Goal: Communication & Community: Answer question/provide support

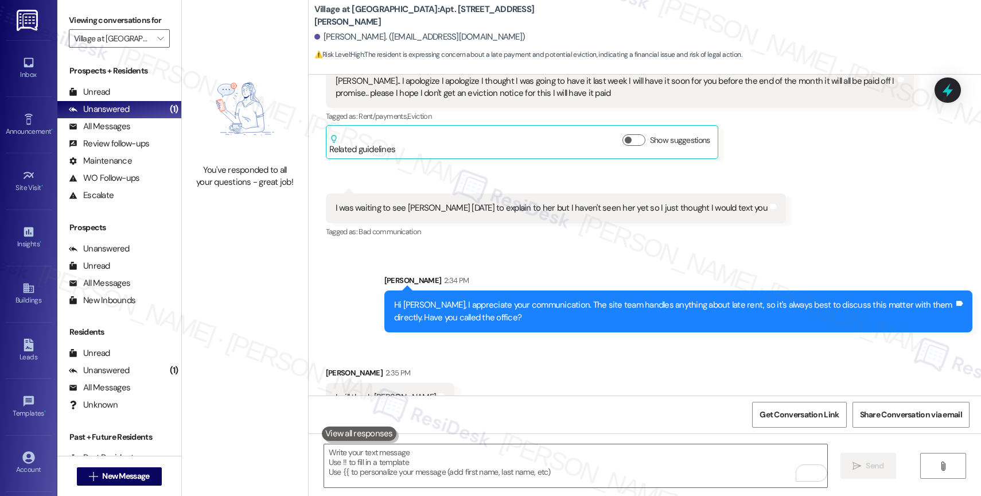
scroll to position [4129, 0]
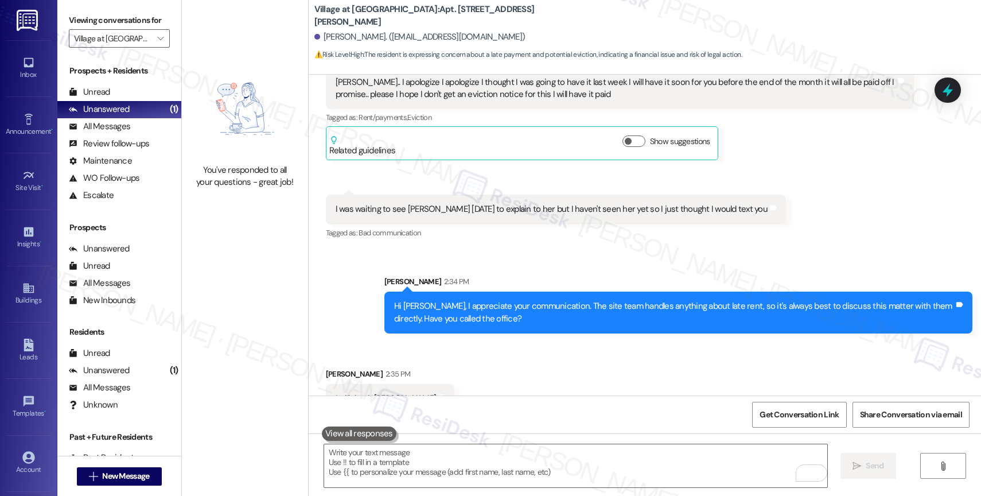
click at [553, 169] on div "Received via SMS Andrea Burton Question 2:04 PM Sarah.. I apologize I apologize…" at bounding box center [645, 137] width 673 height 226
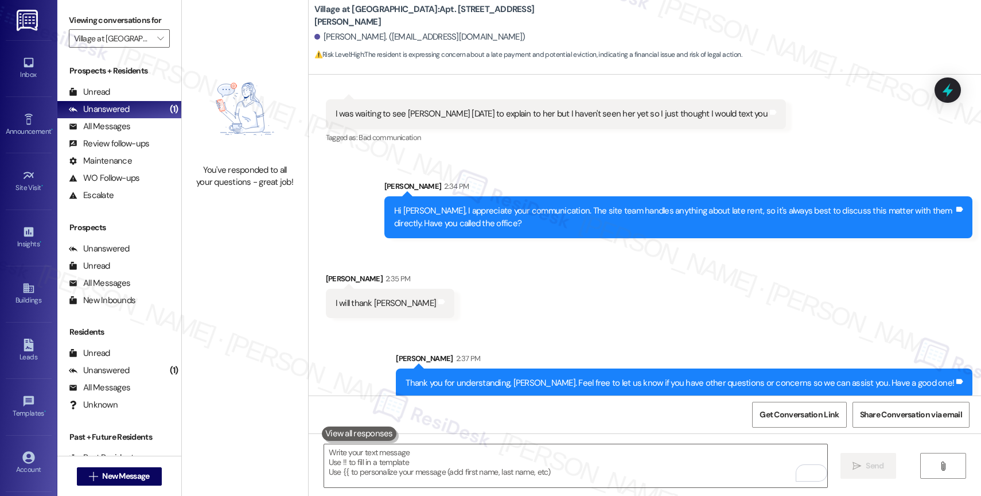
click at [561, 311] on div "Received via SMS Andrea Burton 2:35 PM I will thank yu Tags and notes" at bounding box center [645, 287] width 673 height 80
click at [611, 328] on div "Sent via SMS Sarah 2:37 PM Thank you for understanding, Andrea. Feel free to le…" at bounding box center [645, 367] width 673 height 80
click at [156, 48] on span "" at bounding box center [160, 38] width 11 height 18
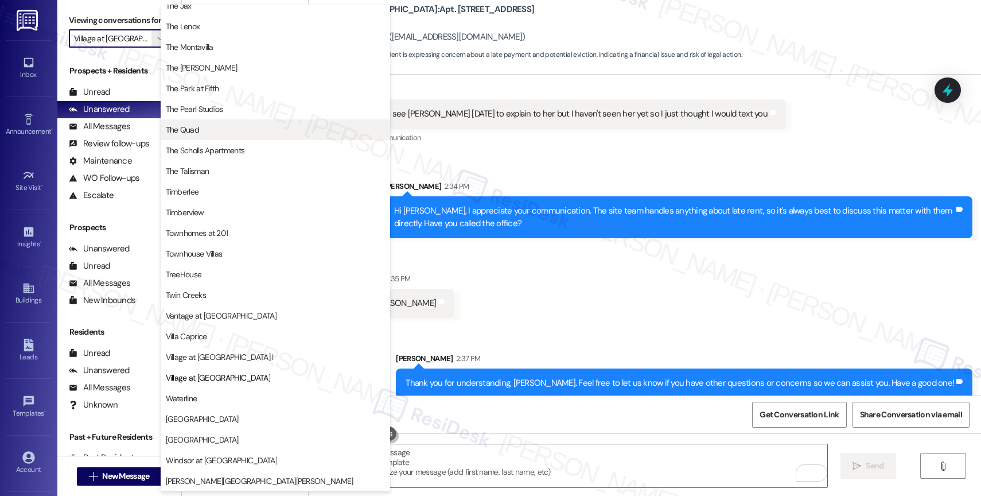
scroll to position [2088, 0]
click at [232, 132] on span "The Quad" at bounding box center [275, 129] width 219 height 11
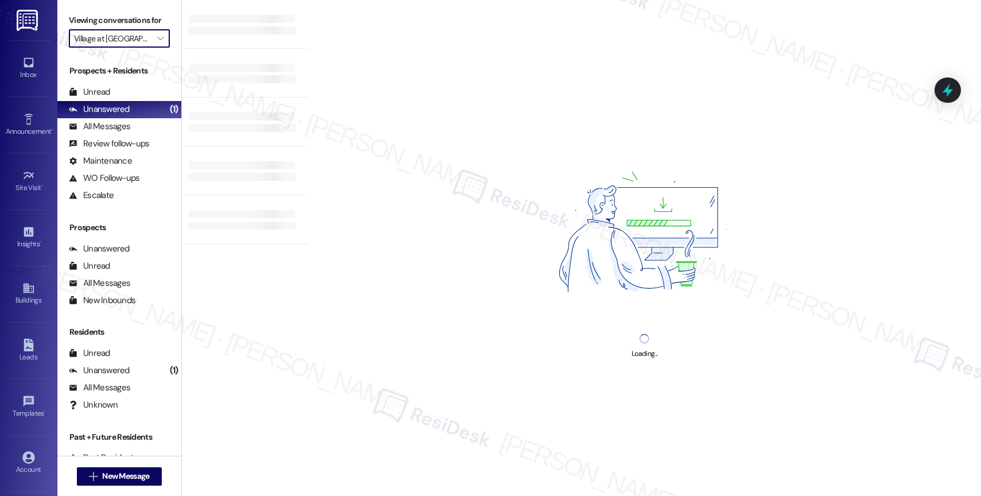
type input "The Quad"
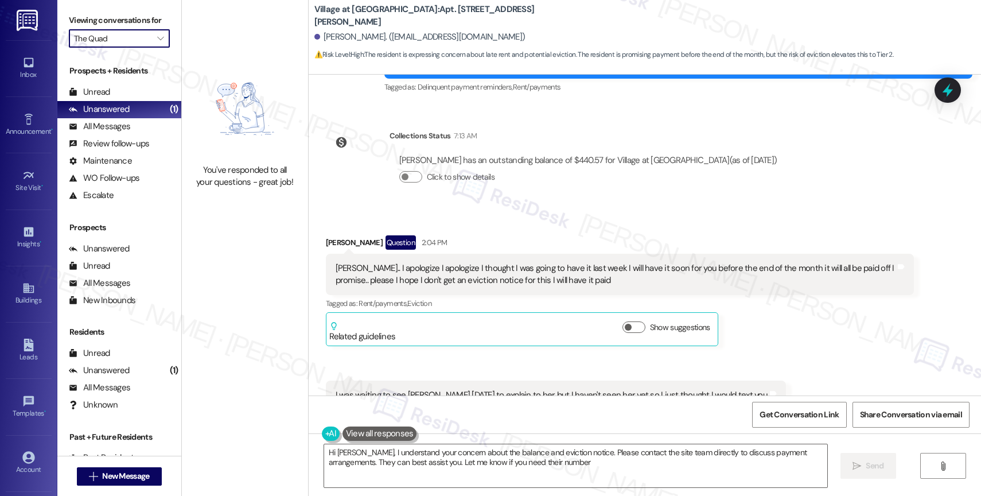
type textarea "Hi Andrea, I understand your concern about the balance and eviction notice. Ple…"
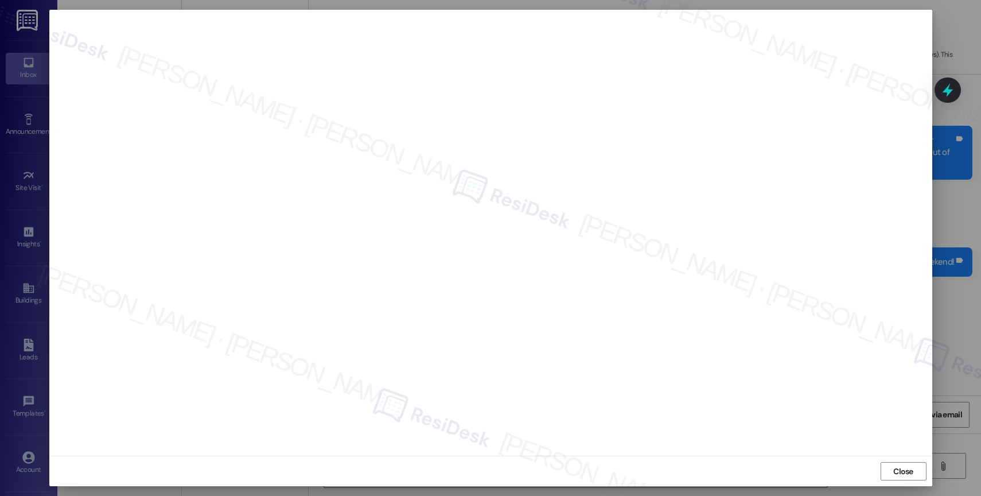
scroll to position [3603, 0]
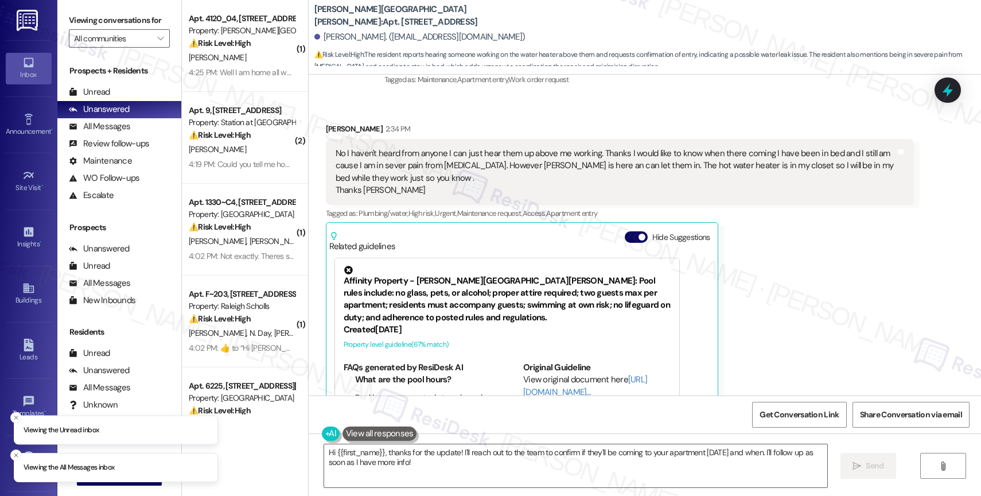
scroll to position [7323, 0]
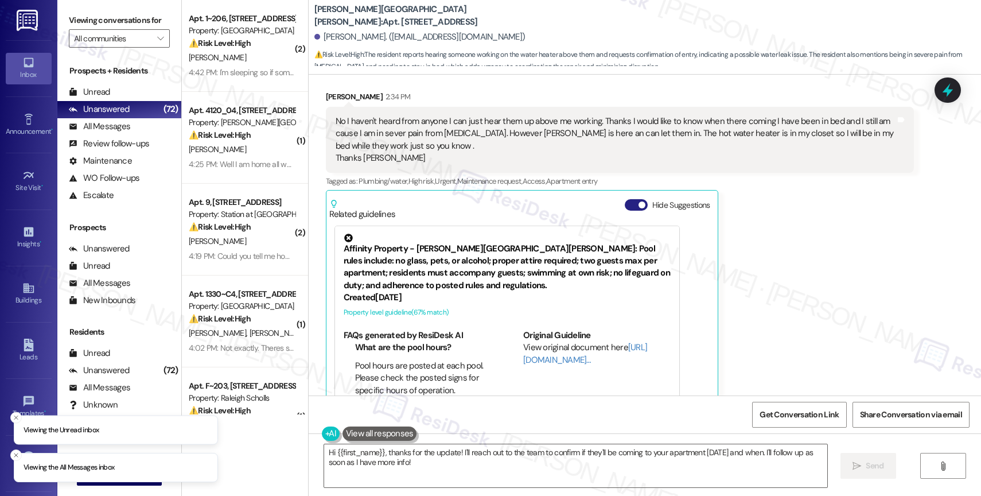
click at [625, 199] on button "Hide Suggestions" at bounding box center [636, 204] width 23 height 11
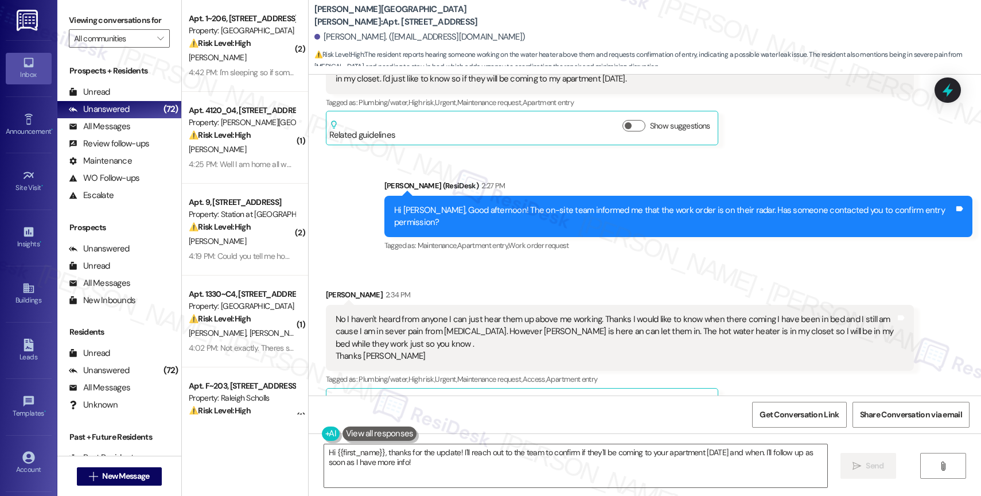
click at [465, 280] on div "Received via SMS Saundra Shelton 2:34 PM No I haven't heard from anyone I can j…" at bounding box center [619, 355] width 605 height 150
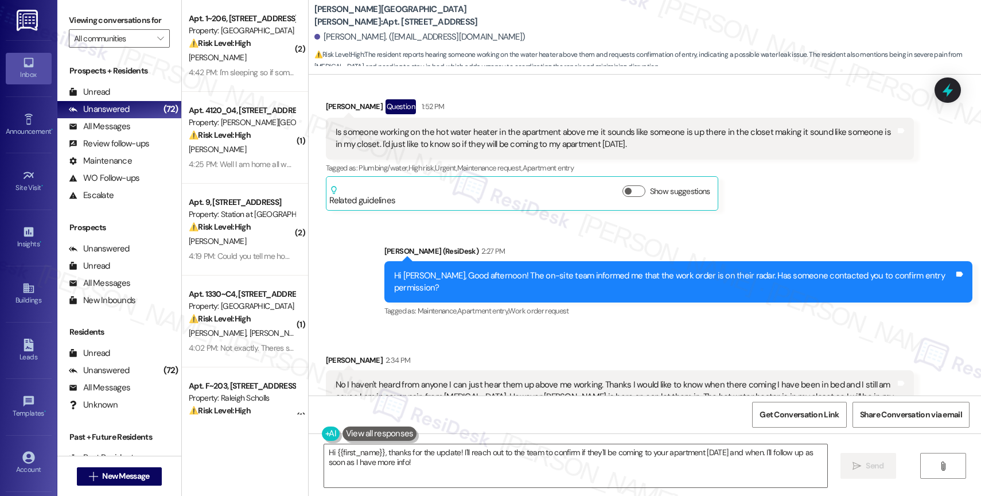
scroll to position [7061, 0]
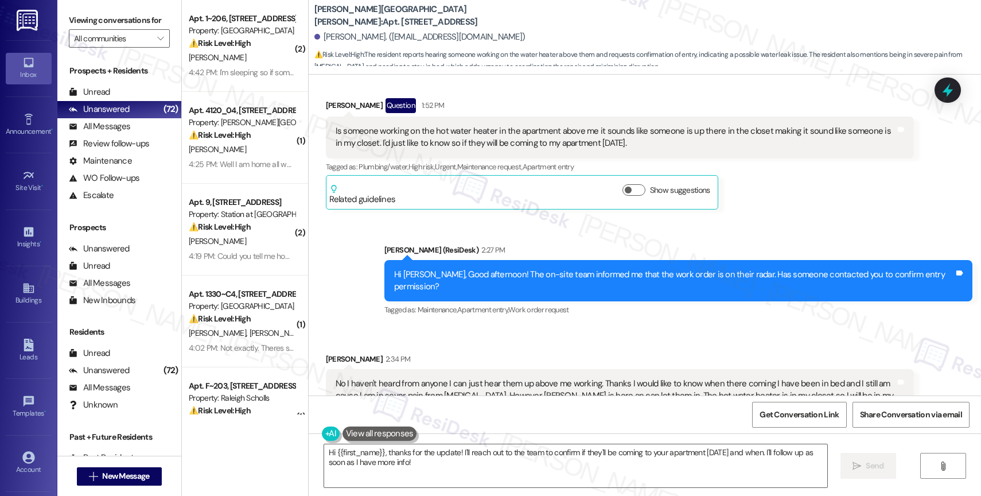
click at [438, 378] on div "No I haven't heard from anyone I can just hear them up above me working. Thanks…" at bounding box center [616, 402] width 560 height 49
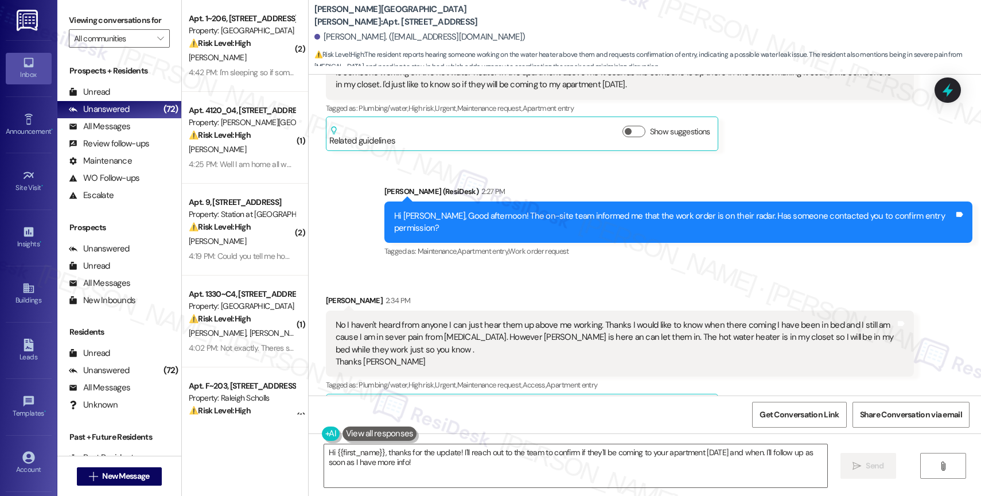
scroll to position [7125, 0]
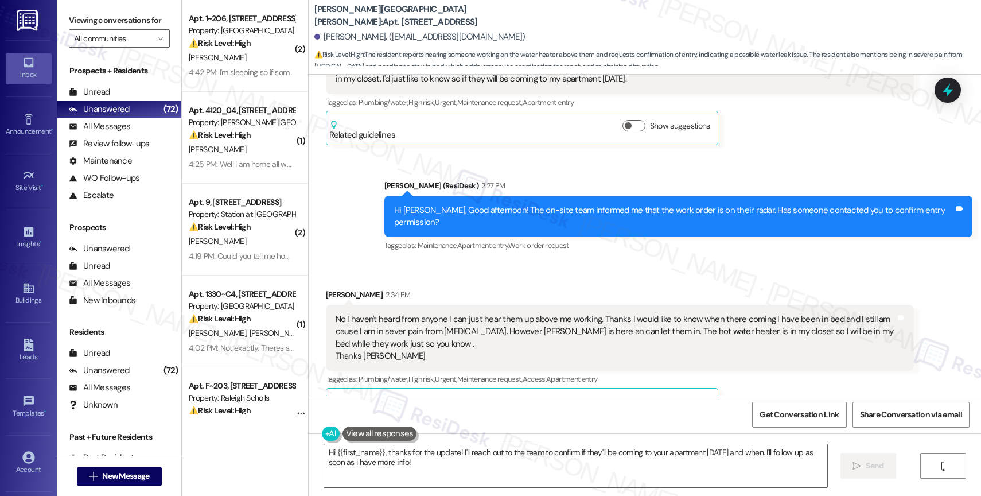
click at [623, 320] on div "No I haven't heard from anyone I can just hear them up above me working. Thanks…" at bounding box center [616, 337] width 560 height 49
click at [402, 458] on textarea "Hi {{first_name}}, thanks for the update! I'll reach out to the team to confirm…" at bounding box center [575, 465] width 503 height 43
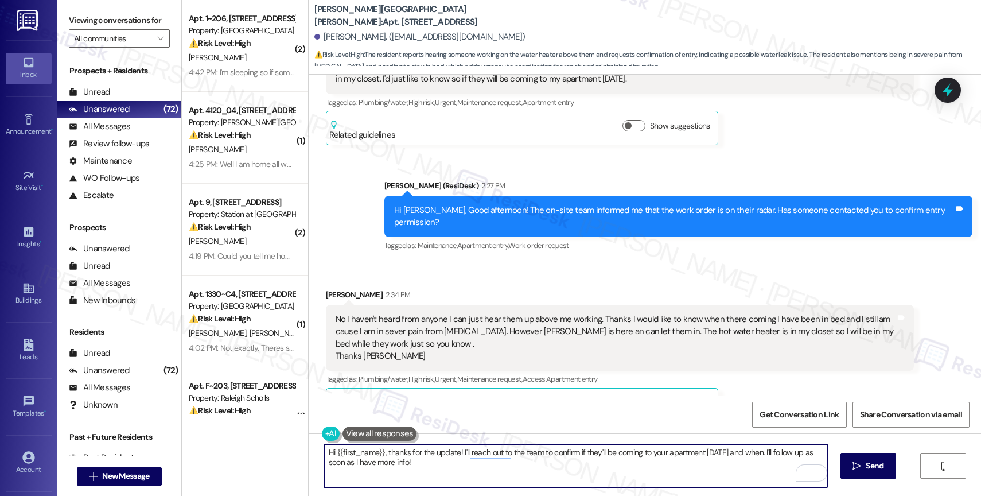
click at [408, 465] on textarea "Hi {{first_name}}, thanks for the update! I'll reach out to the team to confirm…" at bounding box center [575, 465] width 503 height 43
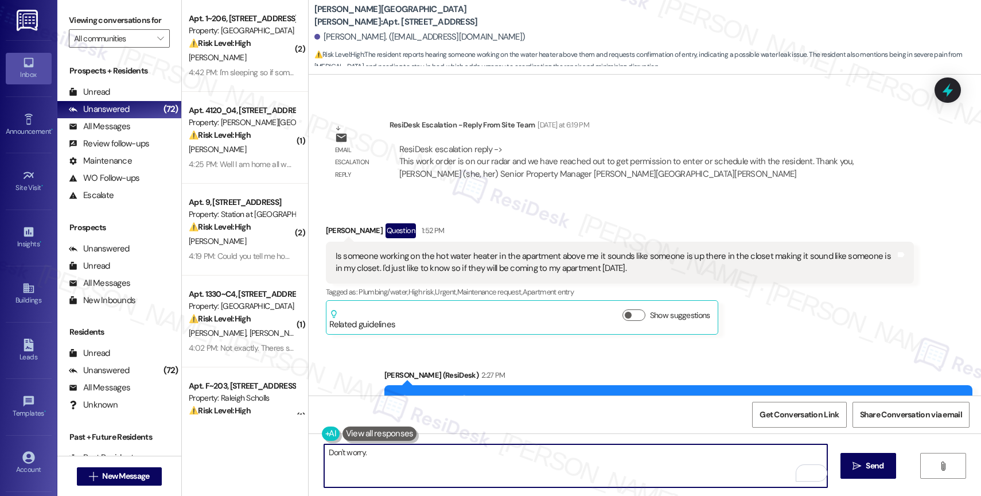
scroll to position [6804, 0]
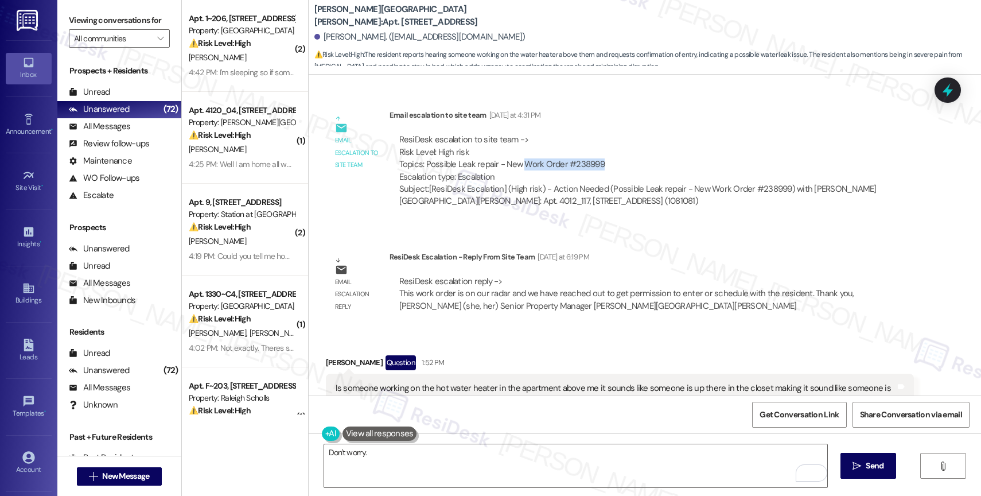
drag, startPoint x: 513, startPoint y: 138, endPoint x: 595, endPoint y: 138, distance: 81.5
click at [595, 138] on div "ResiDesk escalation to site team -> Risk Level: High risk Topics: Possible Leak…" at bounding box center [651, 158] width 505 height 49
copy div "Work Order #238999"
click at [552, 207] on div "Announcement, sent via SMS Nov 22, 2023 at 6:53 PM Hi Saundra - we wish you and…" at bounding box center [645, 235] width 673 height 321
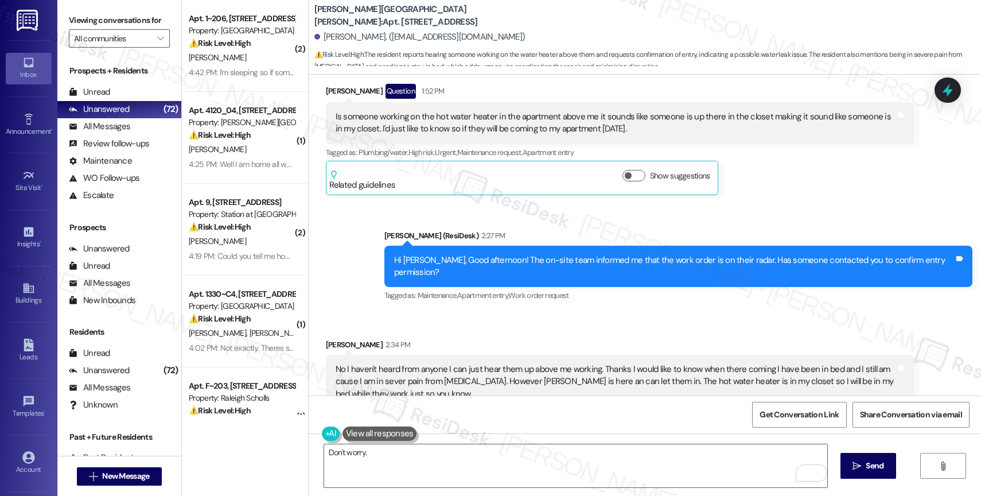
scroll to position [7094, 0]
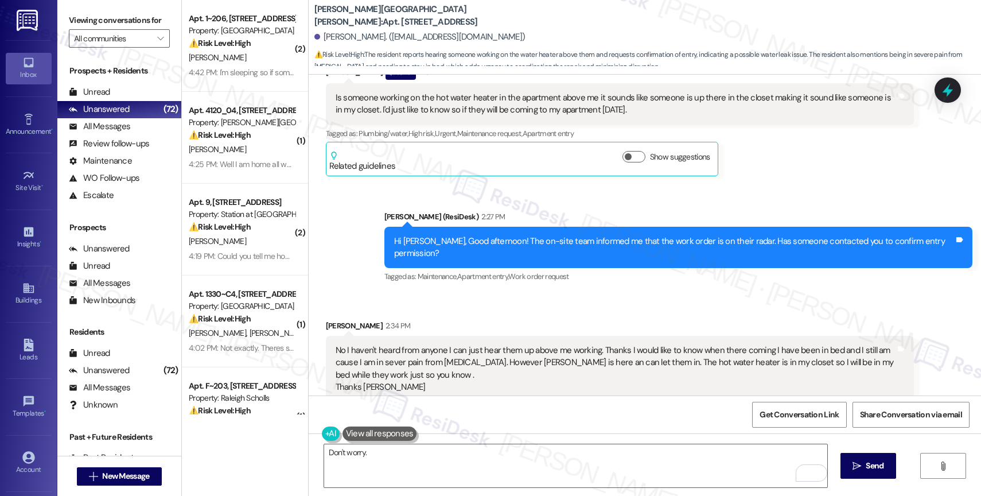
click at [500, 320] on div "Saundra Shelton 2:34 PM" at bounding box center [620, 328] width 588 height 16
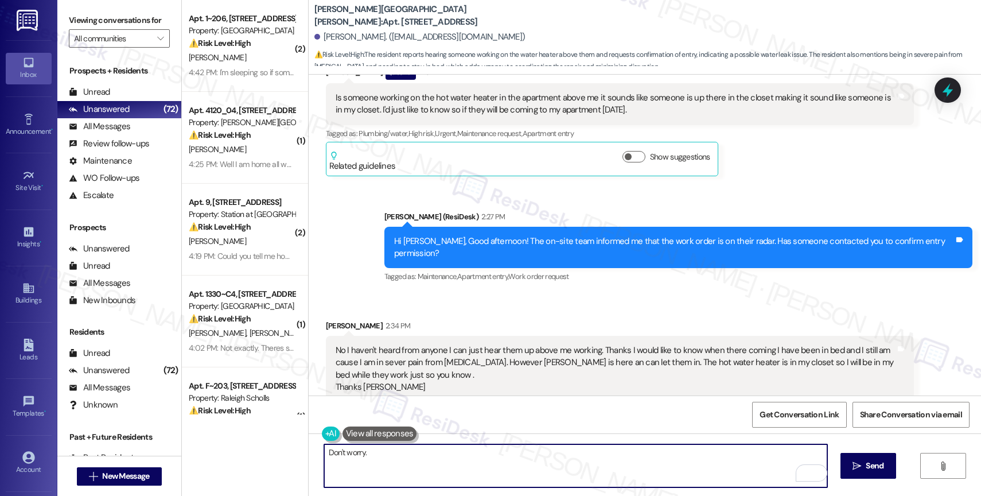
click at [413, 462] on textarea "Don't worry." at bounding box center [575, 465] width 503 height 43
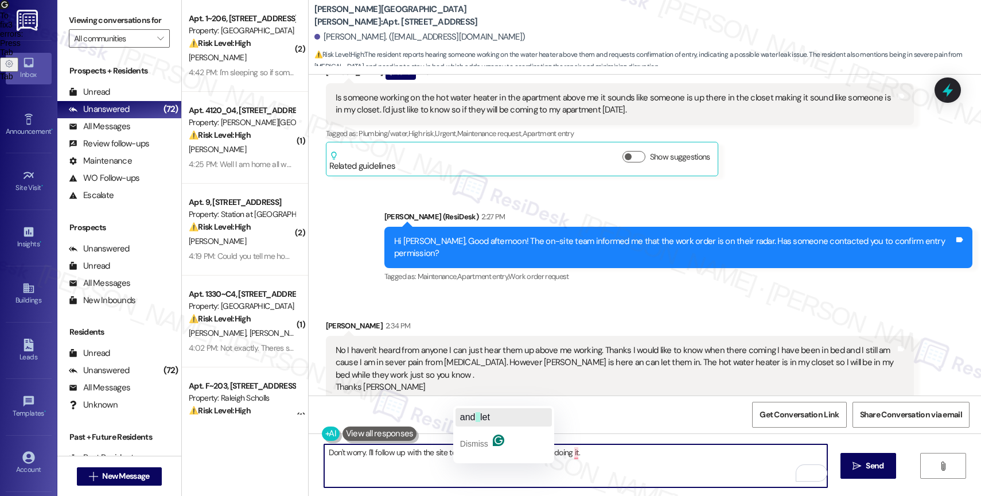
click at [479, 412] on span "button" at bounding box center [478, 417] width 5 height 10
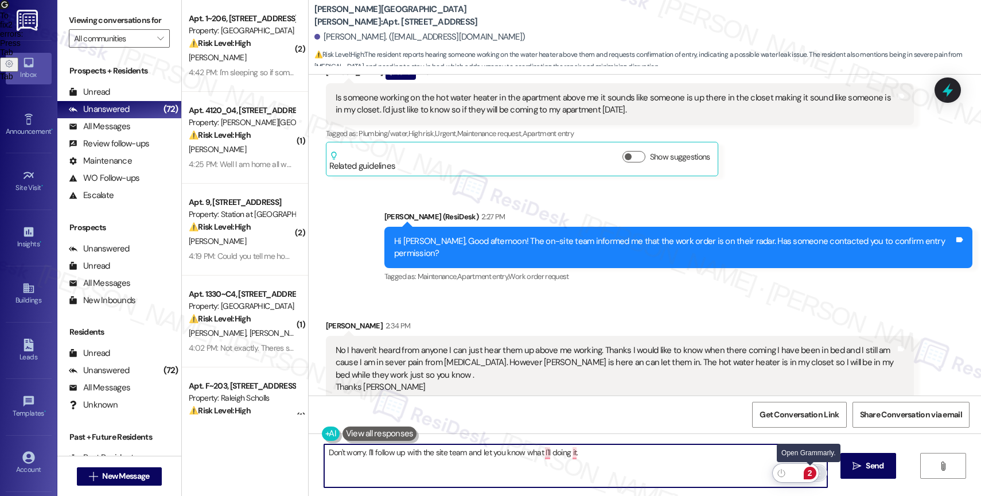
click at [806, 472] on div "2" at bounding box center [810, 473] width 13 height 13
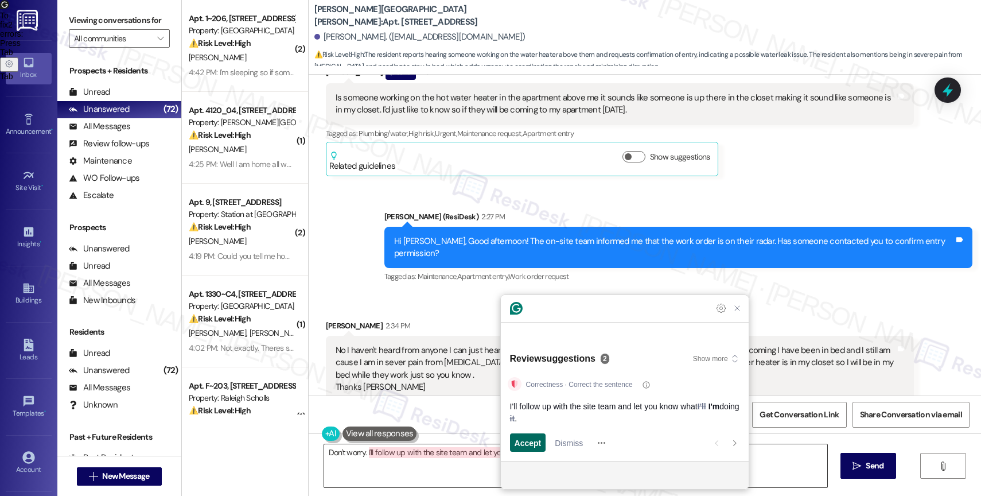
click at [535, 443] on span "Accept" at bounding box center [528, 443] width 27 height 12
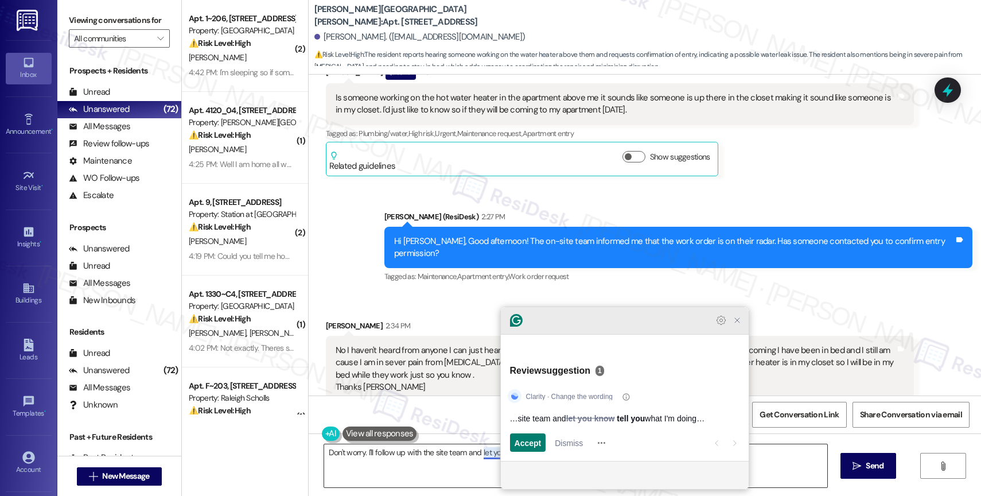
click at [736, 327] on icon "Close Grammarly Assistant" at bounding box center [738, 320] width 14 height 14
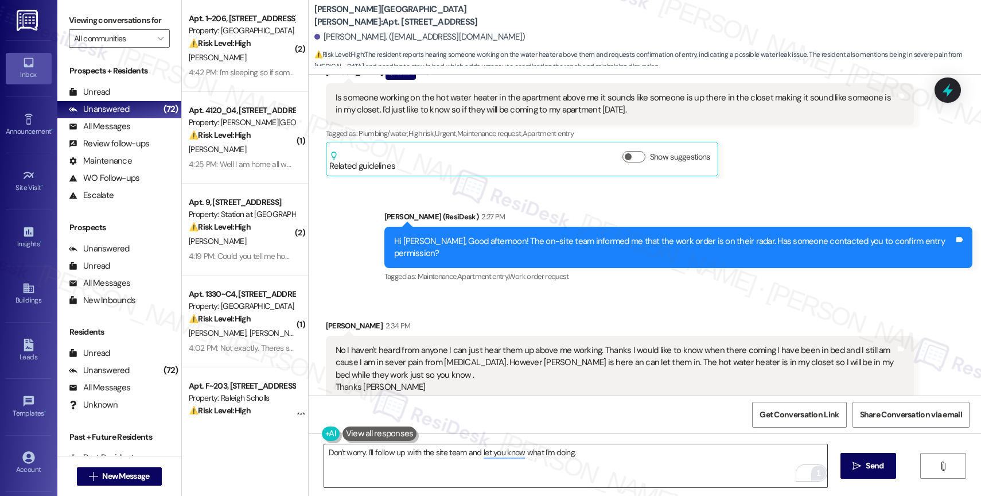
drag, startPoint x: 725, startPoint y: 351, endPoint x: 541, endPoint y: 382, distance: 187.4
click at [541, 382] on div "Saundra Shelton 2:34 PM No I haven't heard from anyone I can just hear them up …" at bounding box center [620, 386] width 588 height 133
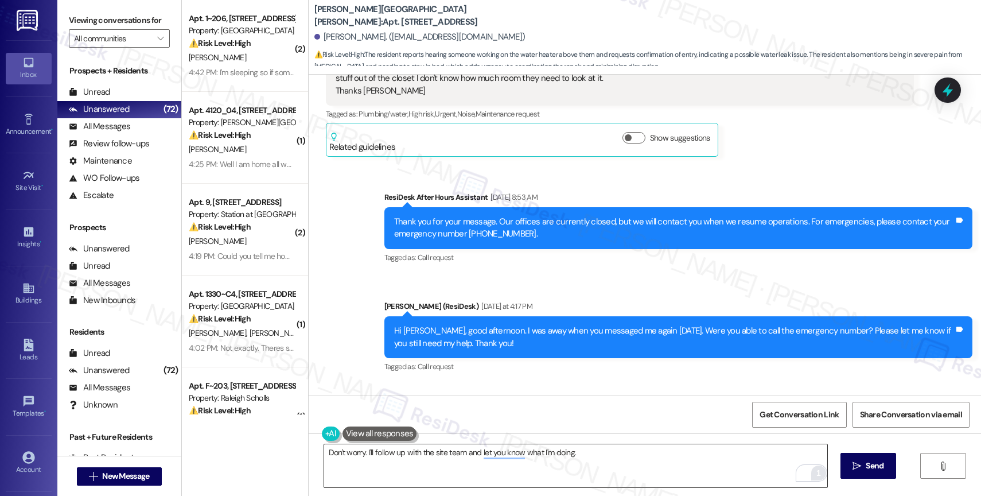
scroll to position [6115, 0]
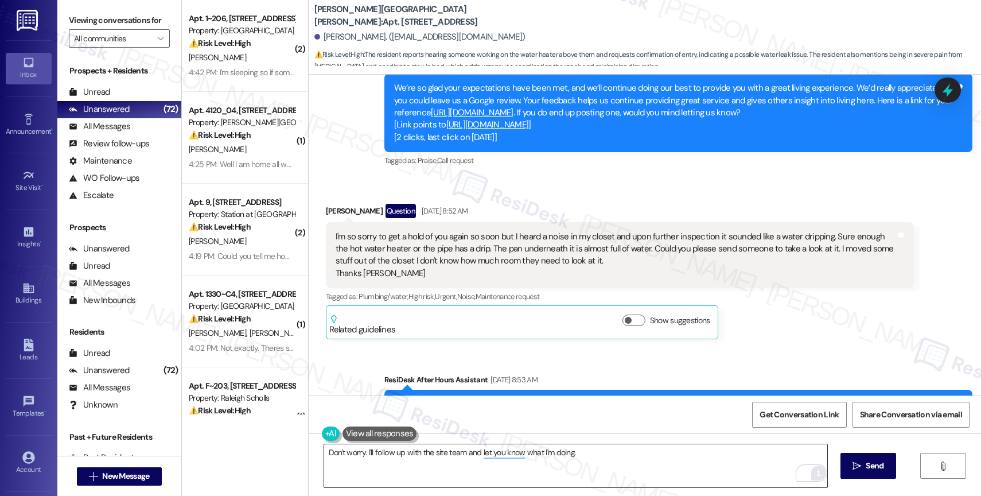
click at [620, 467] on textarea "Don't worry. I'll follow up with the site team and let you know what I'm doing." at bounding box center [575, 465] width 503 height 43
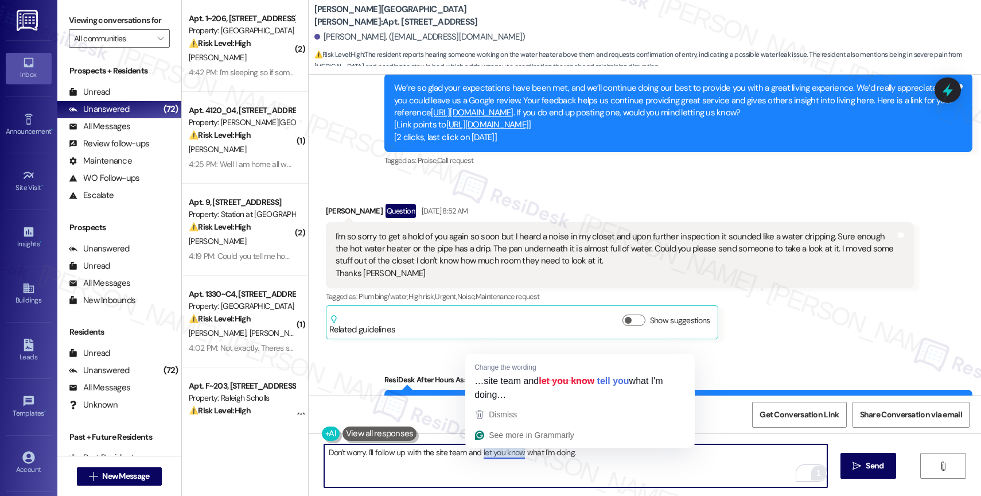
drag, startPoint x: 562, startPoint y: 460, endPoint x: 620, endPoint y: 461, distance: 58.0
click at [620, 461] on textarea "Don't worry. I'll follow up with the site team and let you know what I'm doing." at bounding box center [575, 465] width 503 height 43
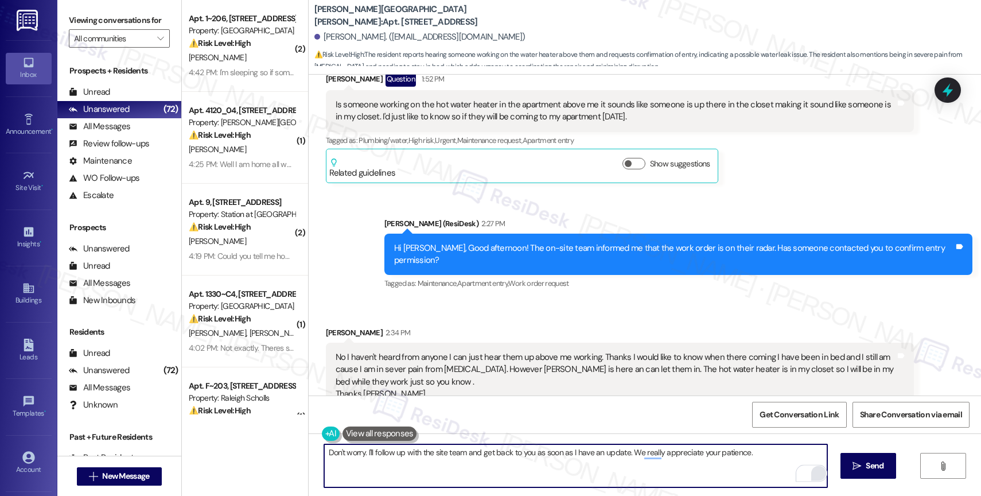
scroll to position [7125, 0]
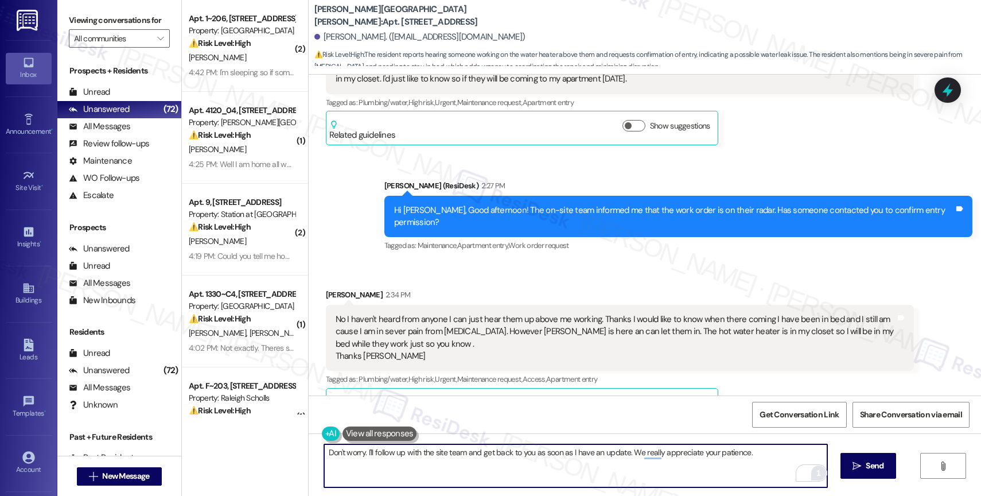
click at [507, 479] on textarea "Don't worry. I'll follow up with the site team and get back to you as soon as I…" at bounding box center [575, 465] width 503 height 43
click at [774, 459] on textarea "Don't worry. I'll follow up with the site team and get back to you as soon as I…" at bounding box center [575, 465] width 503 height 43
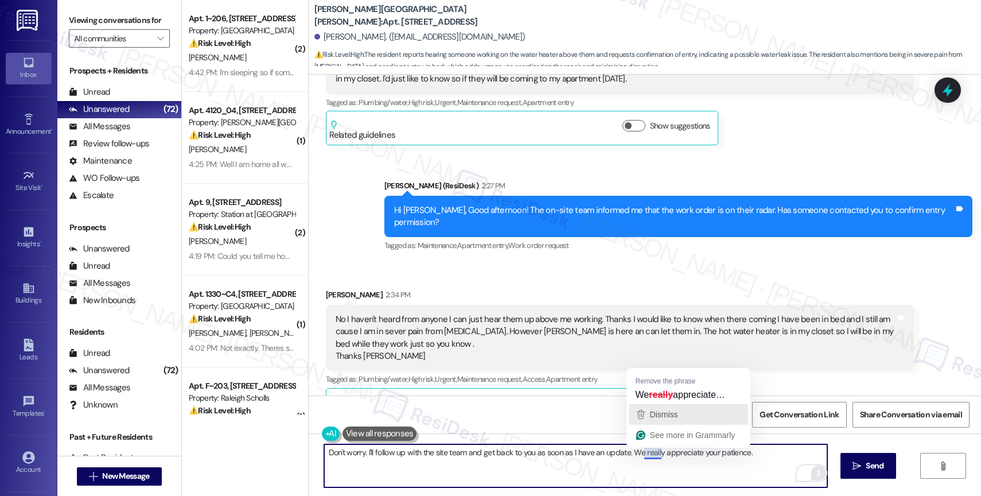
drag, startPoint x: 666, startPoint y: 409, endPoint x: 702, endPoint y: 433, distance: 43.6
click at [666, 410] on span "Dismiss" at bounding box center [664, 414] width 28 height 9
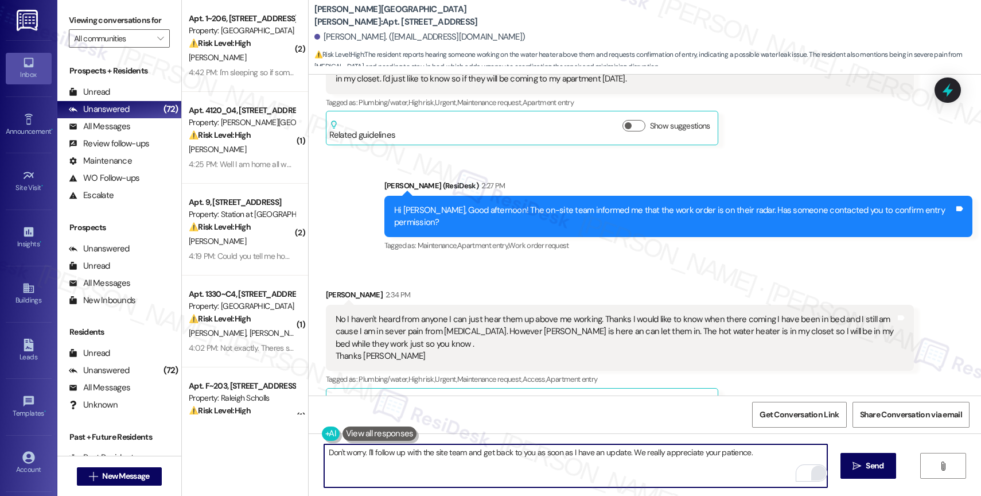
click at [765, 458] on textarea "Don't worry. I'll follow up with the site team and get back to you as soon as I…" at bounding box center [575, 465] width 503 height 43
type textarea "Don't worry. I'll follow up with the site team and get back to you as soon as I…"
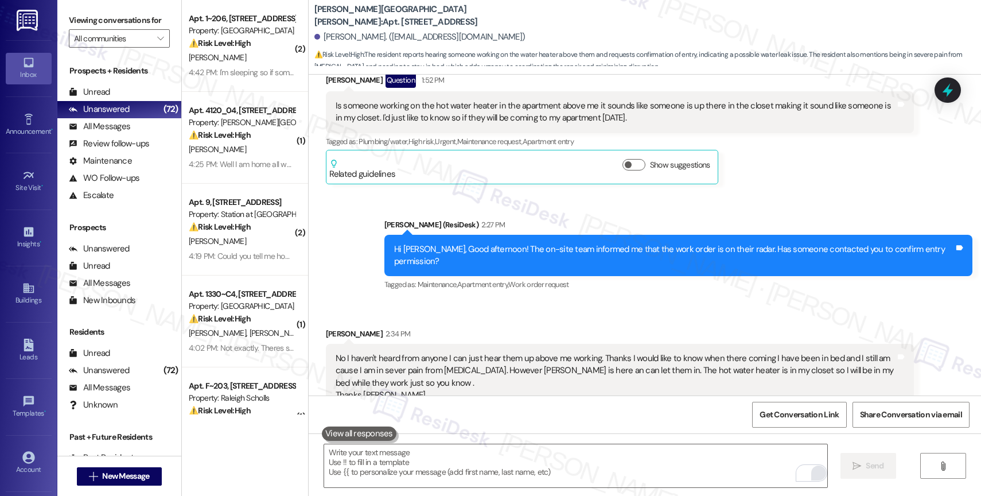
scroll to position [7205, 0]
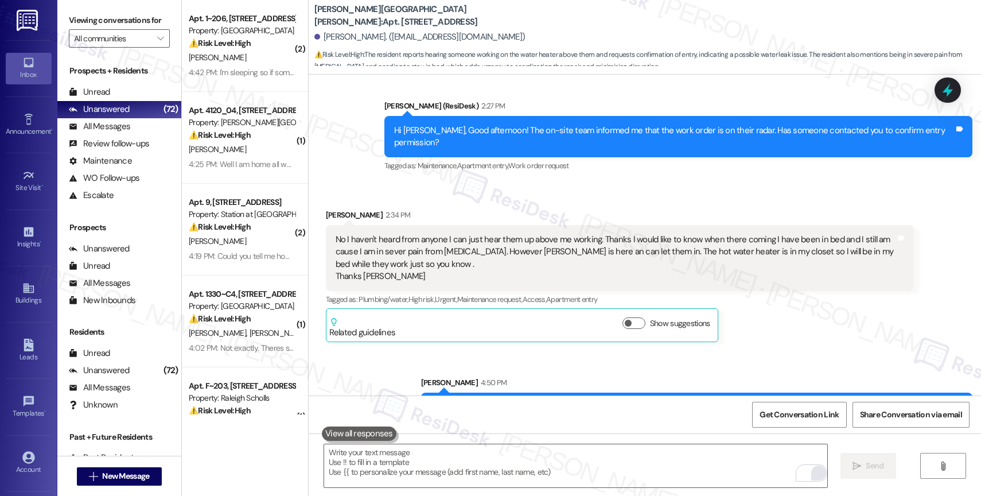
click at [405, 351] on div "Sent via SMS Sarah 4:50 PM Don't worry. I'll follow up with the site team and g…" at bounding box center [645, 391] width 673 height 80
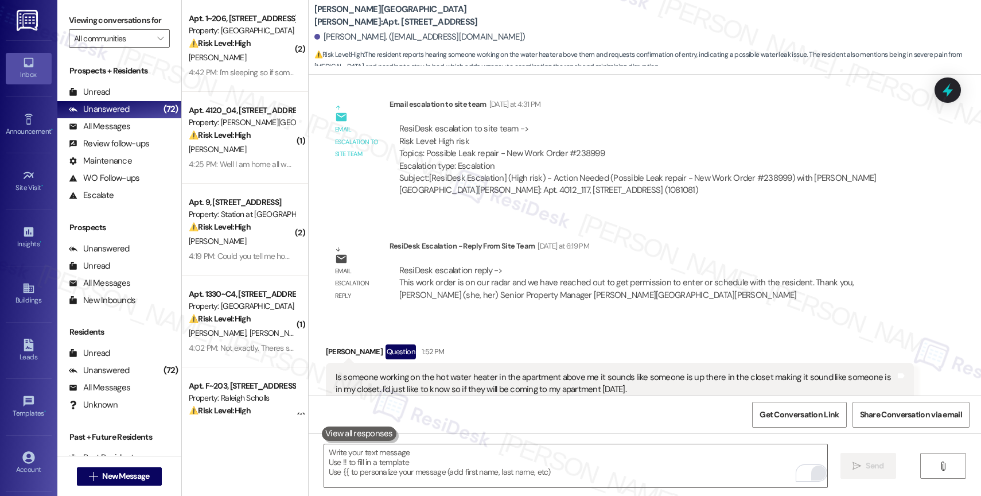
scroll to position [6814, 0]
drag, startPoint x: 514, startPoint y: 129, endPoint x: 604, endPoint y: 127, distance: 90.1
click at [604, 127] on div "ResiDesk escalation to site team -> Risk Level: High risk Topics: Possible Leak…" at bounding box center [651, 147] width 505 height 49
copy div "Work Order #238999"
click at [523, 319] on div "Received via SMS Saundra Shelton Question 1:52 PM Is someone working on the hot…" at bounding box center [645, 392] width 673 height 146
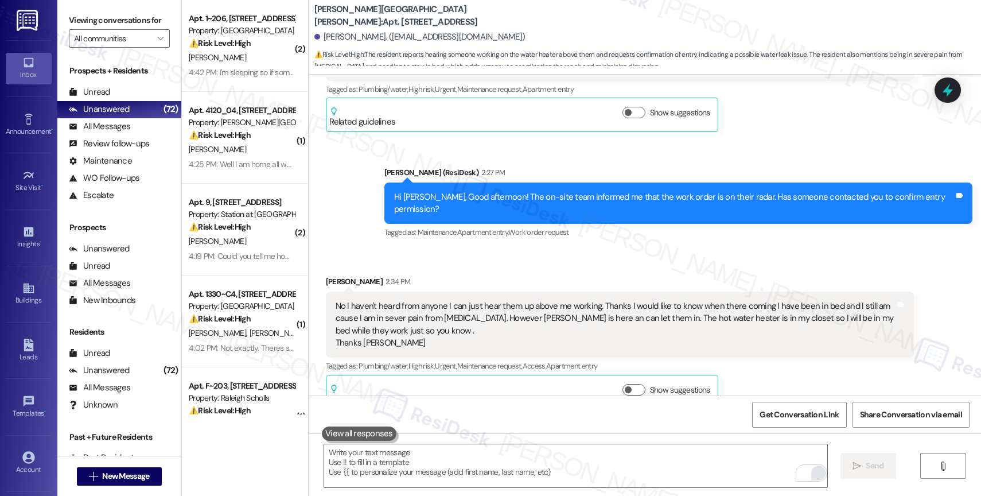
scroll to position [7205, 0]
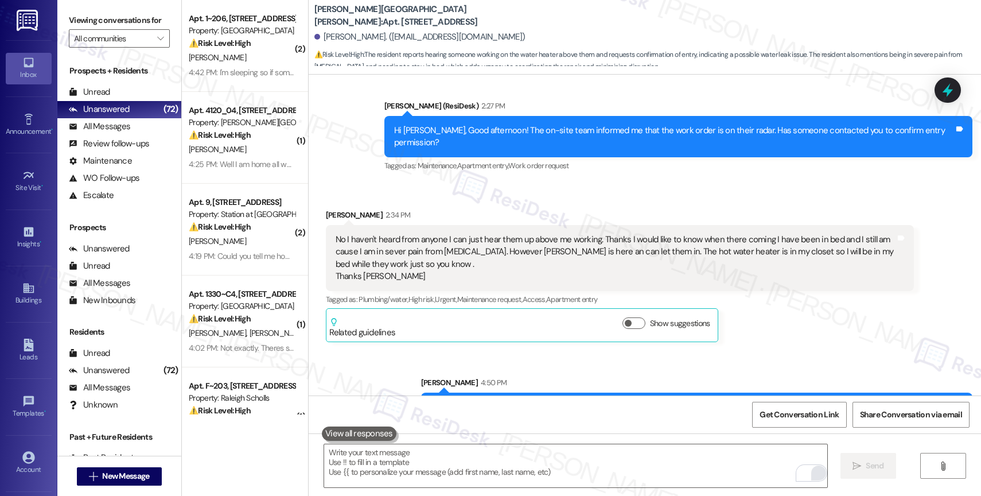
click at [553, 376] on div "Sarah 4:50 PM" at bounding box center [697, 384] width 552 height 16
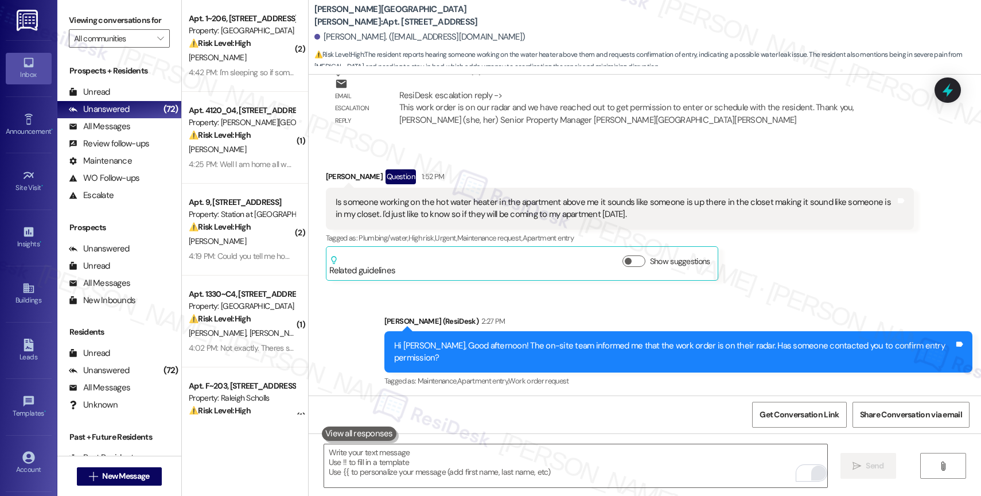
scroll to position [6897, 0]
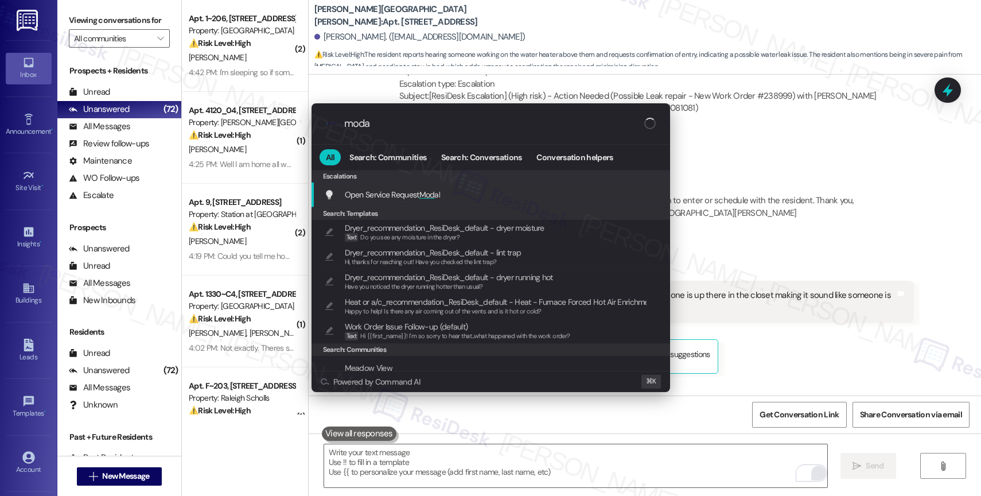
type input "modal"
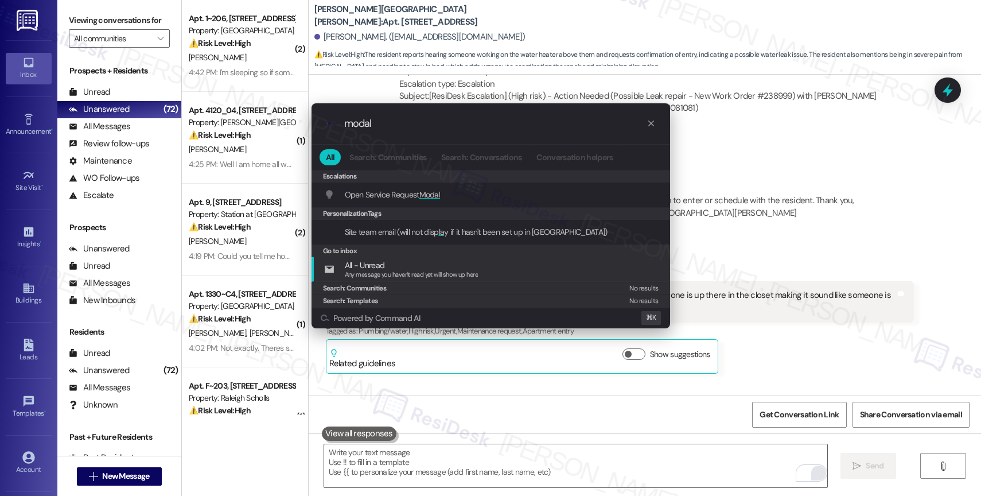
click at [806, 357] on div ".cls-1{fill:#0a055f;}.cls-2{fill:#0cc4c4;} resideskLogoBlueOrange modal All Sea…" at bounding box center [490, 248] width 981 height 496
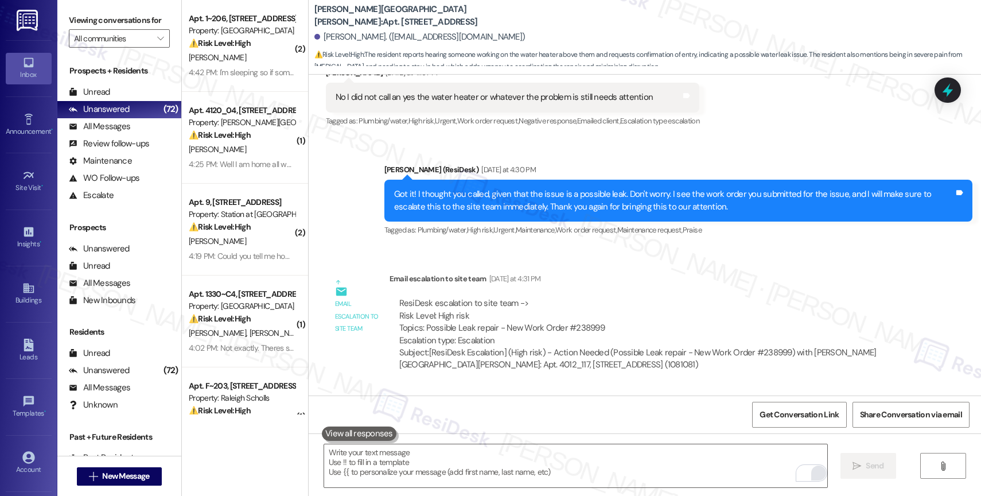
scroll to position [6611, 0]
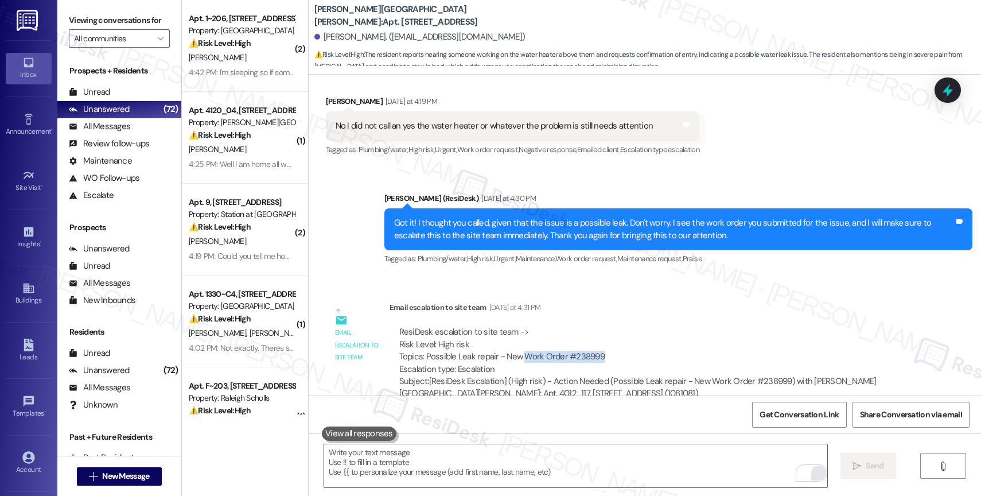
drag, startPoint x: 513, startPoint y: 332, endPoint x: 605, endPoint y: 338, distance: 92.0
click at [605, 338] on div "ResiDesk escalation to site team -> Risk Level: High risk Topics: Possible Leak…" at bounding box center [651, 350] width 505 height 49
copy div "Work Order #238999"
click at [632, 327] on div "ResiDesk escalation to site team -> Risk Level: High risk Topics: Possible Leak…" at bounding box center [651, 350] width 505 height 49
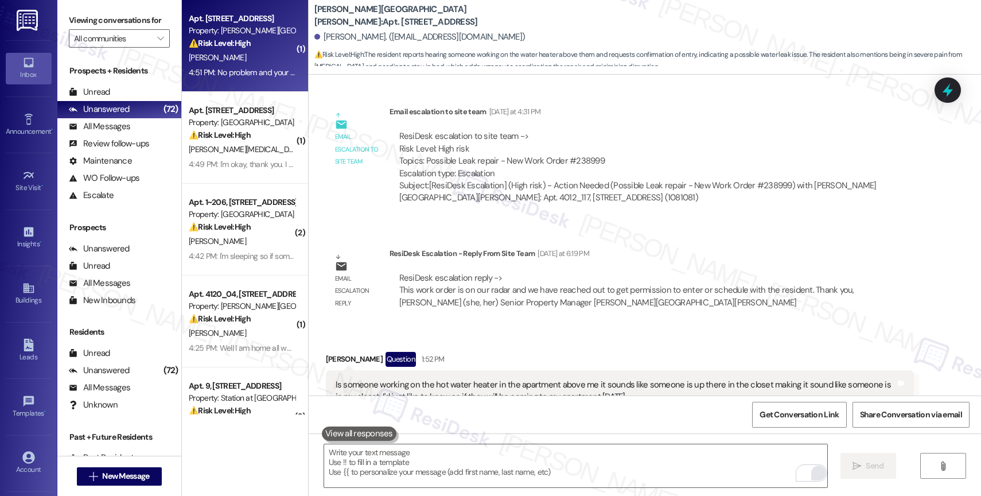
scroll to position [6742, 0]
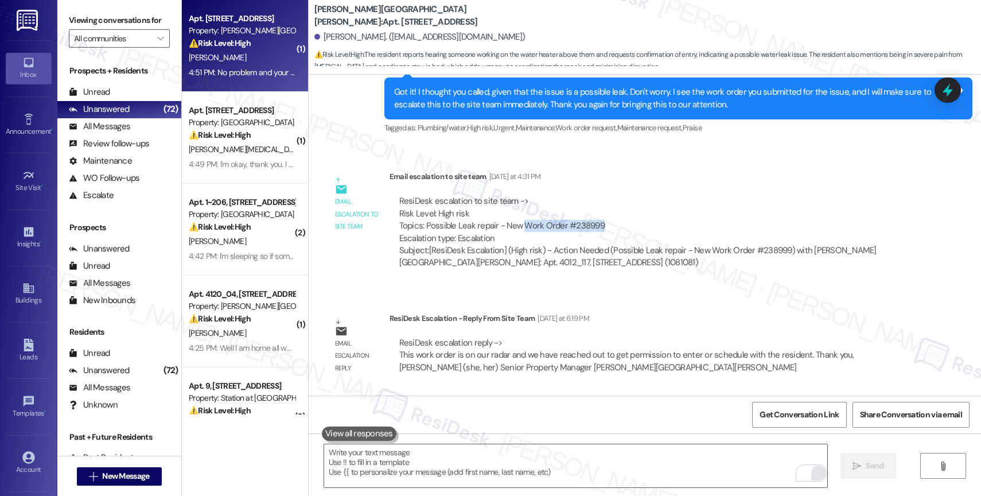
drag, startPoint x: 532, startPoint y: 201, endPoint x: 598, endPoint y: 202, distance: 66.0
click at [598, 202] on div "ResiDesk escalation to site team -> Risk Level: High risk Topics: Possible Leak…" at bounding box center [651, 219] width 505 height 49
copy div "Work Order #238999"
click at [539, 337] on div "ResiDesk escalation reply -> This work order is on our radar and we have reache…" at bounding box center [651, 355] width 507 height 37
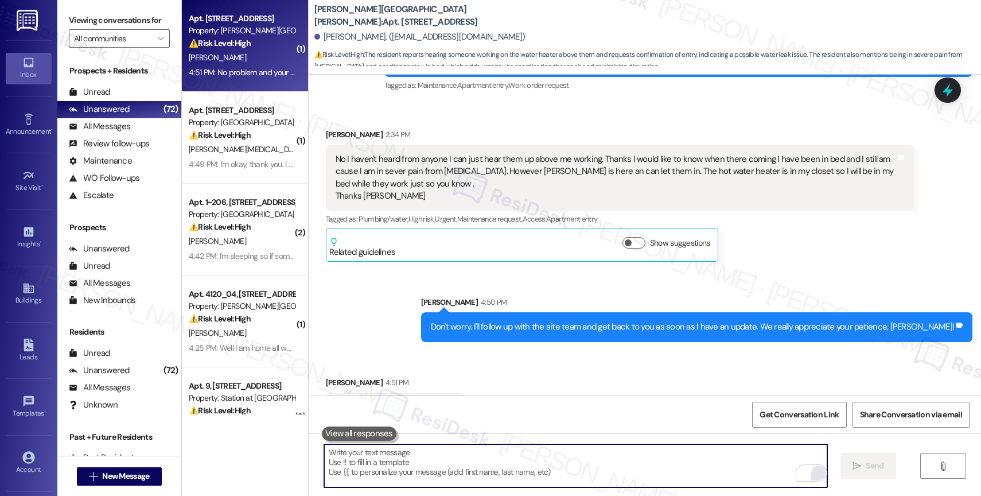
click at [417, 459] on textarea "To enrich screen reader interactions, please activate Accessibility in Grammarl…" at bounding box center [575, 465] width 503 height 43
type textarea "Enjoy the rest of your day!"
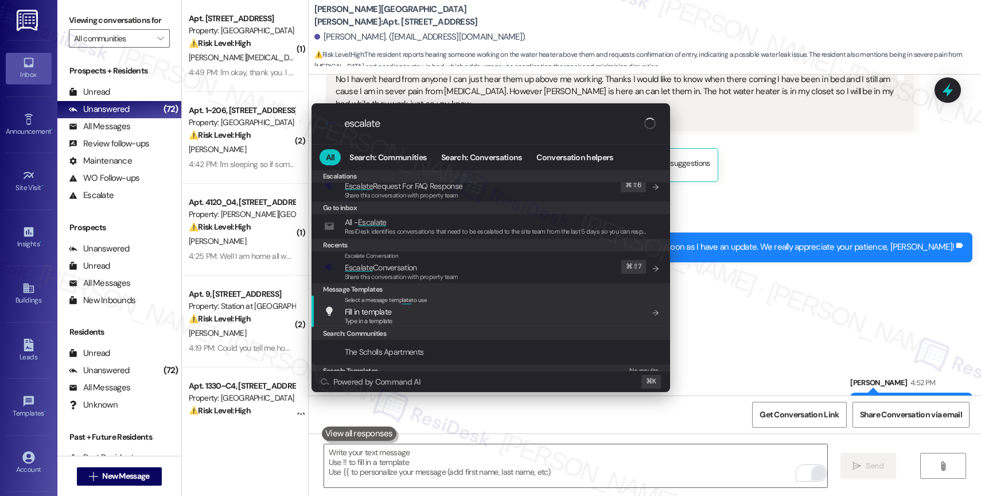
scroll to position [19, 0]
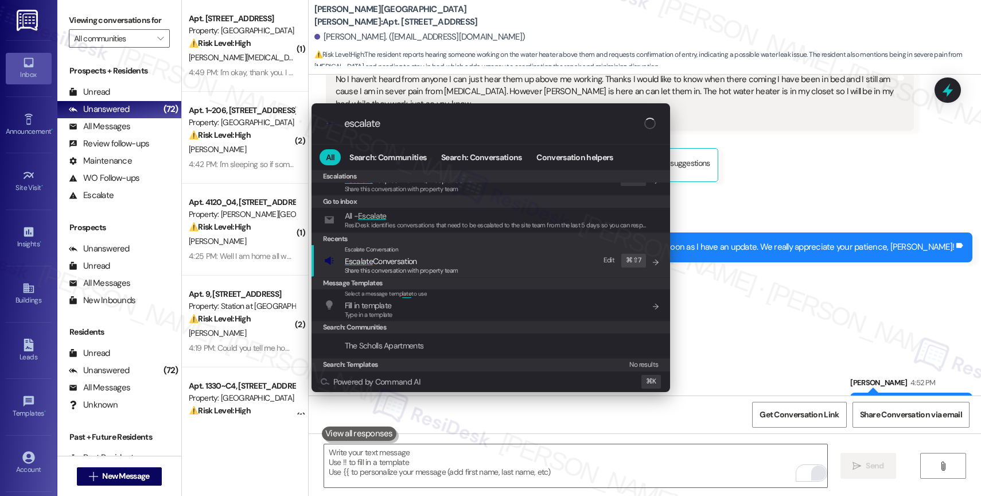
type input "escalate"
click at [412, 263] on span "Escalate Conversation" at bounding box center [381, 261] width 72 height 10
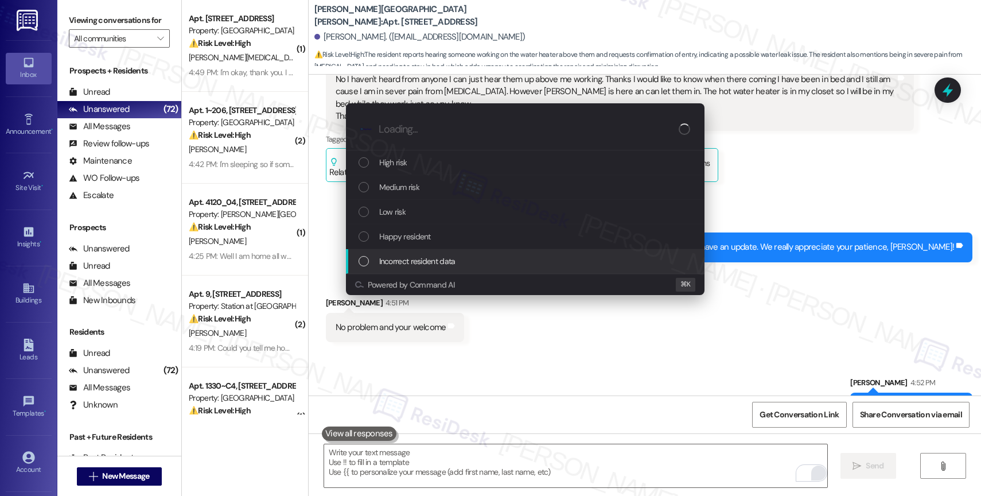
scroll to position [0, 0]
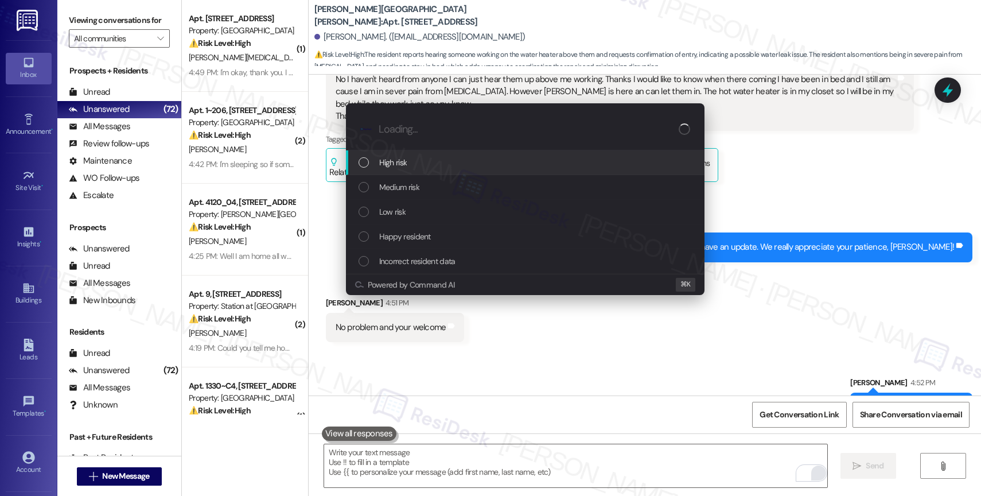
click at [405, 154] on div "High risk" at bounding box center [525, 162] width 359 height 25
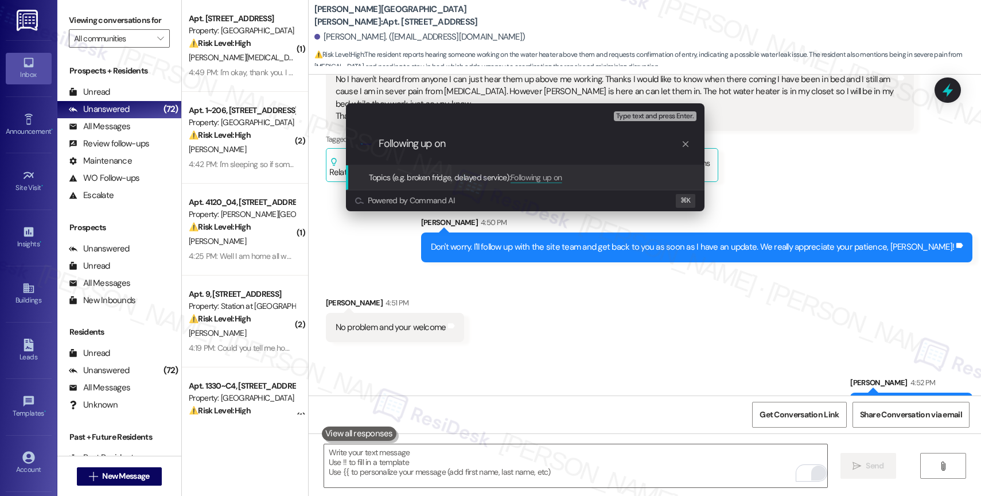
paste input "Work Order #238999"
type input "Following up on Work Order #238999"
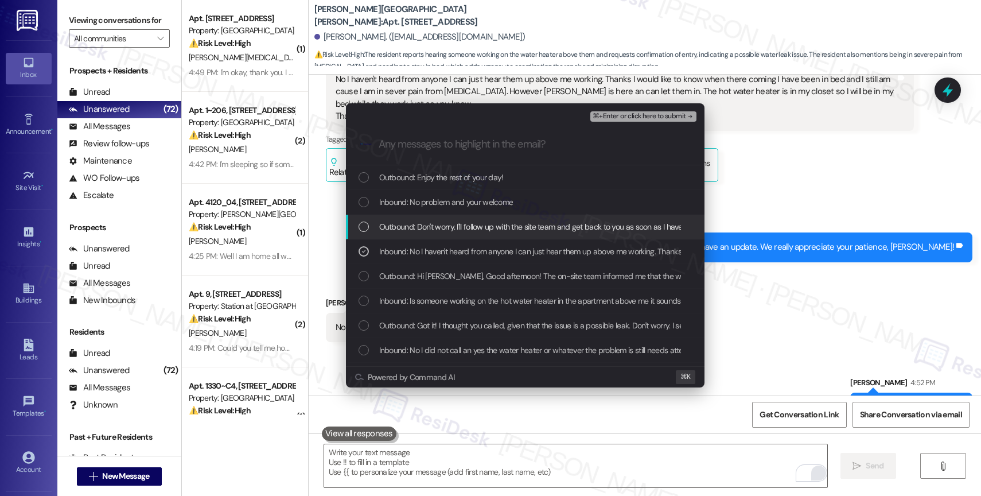
drag, startPoint x: 497, startPoint y: 224, endPoint x: 483, endPoint y: 211, distance: 19.5
click at [497, 224] on span "Outbound: Don't worry. I'll follow up with the site team and get back to you as…" at bounding box center [640, 226] width 523 height 13
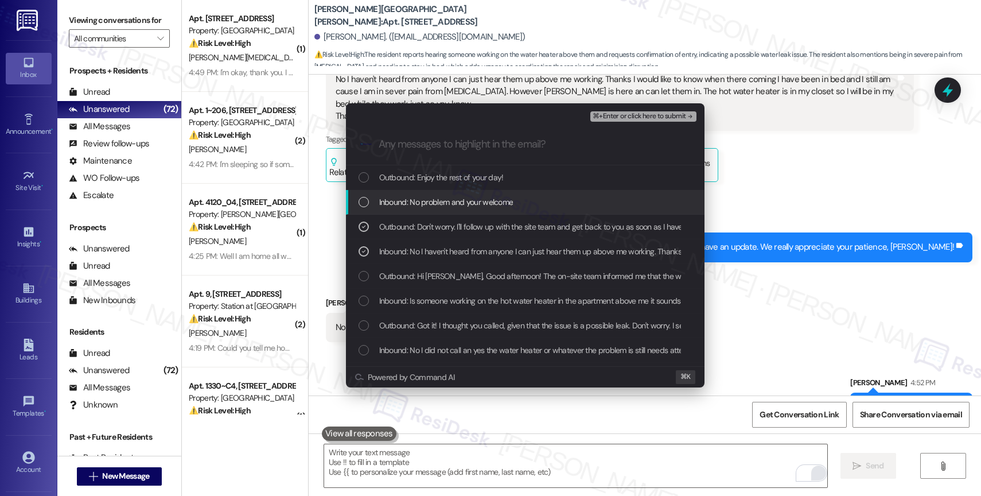
click at [469, 198] on span "Inbound: No problem and your welcome" at bounding box center [446, 202] width 134 height 13
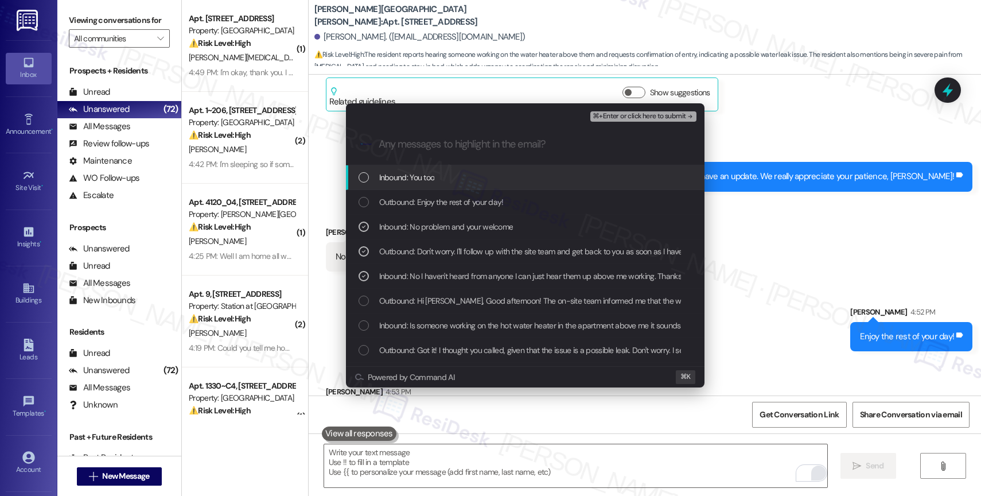
scroll to position [7444, 0]
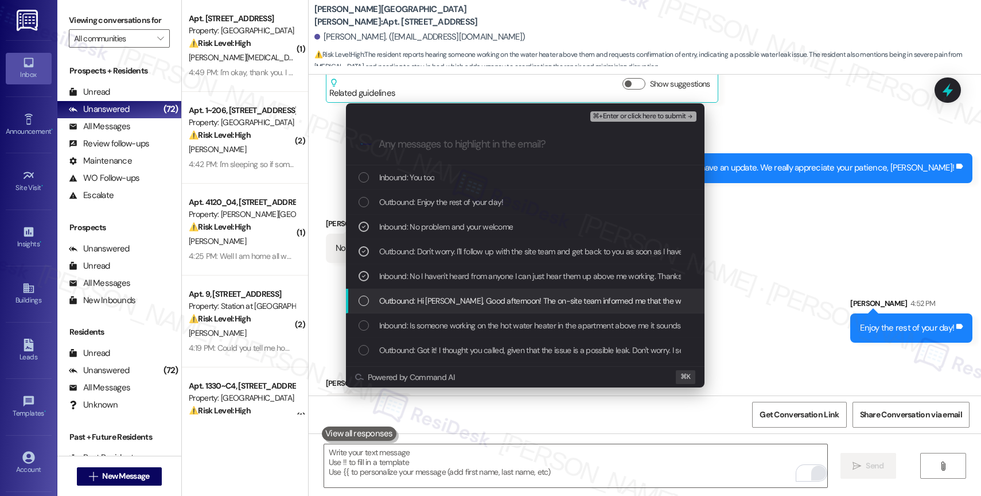
click at [468, 306] on span "Outbound: Hi Saundra, Good afternoon! The on-site team informed me that the wor…" at bounding box center [670, 300] width 583 height 13
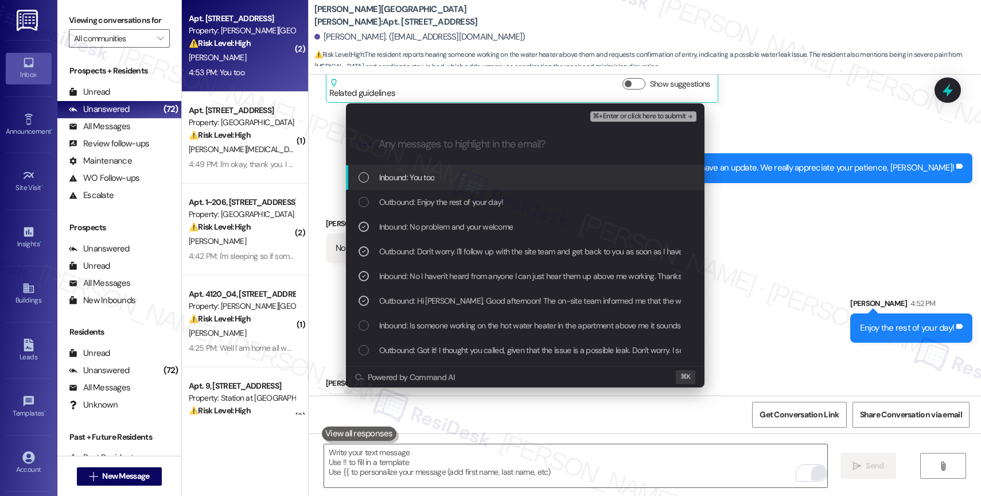
click at [678, 118] on span "⌘+Enter or click here to submit" at bounding box center [639, 116] width 93 height 8
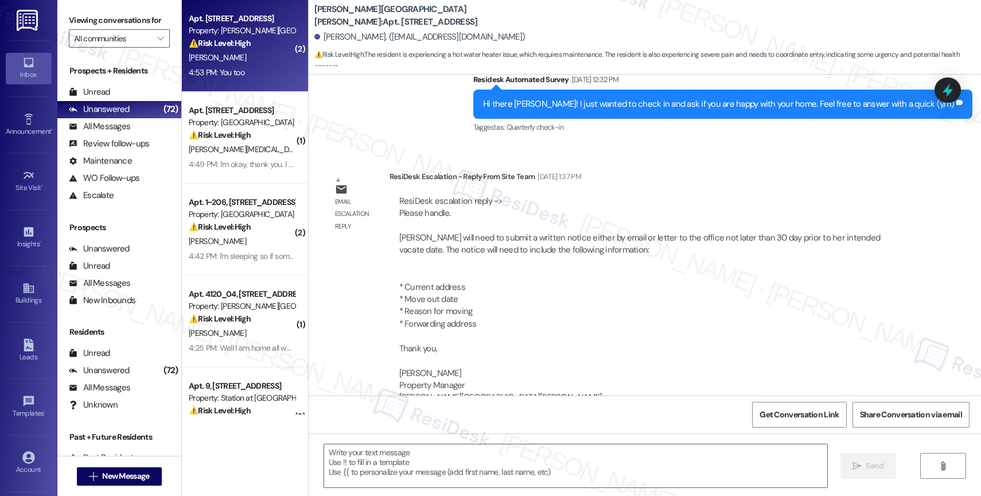
type textarea "Fetching suggested responses. Please feel free to read through the conversation…"
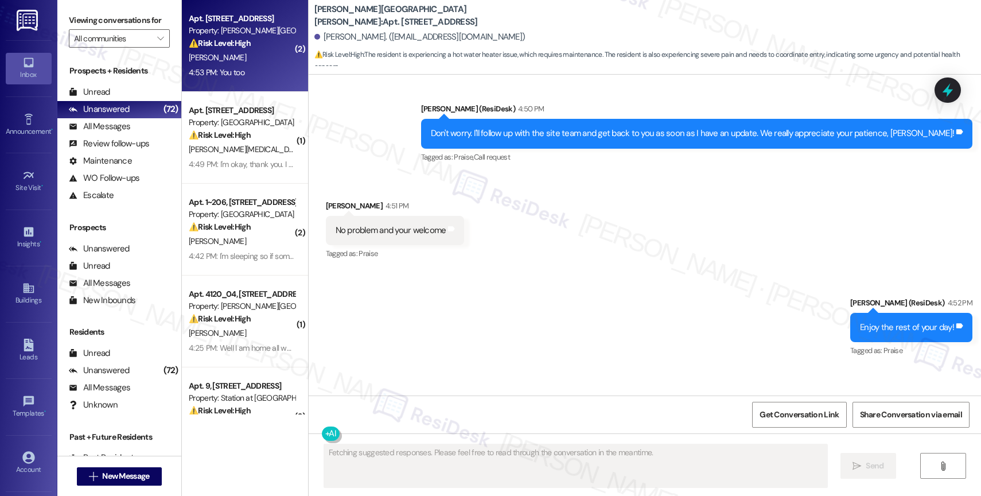
scroll to position [7512, 0]
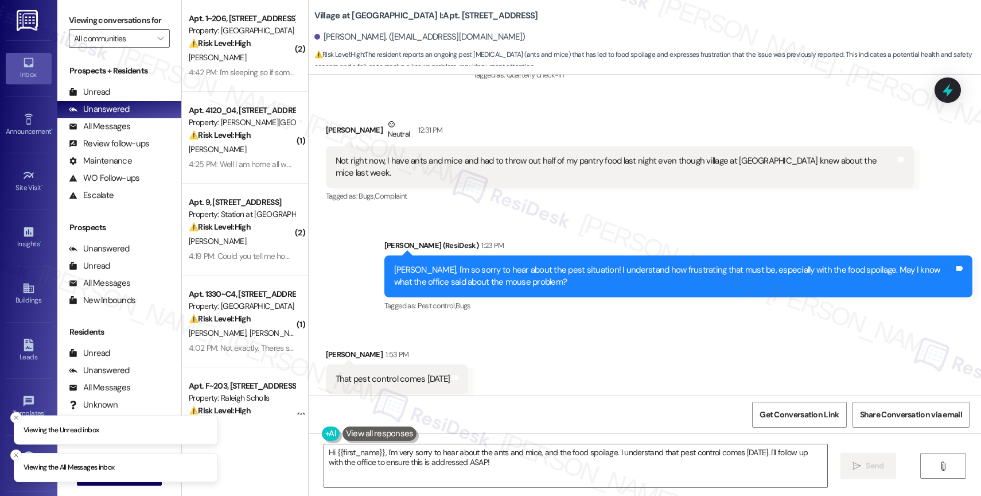
scroll to position [3266, 0]
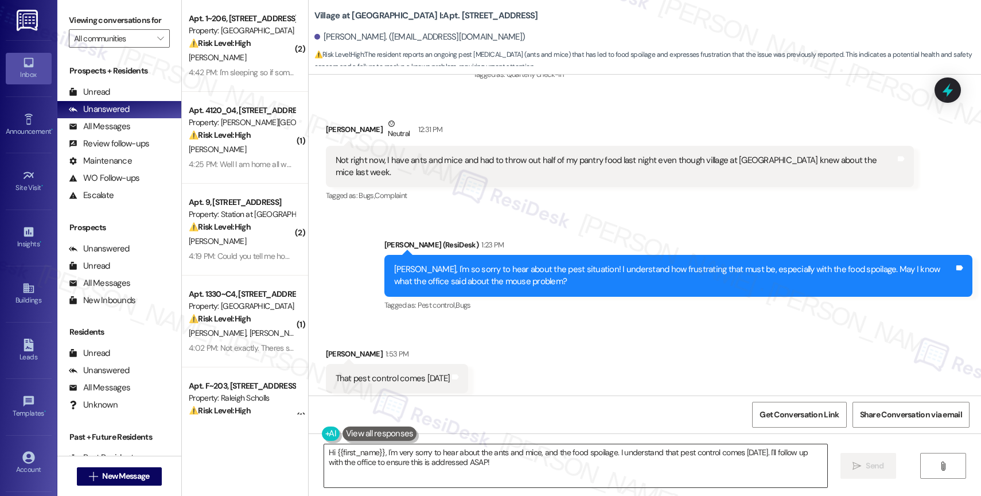
click at [423, 465] on textarea "Hi {{first_name}}, I'm very sorry to hear about the ants and mice, and the food…" at bounding box center [575, 465] width 503 height 43
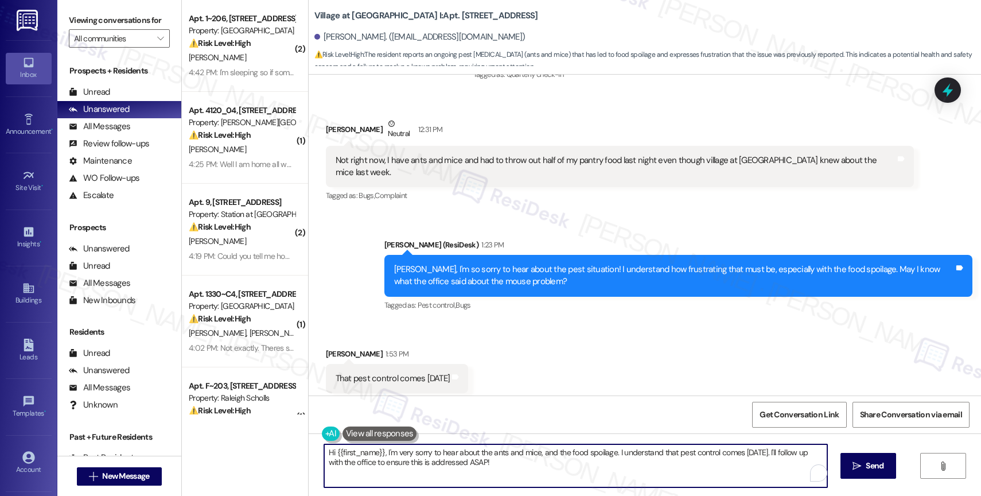
click at [423, 465] on textarea "Hi {{first_name}}, I'm very sorry to hear about the ants and mice, and the food…" at bounding box center [575, 465] width 503 height 43
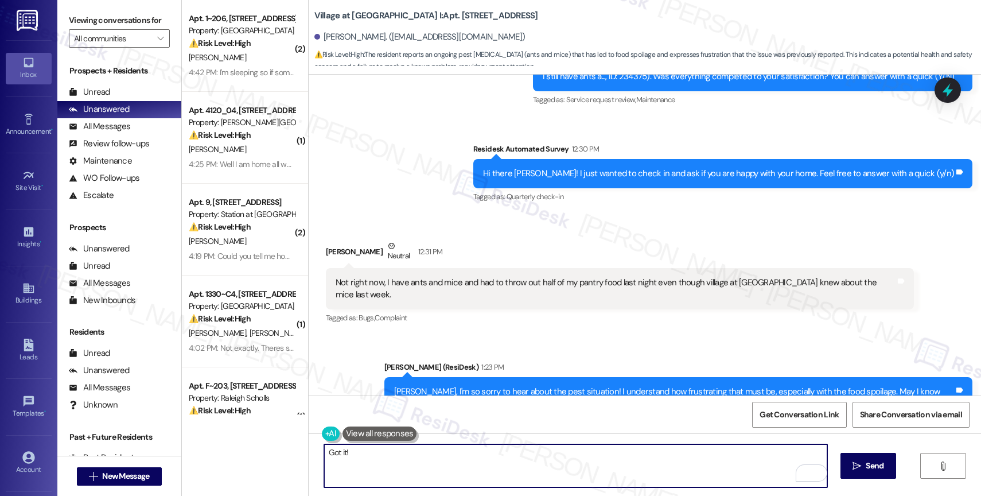
scroll to position [3140, 0]
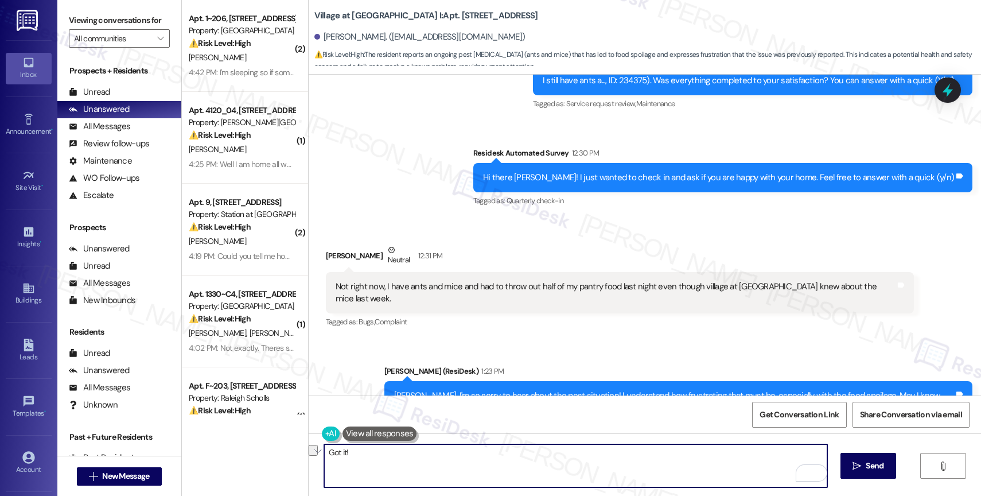
drag, startPoint x: 365, startPoint y: 452, endPoint x: 289, endPoint y: 454, distance: 75.8
click at [289, 454] on div "( 2 ) Apt. 1~206, 15150 Gifford Ln Property: Timberview ⚠️ Risk Level: High The…" at bounding box center [581, 248] width 799 height 496
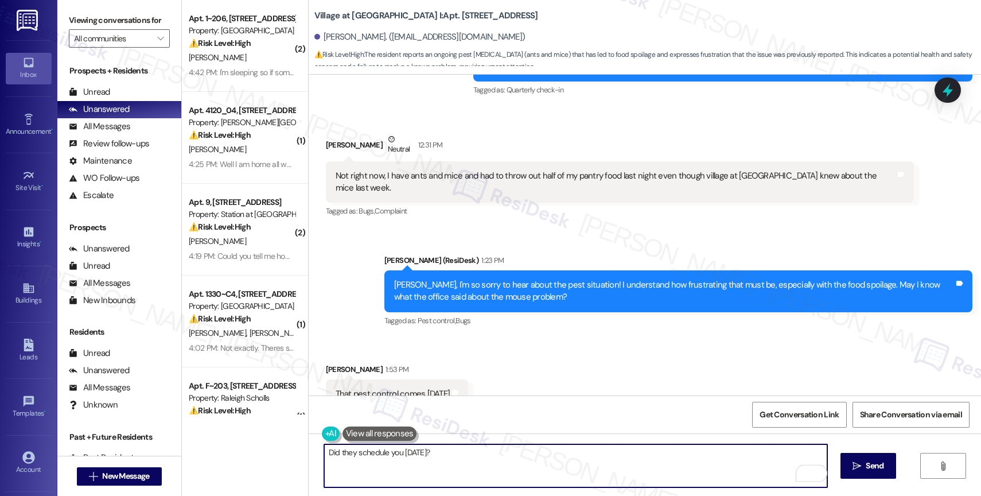
scroll to position [3266, 0]
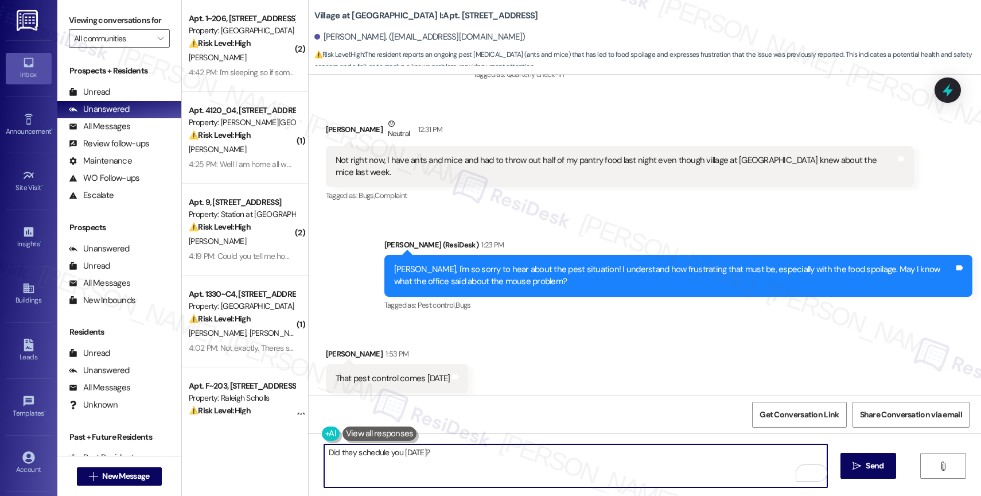
click at [324, 453] on textarea "Did they schedule you today?" at bounding box center [575, 465] width 503 height 43
type textarea "Got it! Did they schedule you today?"
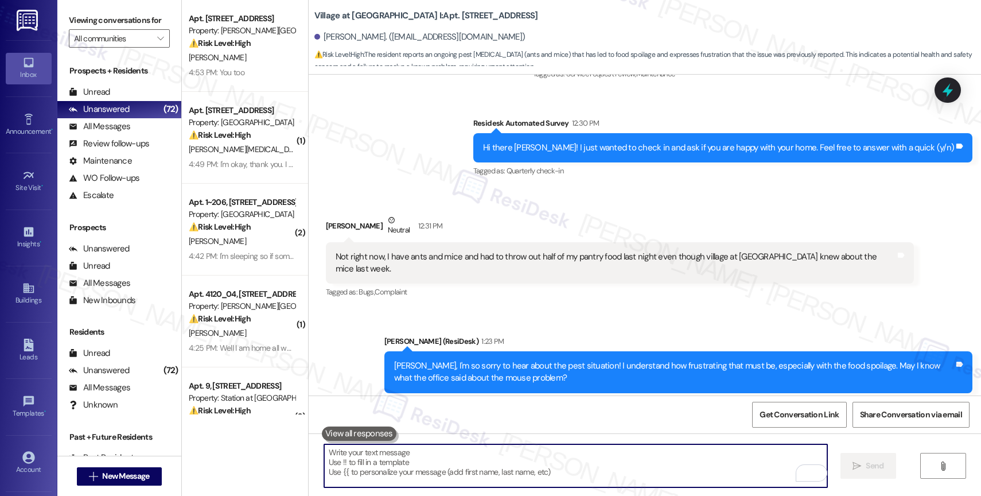
scroll to position [3161, 0]
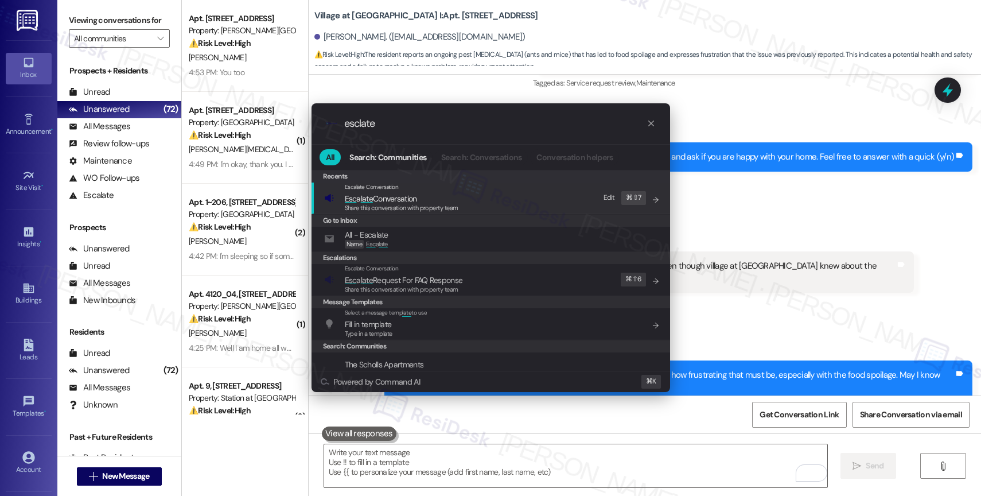
type input "esclate"
click at [415, 204] on span "Share this conversation with property team" at bounding box center [402, 208] width 114 height 8
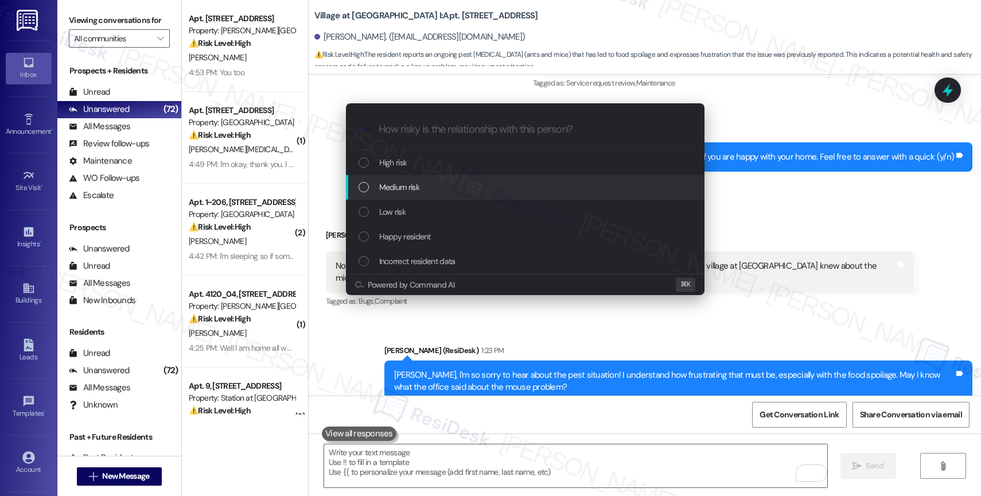
click at [411, 187] on span "Medium risk" at bounding box center [399, 187] width 40 height 13
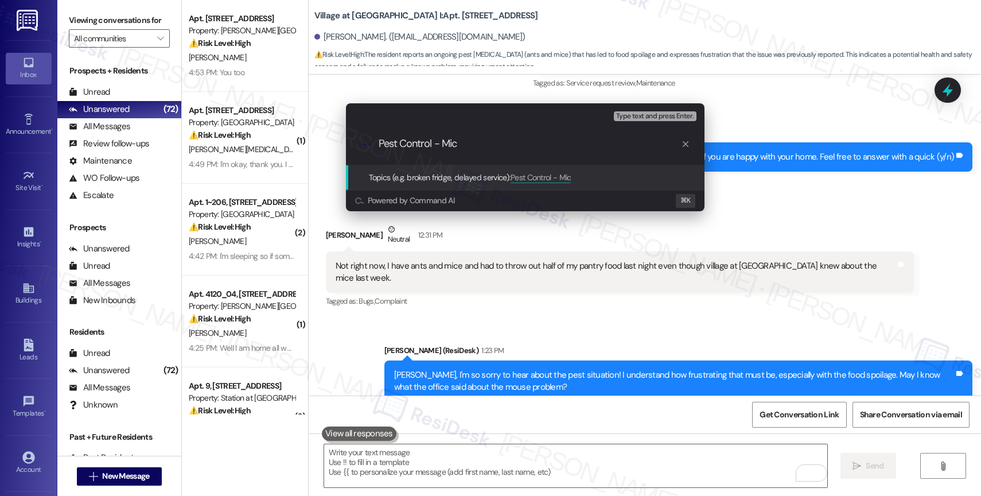
type input "Pest Control - Mice"
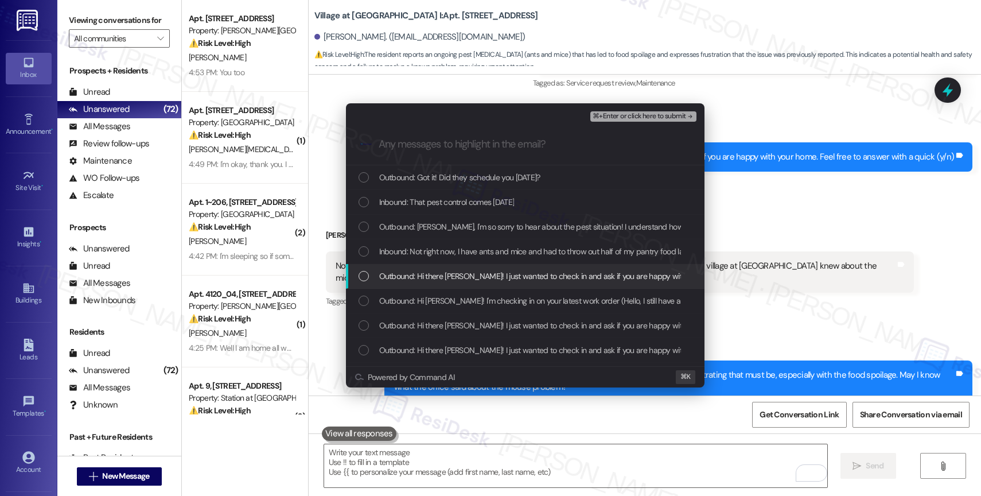
click at [442, 275] on span "Outbound: Hi there Laura! I just wanted to check in and ask if you are happy wi…" at bounding box center [614, 276] width 471 height 13
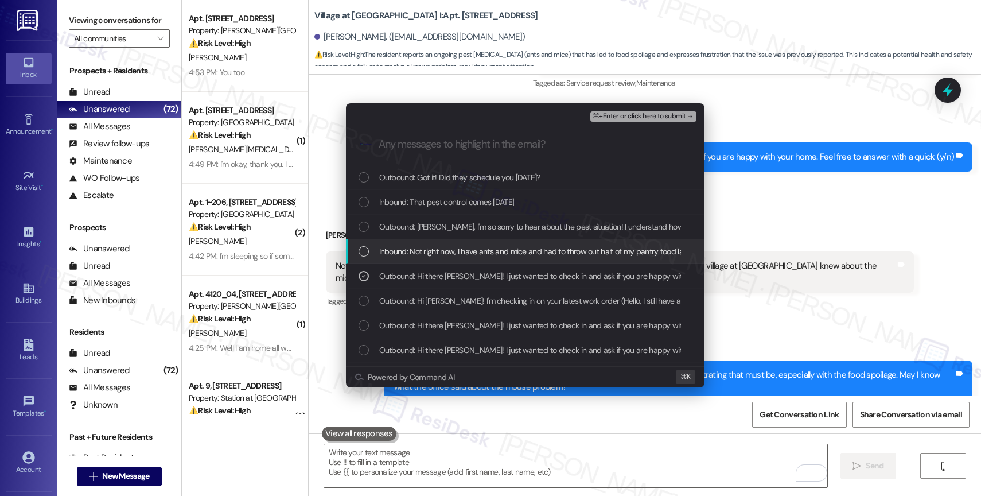
click at [442, 257] on span "Inbound: Not right now, I have ants and mice and had to throw out half of my pa…" at bounding box center [671, 251] width 584 height 13
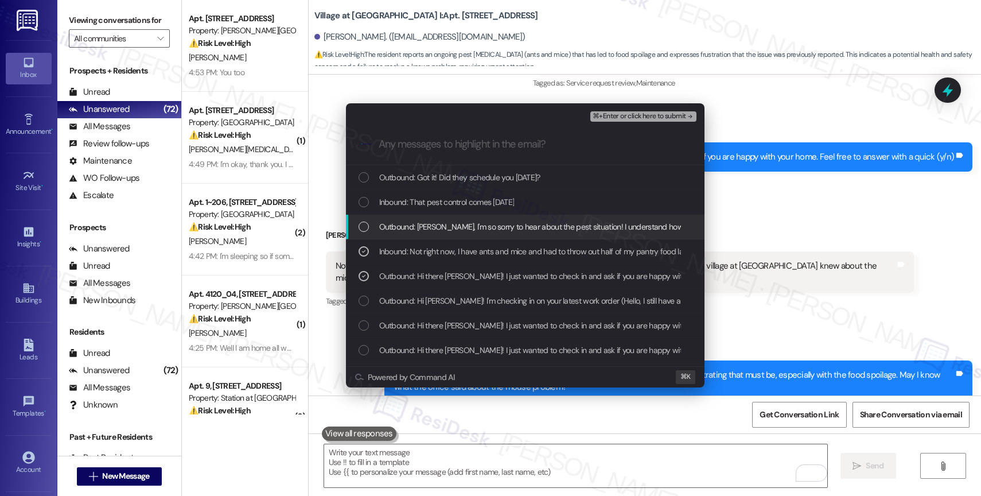
drag, startPoint x: 440, startPoint y: 223, endPoint x: 444, endPoint y: 197, distance: 26.2
click at [440, 223] on span "Outbound: Laura, I'm so sorry to hear about the pest situation! I understand ho…" at bounding box center [728, 226] width 699 height 13
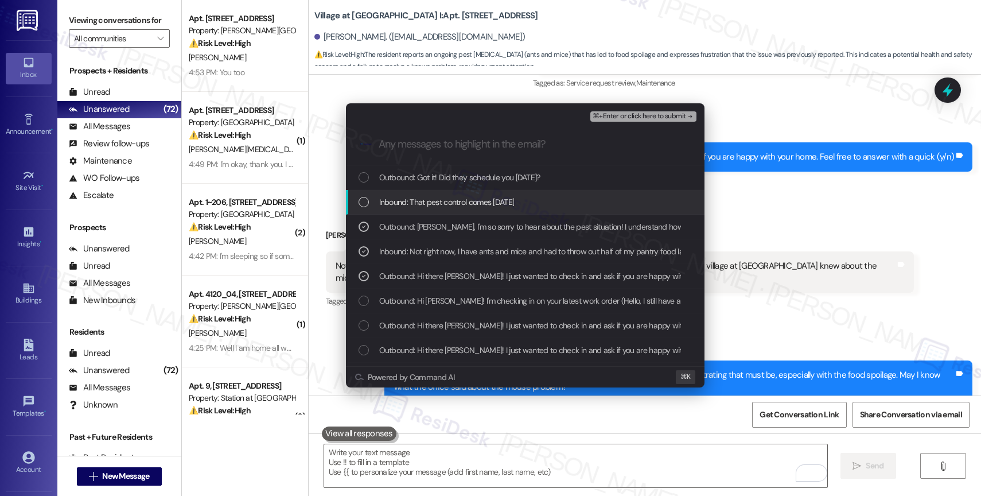
click at [444, 197] on span "Inbound: That pest control comes on Tuesday" at bounding box center [446, 202] width 135 height 13
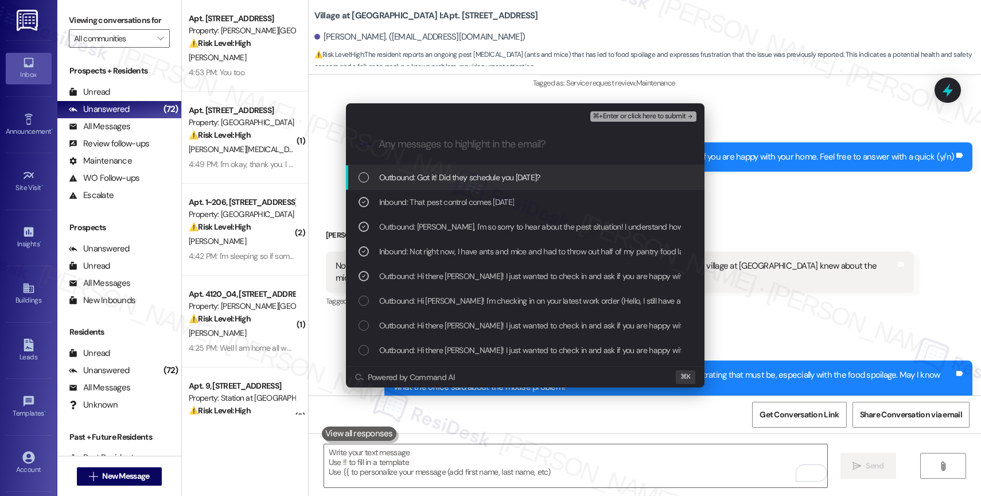
click at [646, 119] on span "⌘+Enter or click here to submit" at bounding box center [639, 116] width 93 height 8
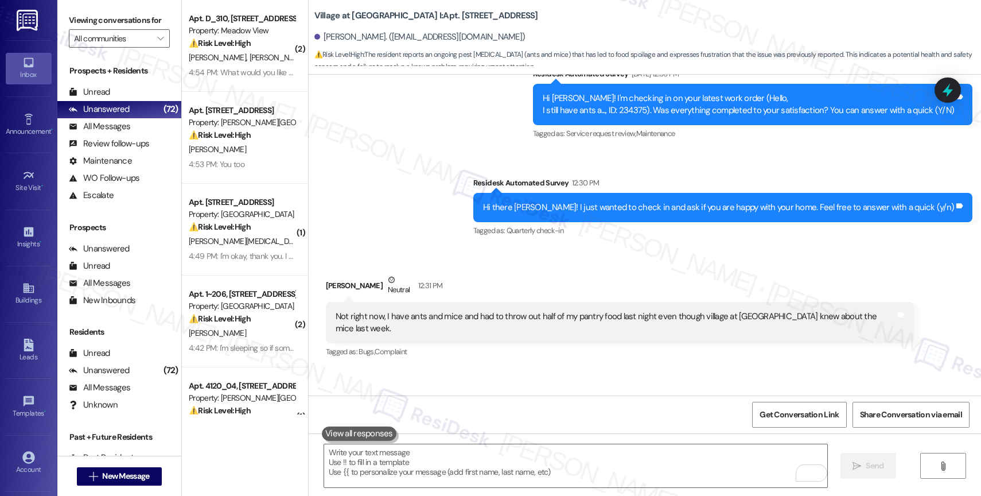
scroll to position [3062, 0]
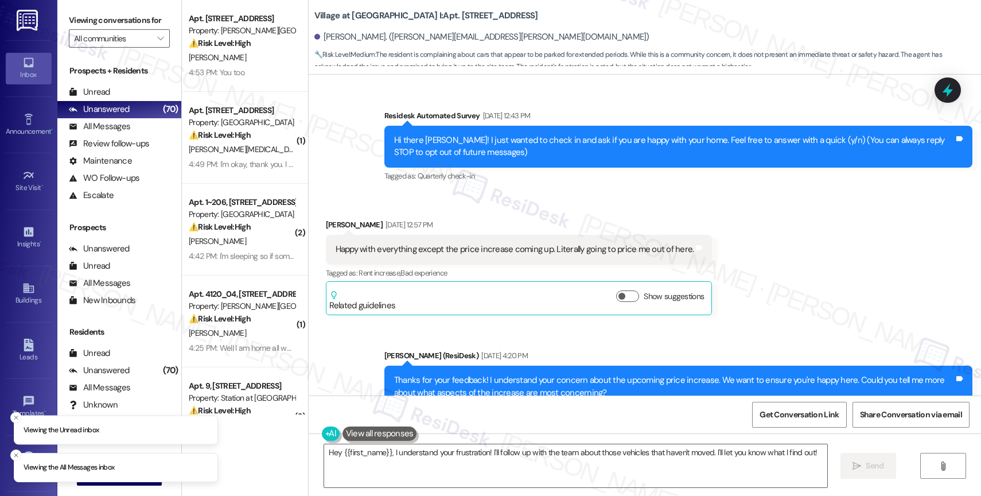
scroll to position [7069, 0]
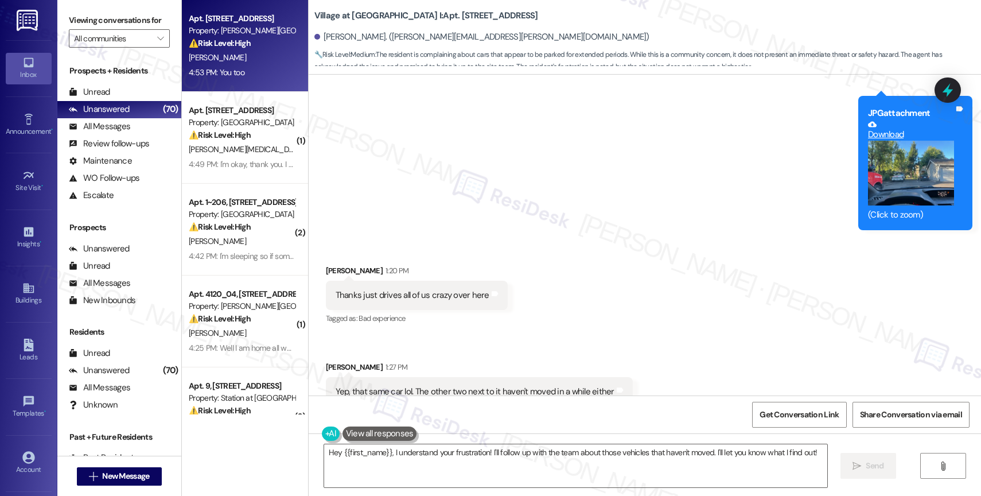
click at [240, 63] on div "[PERSON_NAME]" at bounding box center [242, 58] width 108 height 14
type textarea "Fetching suggested responses. Please feel free to read through the conversation…"
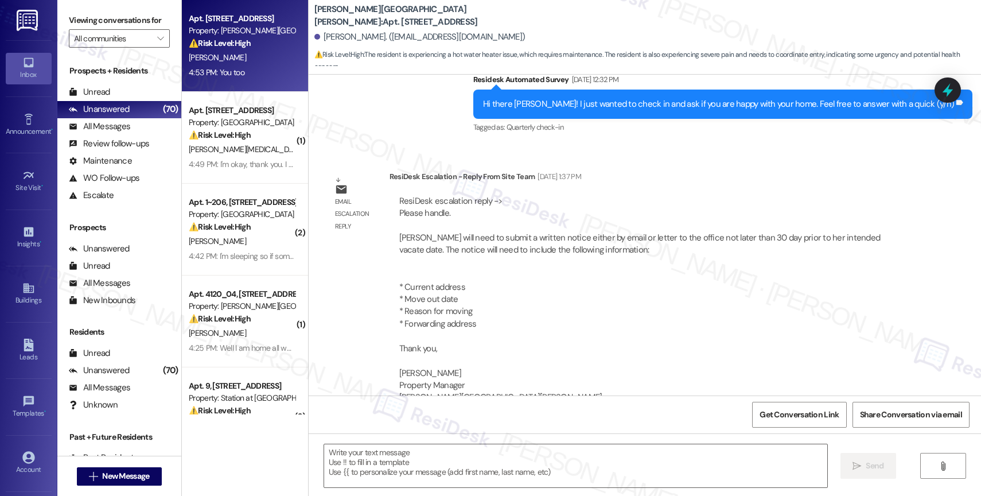
type textarea "Fetching suggested responses. Please feel free to read through the conversation…"
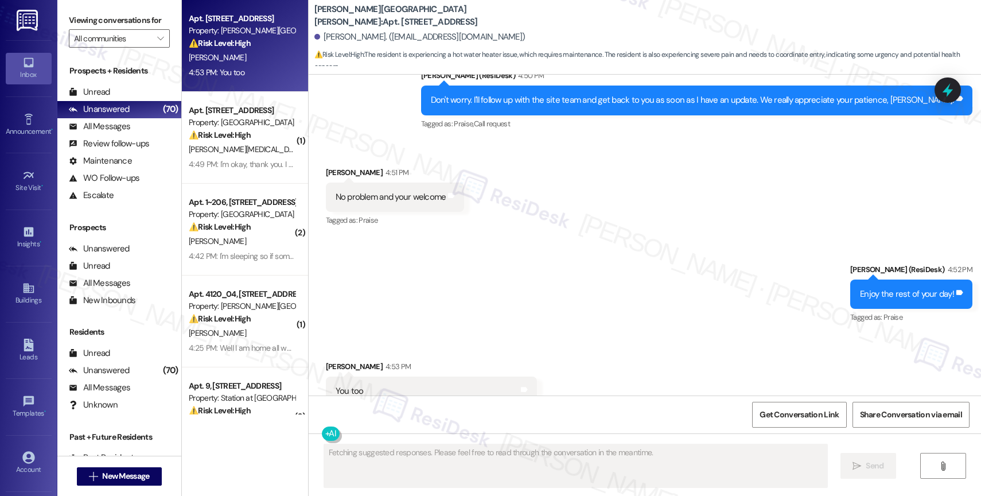
scroll to position [7654, 0]
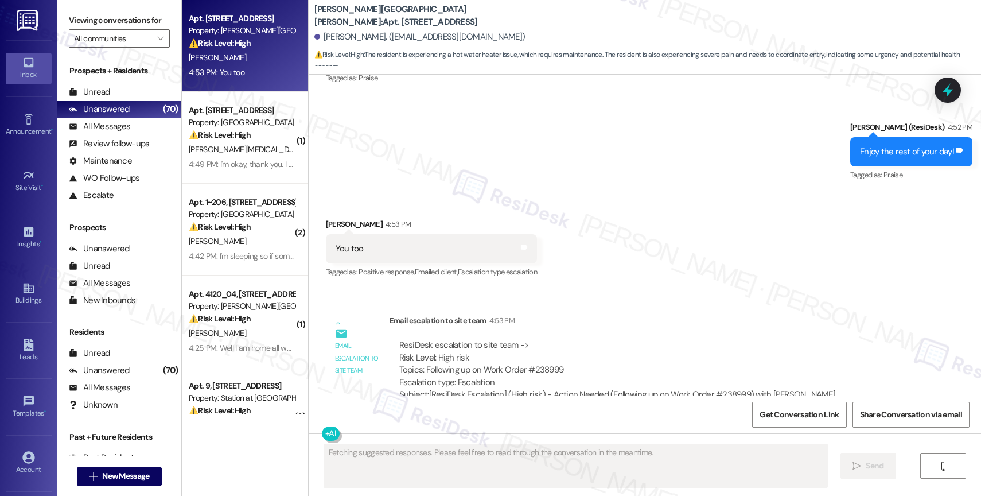
click at [639, 270] on div "Announcement, sent via SMS Nov 22, 2023 at 6:53 PM Hi Saundra - we wish you and…" at bounding box center [645, 235] width 673 height 321
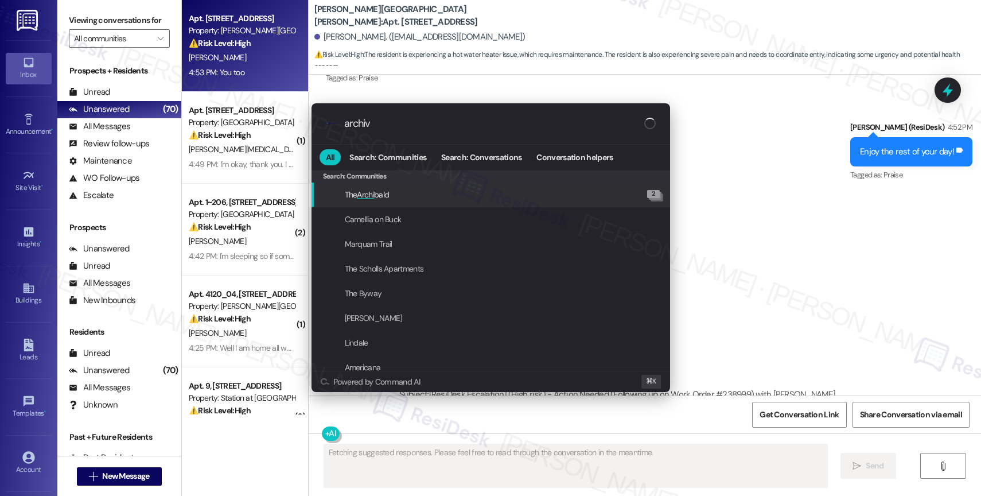
type input "archive"
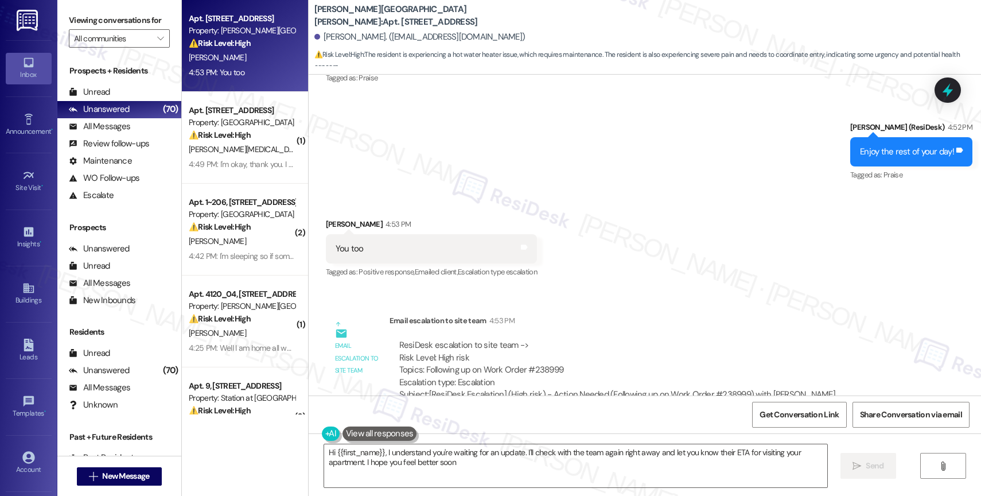
type textarea "Hi {{first_name}}, I understand you're waiting for an update. I'll check with t…"
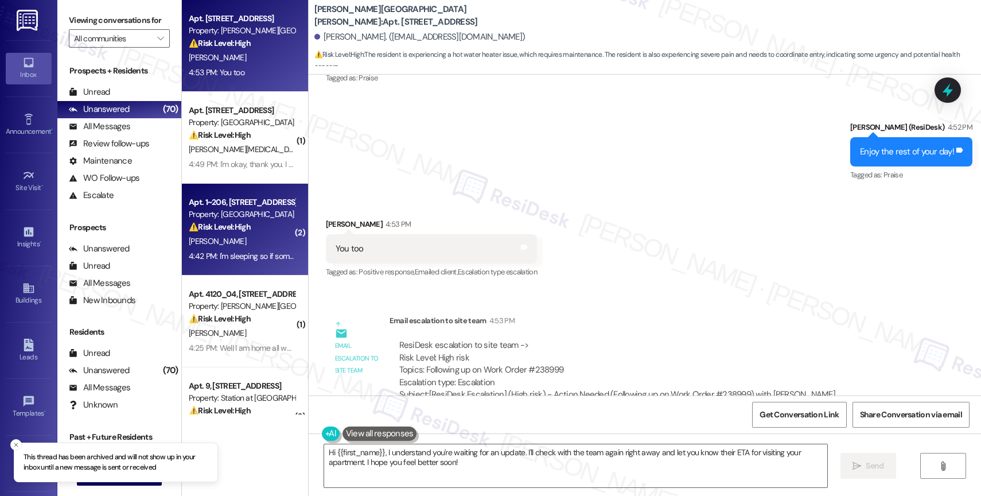
click at [248, 222] on div "⚠️ Risk Level: High The resident confirms the wasp nest is still present and th…" at bounding box center [242, 227] width 106 height 12
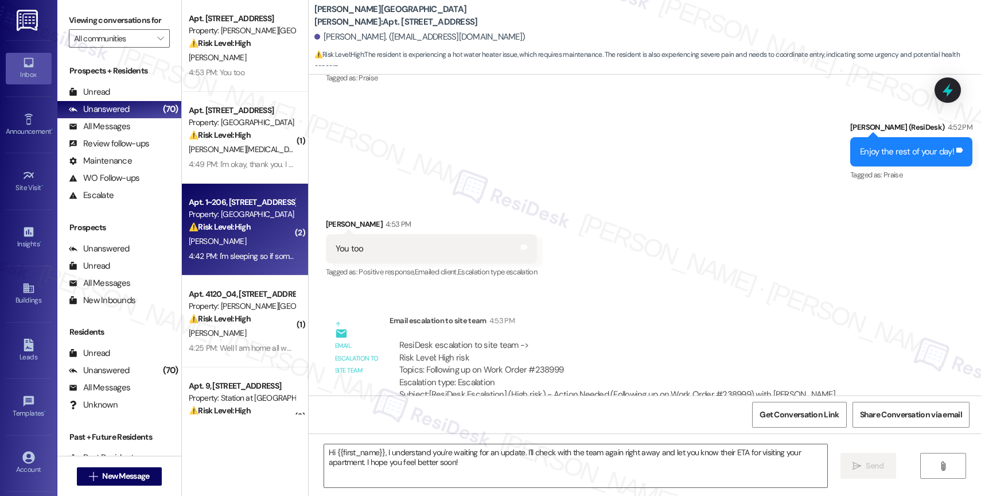
type textarea "Fetching suggested responses. Please feel free to read through the conversation…"
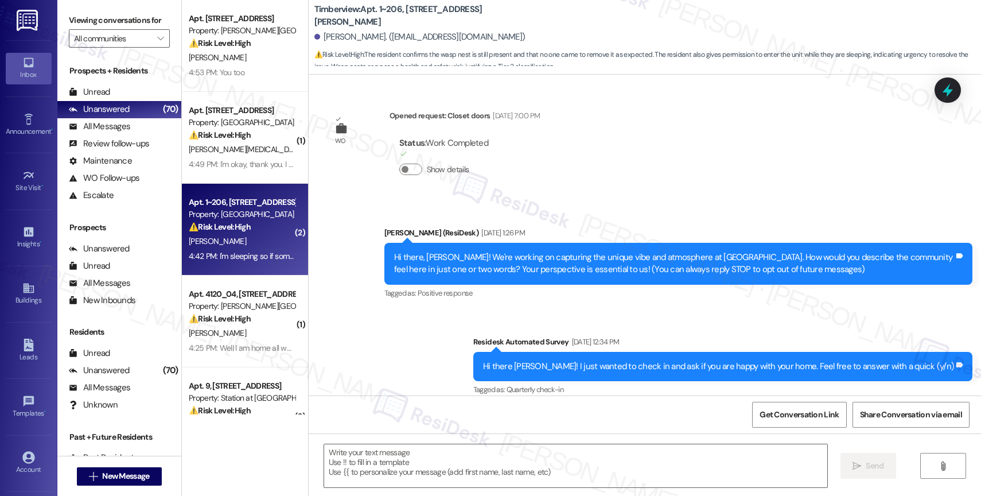
scroll to position [3718, 0]
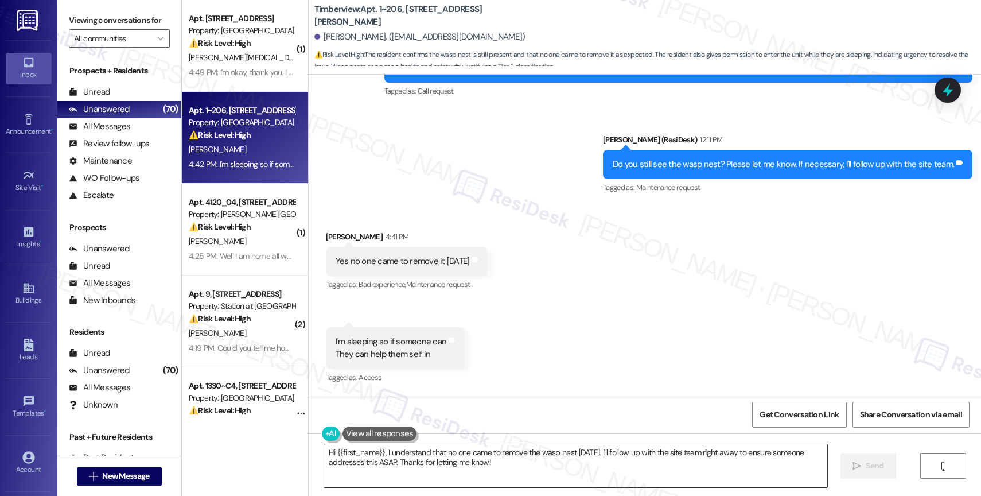
click at [435, 463] on textarea "Hi {{first_name}}, I understand that no one came to remove the wasp nest yester…" at bounding box center [575, 465] width 503 height 43
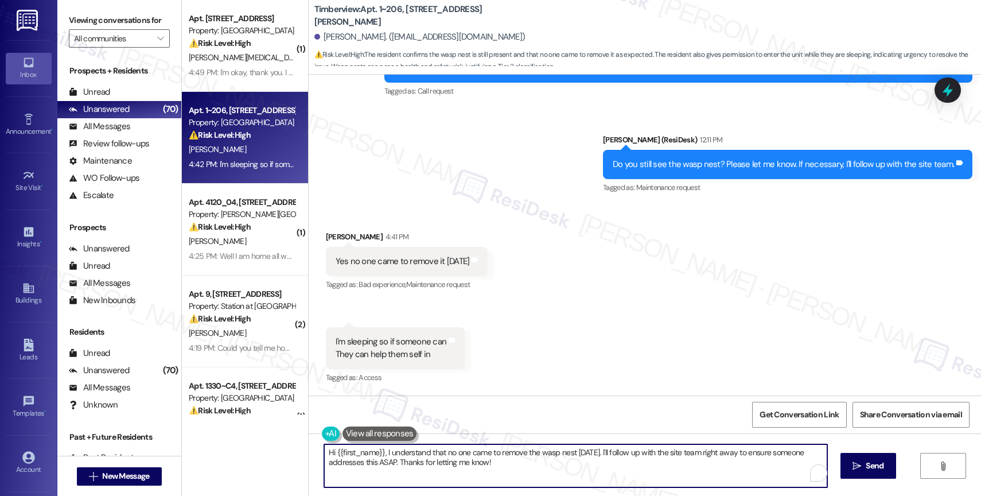
click at [435, 463] on textarea "Hi {{first_name}}, I understand that no one came to remove the wasp nest yester…" at bounding box center [575, 465] width 503 height 43
type textarea "I"
type textarea "Don't worry. I'll follow up on this with the help of the site team. I'll let yo…"
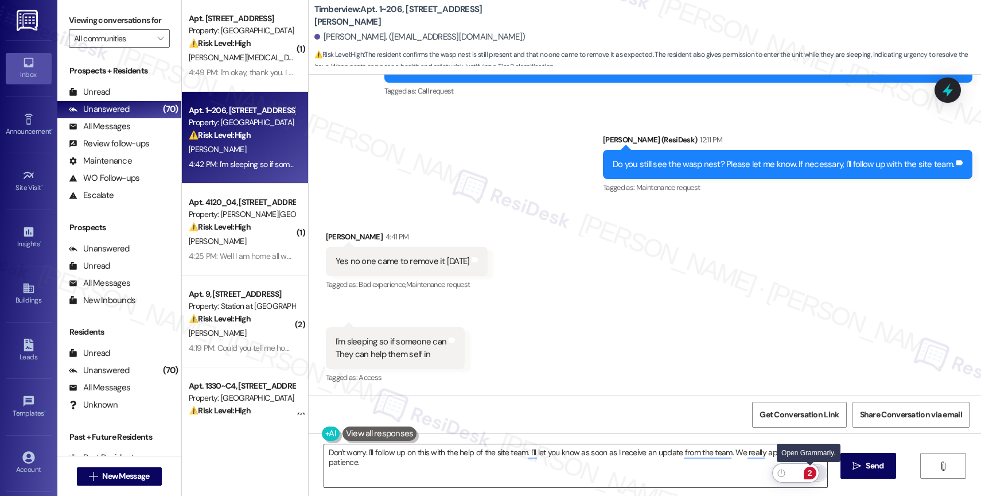
click at [806, 473] on div "2" at bounding box center [810, 473] width 13 height 13
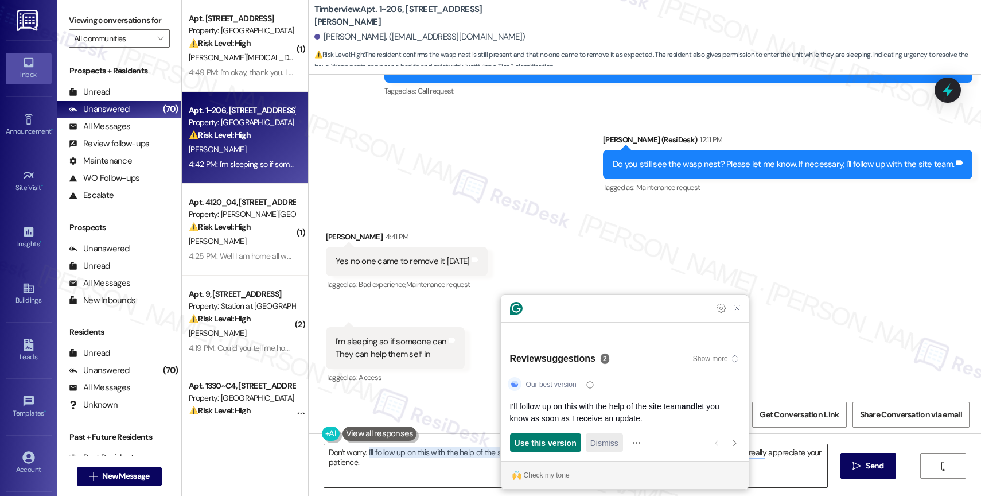
click at [592, 444] on span "Dismiss" at bounding box center [605, 443] width 28 height 12
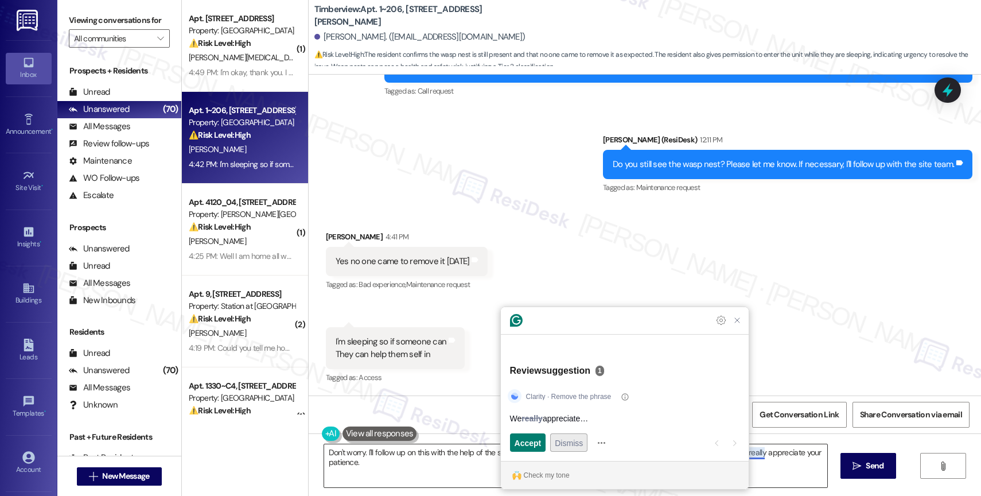
click at [570, 445] on span "Dismiss" at bounding box center [569, 443] width 28 height 12
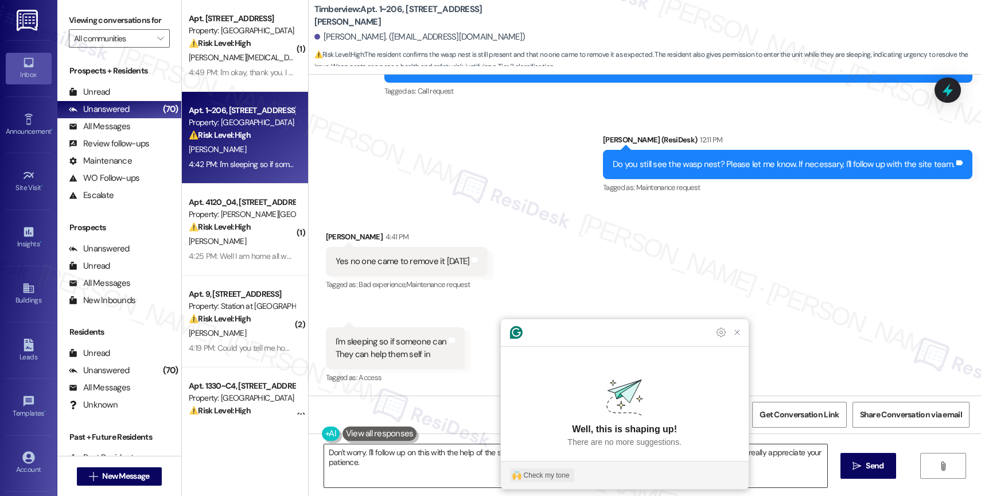
click at [550, 472] on div "Check my tone" at bounding box center [547, 475] width 46 height 10
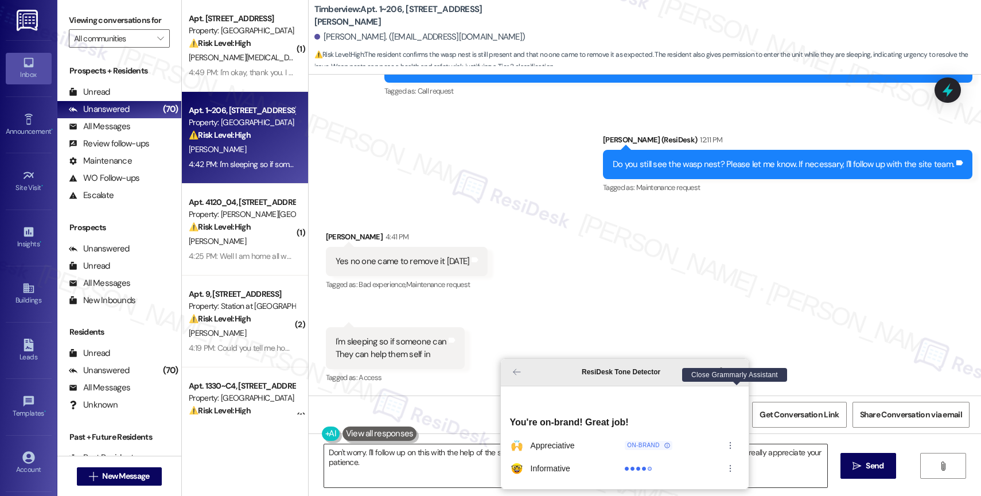
click at [733, 376] on icon "Close Grammarly Assistant" at bounding box center [737, 371] width 9 height 9
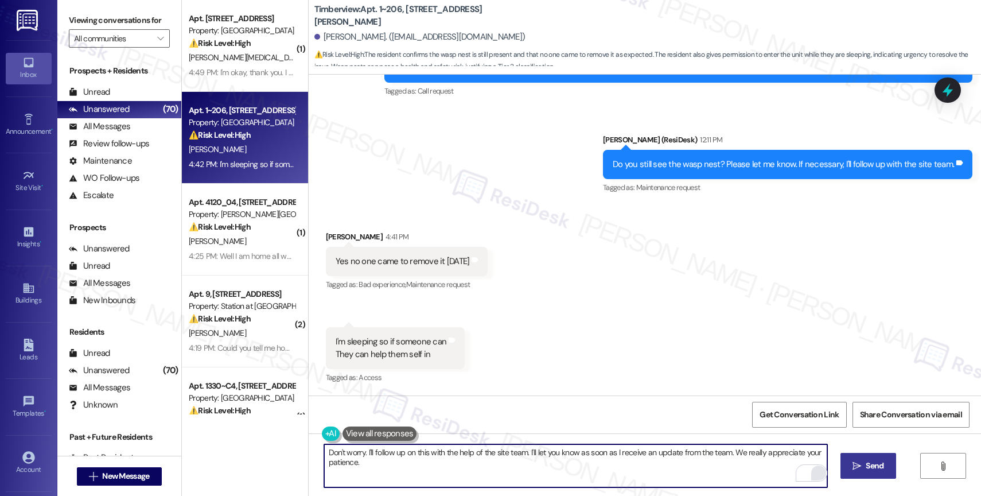
click at [874, 467] on span "Send" at bounding box center [875, 466] width 18 height 12
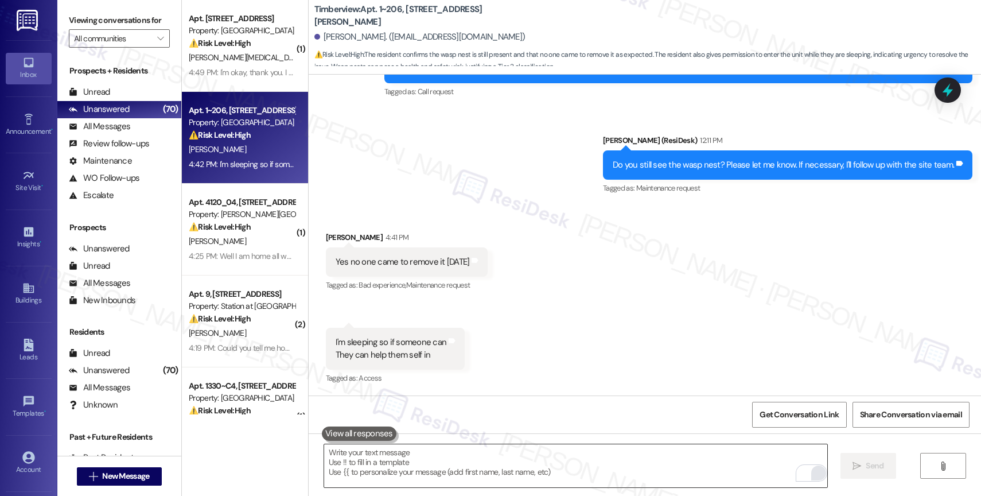
scroll to position [3798, 0]
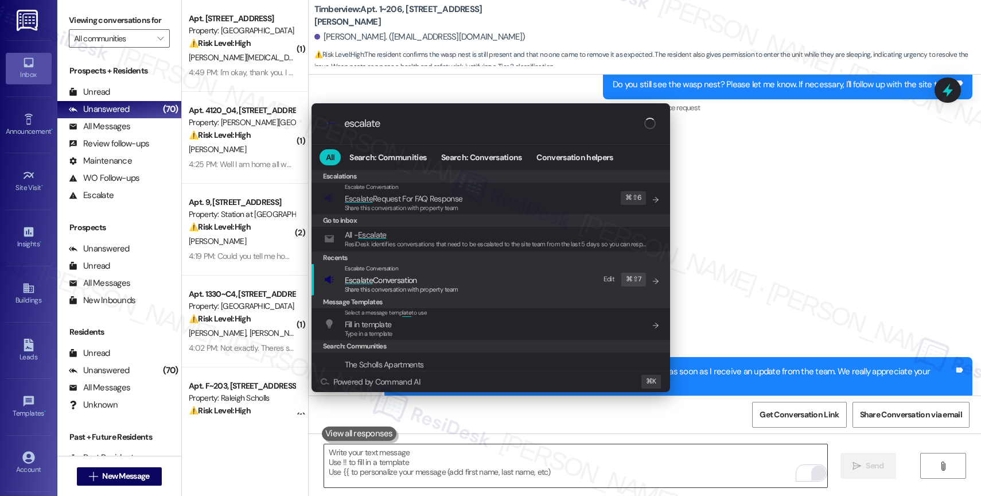
type input "escalate"
click at [413, 284] on span "Escalate Conversation" at bounding box center [381, 280] width 72 height 10
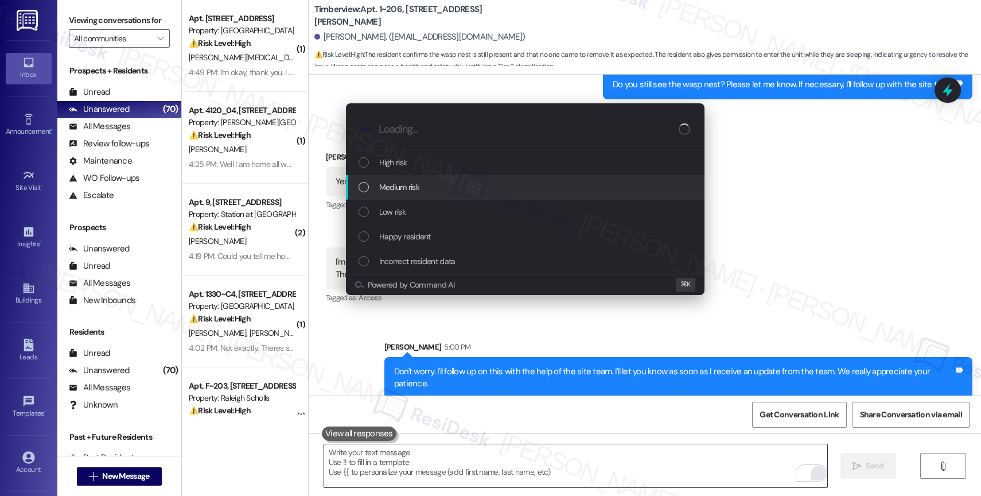
click at [414, 186] on span "Medium risk" at bounding box center [399, 187] width 40 height 13
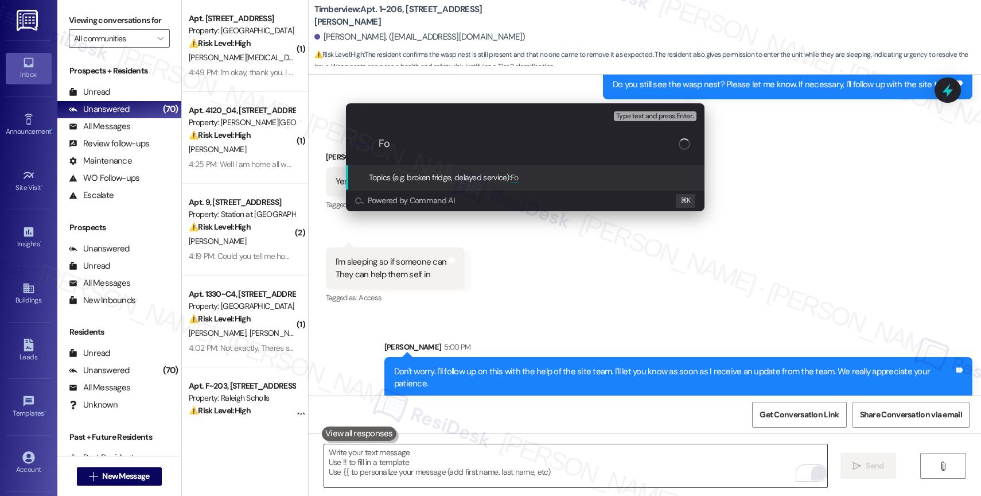
type input "F"
type input "Pest Control Follow-up"
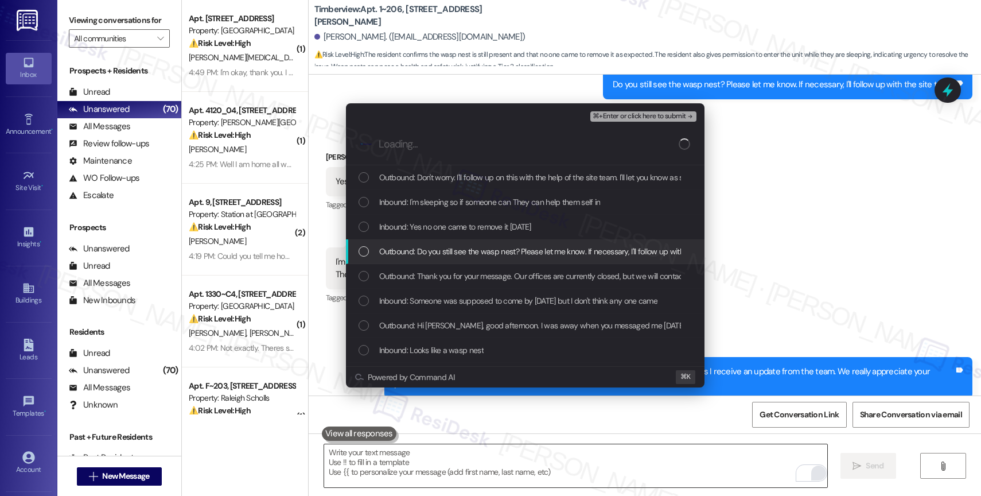
click at [467, 258] on div "Outbound: Do you still see the wasp nest? Please let me know. If necessary, I'l…" at bounding box center [525, 251] width 359 height 25
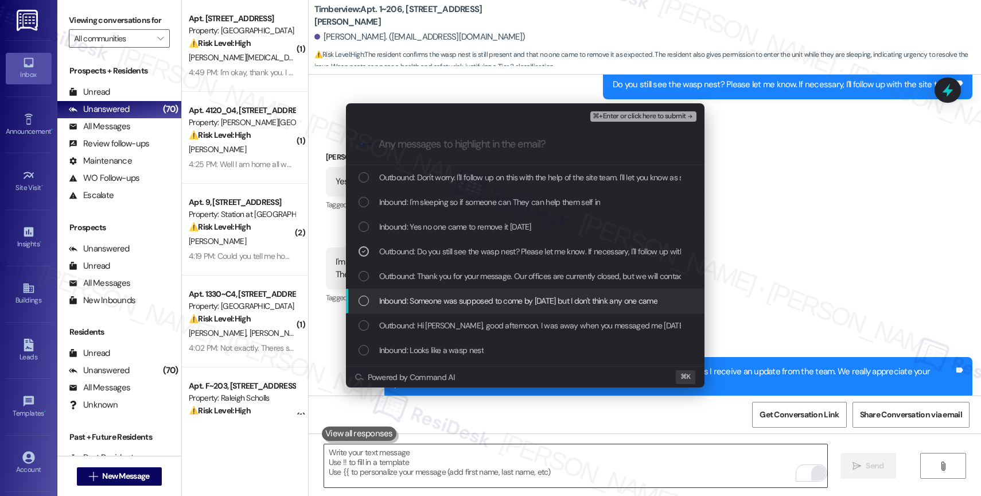
click at [472, 303] on span "Inbound: Someone was supposed to come by today but I don't think any one came" at bounding box center [518, 300] width 278 height 13
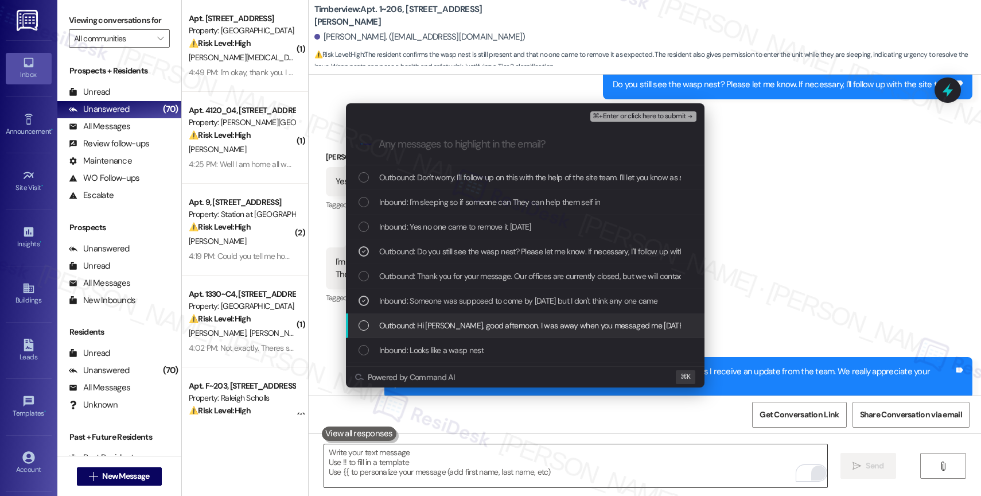
click at [461, 327] on span "Outbound: Hi Stephanie, good afternoon. I was away when you messaged me on Satu…" at bounding box center [889, 325] width 1020 height 13
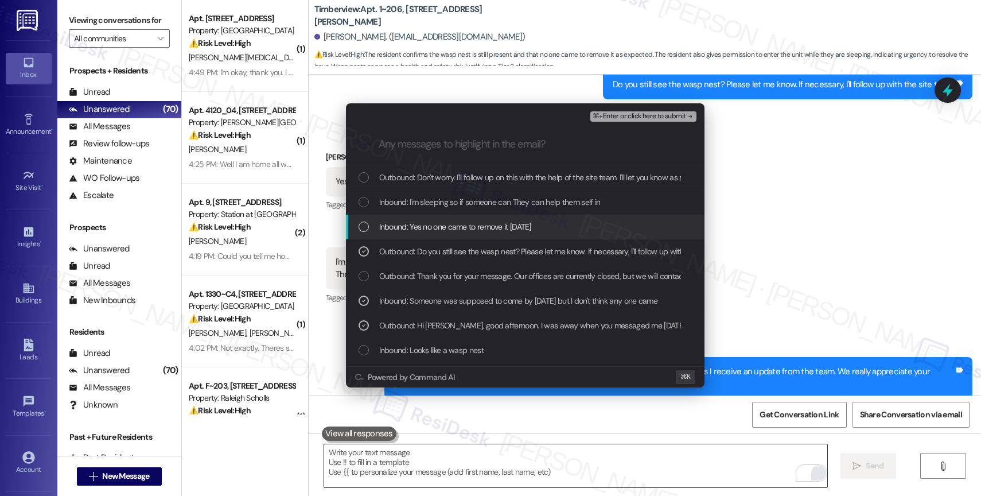
click at [439, 228] on span "Inbound: Yes no one came to remove it yesterday" at bounding box center [455, 226] width 152 height 13
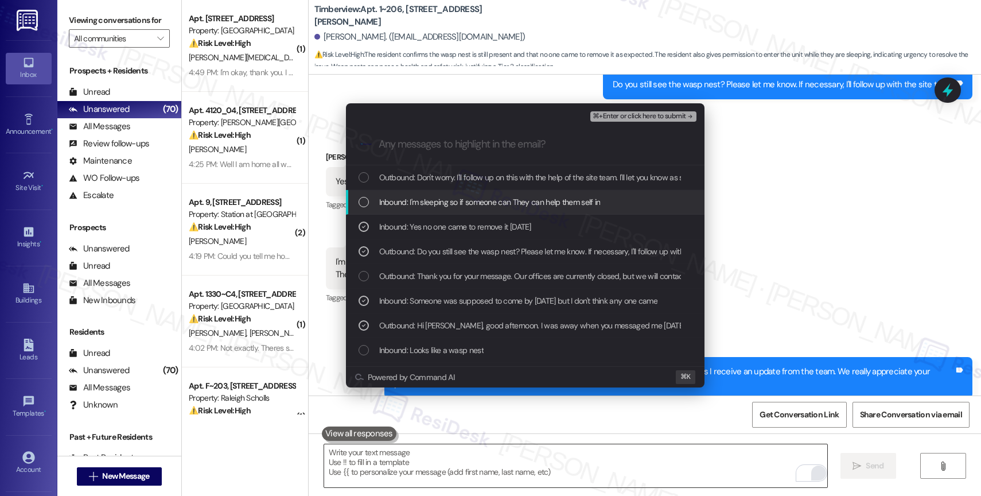
click at [451, 200] on span "Inbound: I'm sleeping so if someone can They can help them self in" at bounding box center [490, 202] width 222 height 13
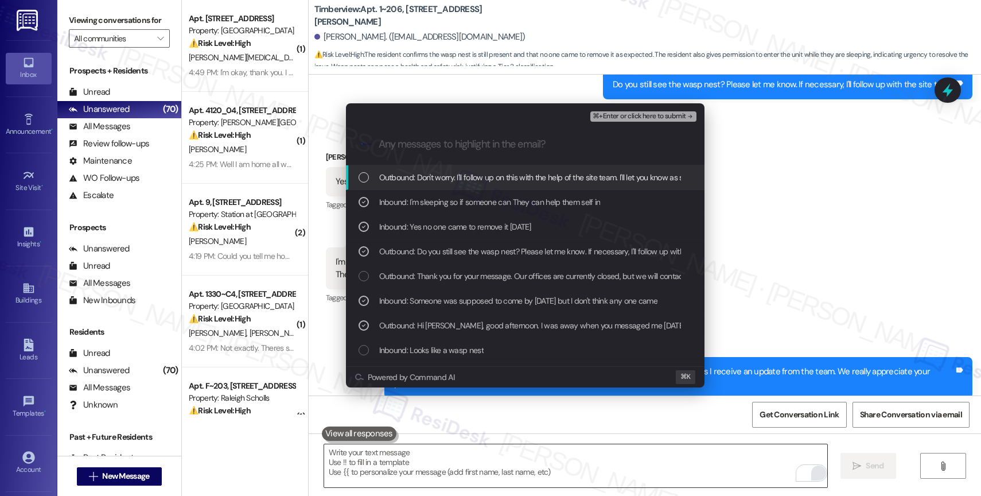
click at [477, 178] on span "Outbound: Don't worry. I'll follow up on this with the help of the site team. I…" at bounding box center [661, 177] width 564 height 13
click at [683, 117] on span "⌘+Enter or click here to submit" at bounding box center [639, 116] width 93 height 8
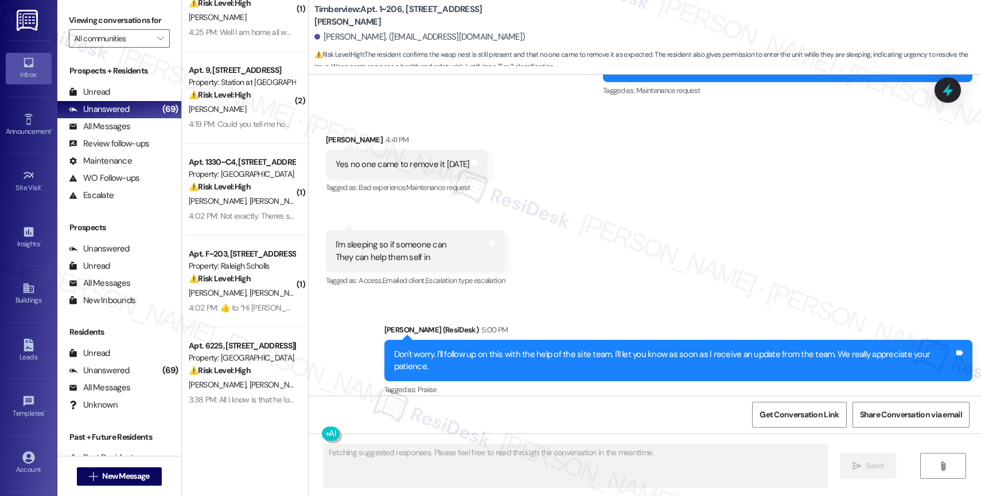
scroll to position [130, 0]
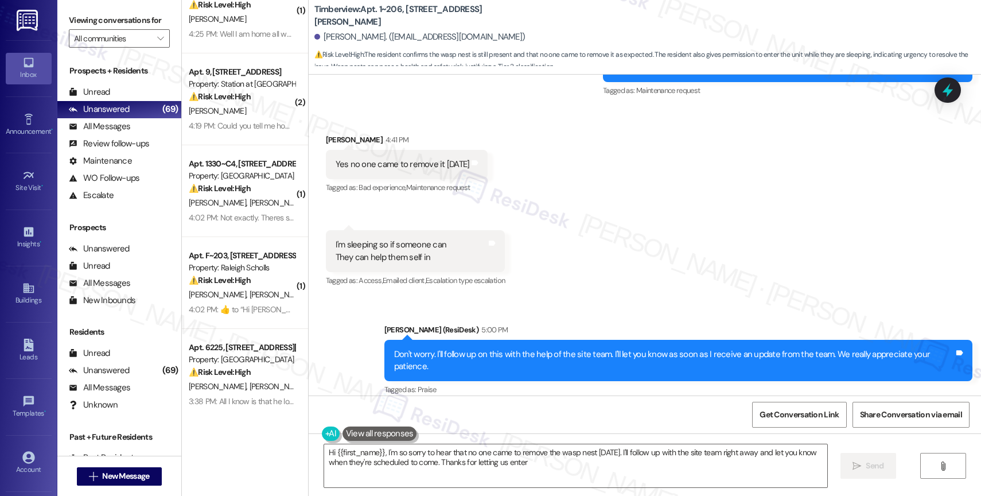
type textarea "Hi {{first_name}}, I'm so sorry to hear that no one came to remove the wasp nes…"
click at [648, 240] on div "Received via SMS Stephanie Villarreal 4:41 PM Yes no one came to remove it yest…" at bounding box center [645, 203] width 673 height 190
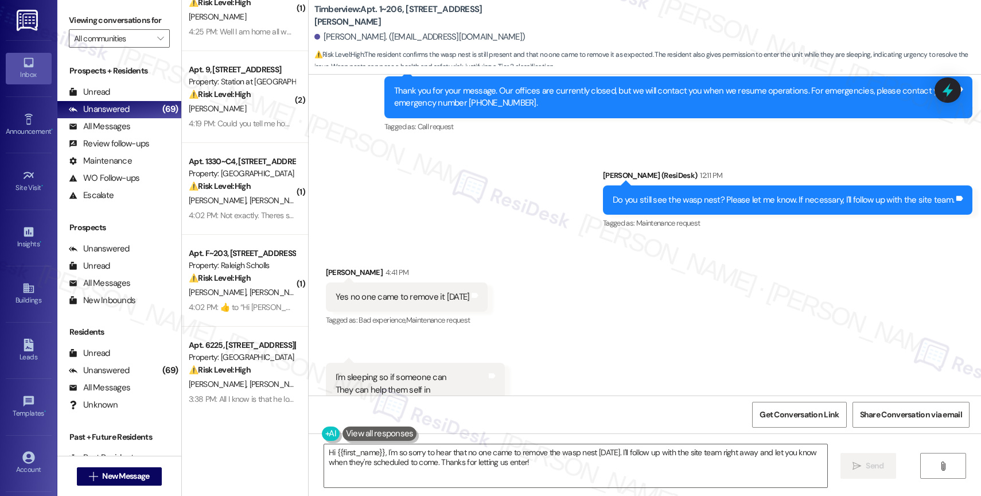
scroll to position [3815, 0]
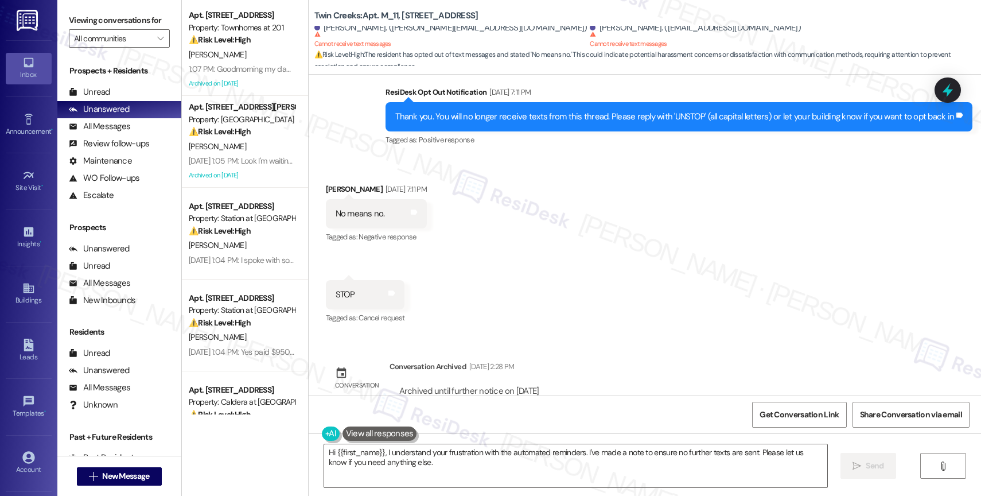
scroll to position [830, 0]
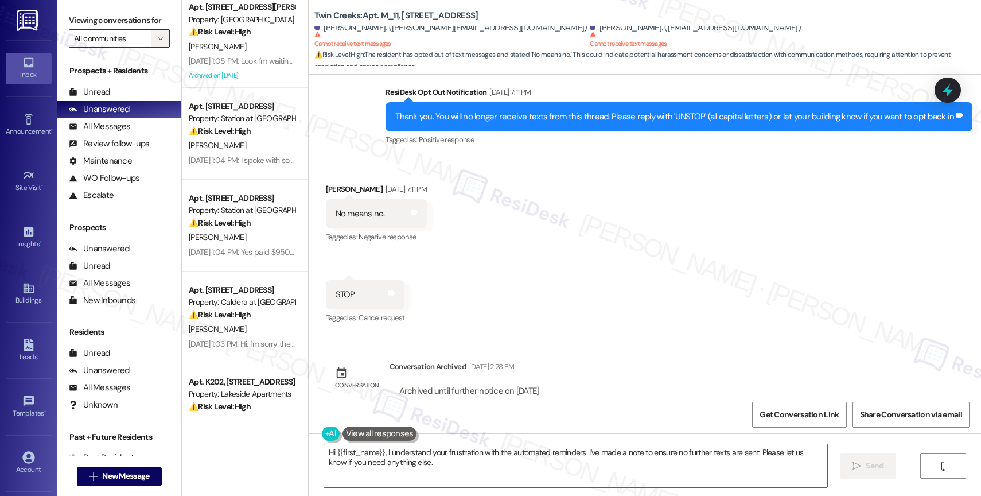
click at [155, 46] on span "" at bounding box center [160, 38] width 11 height 18
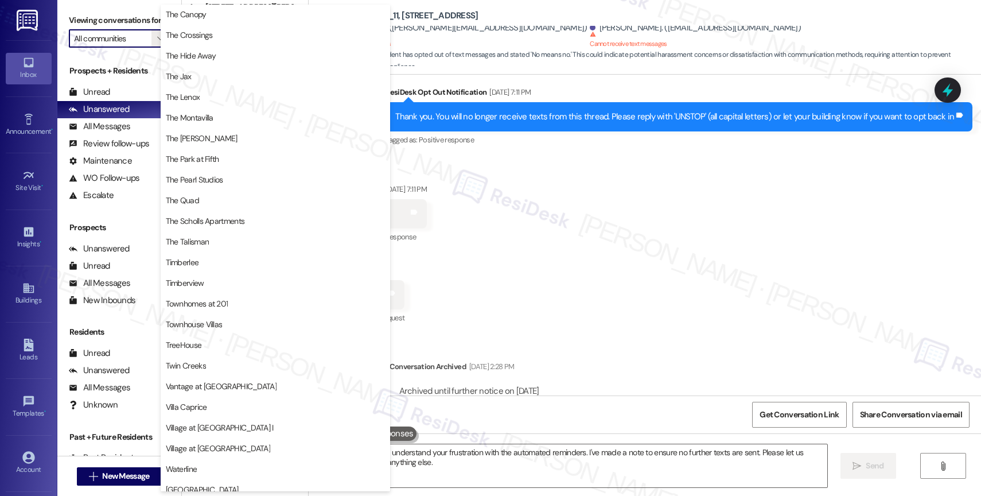
scroll to position [2117, 0]
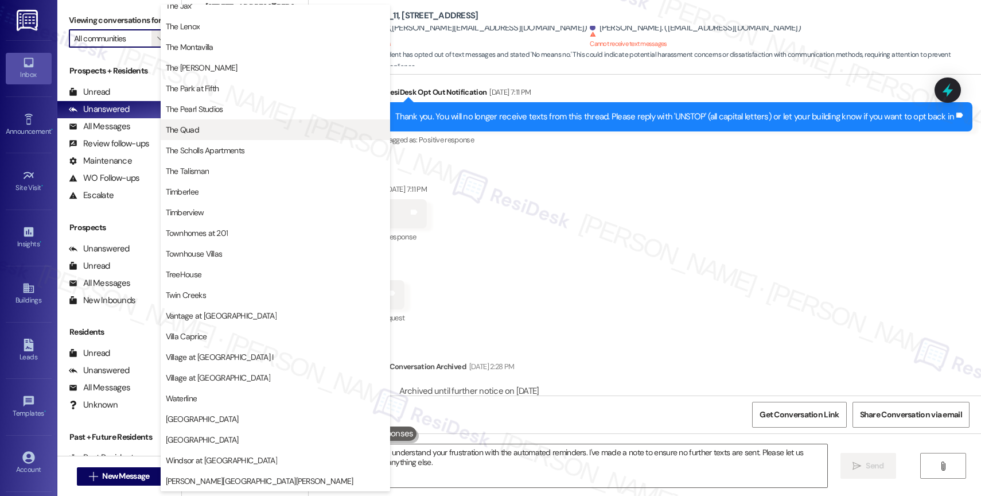
click at [246, 131] on span "The Quad" at bounding box center [275, 129] width 219 height 11
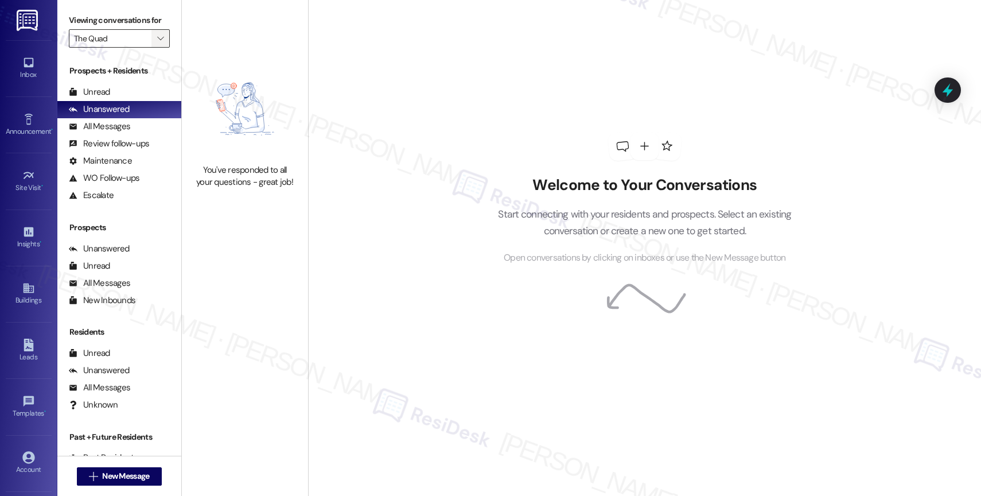
click at [156, 48] on span "" at bounding box center [160, 38] width 11 height 18
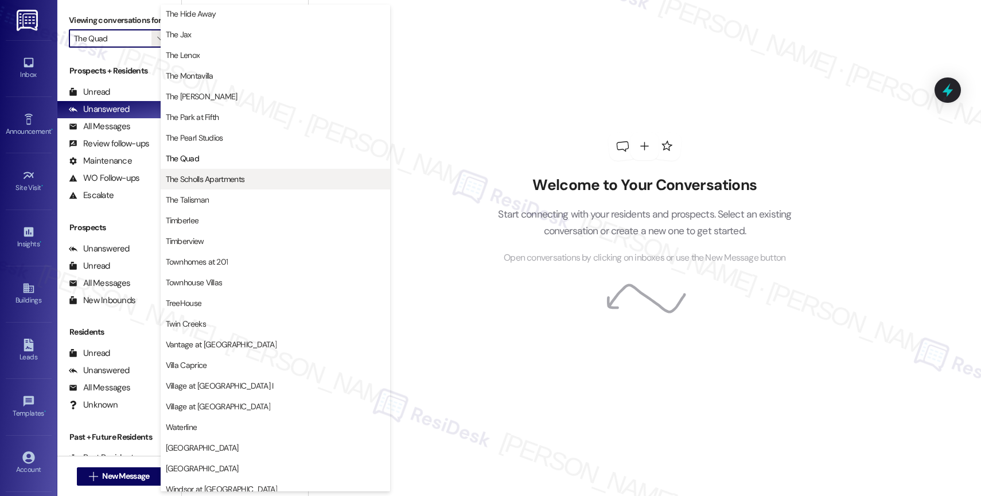
scroll to position [2091, 0]
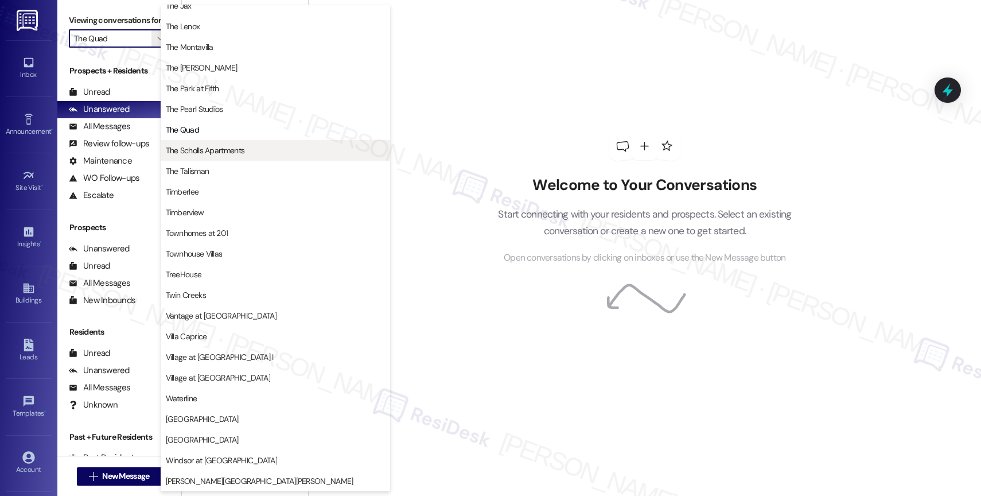
click at [215, 151] on span "The Scholls Apartments" at bounding box center [205, 150] width 79 height 11
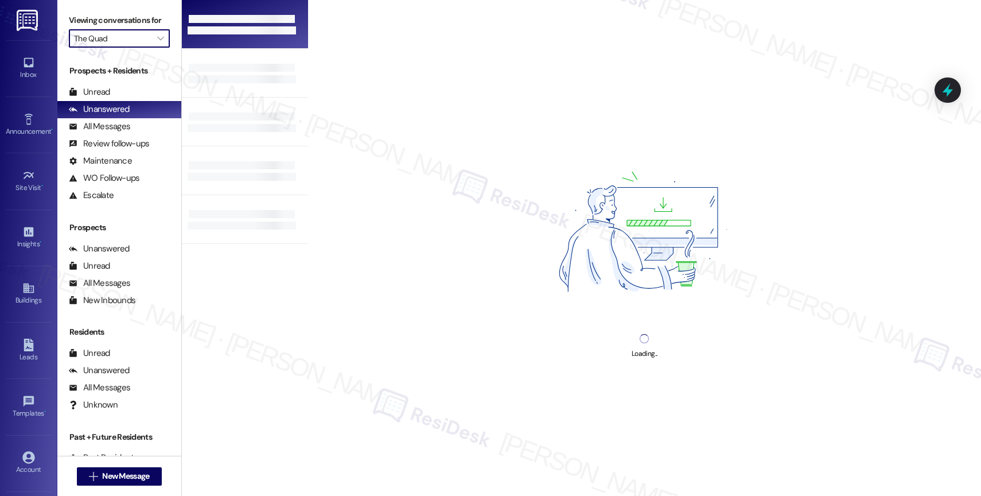
type input "The Scholls Apartments"
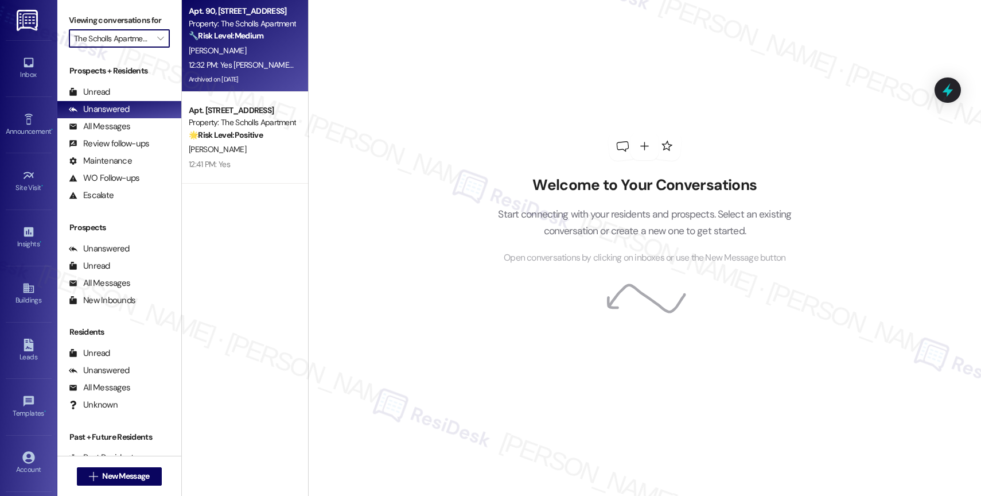
click at [244, 53] on div "[PERSON_NAME]" at bounding box center [242, 51] width 108 height 14
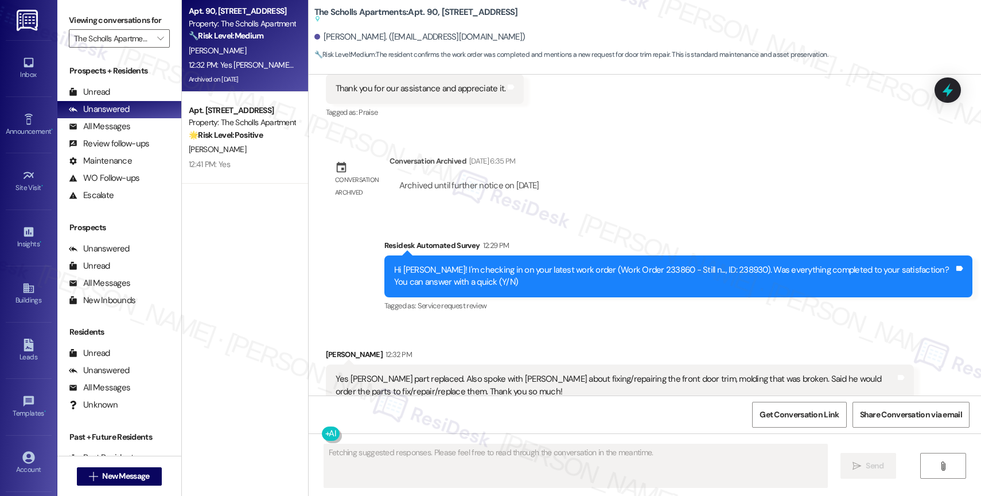
scroll to position [3739, 0]
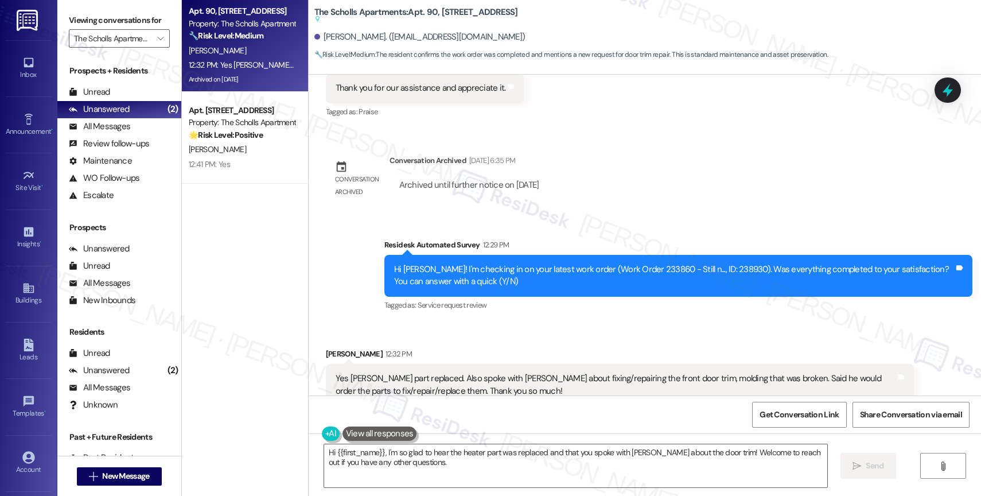
click at [547, 297] on div "Tagged as: Service request review Click to highlight conversations about Servic…" at bounding box center [679, 305] width 588 height 17
click at [437, 456] on textarea "Hi {{first_name}}, I'm so glad to hear the heater part was replaced and that yo…" at bounding box center [575, 465] width 503 height 43
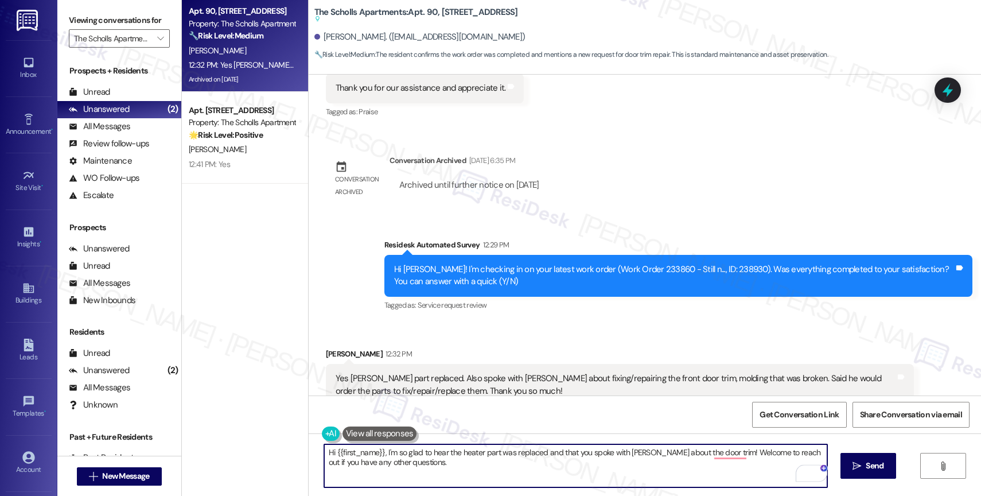
click at [384, 434] on button at bounding box center [380, 433] width 75 height 14
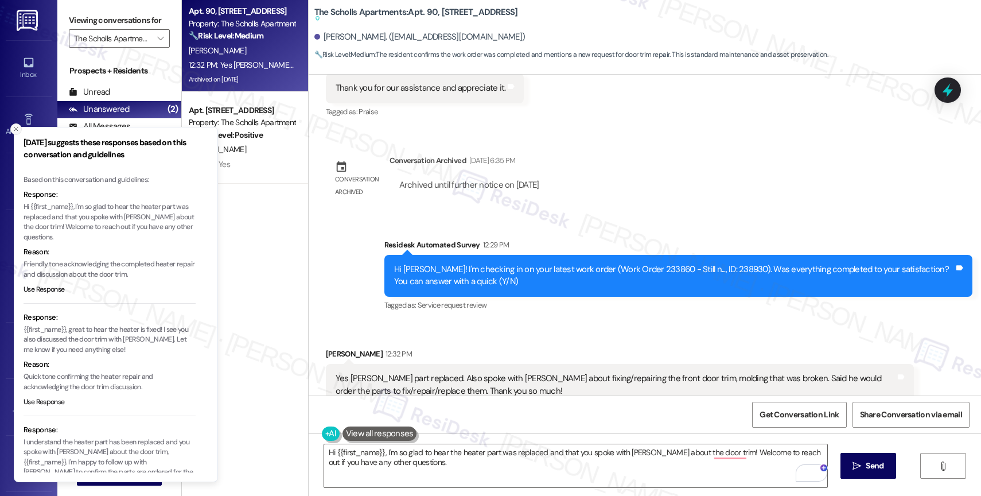
click at [13, 128] on icon "Close toast" at bounding box center [16, 129] width 7 height 7
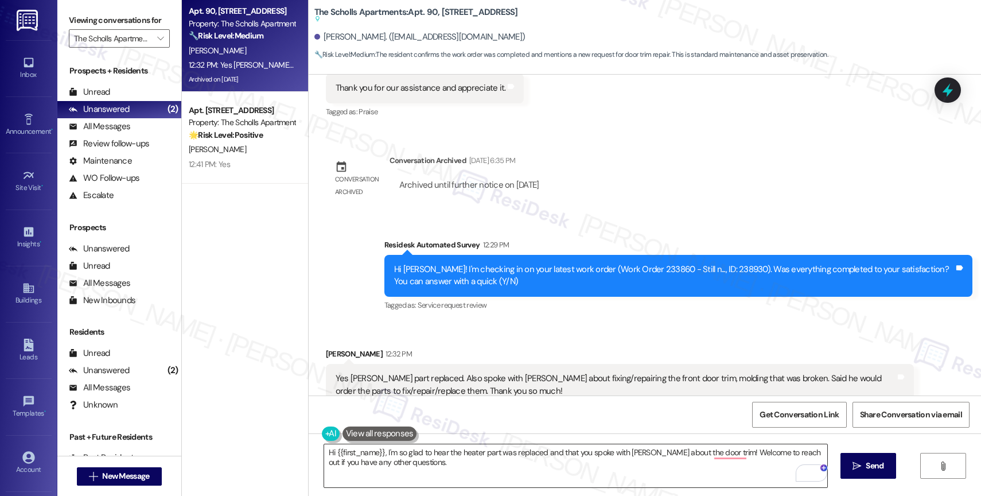
click at [370, 465] on textarea "Hi {{first_name}}, I'm so glad to hear the heater part was replaced and that yo…" at bounding box center [575, 465] width 503 height 43
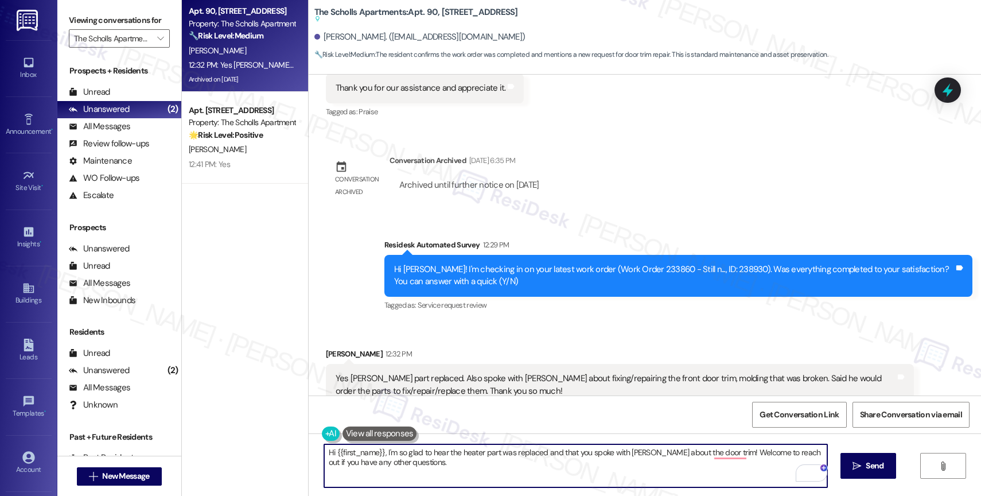
click at [370, 465] on textarea "Hi {{first_name}}, I'm so glad to hear the heater part was replaced and that yo…" at bounding box center [575, 465] width 503 height 43
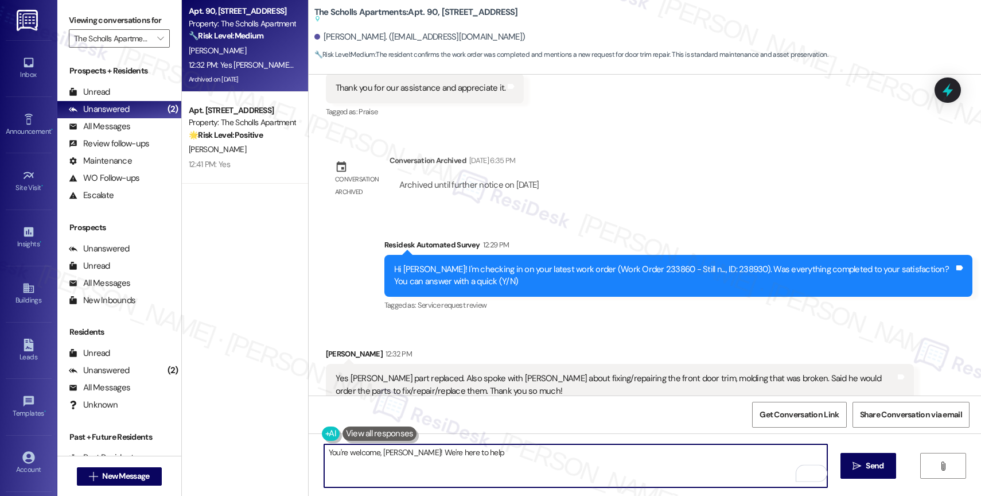
drag, startPoint x: 399, startPoint y: 451, endPoint x: 577, endPoint y: 469, distance: 179.5
click at [577, 469] on textarea "You're welcome, Cindy! We're here to help" at bounding box center [575, 465] width 503 height 43
click at [472, 468] on textarea "You're welcome, Cindy! Glad we could help" at bounding box center [575, 465] width 503 height 43
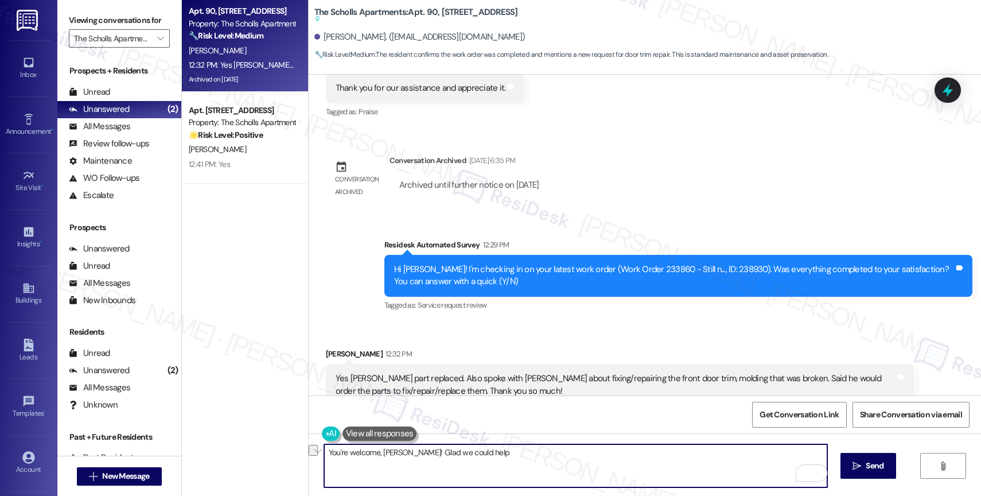
click at [472, 468] on textarea "You're welcome, Cindy! Glad we could help" at bounding box center [575, 465] width 503 height 43
paste textarea "so welcome! I'm happy I could help. 🙂"
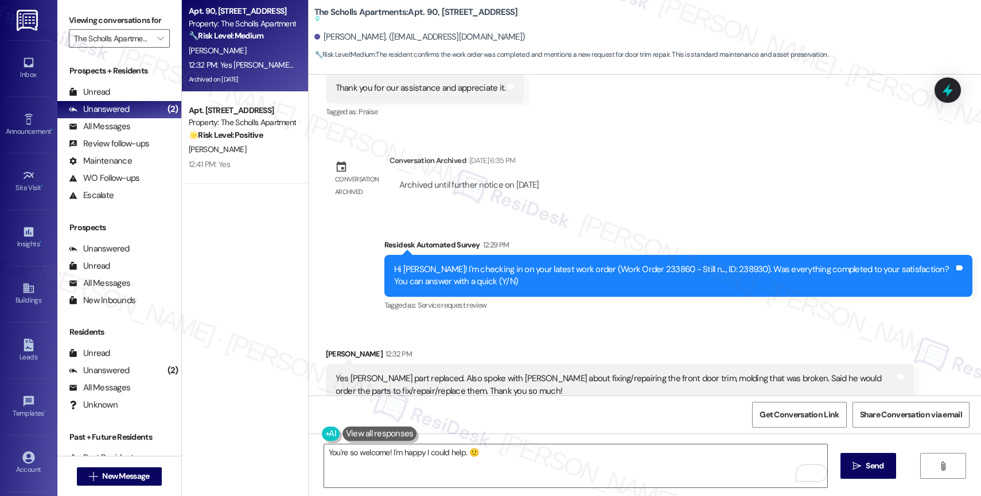
click at [469, 398] on div "Get Conversation Link Share Conversation via email" at bounding box center [645, 414] width 673 height 38
drag, startPoint x: 469, startPoint y: 398, endPoint x: 96, endPoint y: 453, distance: 377.1
click at [469, 398] on div "Get Conversation Link Share Conversation via email" at bounding box center [645, 414] width 673 height 38
click at [536, 348] on div "Cindy Freedman 12:32 PM" at bounding box center [620, 356] width 588 height 16
click at [499, 457] on textarea "You're so welcome! I'm happy I could help. 🙂" at bounding box center [575, 465] width 503 height 43
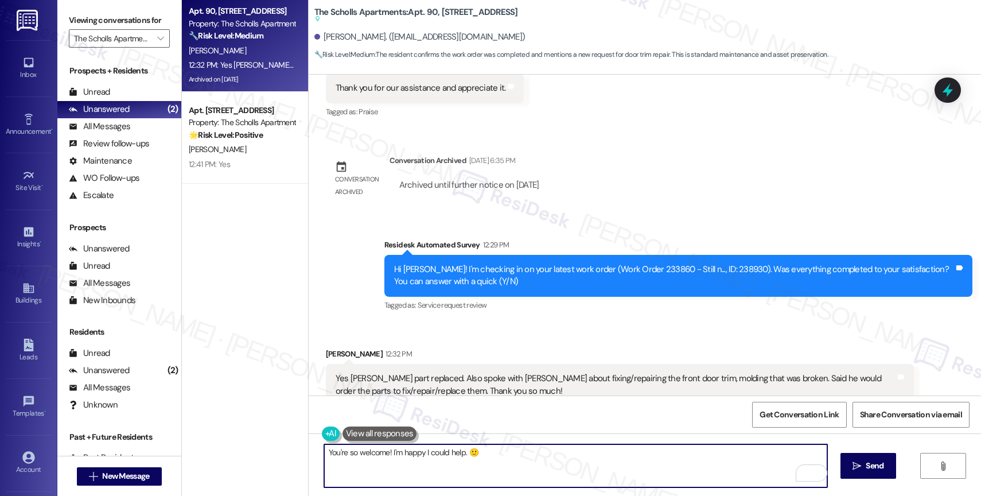
click at [381, 451] on textarea "You're so welcome! I'm happy I could help. 🙂" at bounding box center [575, 465] width 503 height 43
type textarea "You're so welcome, Cindy! I'm happy I could help. 🙂"
click at [861, 464] on span " Send" at bounding box center [869, 466] width 36 height 12
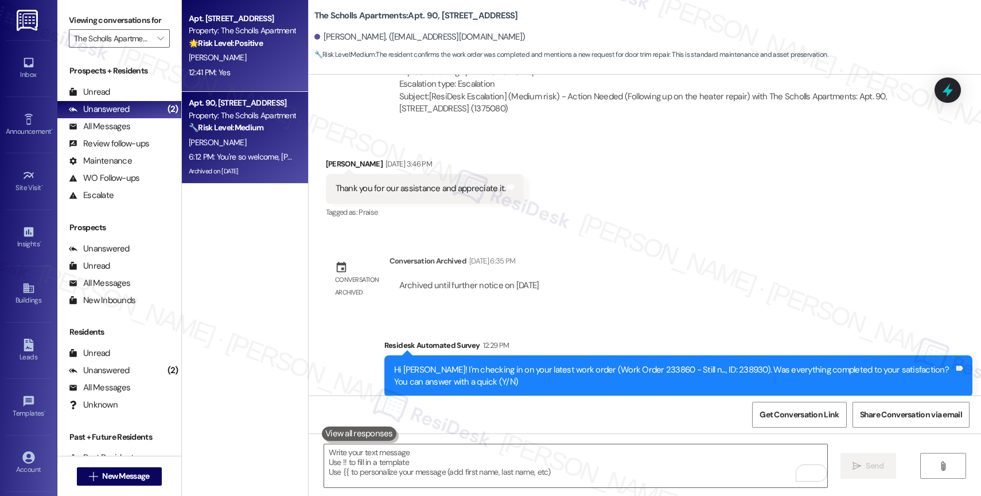
scroll to position [3819, 0]
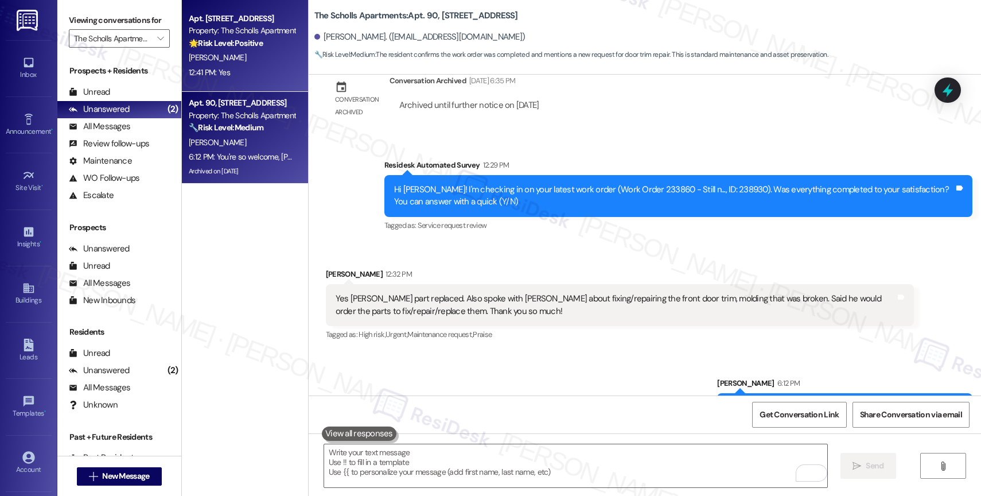
click at [224, 61] on div "E. Aleo" at bounding box center [242, 58] width 108 height 14
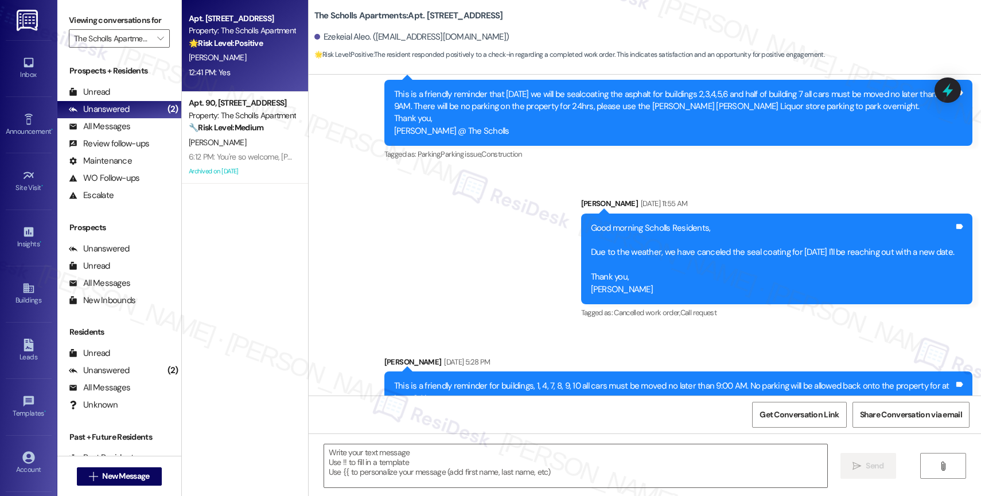
type textarea "Fetching suggested responses. Please feel free to read through the conversation…"
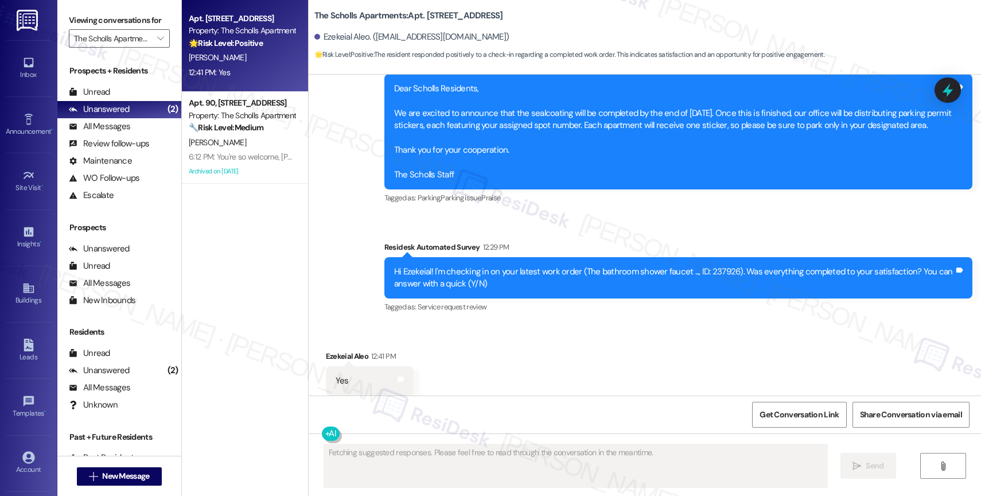
scroll to position [1432, 0]
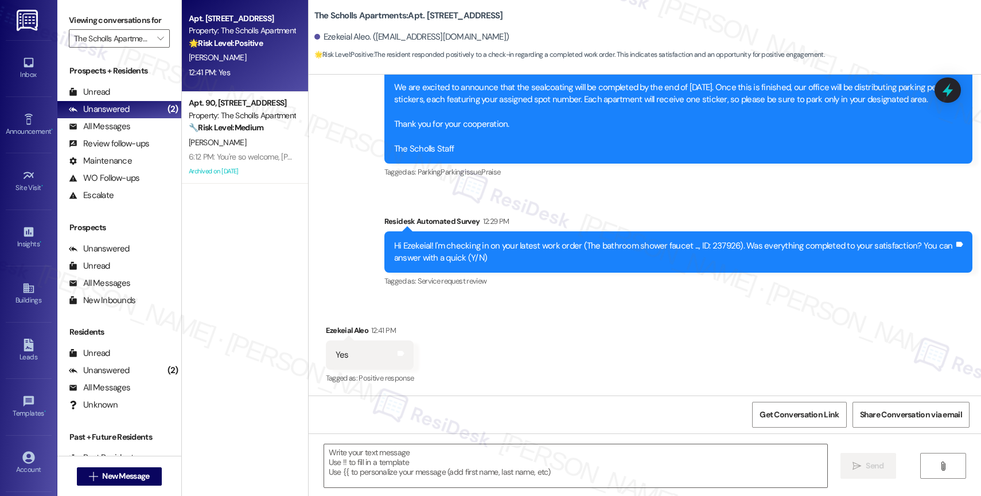
click at [491, 313] on div "Received via SMS Ezekeial Aleo 12:41 PM Yes Tags and notes Tagged as: Positive …" at bounding box center [645, 346] width 673 height 97
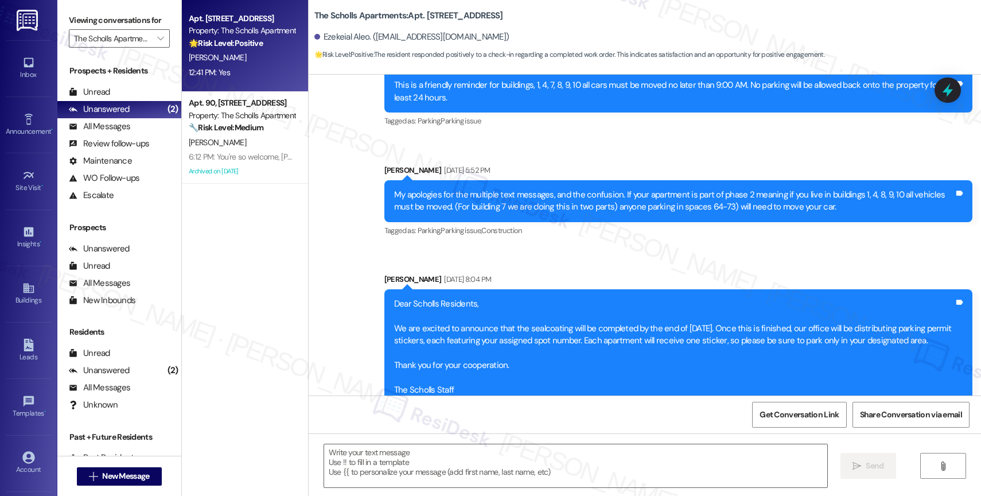
scroll to position [1432, 0]
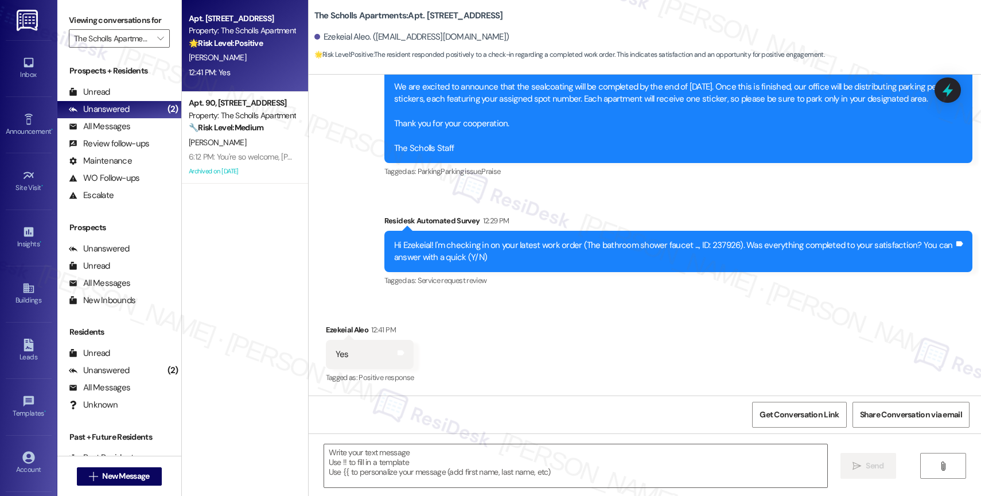
click at [499, 309] on div "Received via SMS Ezekeial Aleo 12:41 PM Yes Tags and notes Tagged as: Positive …" at bounding box center [645, 346] width 673 height 97
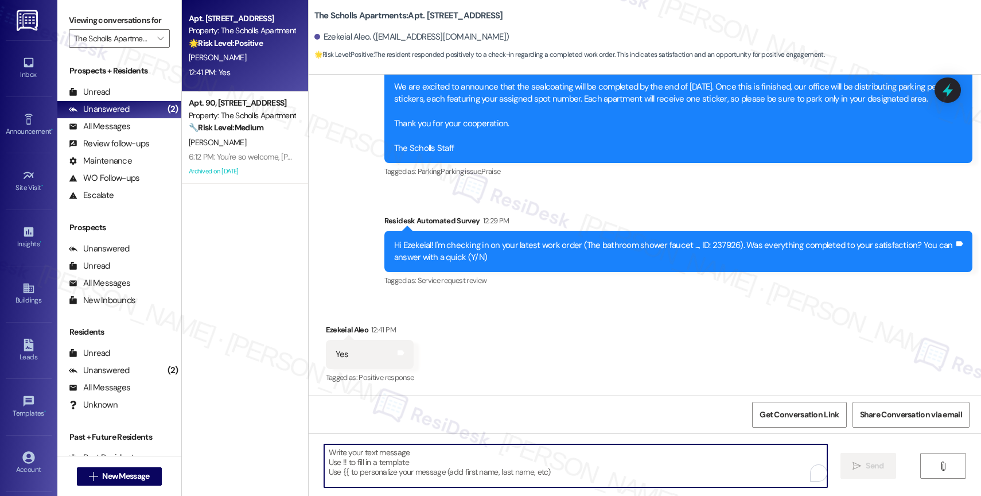
click at [413, 463] on textarea "To enrich screen reader interactions, please activate Accessibility in Grammarl…" at bounding box center [575, 465] width 503 height 43
paste textarea "Hi {{first_name}}, thank you for confirming that the work order has been comple…"
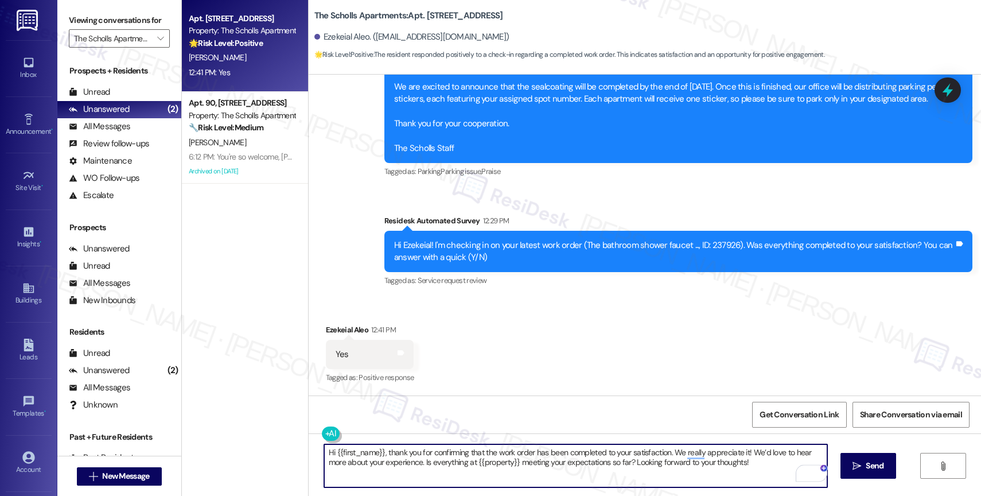
click at [326, 451] on textarea "Hi {{first_name}}, thank you for confirming that the work order has been comple…" at bounding box center [575, 465] width 503 height 43
type textarea "Hey {{first_name}}, thank you for confirming that the work order has been compl…"
click at [867, 467] on span "Send" at bounding box center [875, 466] width 18 height 12
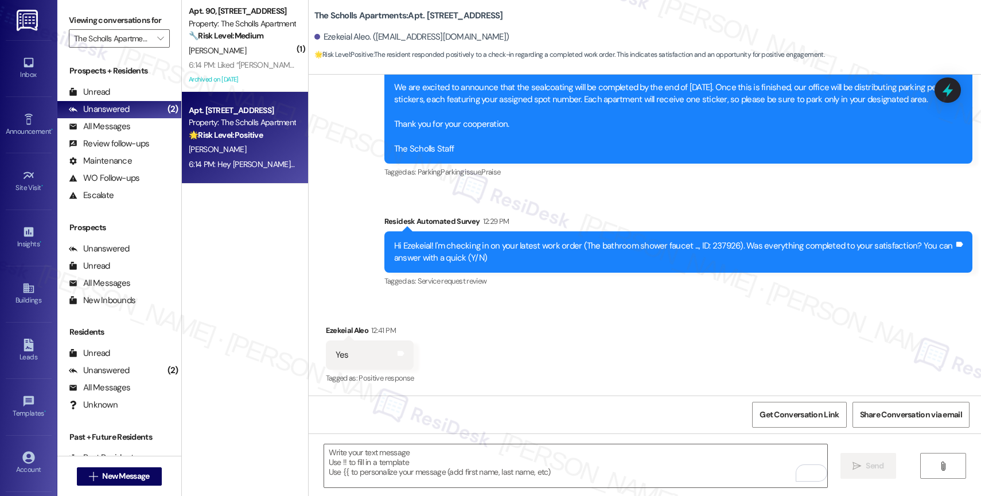
scroll to position [1525, 0]
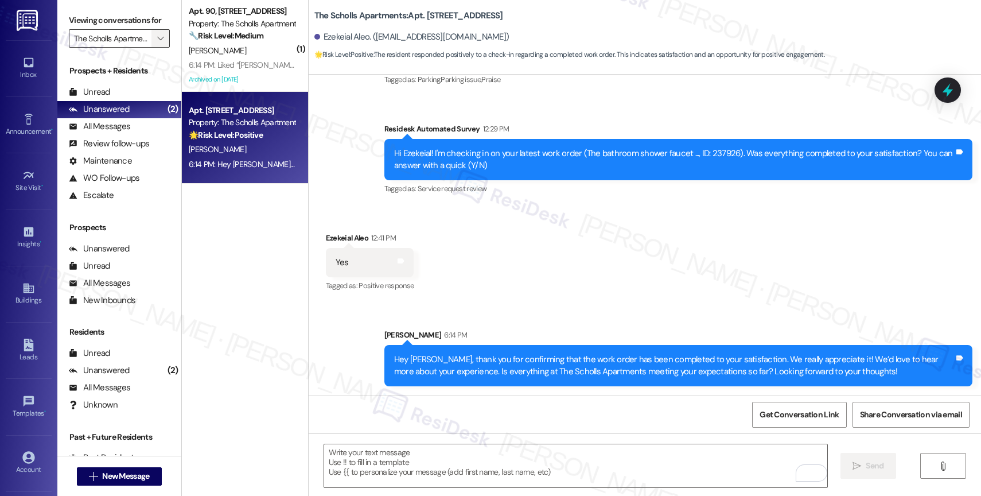
click at [157, 43] on icon "" at bounding box center [160, 38] width 6 height 9
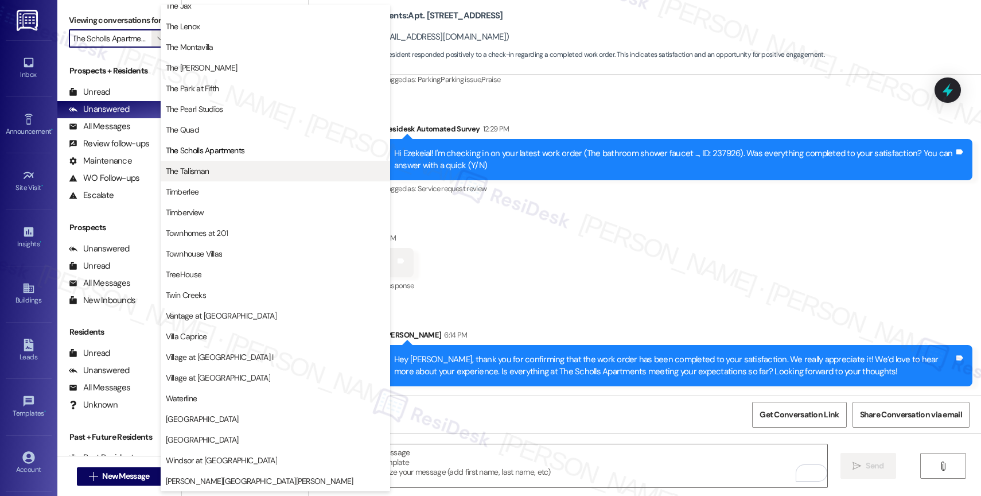
scroll to position [2085, 0]
click at [216, 169] on span "The Talisman" at bounding box center [275, 170] width 219 height 11
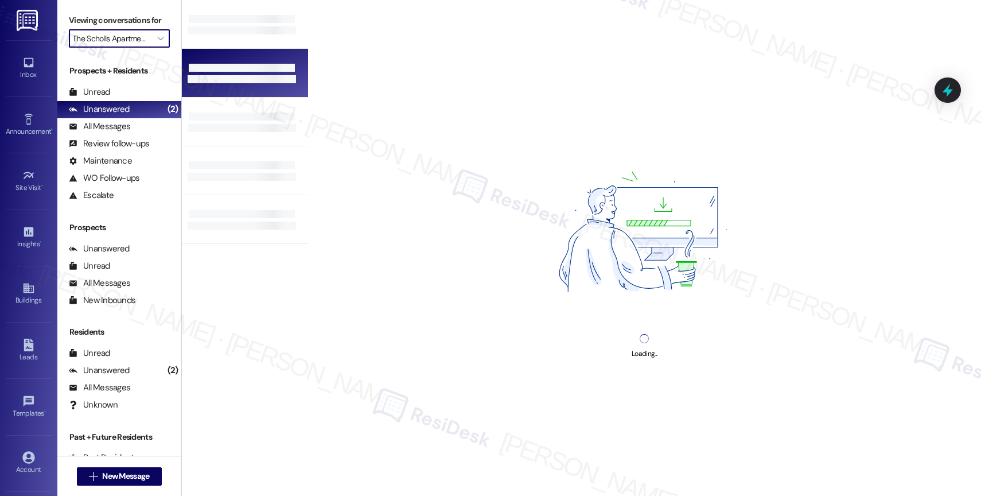
type input "The Talisman"
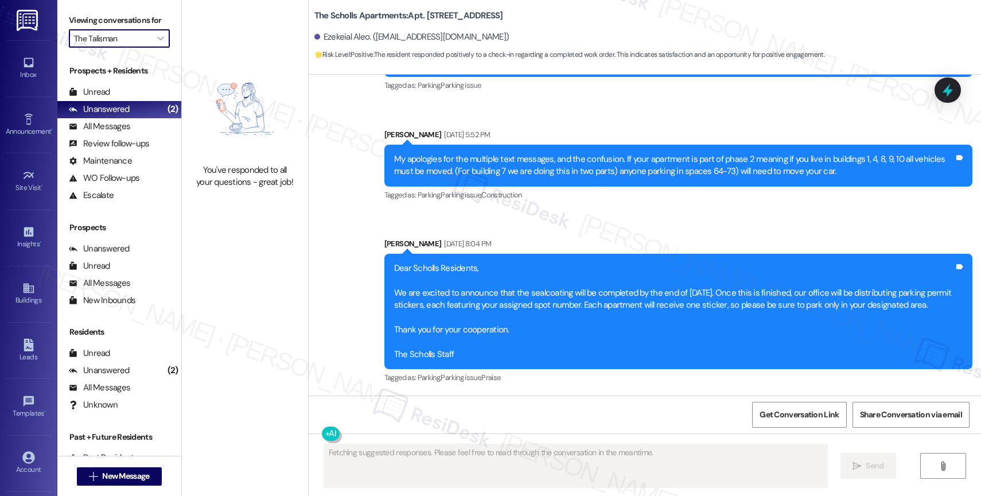
scroll to position [1432, 0]
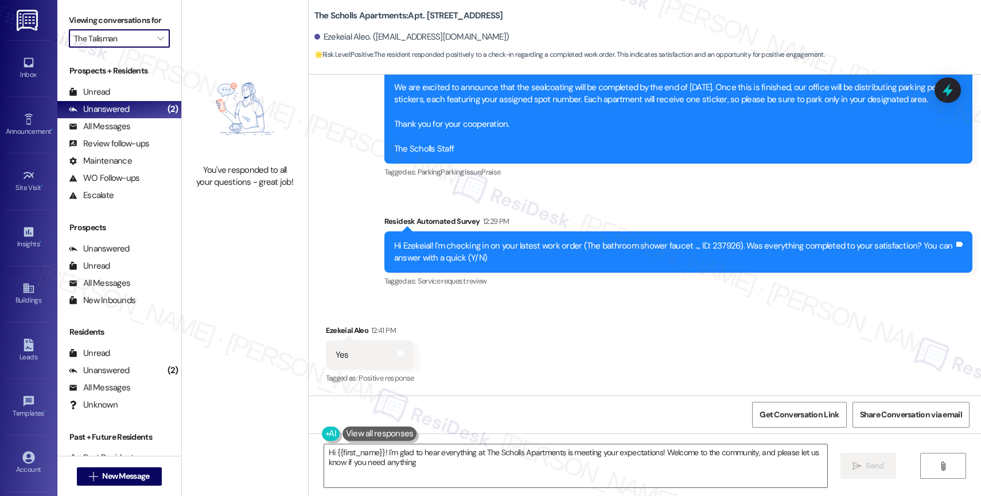
type textarea "Hi {{first_name}}! I'm glad to hear everything at The Scholls Apartments is mee…"
click at [157, 43] on icon "" at bounding box center [160, 38] width 6 height 9
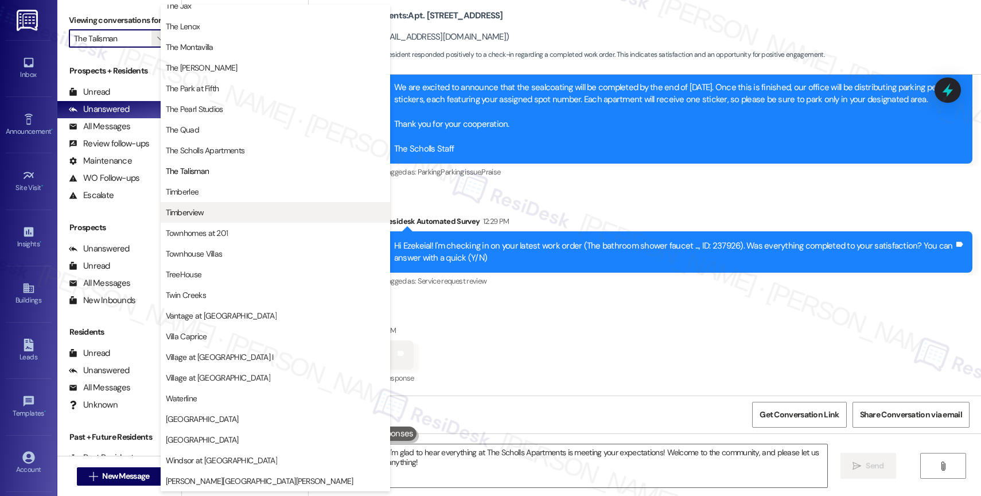
scroll to position [2086, 0]
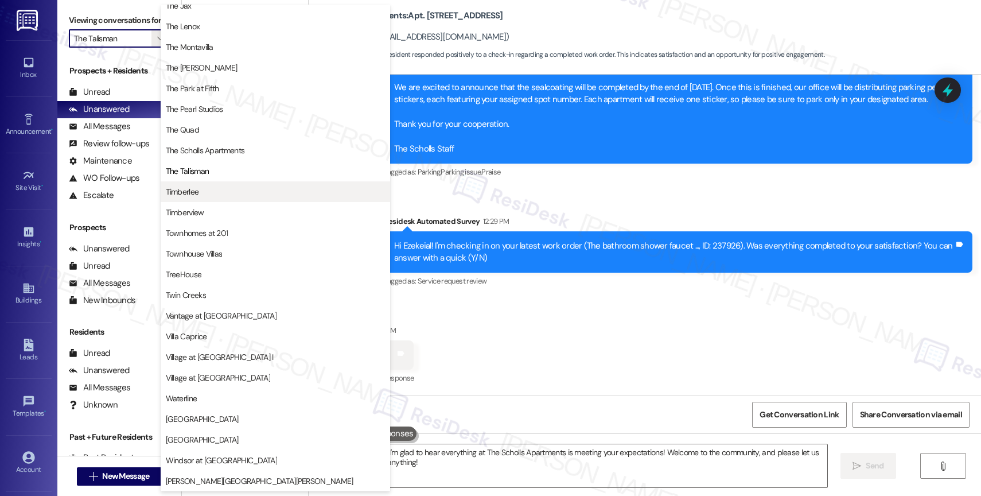
click at [209, 188] on span "Timberlee" at bounding box center [275, 191] width 219 height 11
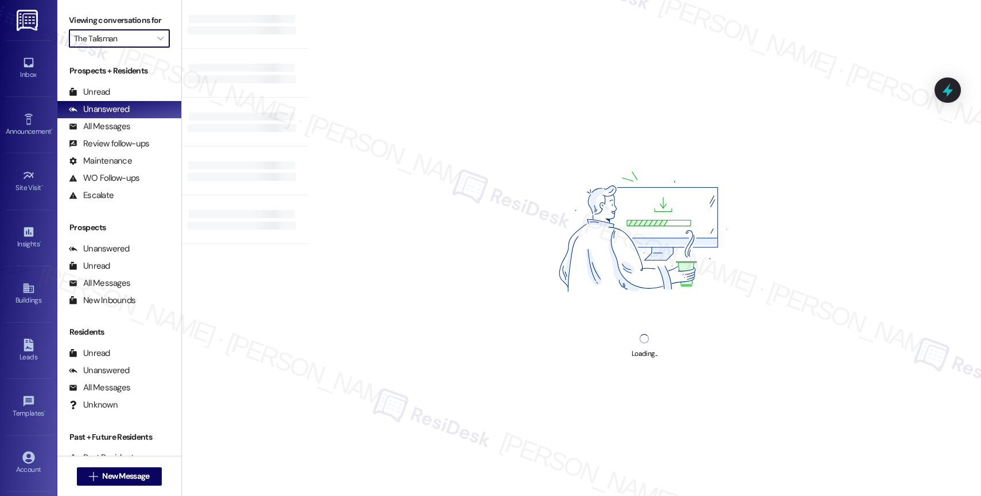
type input "Timberlee"
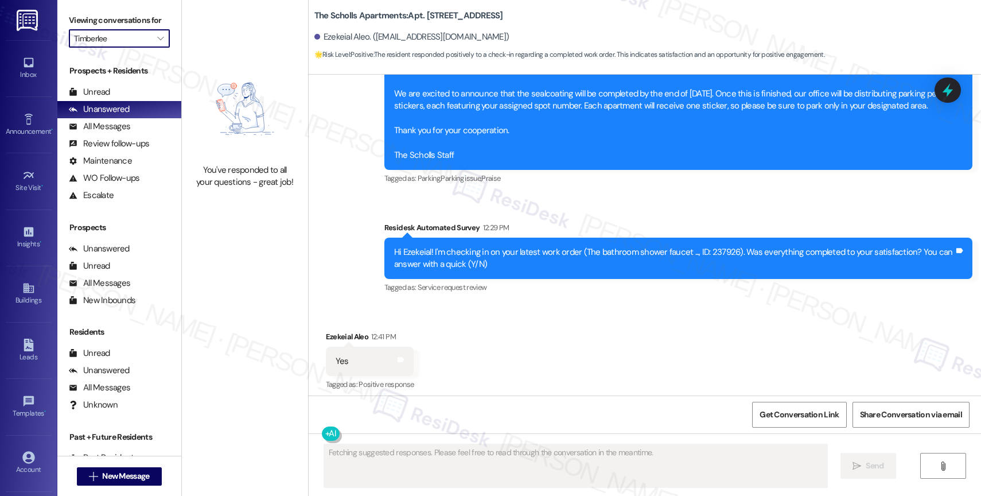
scroll to position [1432, 0]
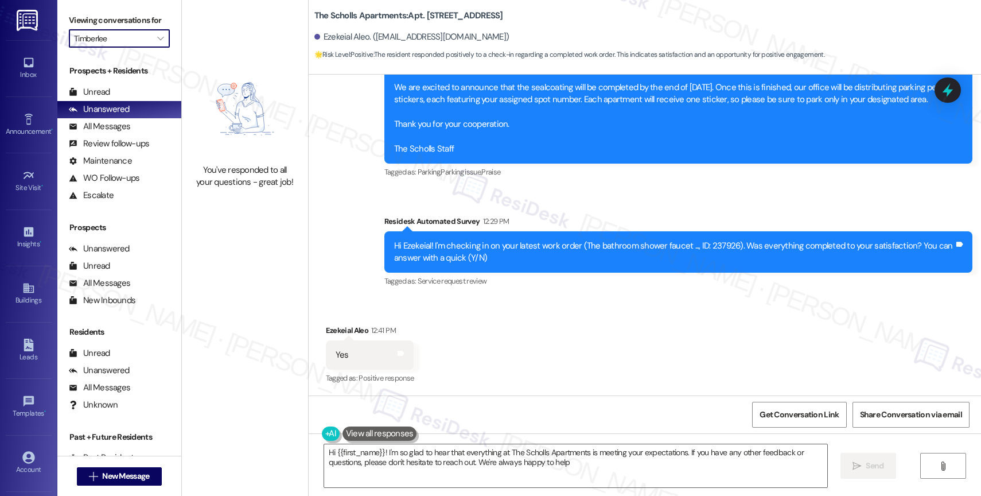
type textarea "Hi {{first_name}}! I'm so glad to hear that everything at The Scholls Apartment…"
click at [158, 48] on button "" at bounding box center [161, 38] width 18 height 18
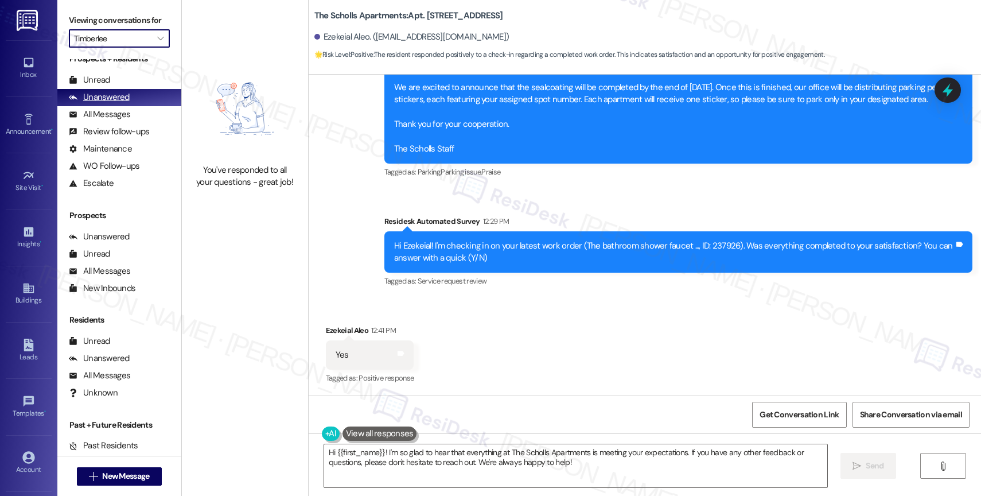
scroll to position [45, 0]
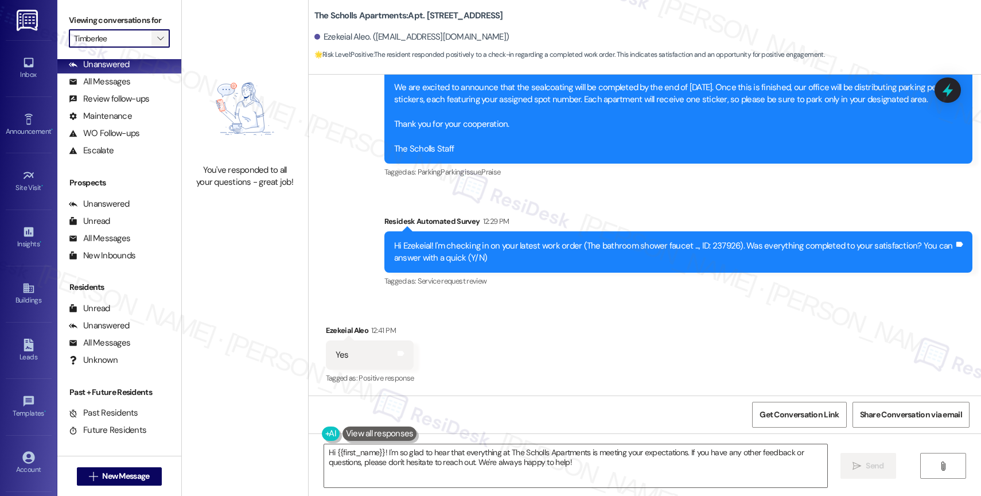
click at [155, 44] on span "" at bounding box center [160, 38] width 11 height 18
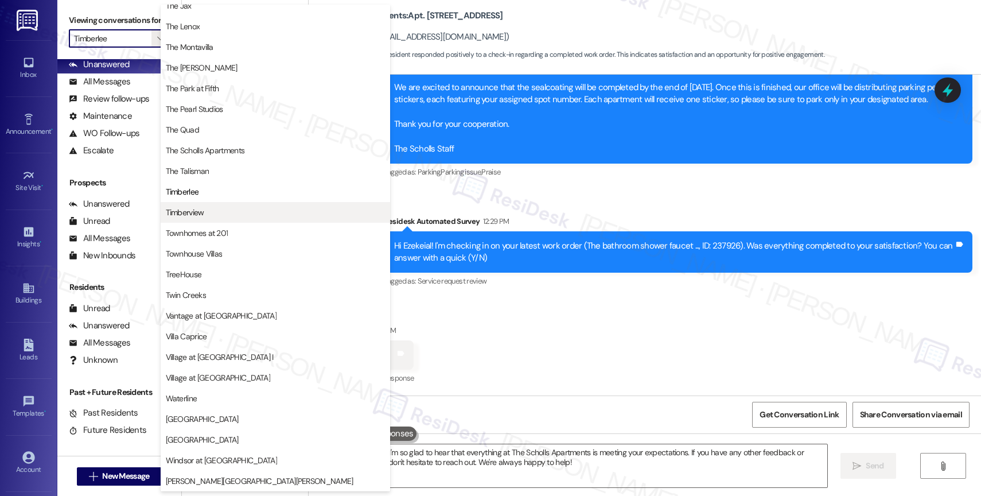
scroll to position [2077, 0]
click at [190, 209] on span "Timberview" at bounding box center [185, 212] width 38 height 11
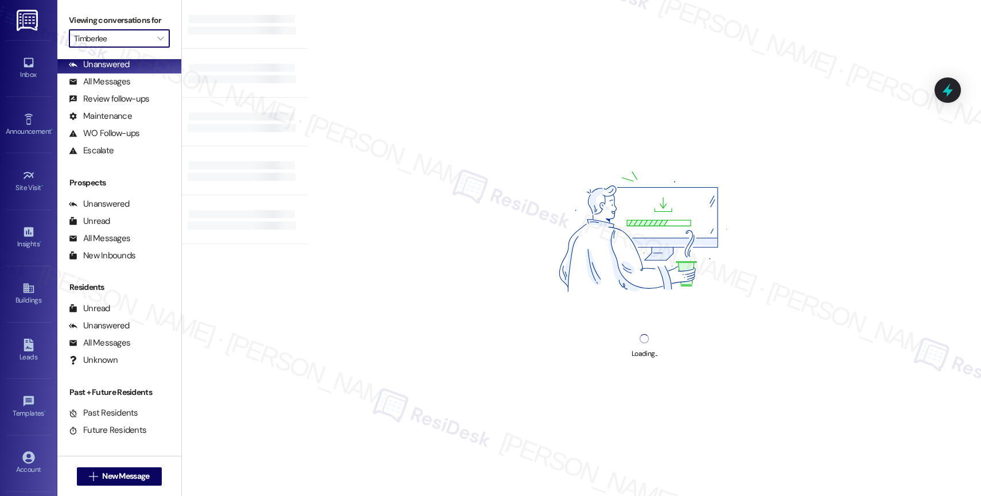
type input "Timberview"
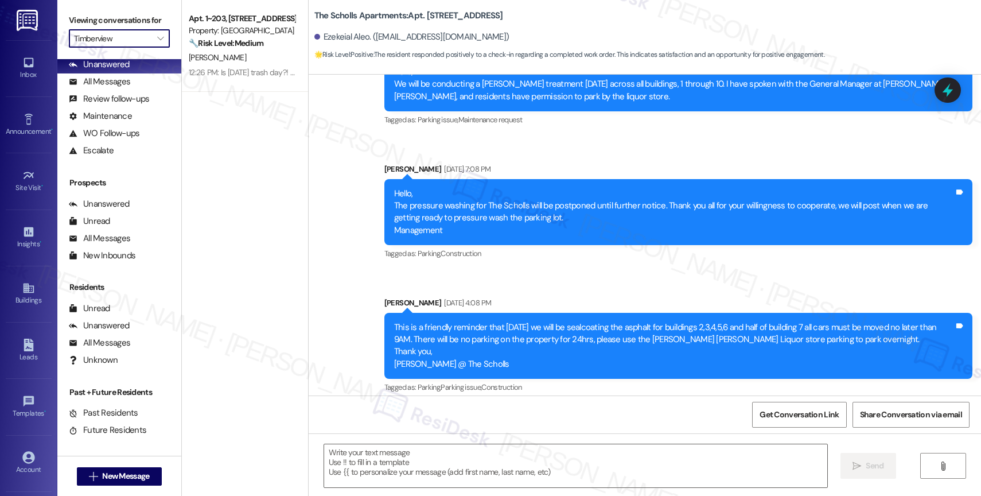
type textarea "Fetching suggested responses. Please feel free to read through the conversation…"
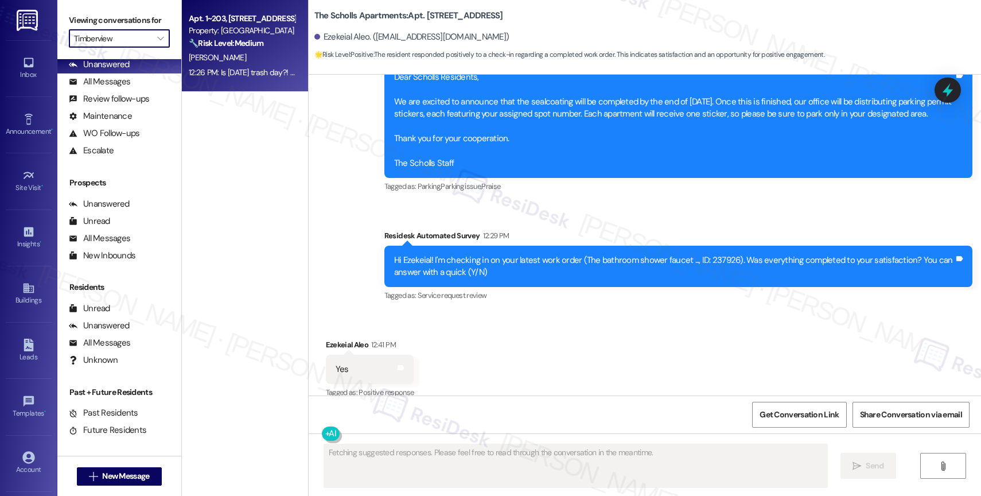
scroll to position [1432, 0]
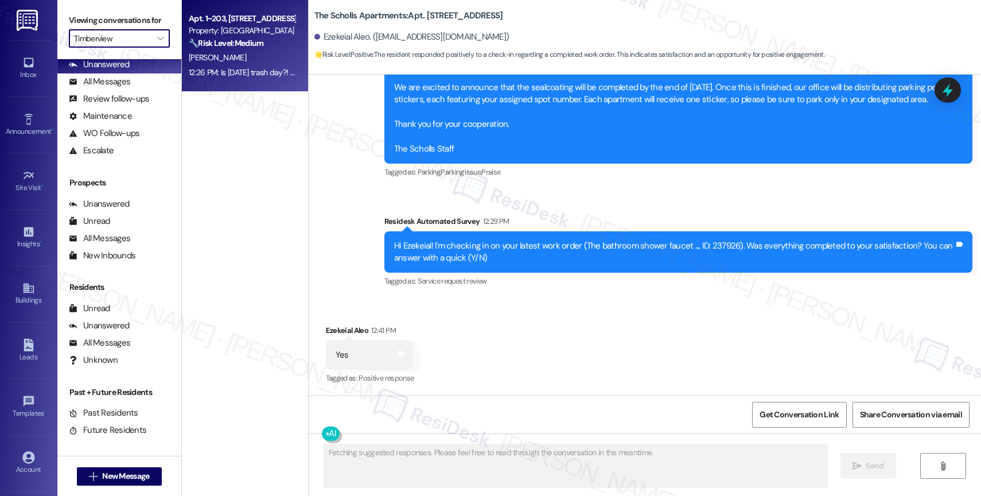
click at [239, 60] on div "S. Bohne" at bounding box center [242, 58] width 108 height 14
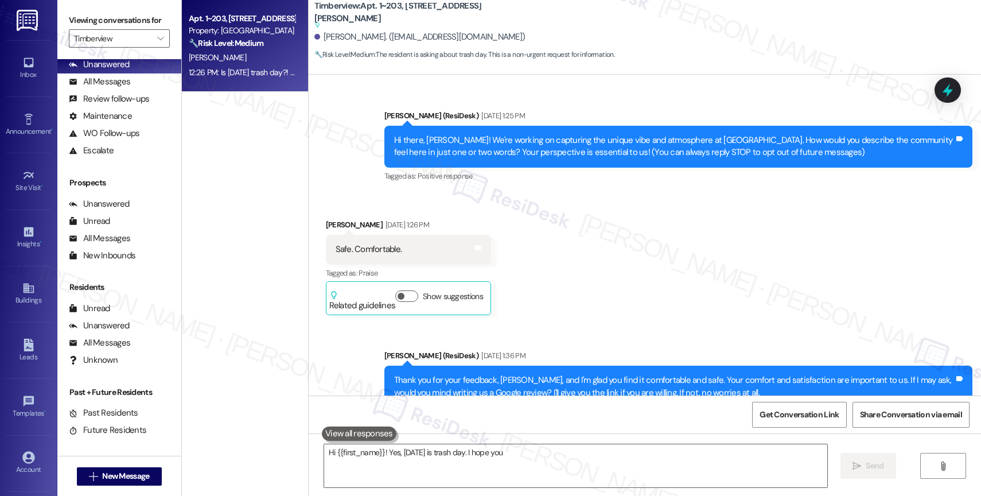
scroll to position [4573, 0]
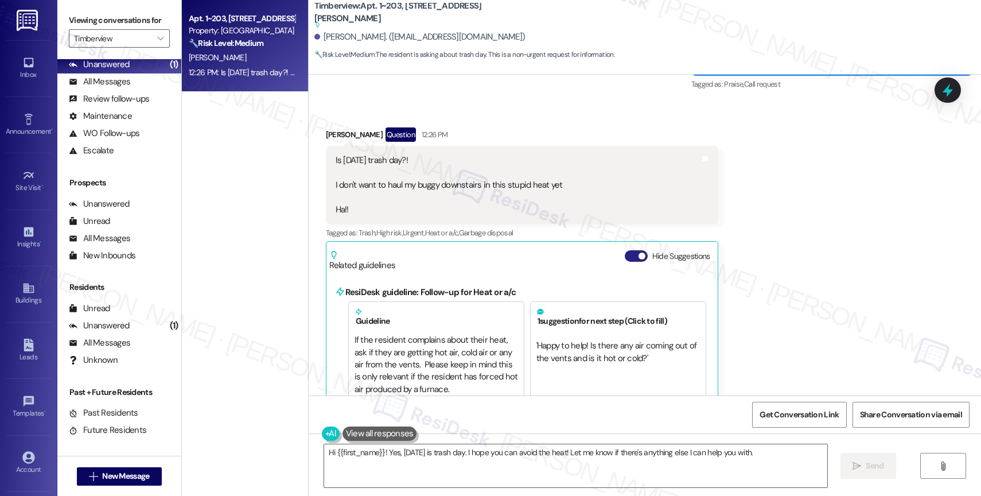
click at [628, 250] on button "Hide Suggestions" at bounding box center [636, 255] width 23 height 11
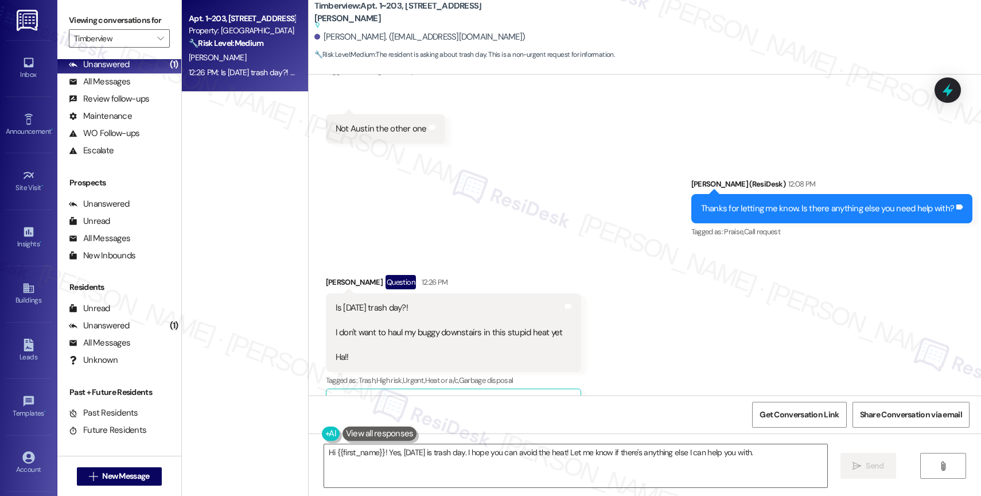
click at [632, 316] on div "Received via SMS Suzanne Bohne Question 12:26 PM Is today trash day?! I don't w…" at bounding box center [645, 340] width 673 height 183
click at [565, 266] on div "Received via SMS Suzanne Bohne Question 12:26 PM Is today trash day?! I don't w…" at bounding box center [453, 348] width 273 height 165
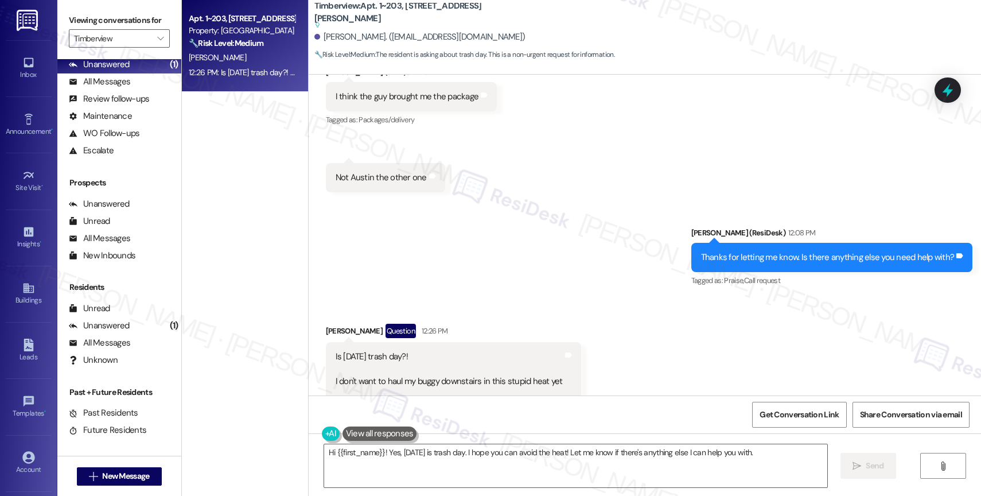
scroll to position [4357, 0]
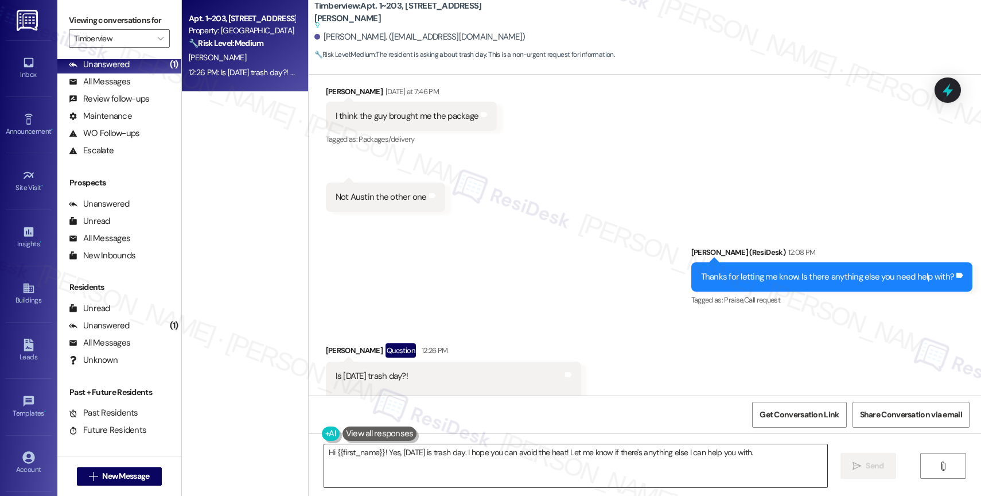
click at [431, 467] on textarea "Hi {{first_name}}! Yes, today is trash day. I hope you can avoid the heat! Let …" at bounding box center [575, 465] width 503 height 43
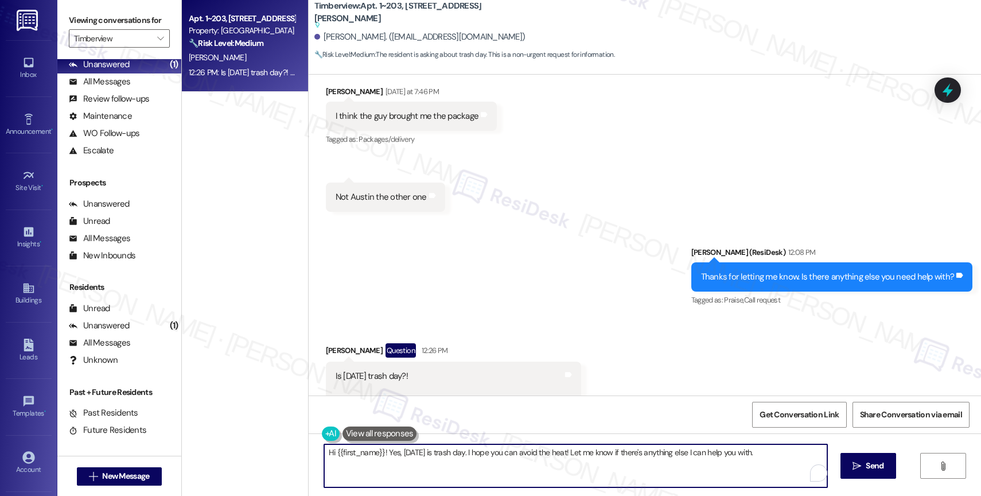
click at [431, 467] on textarea "Hi {{first_name}}! Yes, today is trash day. I hope you can avoid the heat! Let …" at bounding box center [575, 465] width 503 height 43
type textarea "H"
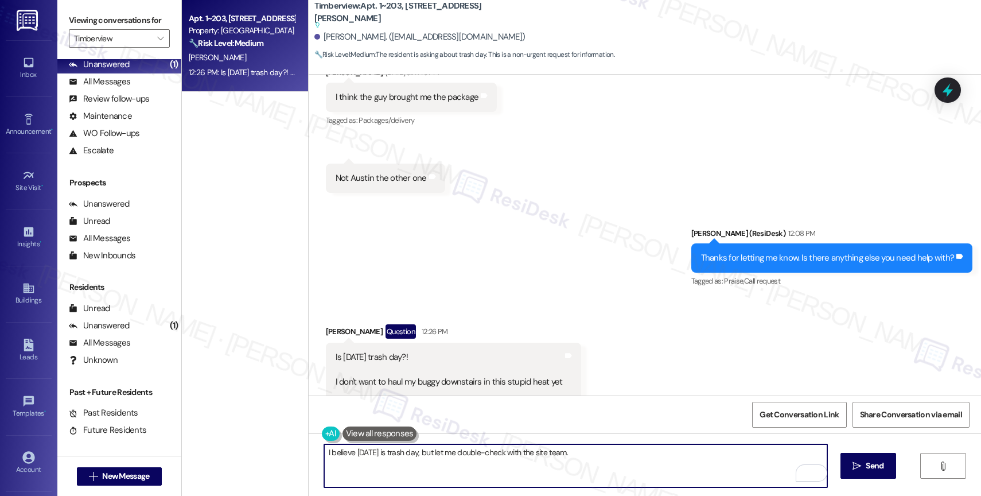
scroll to position [4425, 0]
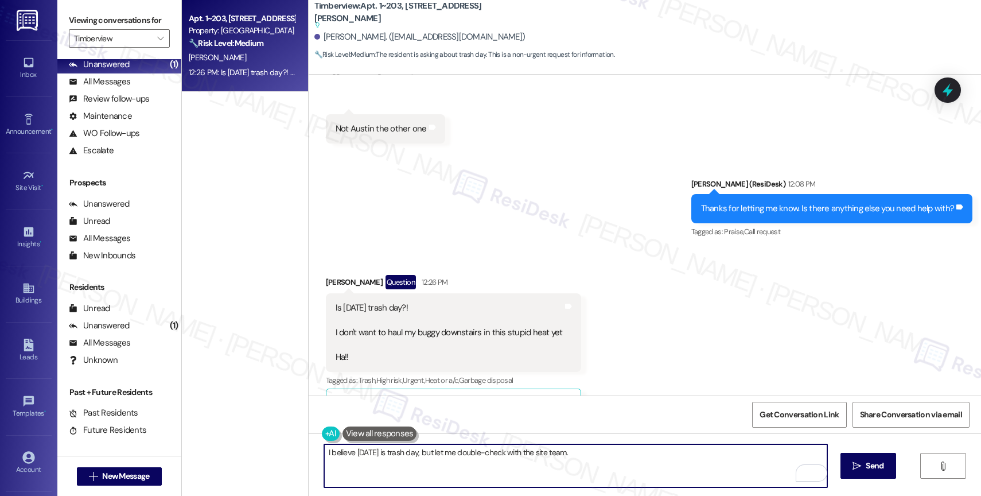
click at [591, 471] on textarea "I believe today is trash day, but let me double-check with the site team." at bounding box center [575, 465] width 503 height 43
click at [581, 456] on textarea "I believe today is trash day, but let me double-check with the site team." at bounding box center [575, 465] width 503 height 43
click at [427, 461] on textarea "I believe today is trash day, but let me double-check with the site team." at bounding box center [575, 465] width 503 height 43
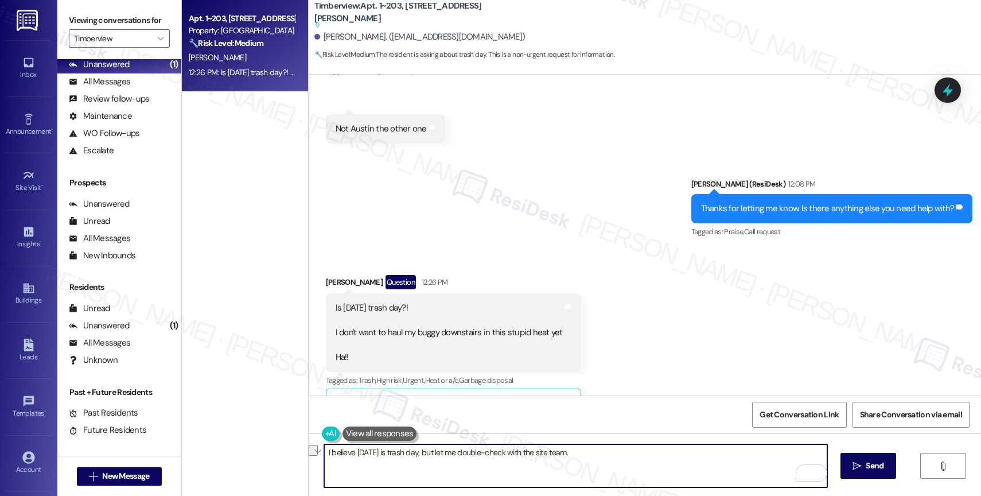
click at [389, 450] on textarea "I believe today is trash day, but let me double-check with the site team." at bounding box center [575, 465] width 503 height 43
drag, startPoint x: 423, startPoint y: 453, endPoint x: 587, endPoint y: 457, distance: 163.6
click at [587, 457] on textarea "I believe today is trash day, but let me double-check with the site team." at bounding box center [575, 465] width 503 height 43
type textarea "I believe today is trash day. Do you want me to double-check with the onsite te…"
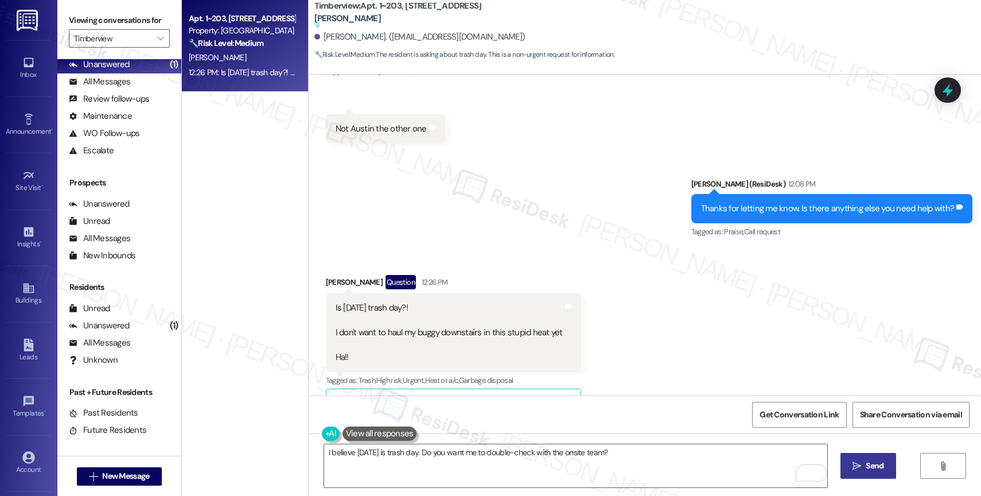
click at [877, 465] on span "Send" at bounding box center [875, 466] width 18 height 12
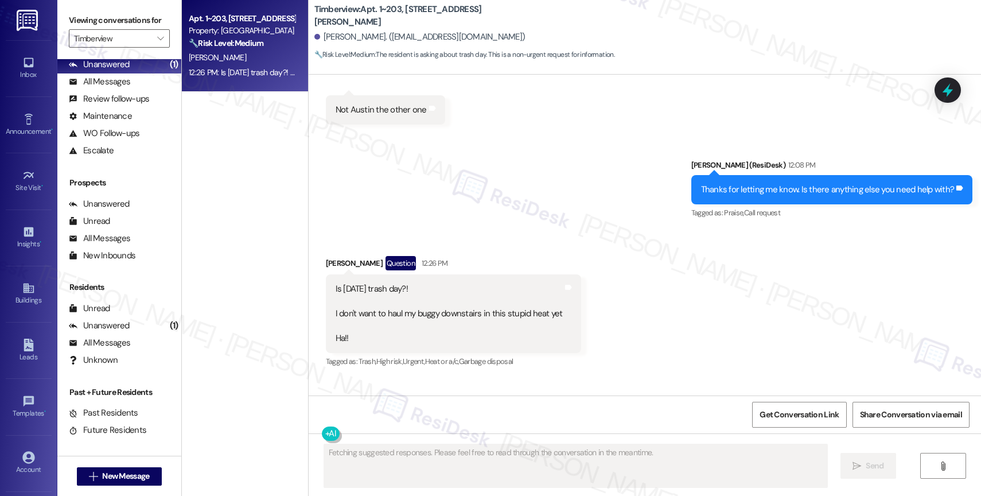
scroll to position [4471, 0]
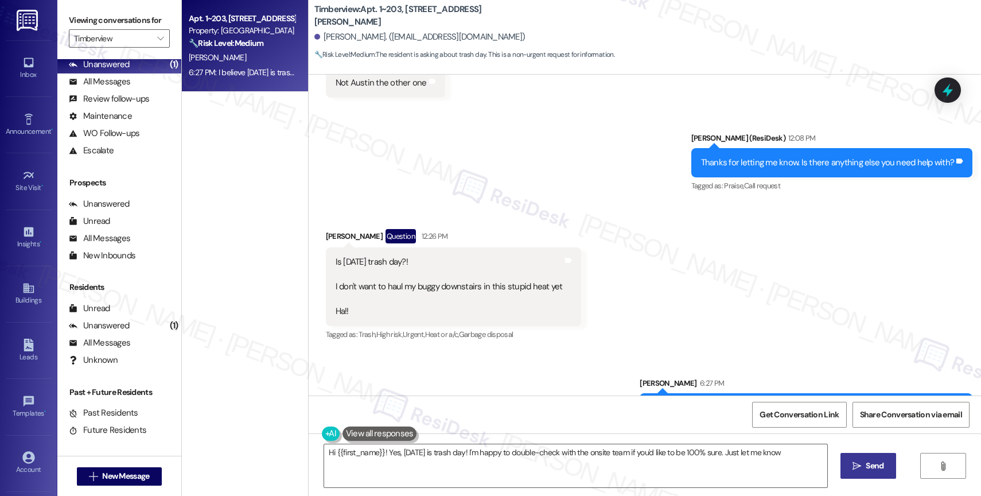
type textarea "Hi {{first_name}}! Yes, today is trash day! I'm happy to double-check with the …"
click at [155, 48] on span "" at bounding box center [160, 38] width 11 height 18
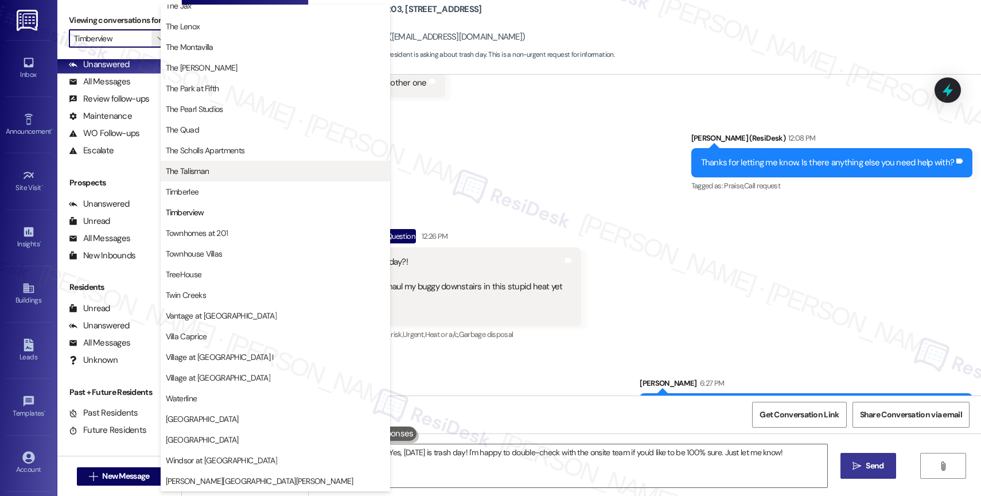
scroll to position [2085, 0]
click at [252, 178] on button "The Talisman" at bounding box center [276, 171] width 230 height 21
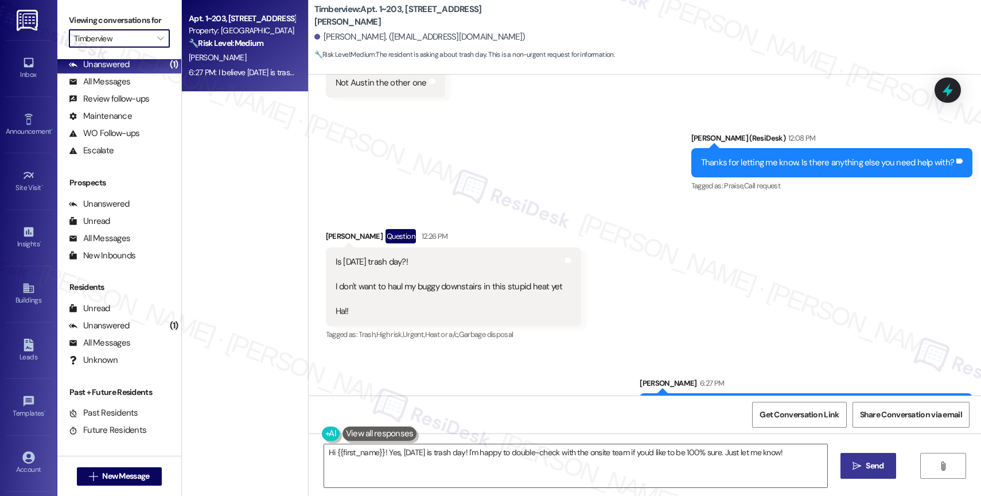
type input "The Talisman"
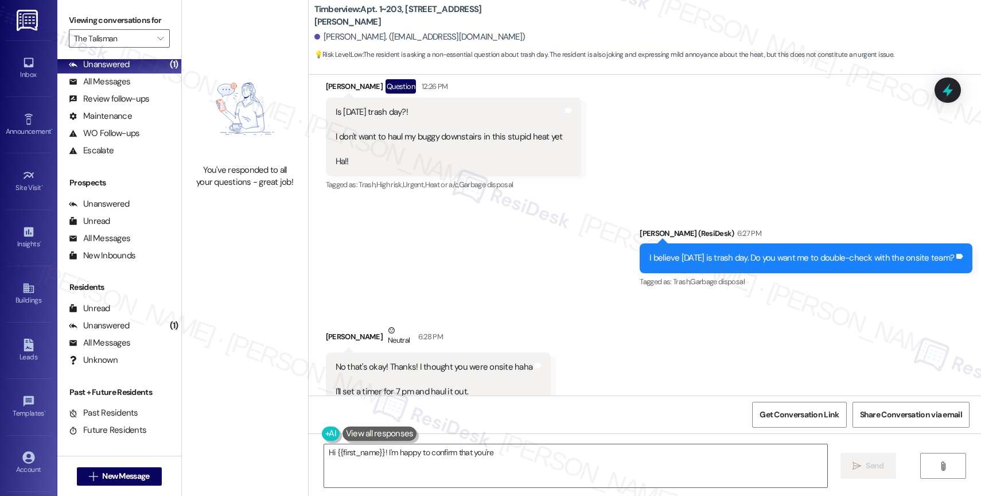
scroll to position [4622, 0]
click at [404, 467] on textarea "Hi {{first_name}}! I'm happy to confirm that you're all set. Let me know if any…" at bounding box center [575, 465] width 503 height 43
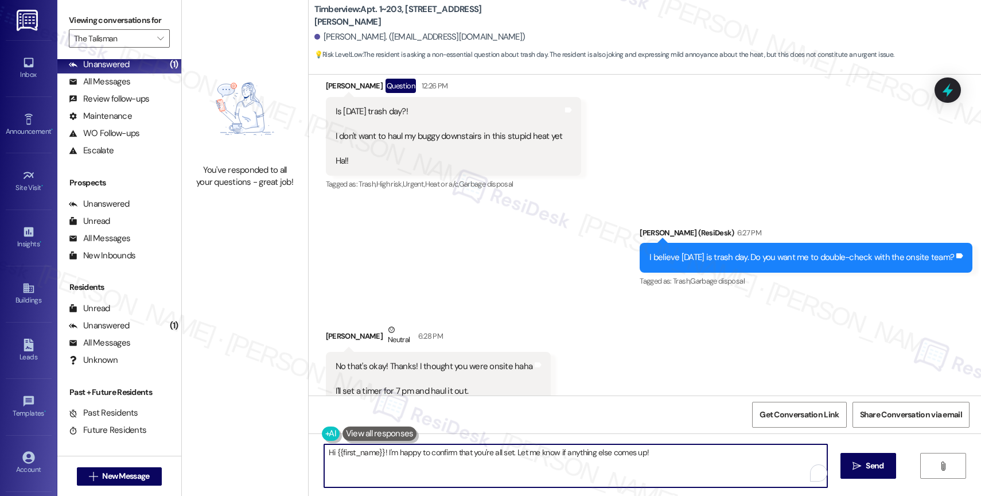
click at [404, 467] on textarea "Hi {{first_name}}! I'm happy to confirm that you're all set. Let me know if any…" at bounding box center [575, 465] width 503 height 43
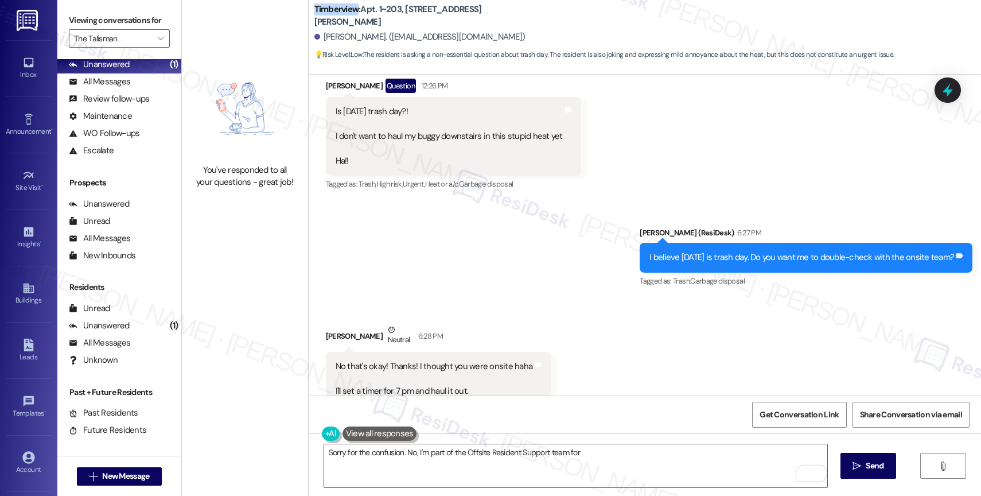
drag, startPoint x: 306, startPoint y: 15, endPoint x: 348, endPoint y: 17, distance: 41.9
click at [348, 17] on div "Timberview: Apt. 1~203, 15150 Gifford Ln Suzanne Bohne. (suzanne247mail@yahoo.c…" at bounding box center [645, 32] width 673 height 58
copy b "Timberview"
click at [583, 455] on textarea "Sorry for the confusion. No, I'm part of the Offsite Resident Support team for" at bounding box center [575, 465] width 503 height 43
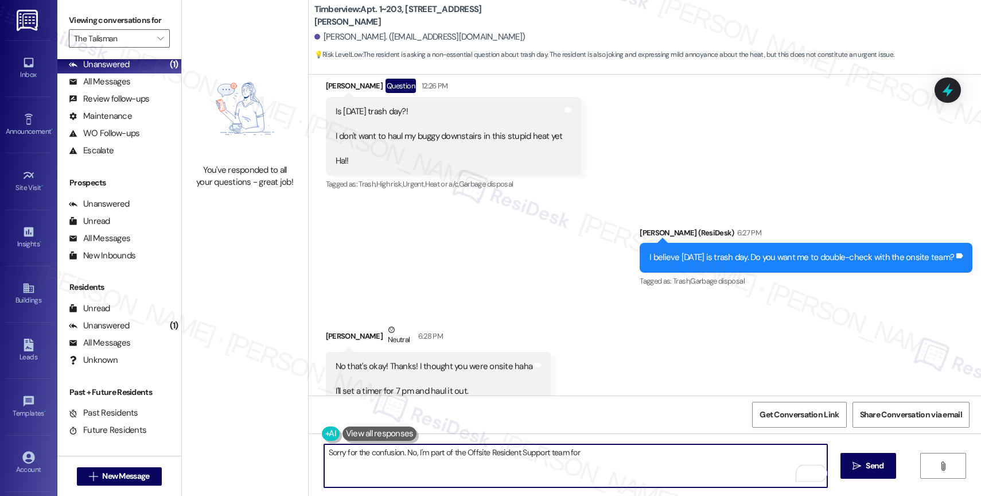
paste textarea "Timberview"
drag, startPoint x: 616, startPoint y: 453, endPoint x: 804, endPoint y: 455, distance: 188.3
click at [804, 455] on textarea "Sorry for the confusion. No, I'm part of the Offsite Resident Support team for …" at bounding box center [575, 465] width 503 height 43
type textarea "Sorry for the confusion. No, I'm part of the Offsite Resident Support team for …"
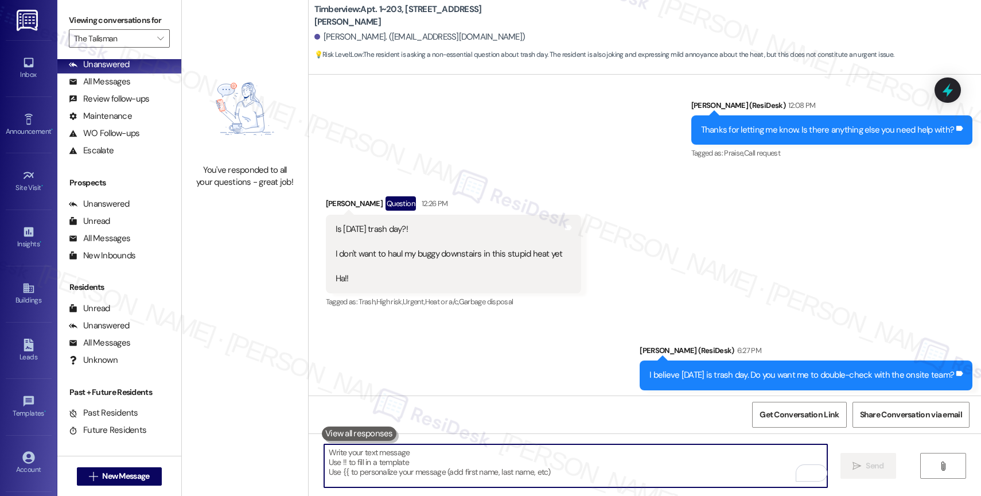
scroll to position [4701, 0]
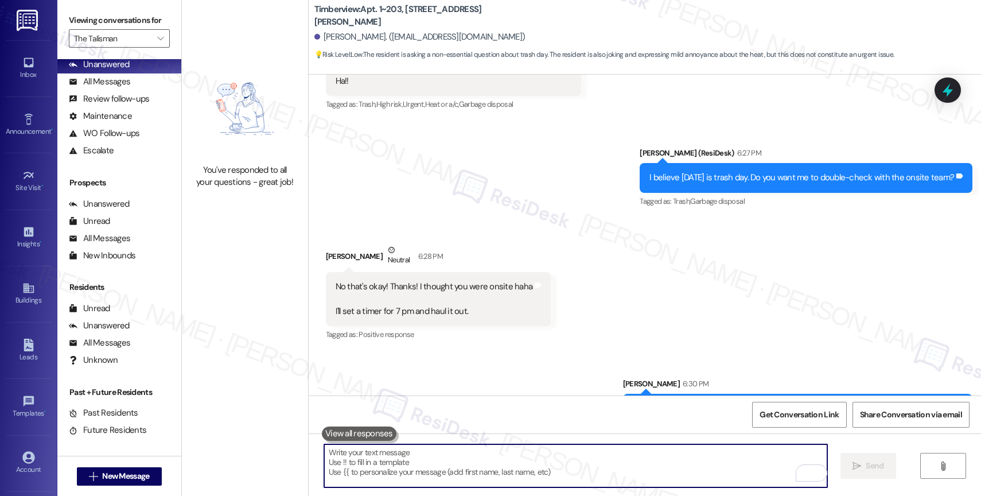
click at [401, 472] on textarea "To enrich screen reader interactions, please activate Accessibility in Grammarl…" at bounding box center [575, 465] width 503 height 43
paste textarea "Feel free to let us know if you have other questions or concerns so we can assi…"
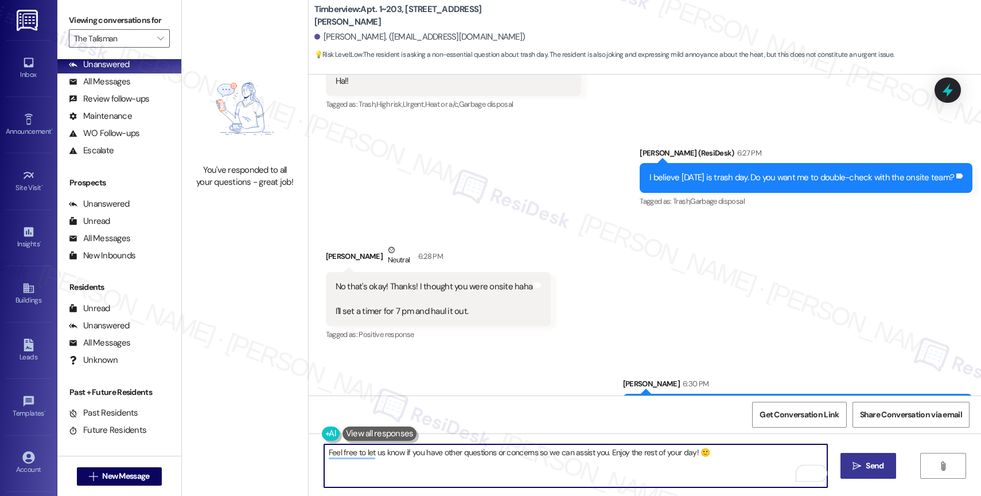
type textarea "Feel free to let us know if you have other questions or concerns so we can assi…"
click at [866, 465] on span "Send" at bounding box center [875, 466] width 18 height 12
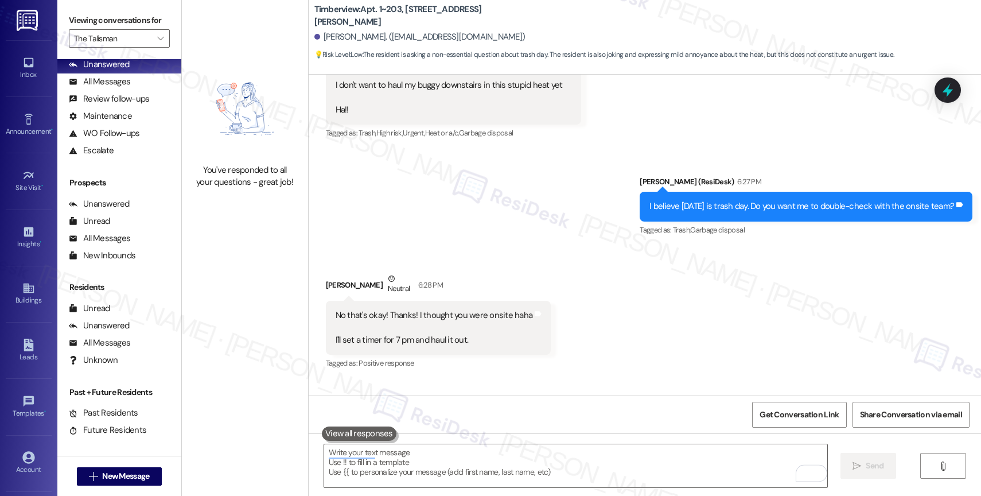
scroll to position [4782, 0]
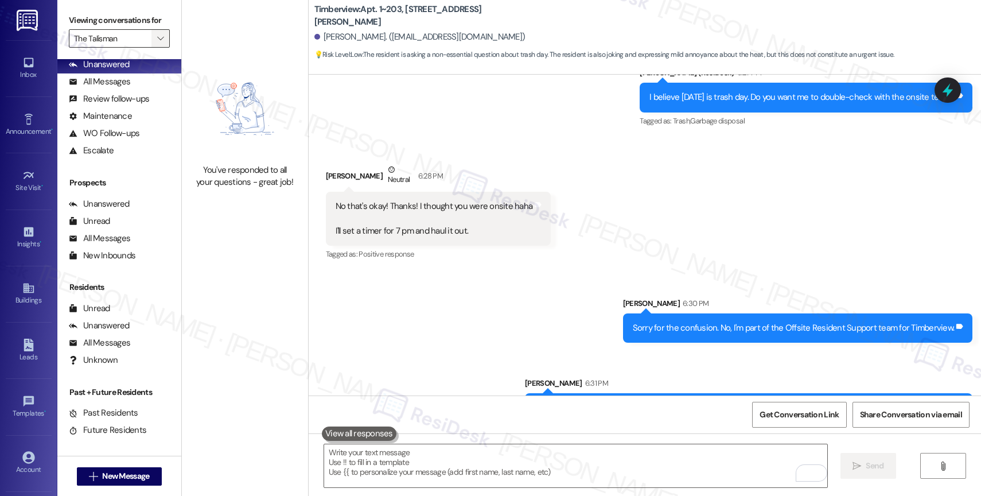
click at [157, 43] on icon "" at bounding box center [160, 38] width 6 height 9
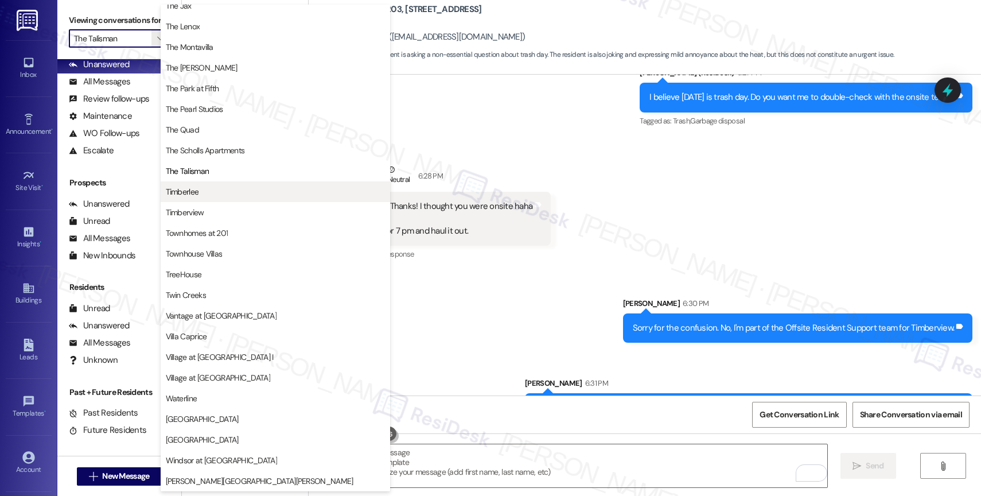
scroll to position [2099, 0]
click at [223, 191] on span "Timberlee" at bounding box center [275, 191] width 219 height 11
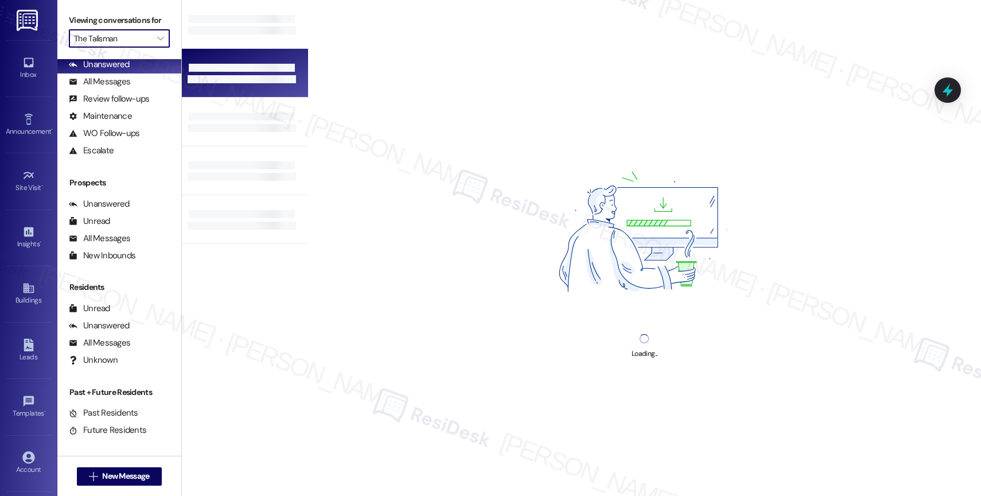
type input "Timberlee"
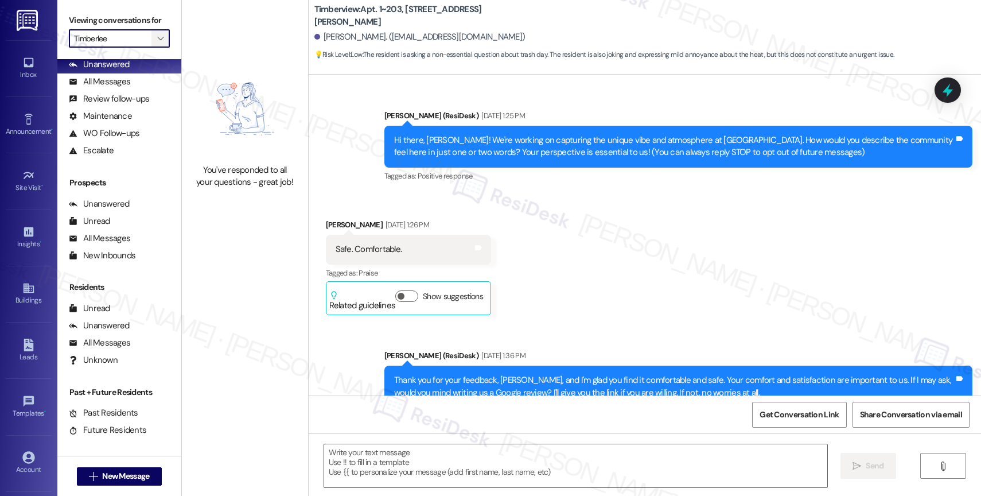
scroll to position [4800, 0]
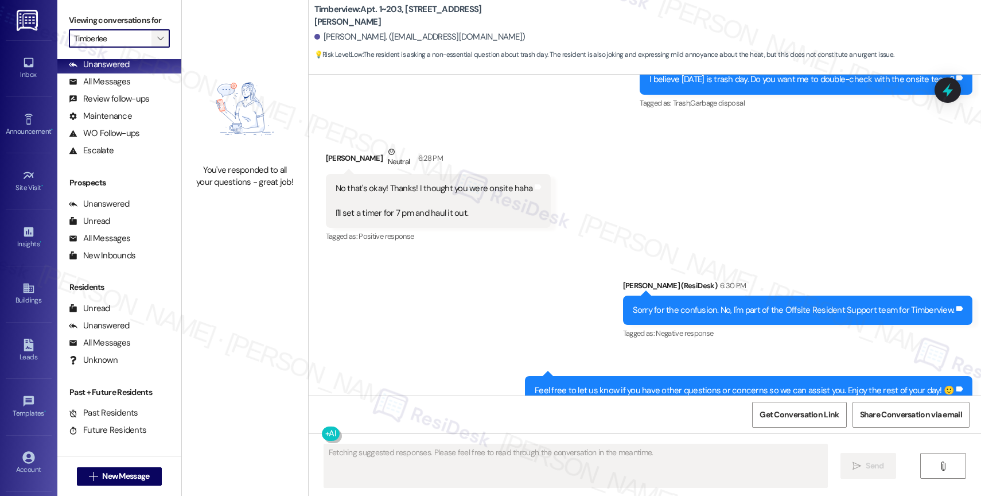
click at [157, 43] on icon "" at bounding box center [160, 38] width 6 height 9
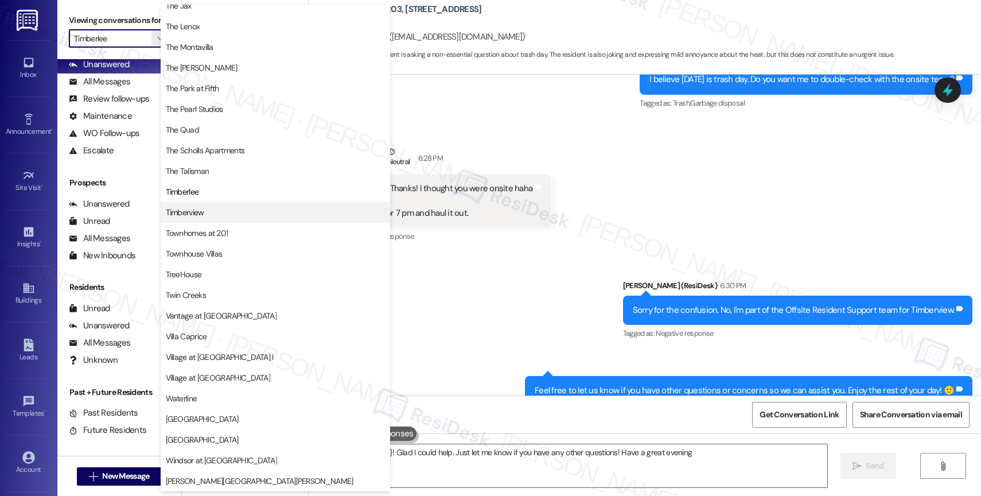
type textarea "Hey {{first_name}}! Glad I could help. Just let me know if you have any other q…"
click at [208, 216] on span "Timberview" at bounding box center [275, 212] width 219 height 11
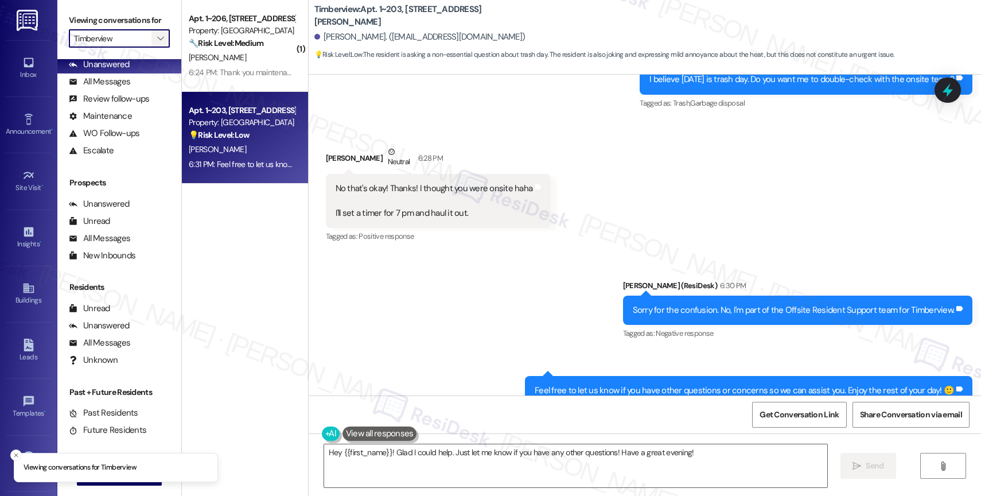
click at [157, 43] on icon "" at bounding box center [160, 38] width 6 height 9
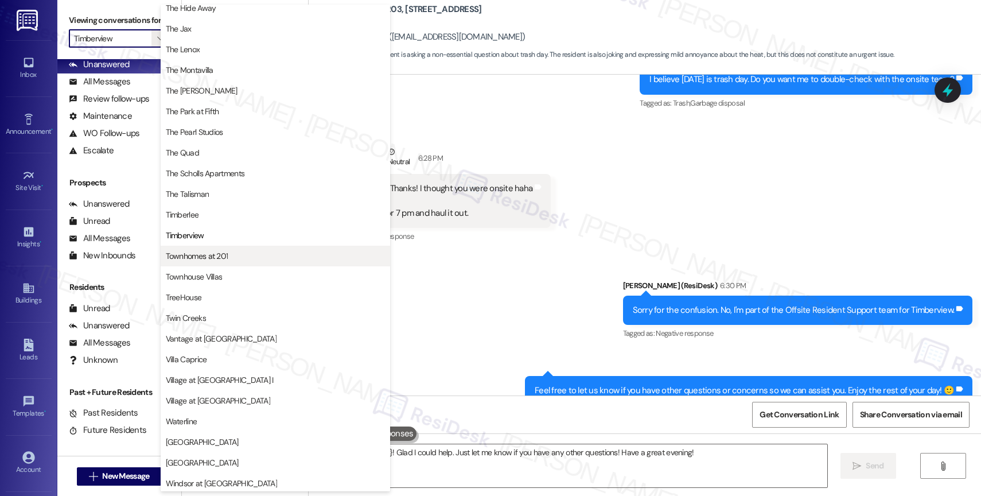
scroll to position [2090, 0]
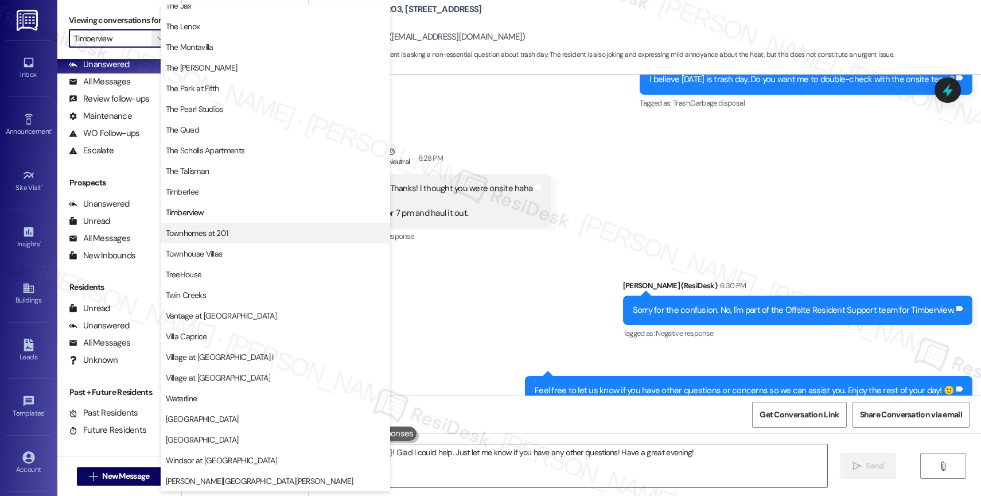
click at [244, 235] on span "Townhomes at 201" at bounding box center [275, 232] width 219 height 11
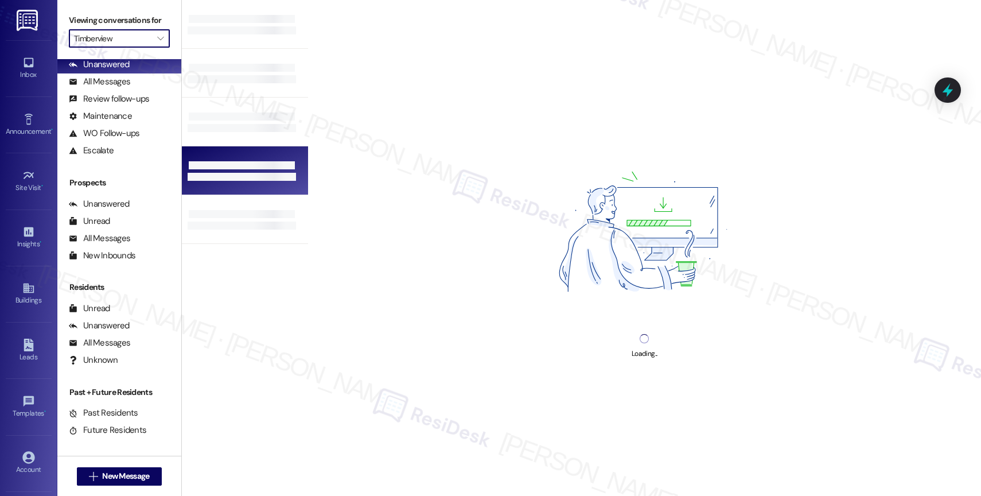
type input "Townhomes at 201"
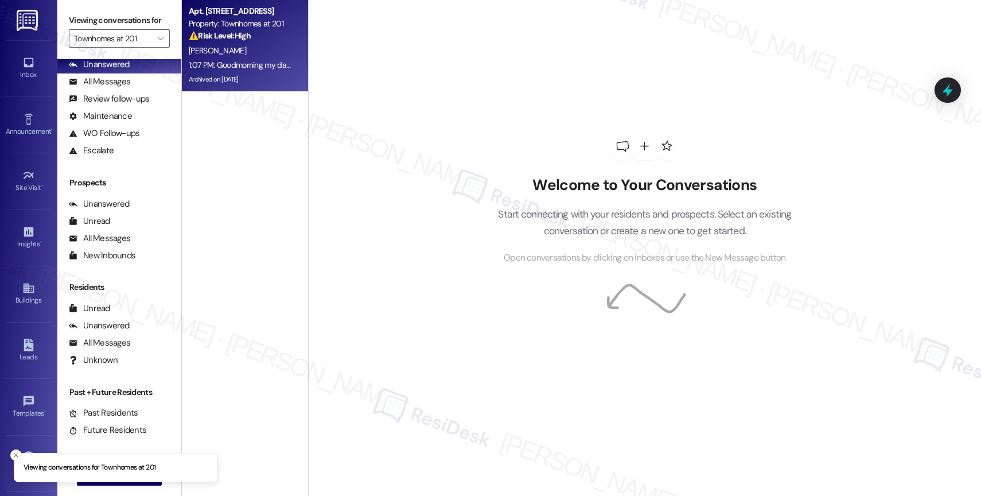
click at [246, 63] on div "1:07 PM: Goodmorning my daughter was home's [DATE] all morning up until 2:30 an…" at bounding box center [511, 65] width 644 height 10
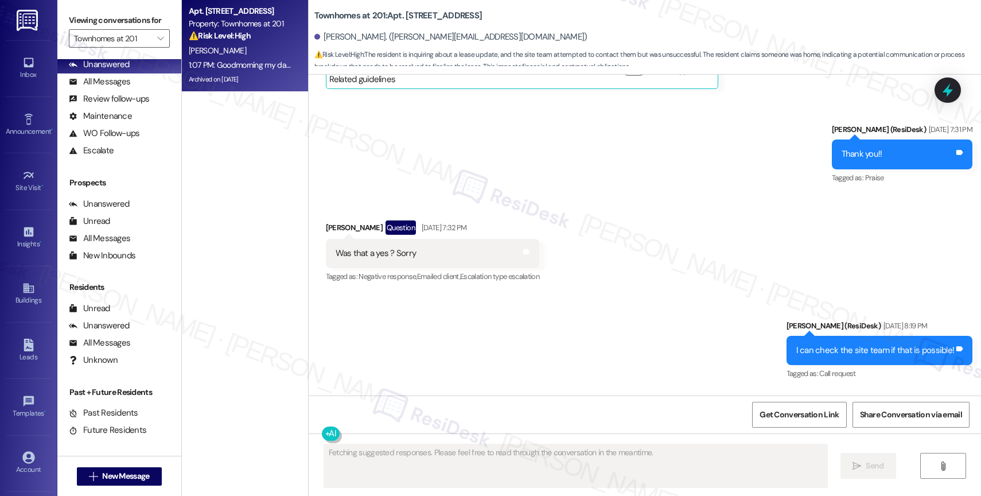
scroll to position [11550, 0]
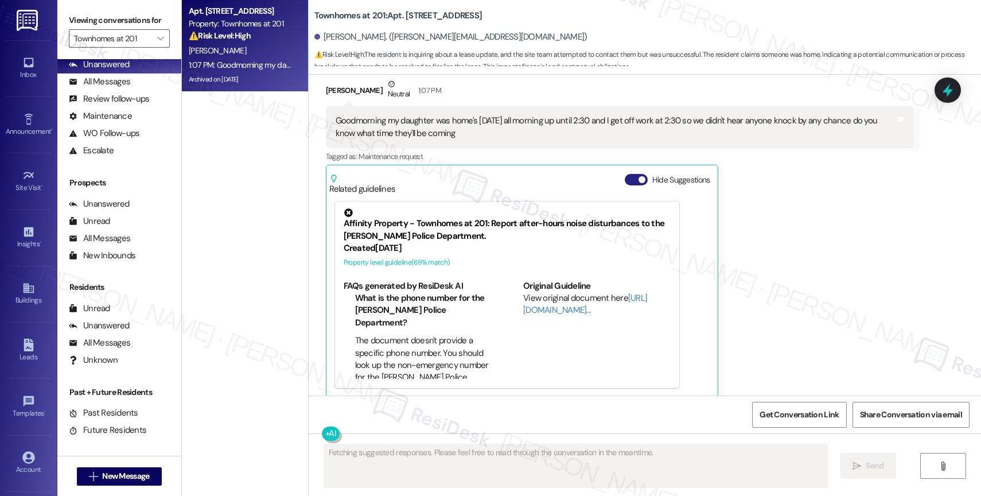
click at [625, 174] on button "Hide Suggestions" at bounding box center [636, 179] width 23 height 11
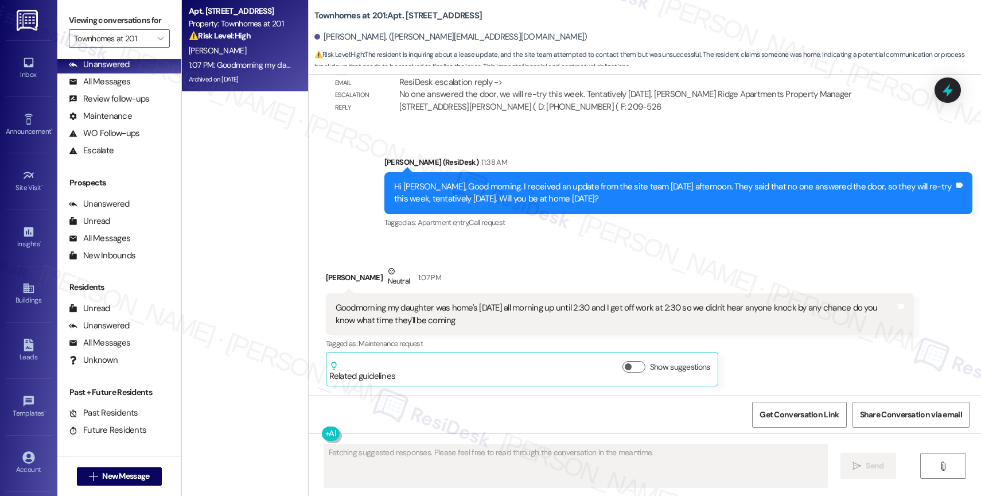
scroll to position [11352, 0]
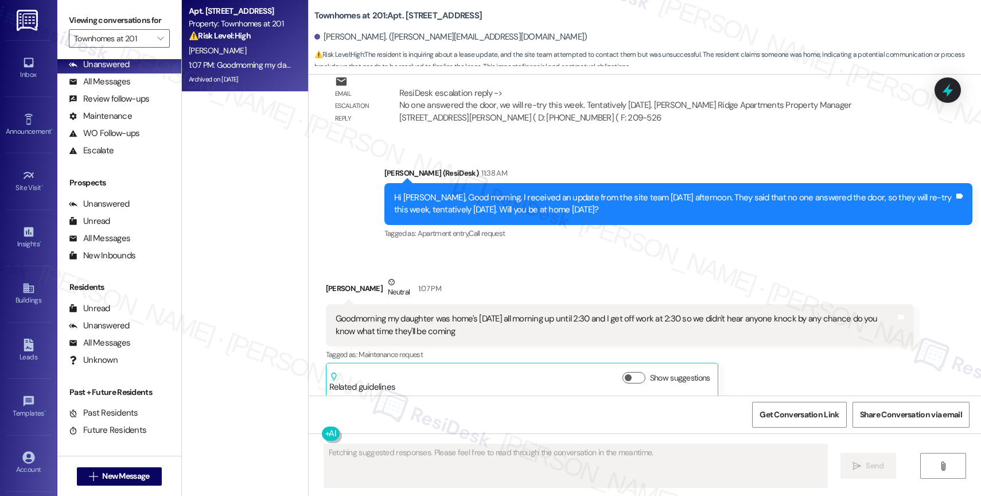
click at [490, 250] on div "Received via SMS Guadalupe Ramirez Neutral 1:07 PM Goodmorning my daughter was …" at bounding box center [645, 328] width 673 height 156
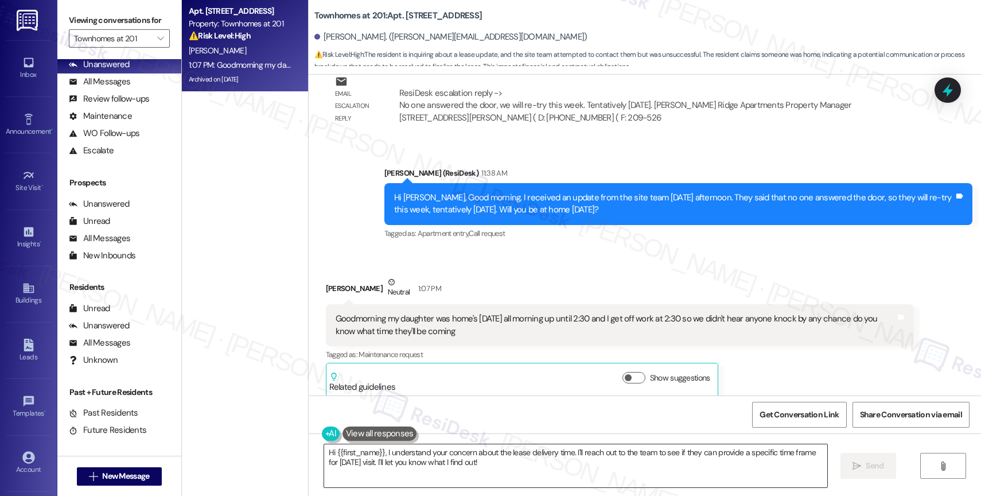
click at [414, 460] on textarea "Hi {{first_name}}, I understand your concern about the lease delivery time. I'l…" at bounding box center [575, 465] width 503 height 43
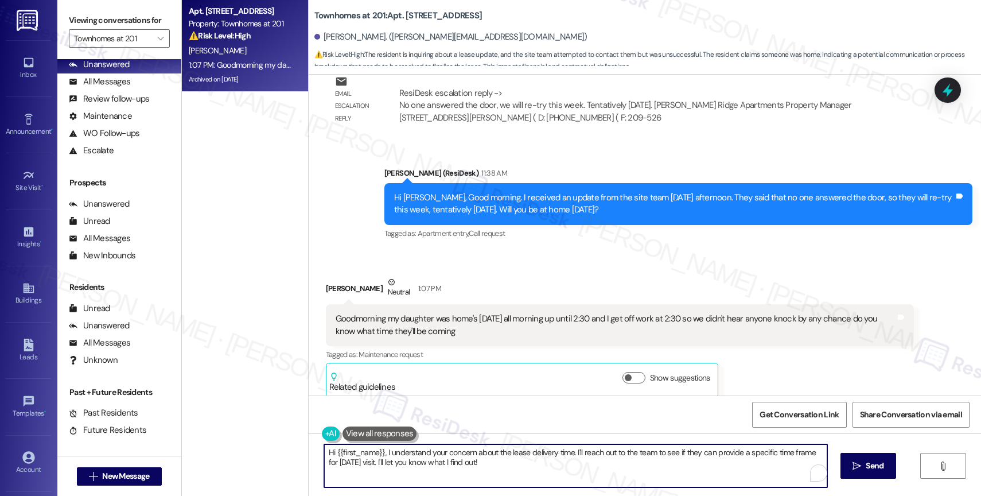
click at [414, 460] on textarea "Hi {{first_name}}, I understand your concern about the lease delivery time. I'l…" at bounding box center [575, 465] width 503 height 43
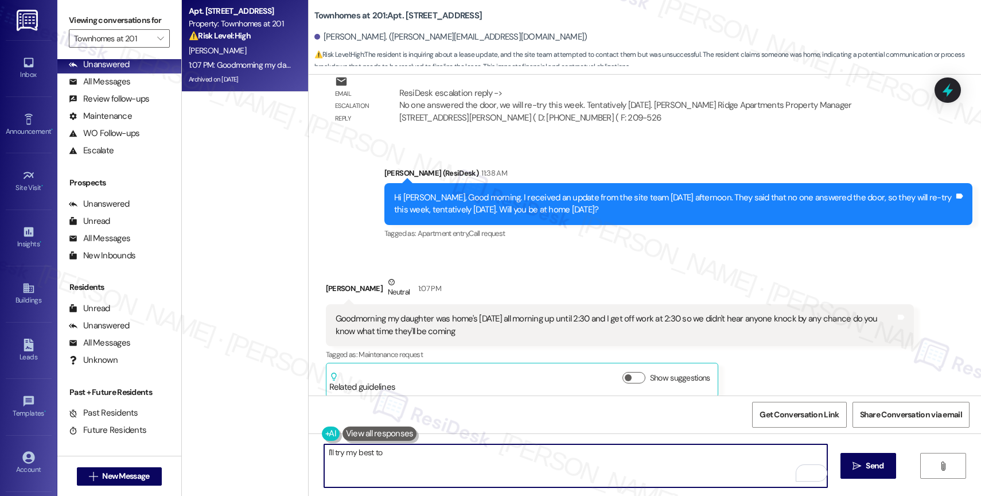
type textarea "I'll try my best to"
click at [525, 276] on div "[PERSON_NAME] Neutral 1:07 PM" at bounding box center [620, 290] width 588 height 28
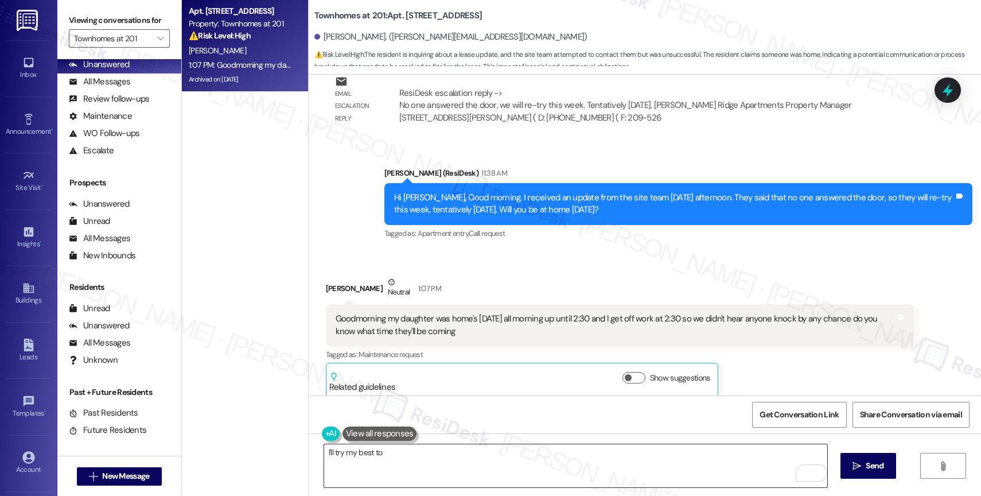
click at [413, 452] on textarea "I'll try my best to" at bounding box center [575, 465] width 503 height 43
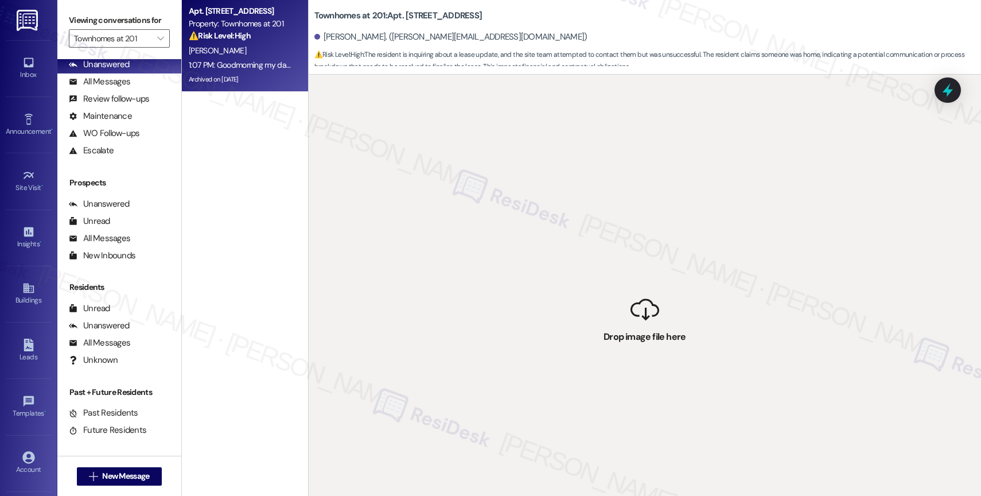
click at [508, 288] on div " Drop image file here" at bounding box center [645, 323] width 673 height 496
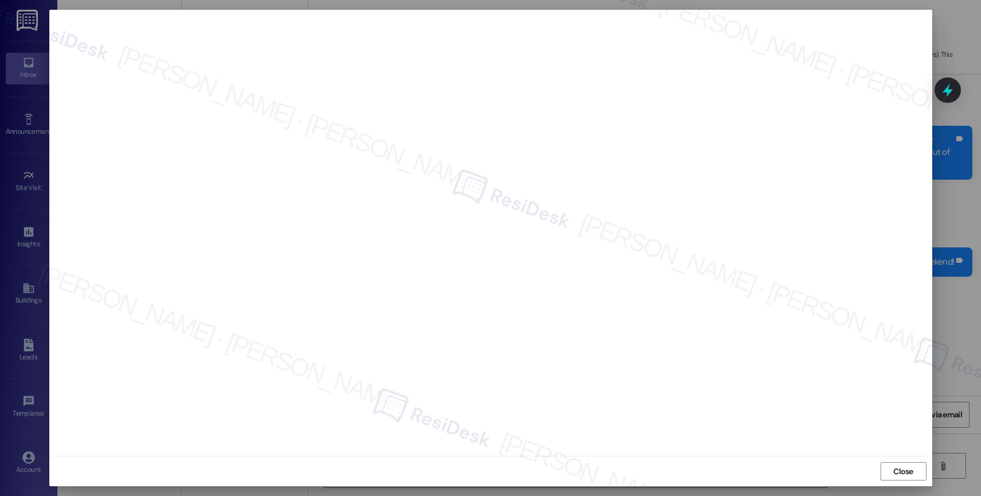
scroll to position [3603, 0]
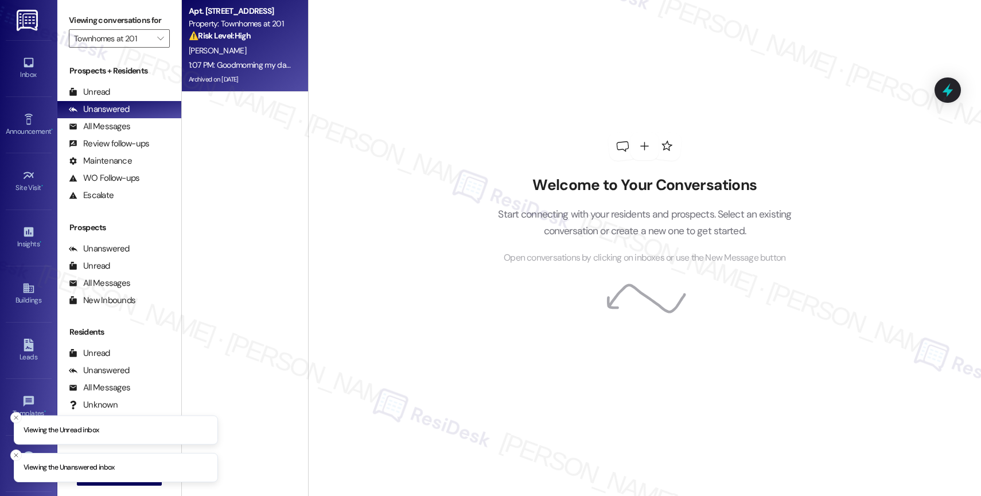
click at [223, 58] on div "1:07 PM: Goodmorning my daughter was home's [DATE] all morning up until 2:30 an…" at bounding box center [242, 65] width 108 height 14
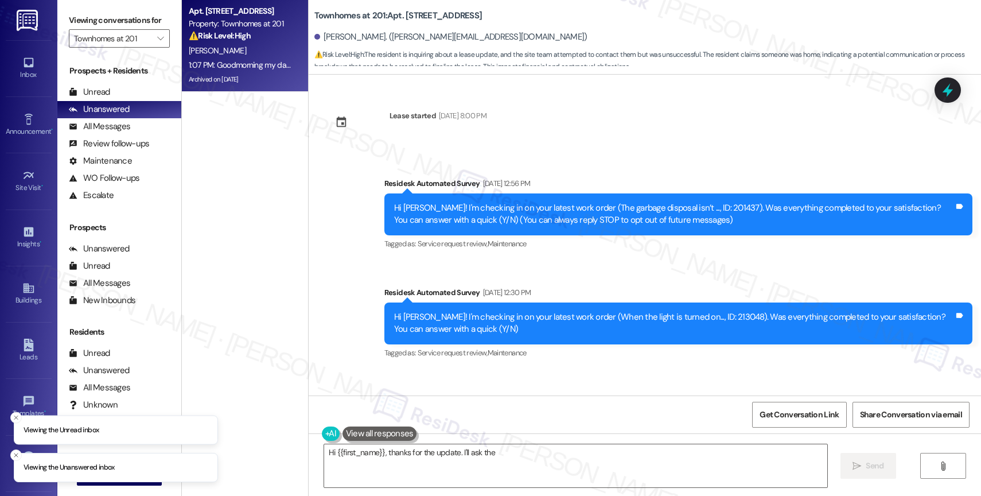
scroll to position [11550, 0]
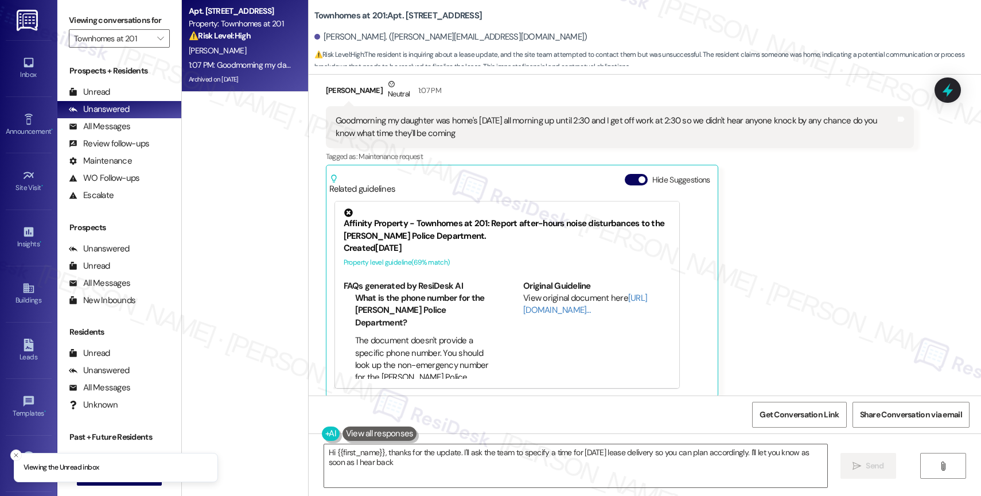
type textarea "Hi {{first_name}}, thanks for the update. I'll ask the team to specify a time f…"
click at [627, 174] on button "Hide Suggestions" at bounding box center [636, 179] width 23 height 11
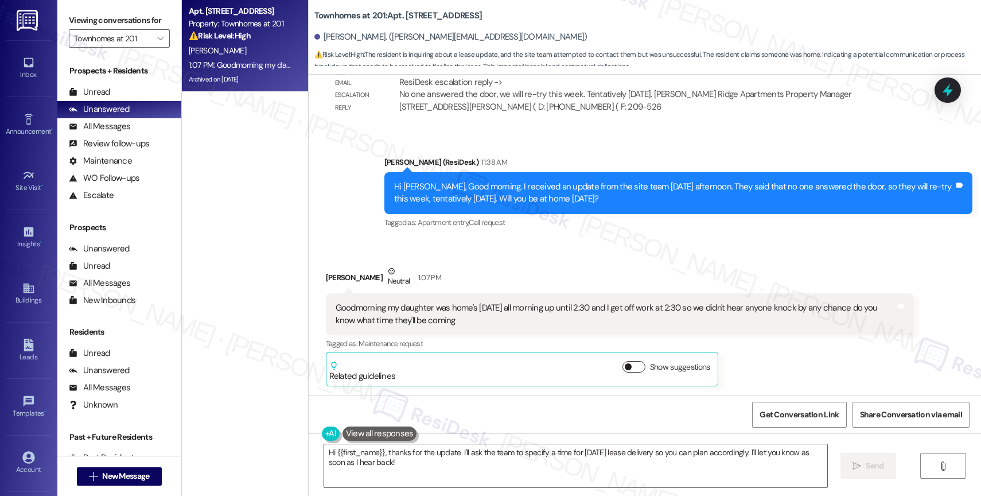
scroll to position [11352, 0]
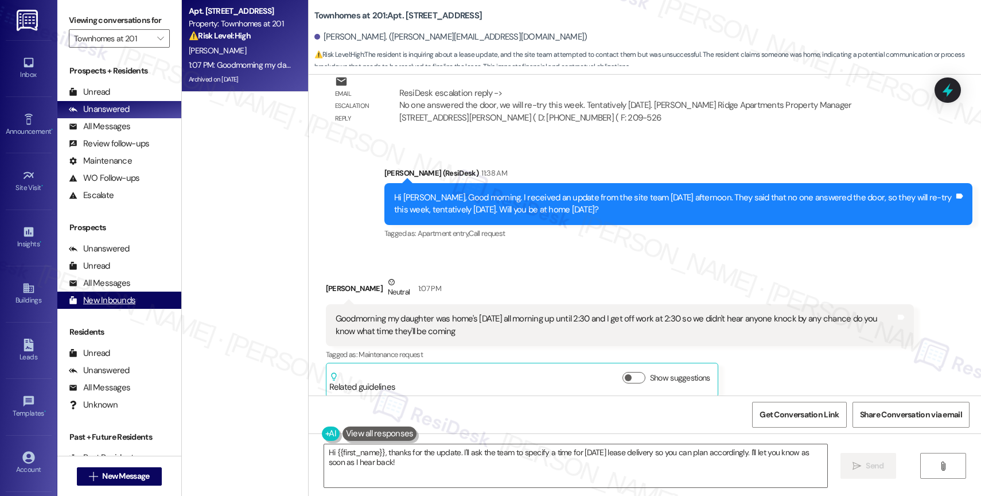
click at [519, 276] on div "[PERSON_NAME] Neutral 1:07 PM" at bounding box center [620, 290] width 588 height 28
click at [498, 276] on div "[PERSON_NAME] Neutral 1:07 PM" at bounding box center [620, 290] width 588 height 28
click at [421, 469] on textarea "Hi {{first_name}}, thanks for the update. I'll ask the team to specify a time f…" at bounding box center [575, 465] width 503 height 43
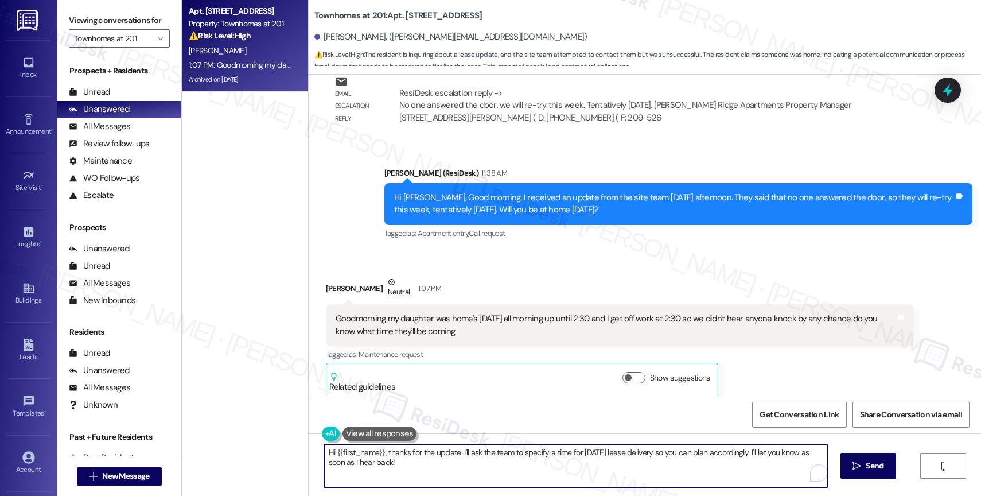
click at [421, 469] on textarea "Hi {{first_name}}, thanks for the update. I'll ask the team to specify a time f…" at bounding box center [575, 465] width 503 height 43
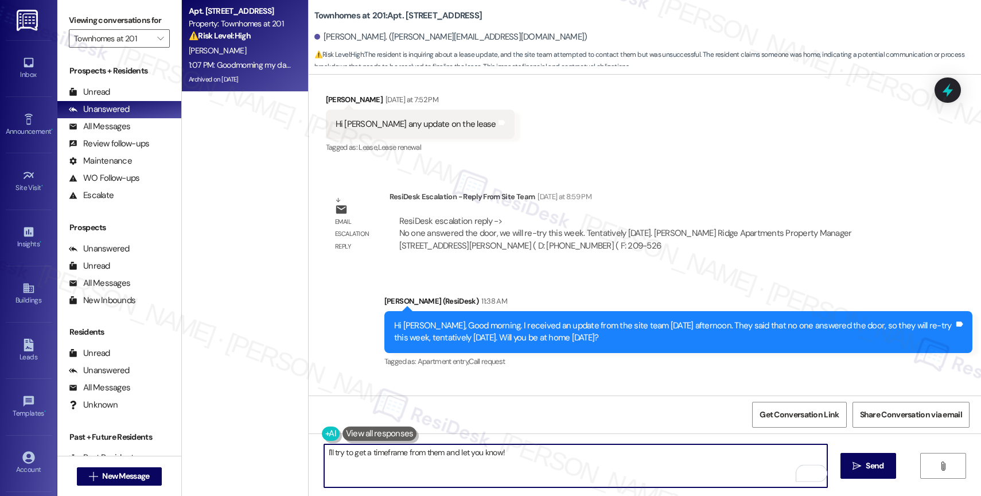
scroll to position [11177, 0]
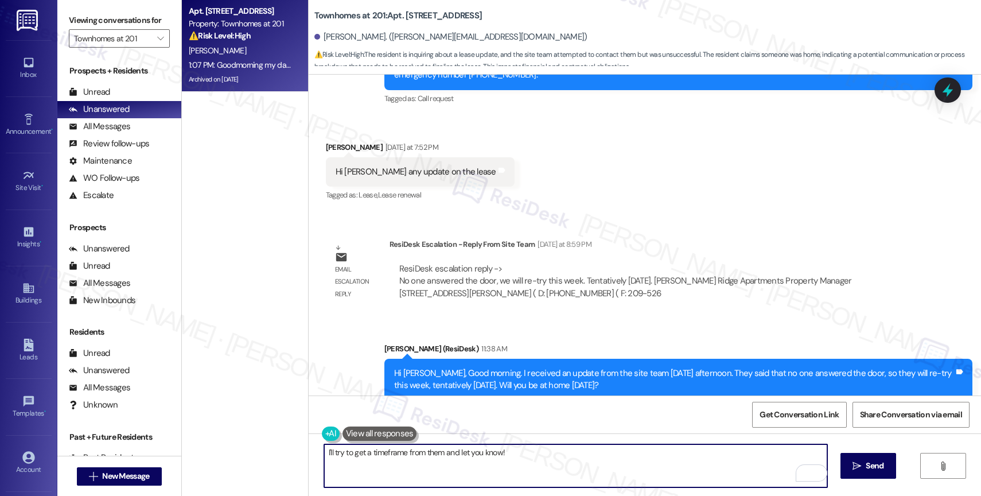
type textarea "I'll try to get a timeframe from them and let you know!"
click at [851, 467] on span " Send" at bounding box center [869, 466] width 36 height 12
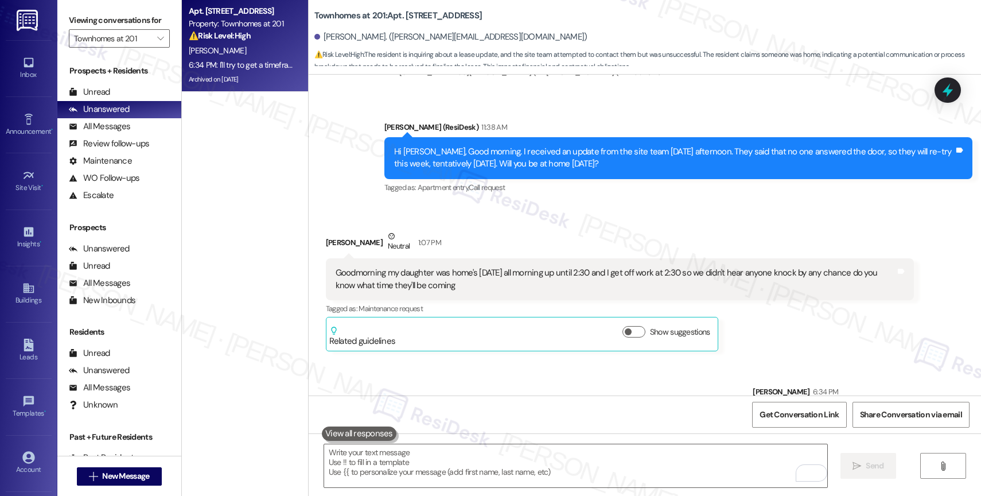
scroll to position [11432, 0]
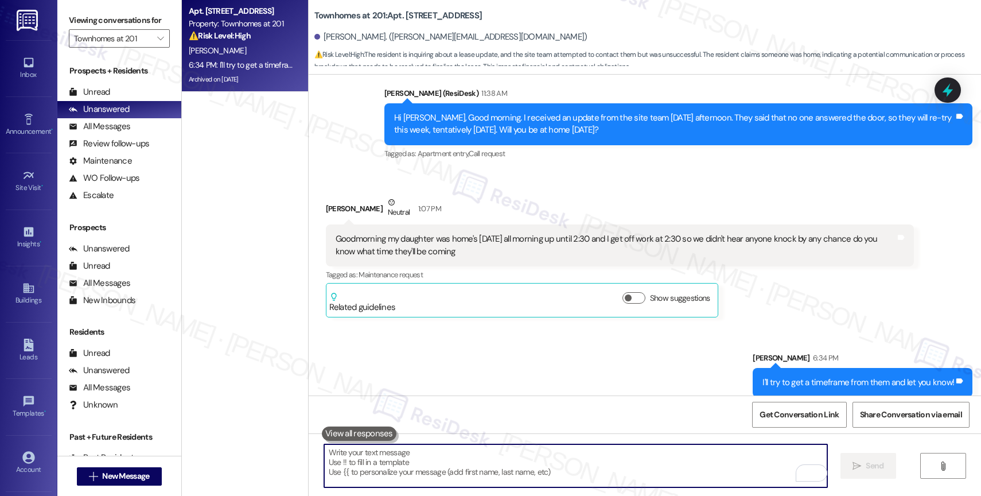
click at [428, 465] on textarea "To enrich screen reader interactions, please activate Accessibility in Grammarl…" at bounding box center [575, 465] width 503 height 43
paste textarea "Please ask the site team what time they'll be coming [DATE] for the lease signi…"
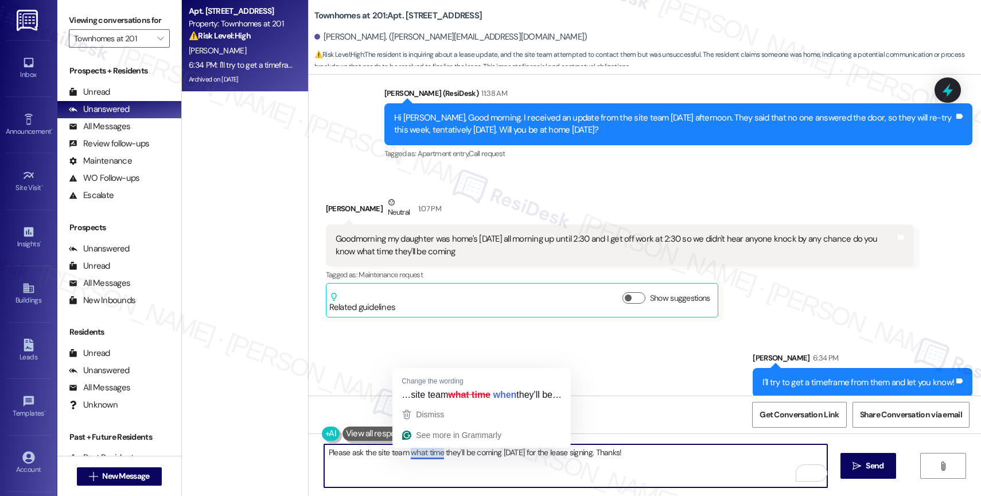
click at [419, 453] on textarea "Please ask the site team what time they'll be coming [DATE] for the lease signi…" at bounding box center [575, 465] width 503 height 43
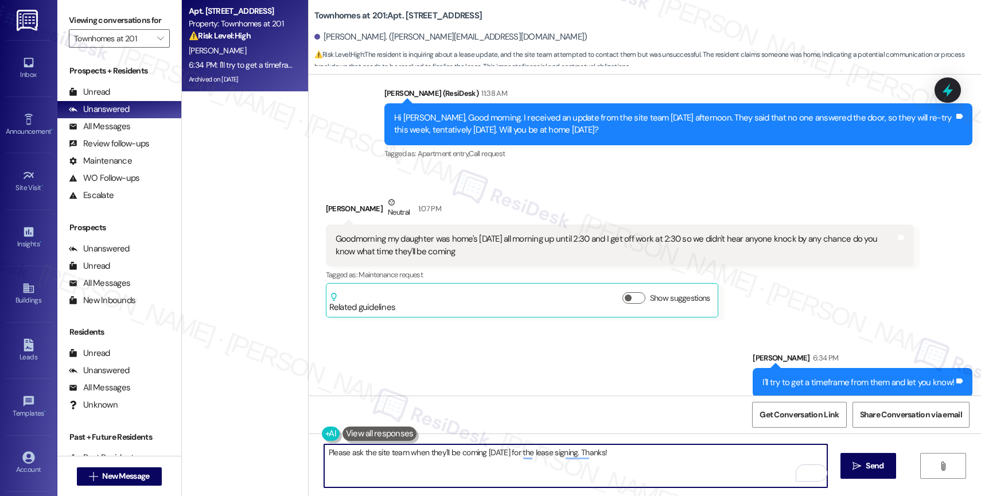
type textarea "Please ask the site team when they'll be coming [DATE] for the lease signing. T…"
click at [523, 329] on div "Sent via SMS [PERSON_NAME] 6:34 PM I'll try to get a timeframe from them and le…" at bounding box center [645, 366] width 673 height 80
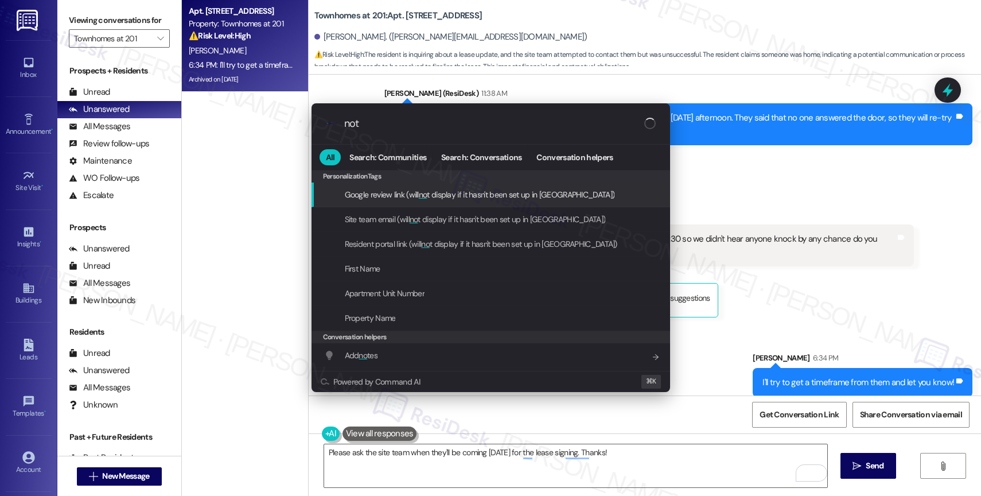
type input "note"
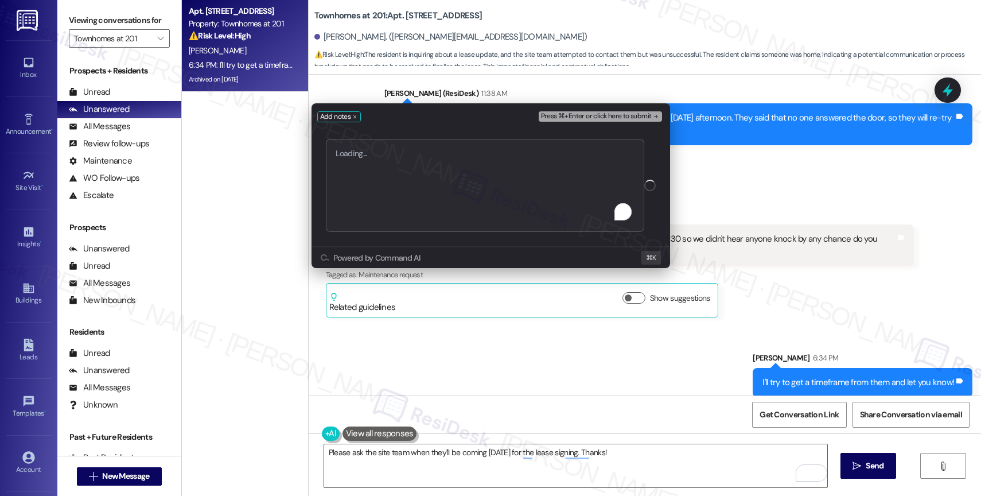
type textarea "[PERSON_NAME] Just now @Steph @Fatz Please ask the site team when they'll be co…"
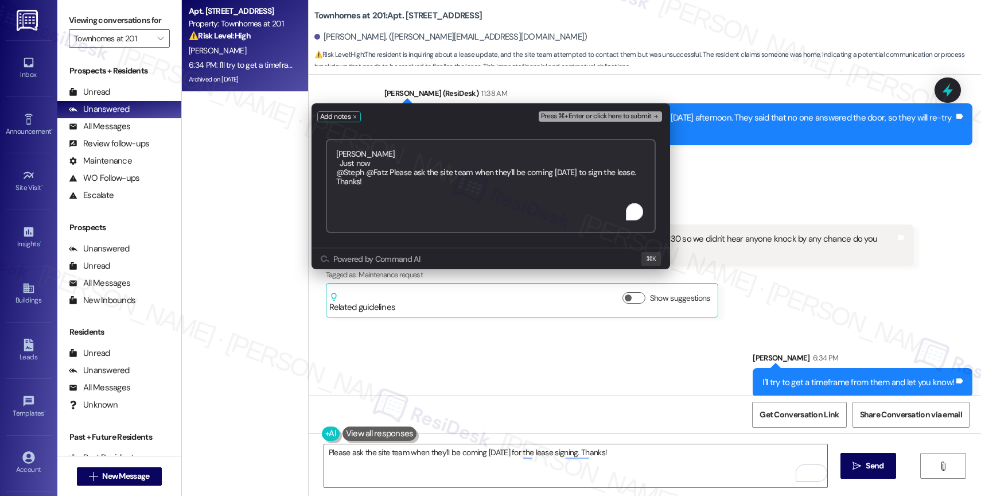
click at [601, 113] on span "Press ⌘+Enter or click here to submit" at bounding box center [596, 116] width 111 height 8
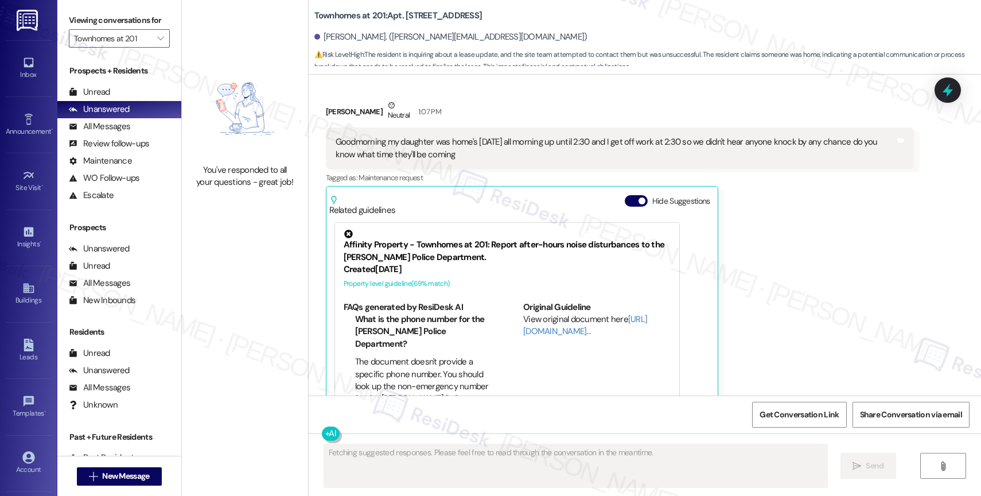
scroll to position [11454, 0]
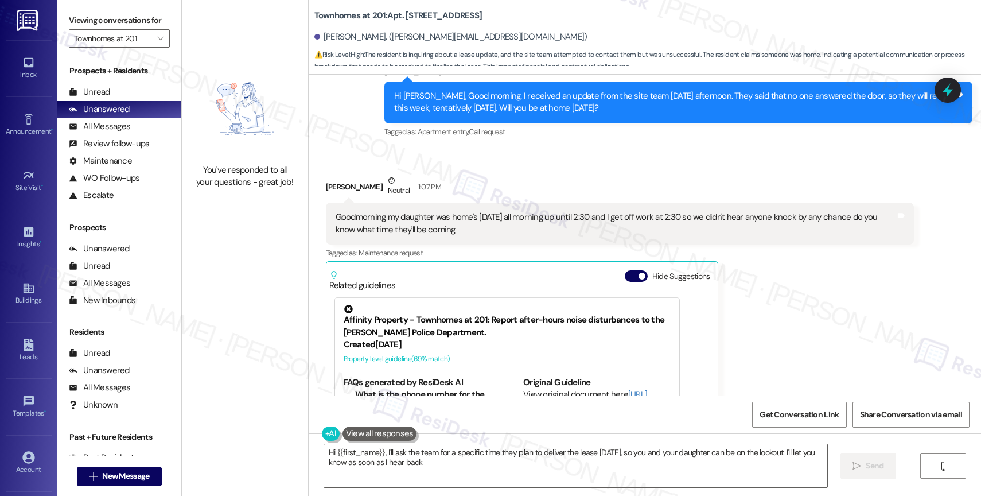
type textarea "Hi {{first_name}}, I'll ask the team for a specific time they plan to deliver t…"
click at [625, 270] on button "Hide Suggestions" at bounding box center [636, 275] width 23 height 11
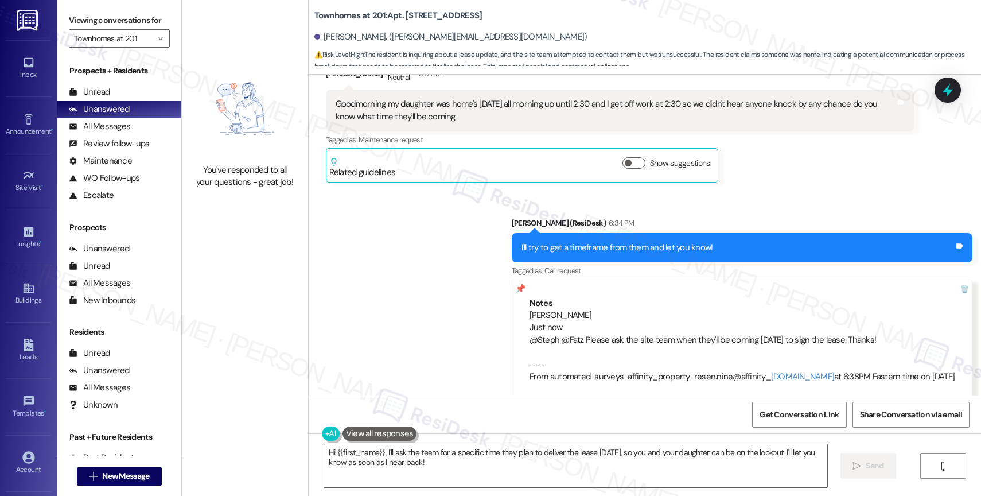
scroll to position [11571, 0]
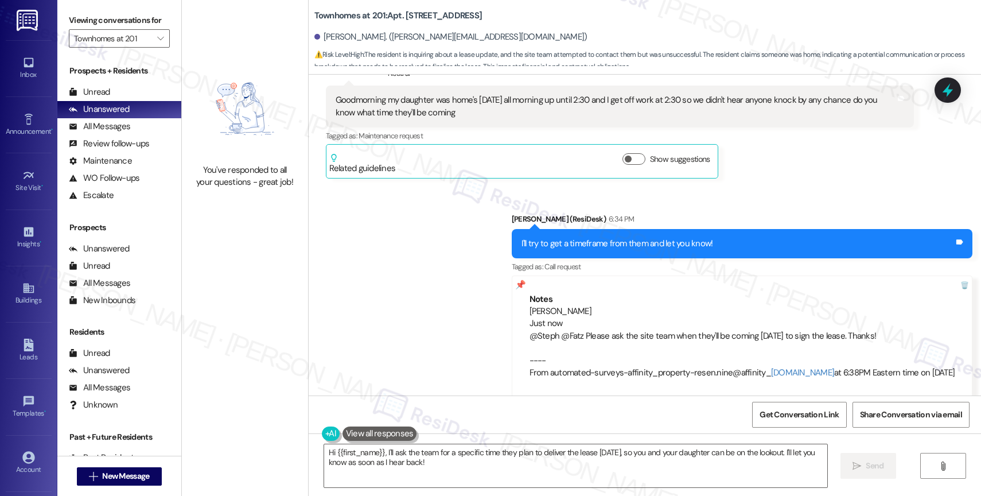
drag, startPoint x: 147, startPoint y: 47, endPoint x: 163, endPoint y: 73, distance: 30.1
click at [157, 43] on icon "" at bounding box center [160, 38] width 6 height 9
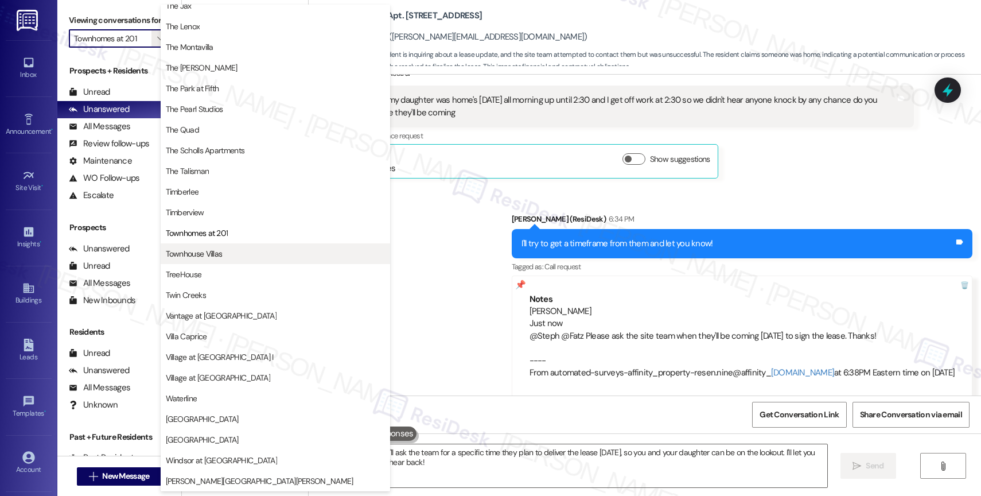
scroll to position [2062, 0]
click at [278, 254] on span "Townhouse Villas" at bounding box center [275, 253] width 219 height 11
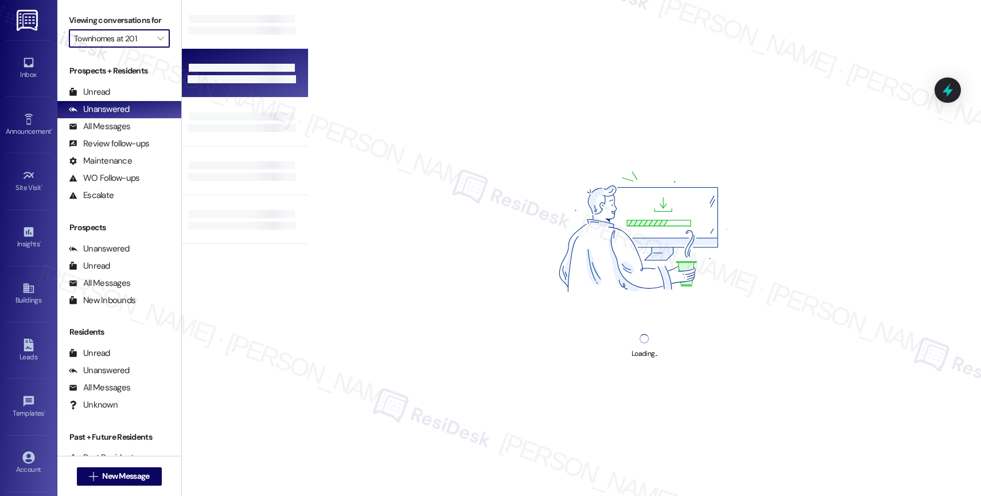
type input "Townhouse Villas"
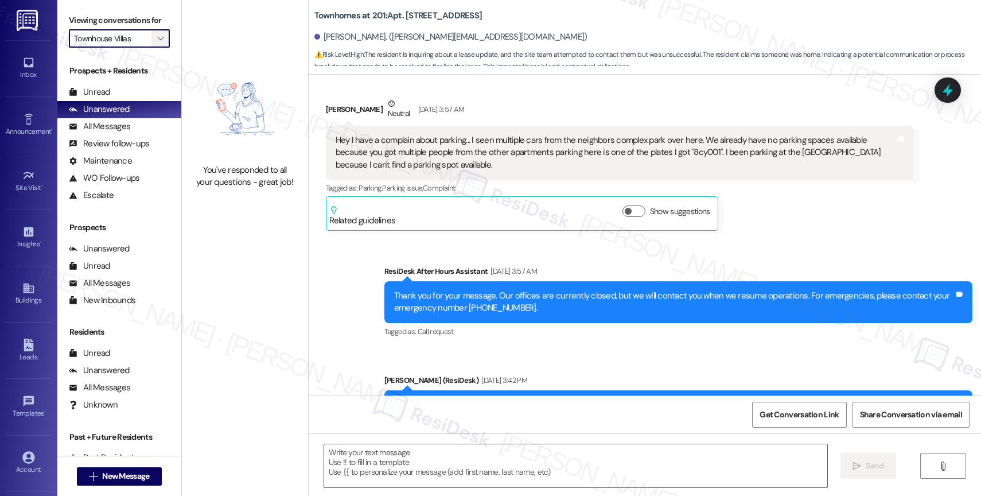
scroll to position [11769, 0]
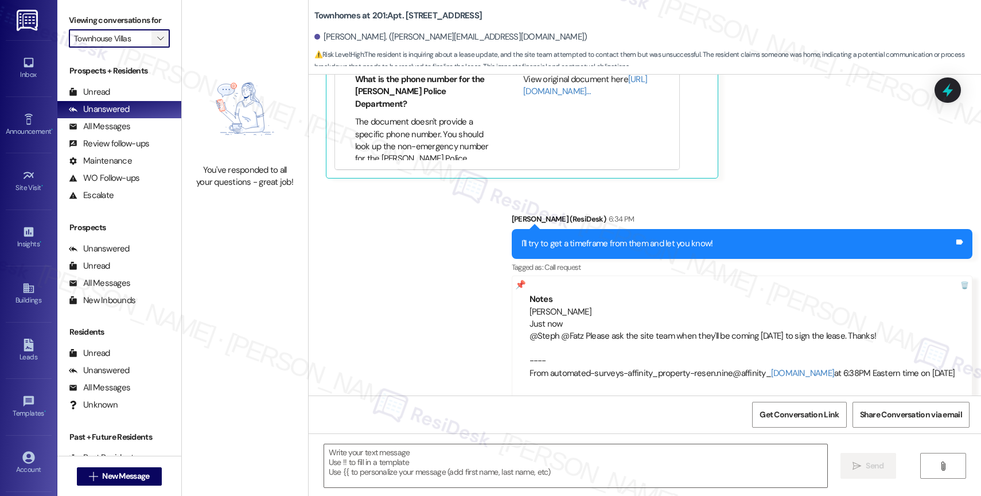
type textarea "Fetching suggested responses. Please feel free to read through the conversation…"
click at [157, 43] on icon "" at bounding box center [160, 38] width 6 height 9
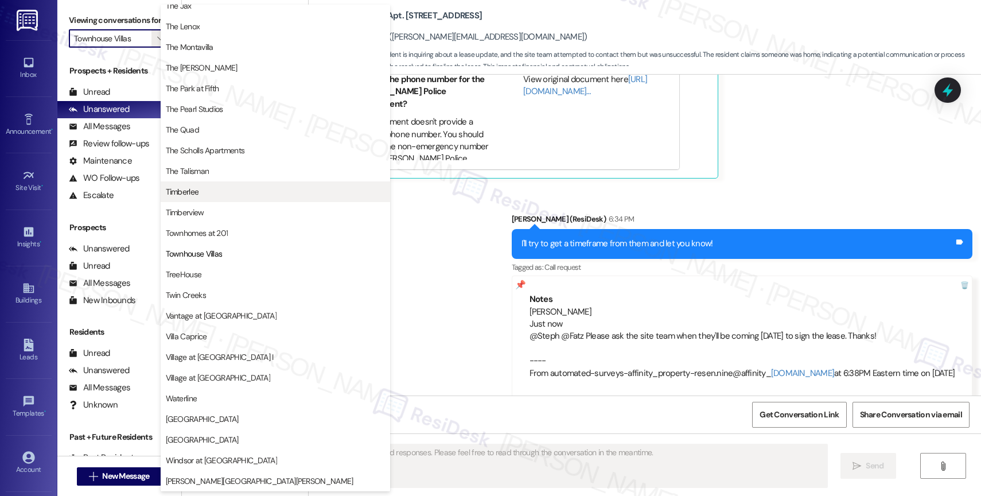
scroll to position [2094, 0]
click at [189, 196] on span "Timberlee" at bounding box center [182, 191] width 33 height 11
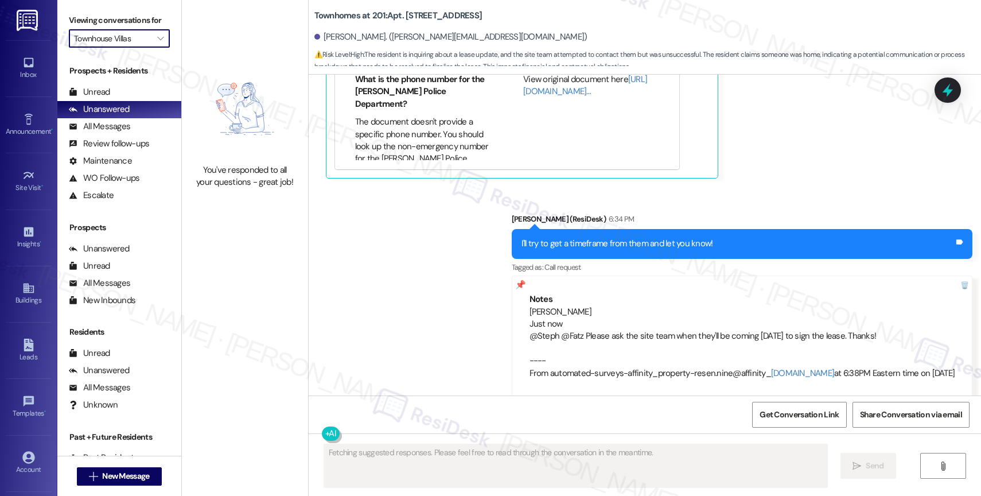
type input "Timberlee"
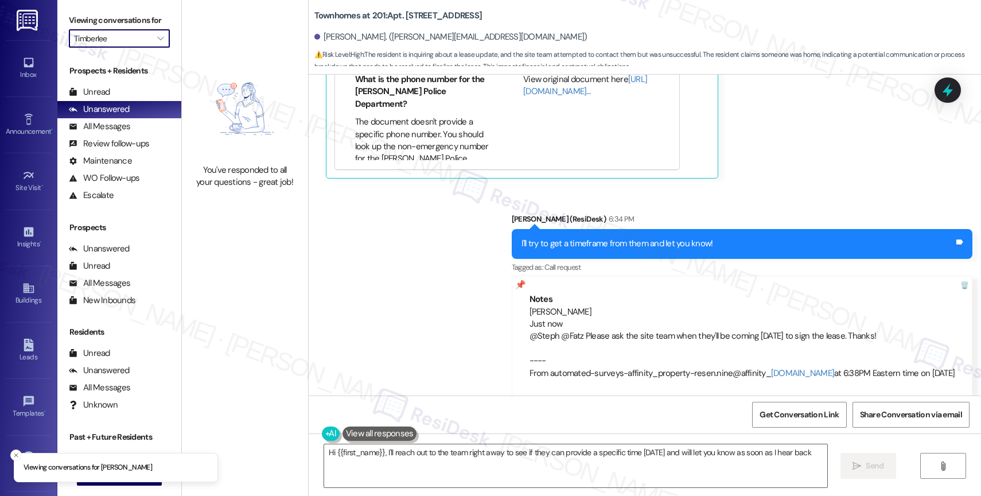
type textarea "Hi {{first_name}}, I'll reach out to the team right away to see if they can pro…"
click at [157, 43] on icon "" at bounding box center [160, 38] width 6 height 9
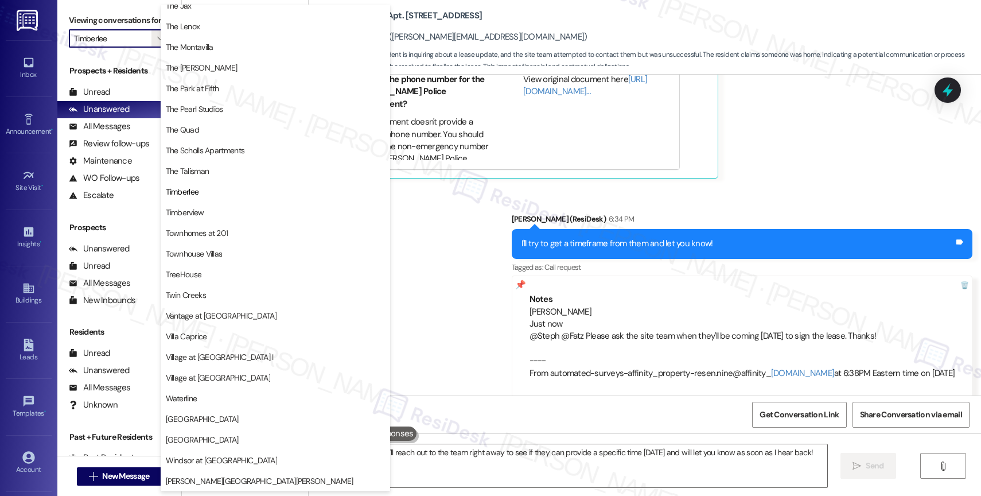
scroll to position [2078, 0]
click at [490, 235] on div "Sent via SMS [PERSON_NAME] (ResiDesk) 6:34 PM I'll try to get a timeframe from …" at bounding box center [645, 296] width 673 height 219
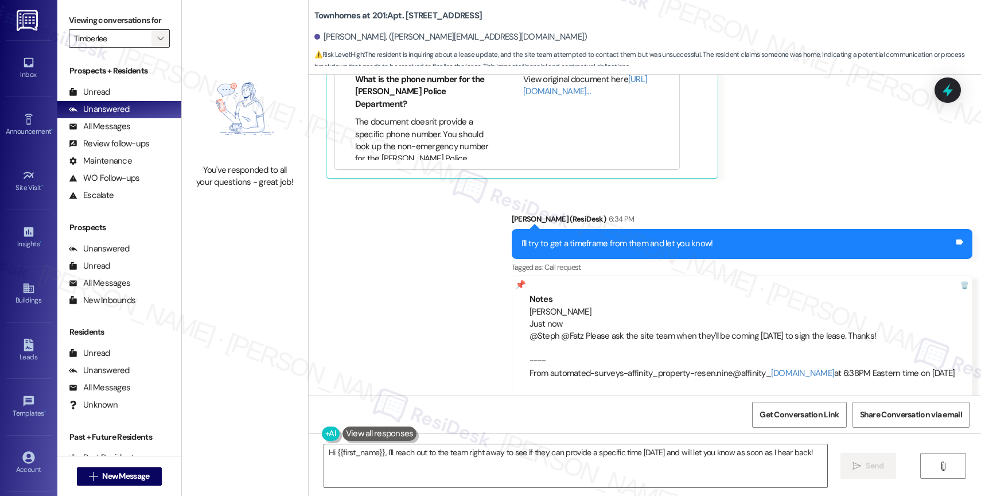
click at [157, 43] on icon "" at bounding box center [160, 38] width 6 height 9
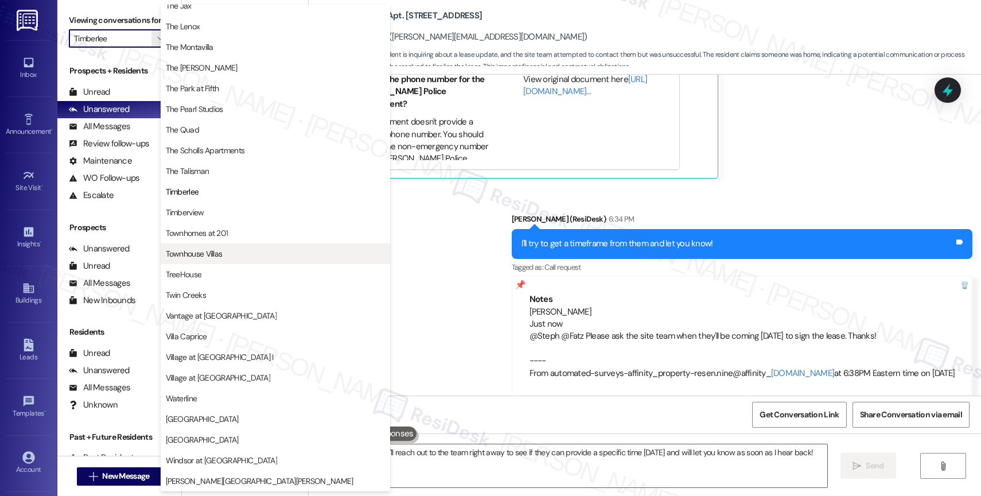
scroll to position [2094, 0]
click at [232, 261] on button "Townhouse Villas" at bounding box center [276, 253] width 230 height 21
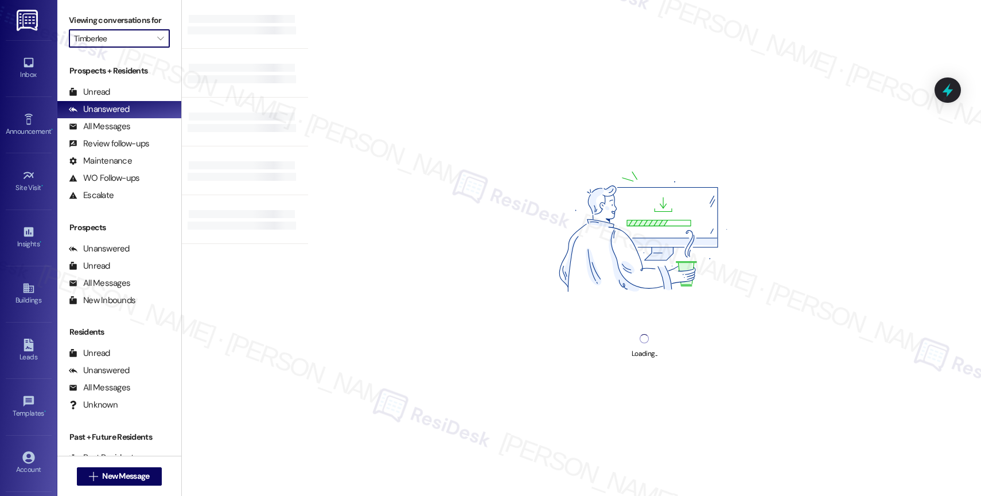
type input "Townhouse Villas"
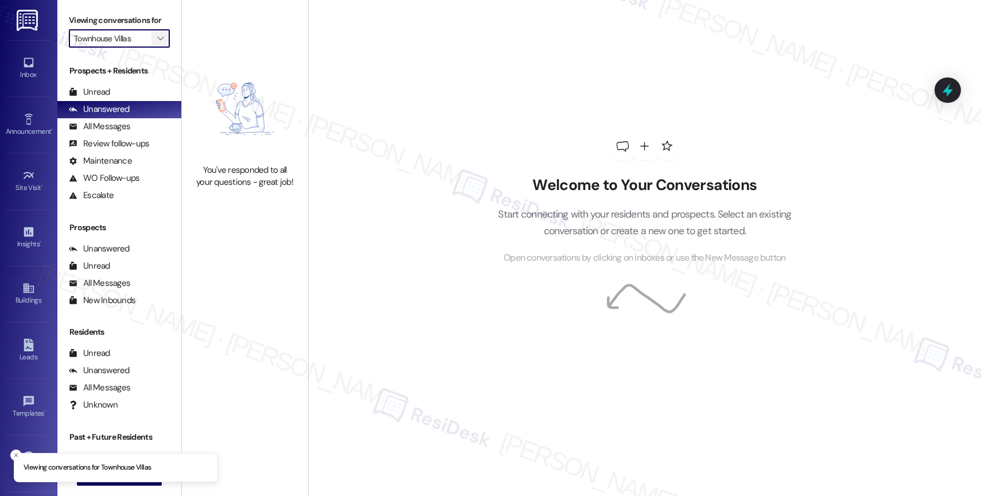
click at [157, 43] on icon "" at bounding box center [160, 38] width 6 height 9
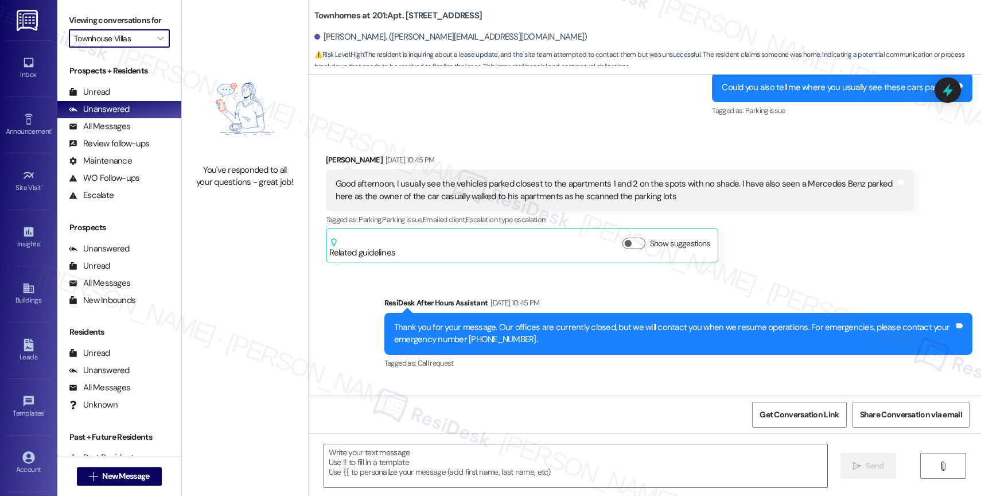
scroll to position [11769, 0]
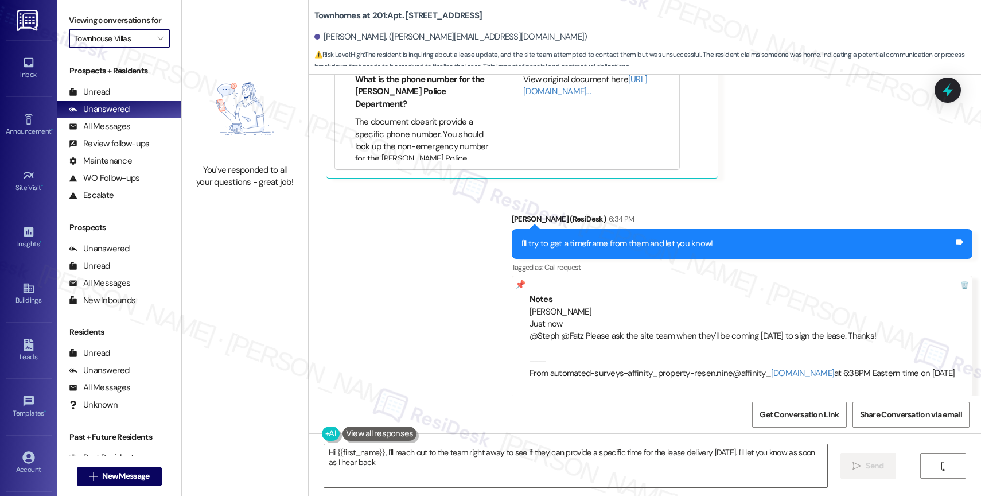
type textarea "Hi {{first_name}}, I'll reach out to the team right away to see if they can pro…"
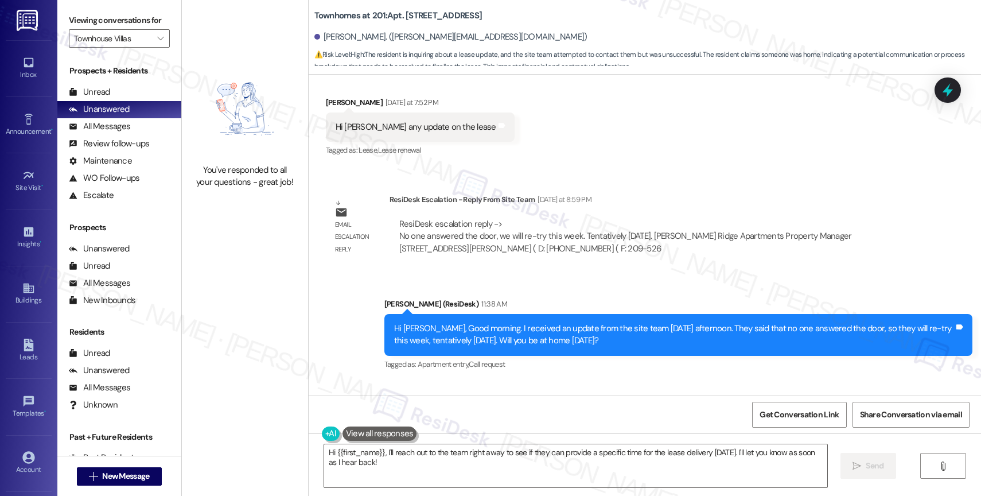
scroll to position [11284, 0]
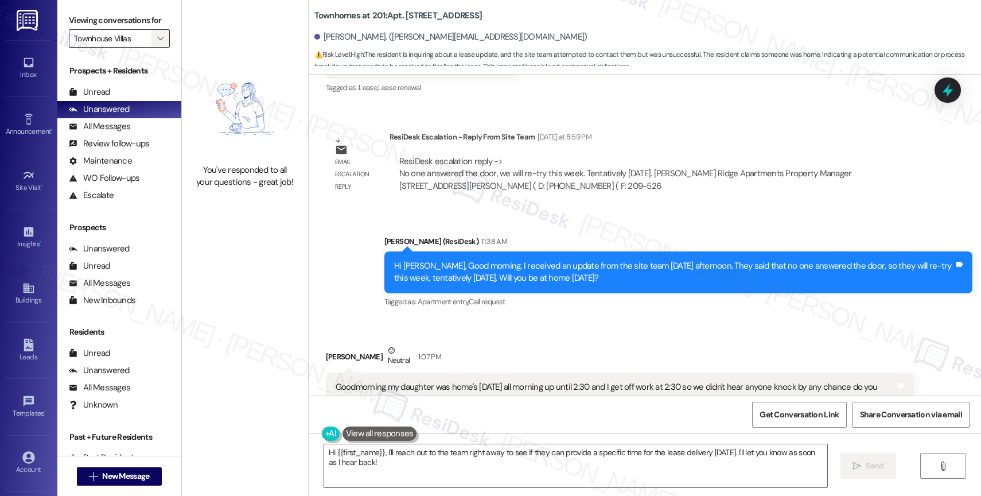
click at [157, 43] on icon "" at bounding box center [160, 38] width 6 height 9
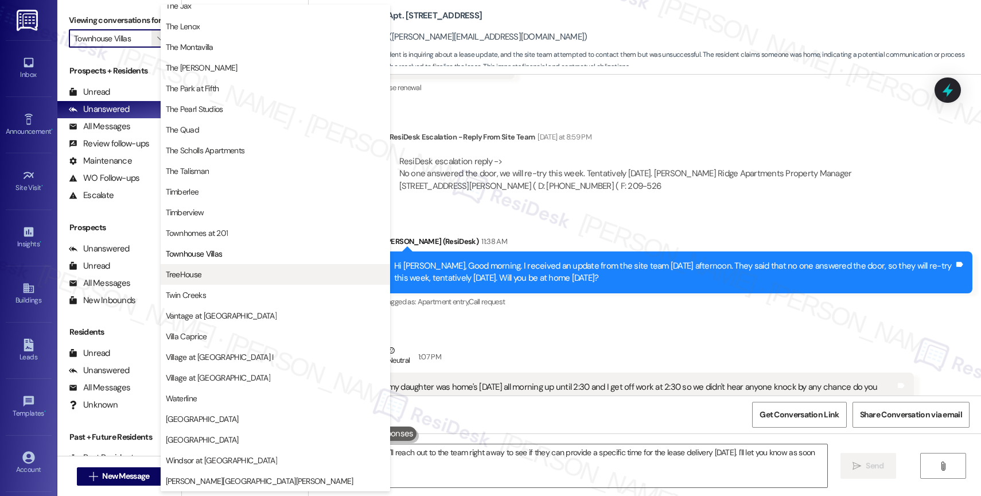
scroll to position [2076, 0]
click at [209, 279] on span "TreeHouse" at bounding box center [275, 274] width 219 height 11
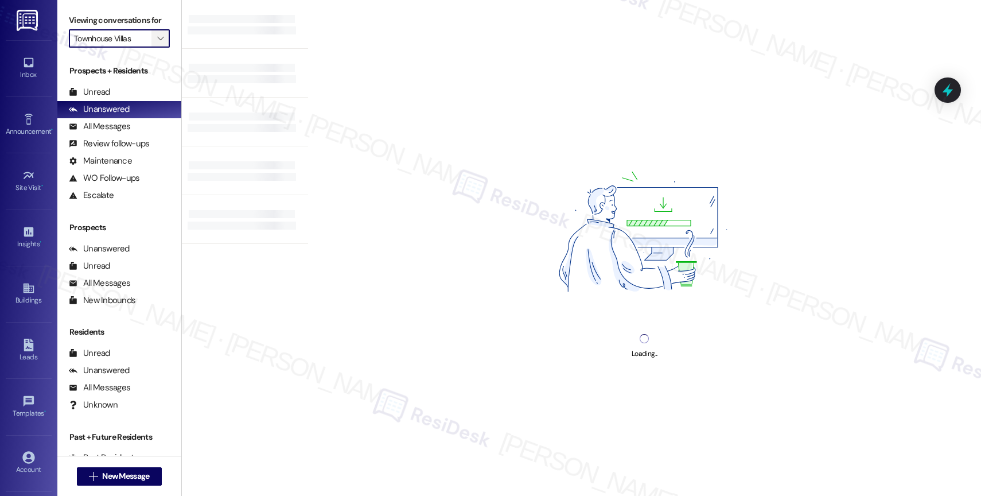
type input "TreeHouse"
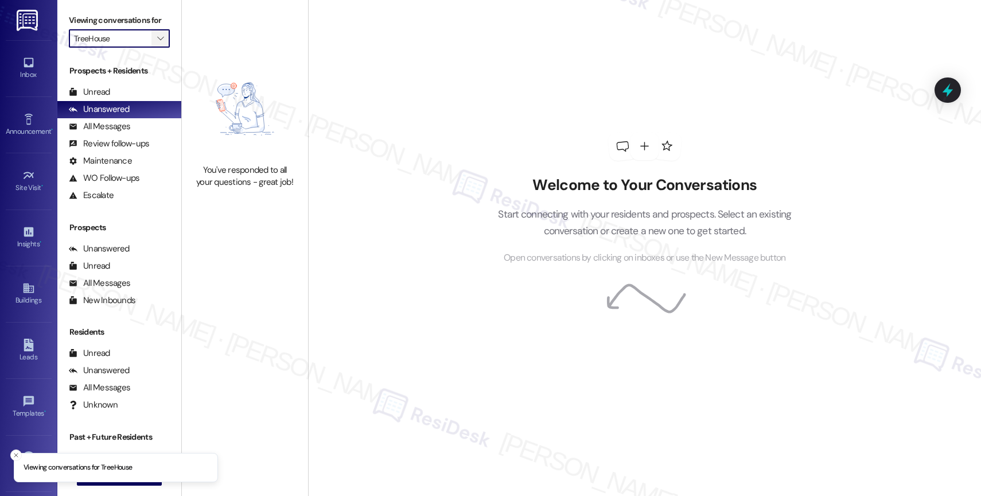
click at [157, 43] on icon "" at bounding box center [160, 38] width 6 height 9
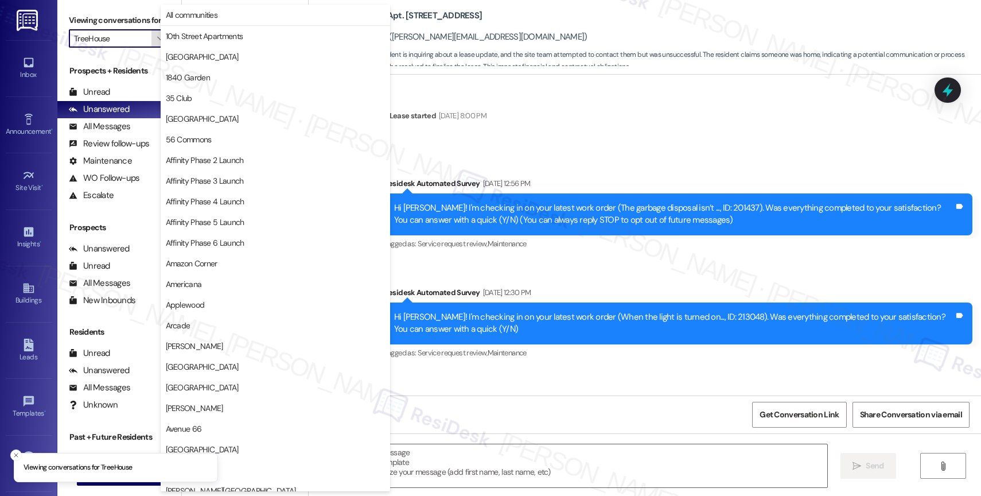
scroll to position [11769, 0]
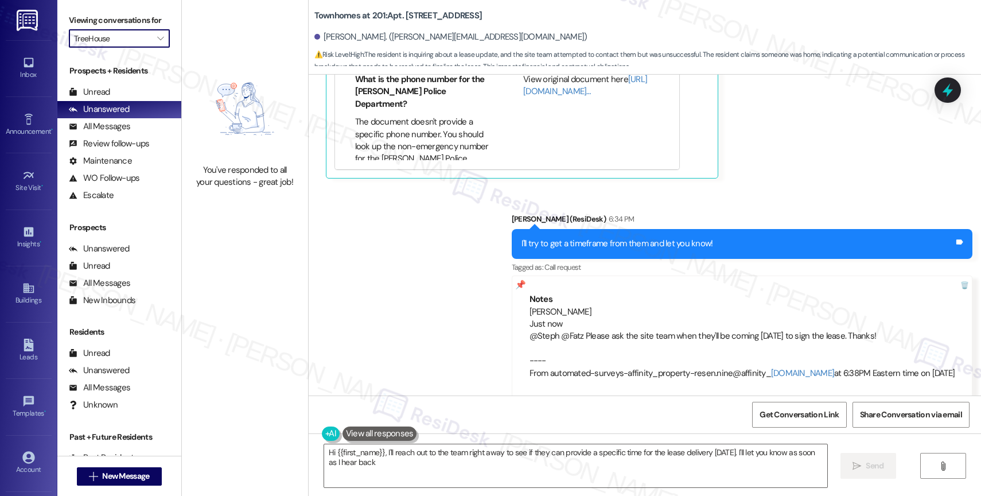
type textarea "Hi {{first_name}}, I'll reach out to the team right away to see if they can pro…"
click at [581, 306] on div "[PERSON_NAME] Just now @Steph @Fatz Please ask the site team when they'll be co…" at bounding box center [743, 343] width 426 height 74
click at [157, 43] on icon "" at bounding box center [160, 38] width 6 height 9
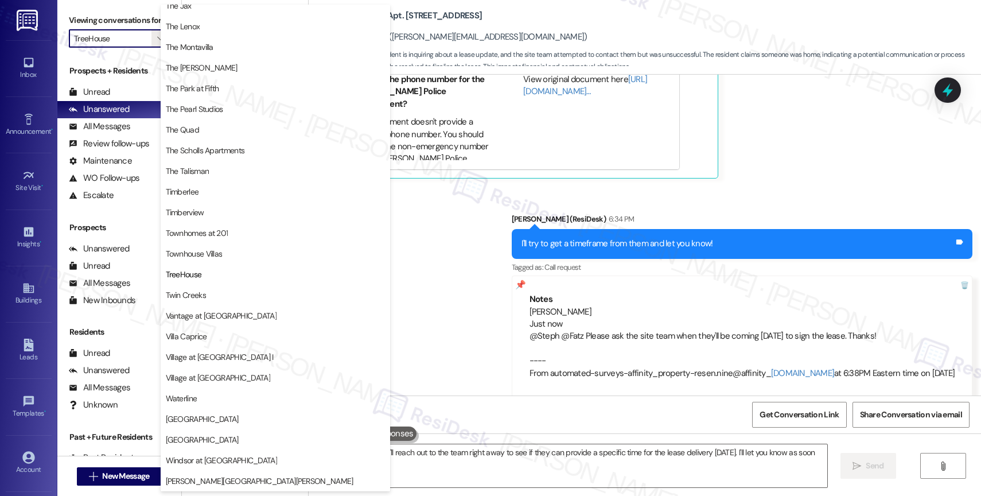
scroll to position [2088, 0]
click at [482, 218] on div "Sent via SMS [PERSON_NAME] (ResiDesk) 6:34 PM I'll try to get a timeframe from …" at bounding box center [645, 296] width 673 height 219
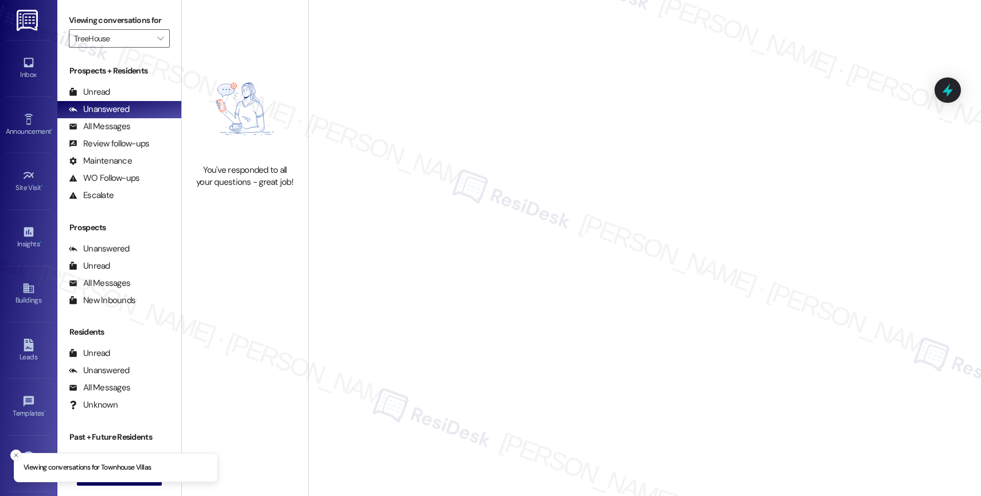
type input "Townhouse Villas"
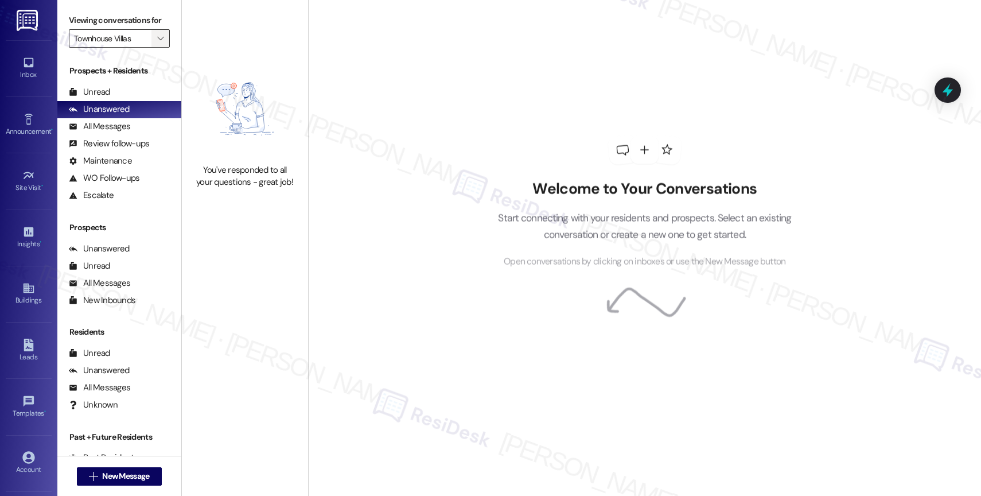
click at [157, 43] on icon "" at bounding box center [160, 38] width 6 height 9
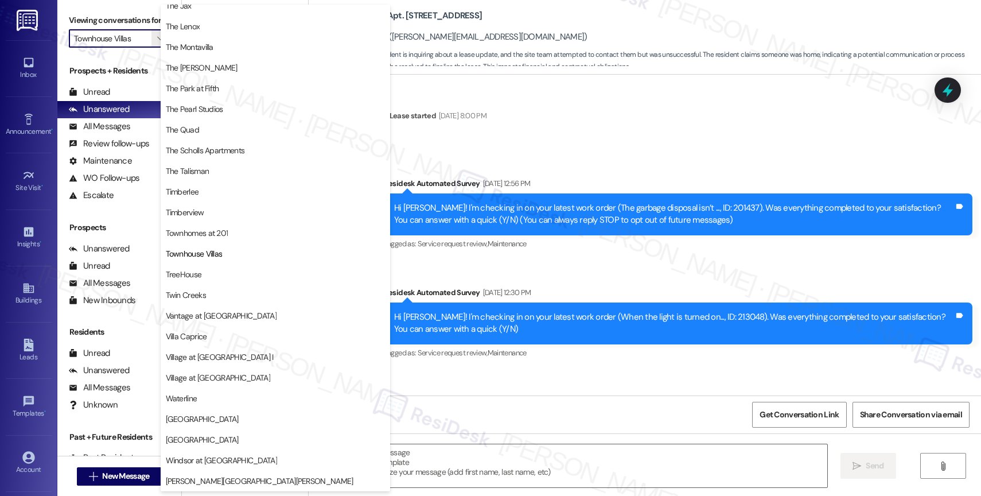
scroll to position [11769, 0]
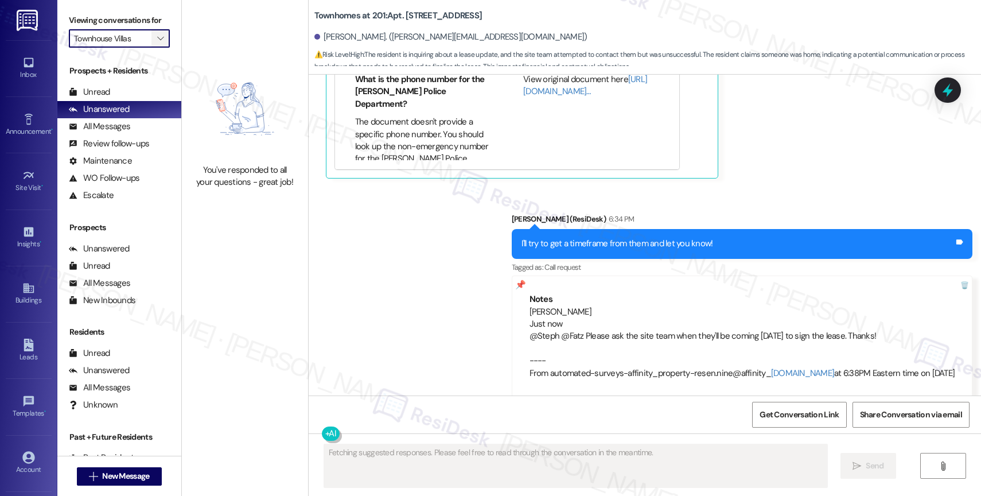
click at [157, 43] on icon "" at bounding box center [160, 38] width 6 height 9
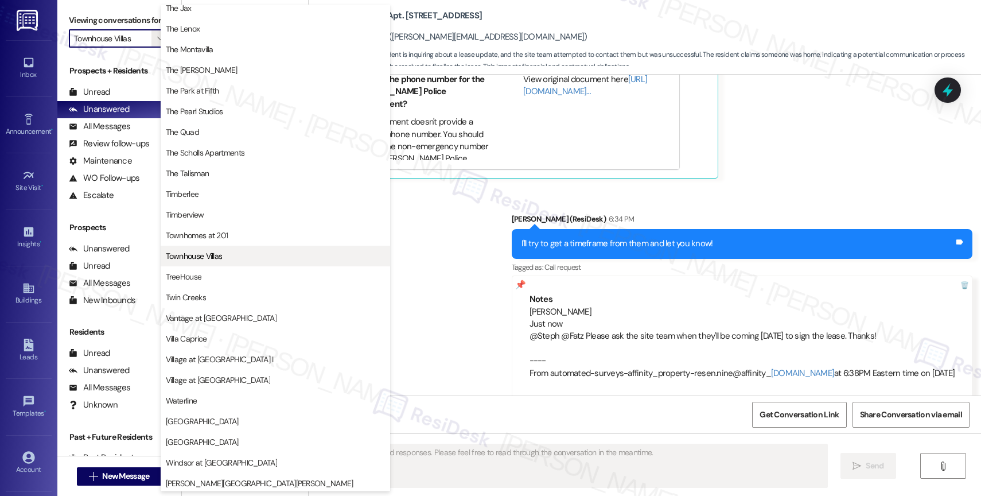
scroll to position [2092, 0]
click at [205, 247] on button "Townhouse Villas" at bounding box center [276, 253] width 230 height 21
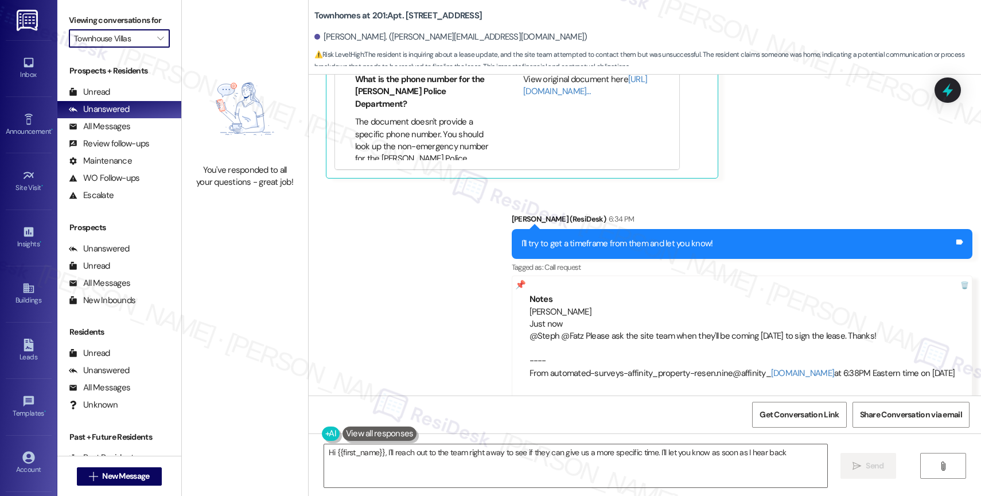
type textarea "Hi {{first_name}}, I'll reach out to the team right away to see if they can giv…"
click at [157, 43] on icon "" at bounding box center [160, 38] width 6 height 9
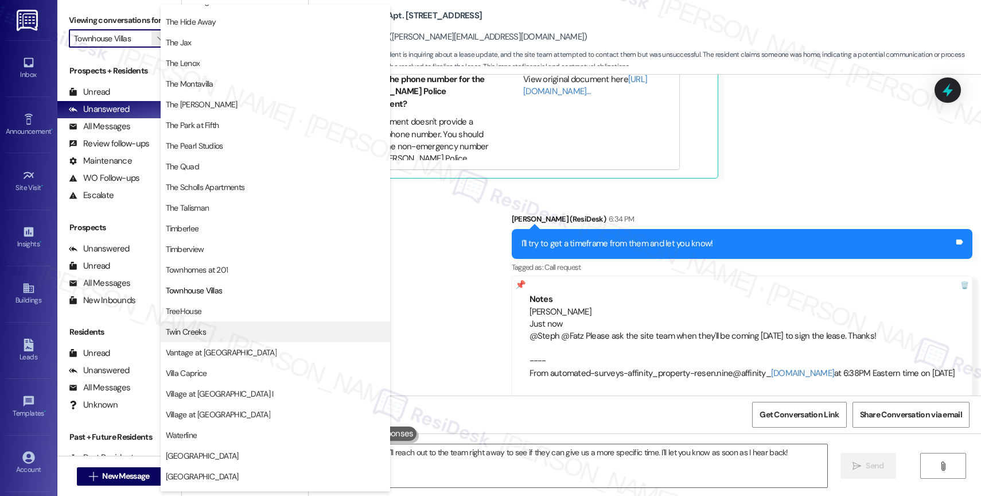
scroll to position [2094, 0]
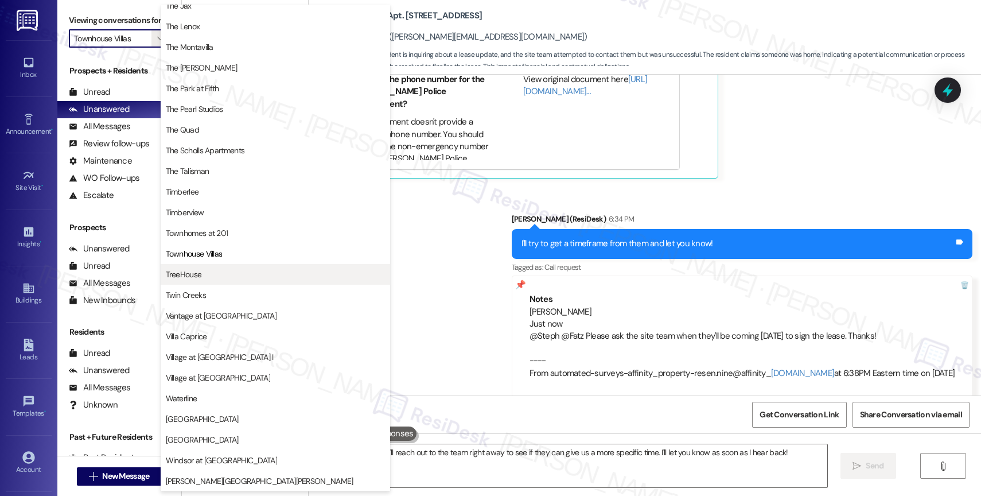
click at [206, 275] on span "TreeHouse" at bounding box center [275, 274] width 219 height 11
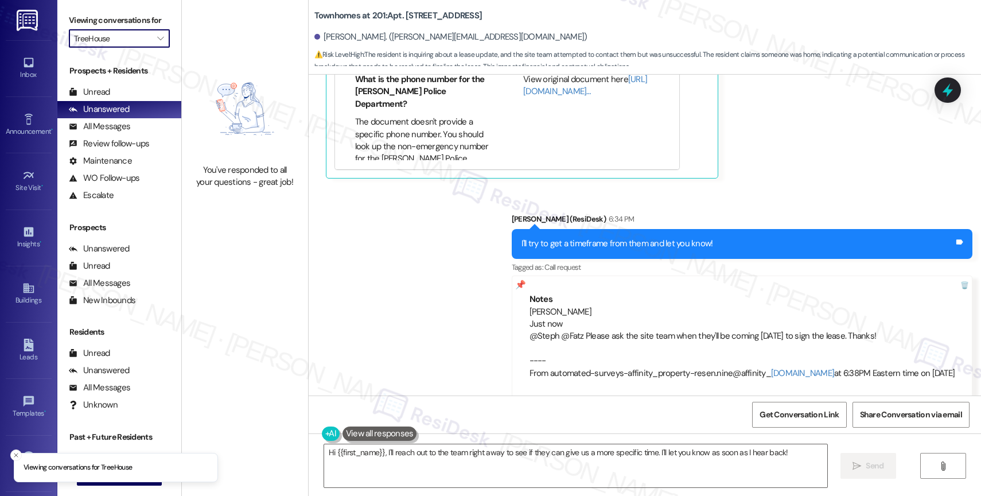
drag, startPoint x: 152, startPoint y: 49, endPoint x: 223, endPoint y: 115, distance: 97.4
click at [157, 43] on icon "" at bounding box center [160, 38] width 6 height 9
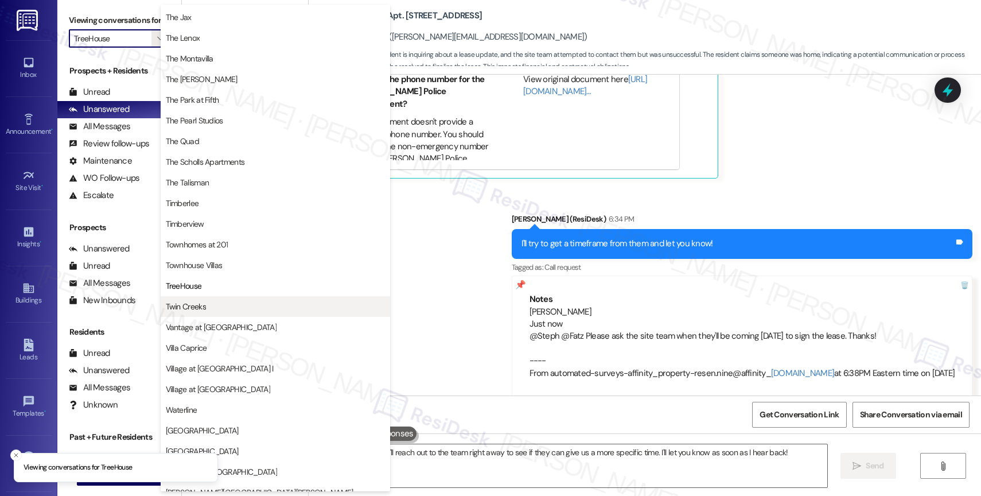
scroll to position [2067, 0]
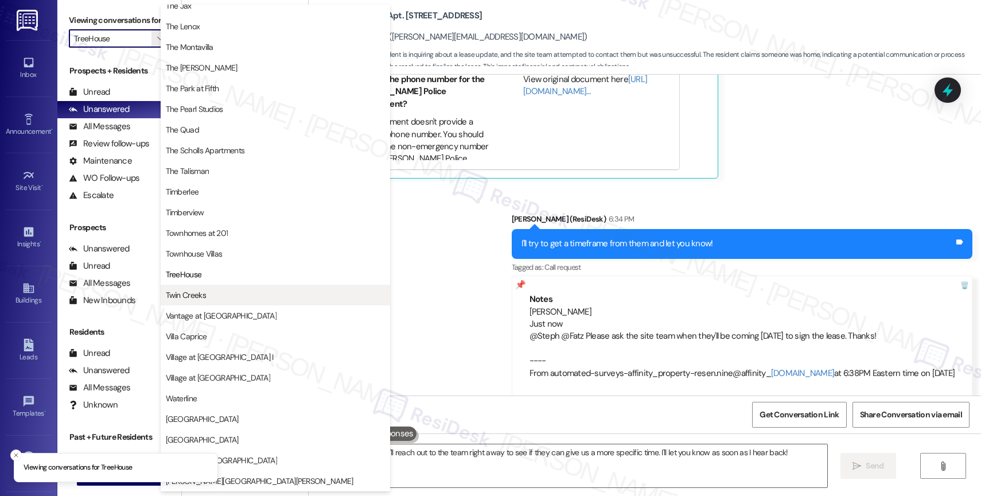
click at [223, 286] on button "Twin Creeks" at bounding box center [276, 295] width 230 height 21
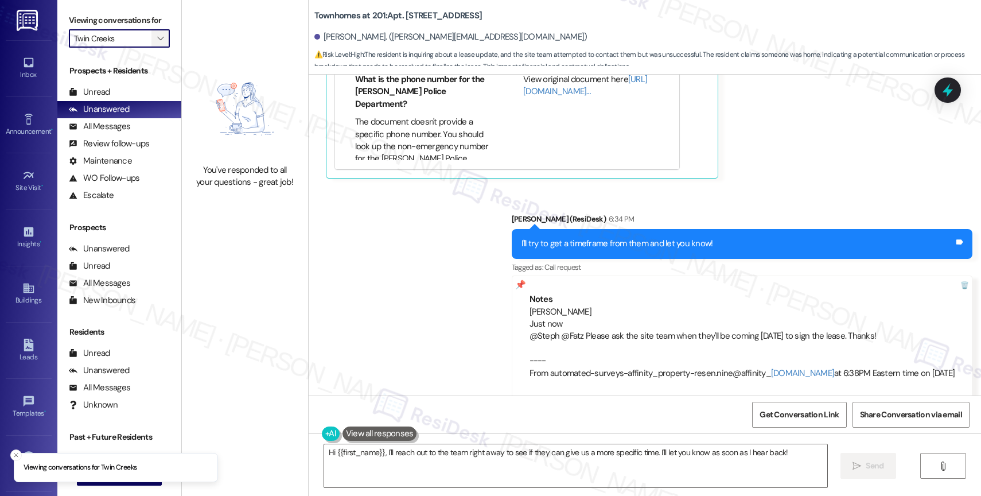
click at [157, 43] on icon "" at bounding box center [160, 38] width 6 height 9
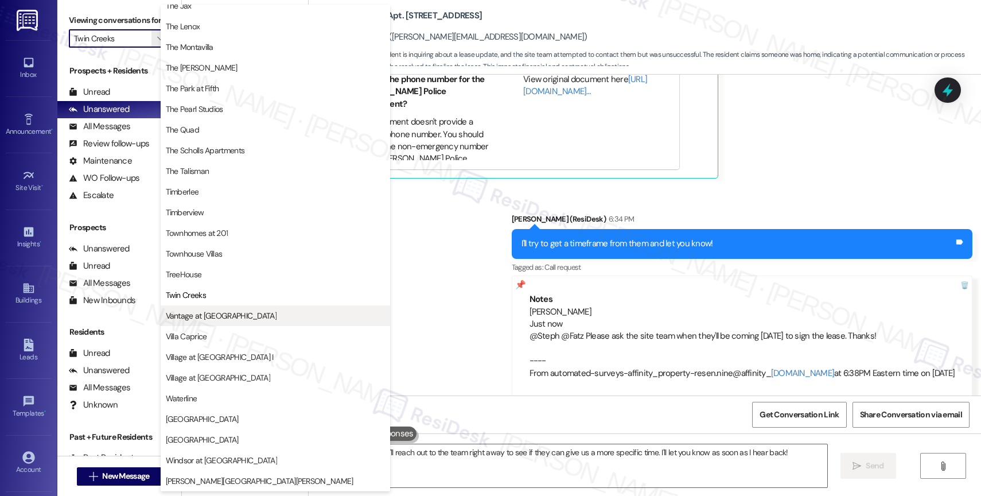
scroll to position [2080, 0]
click at [219, 314] on span "Vantage at [GEOGRAPHIC_DATA]" at bounding box center [221, 315] width 111 height 11
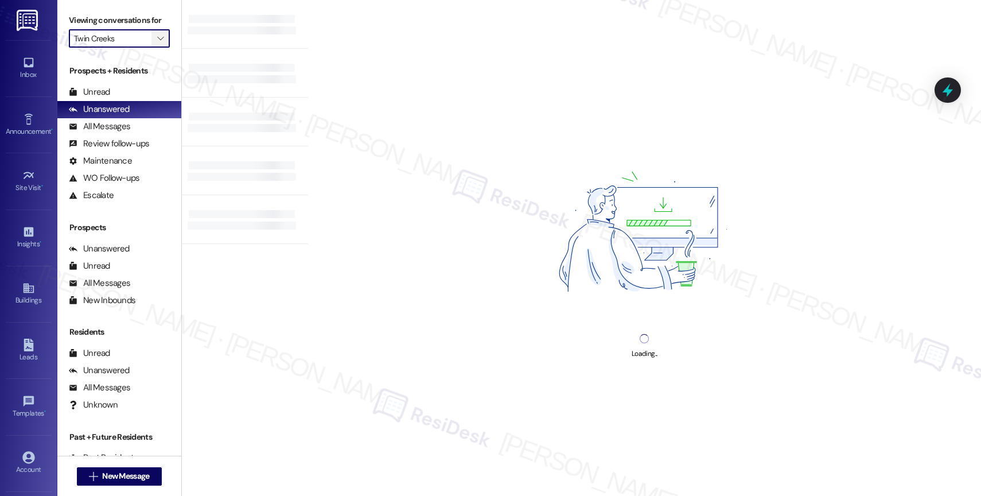
type input "Vantage at [GEOGRAPHIC_DATA]"
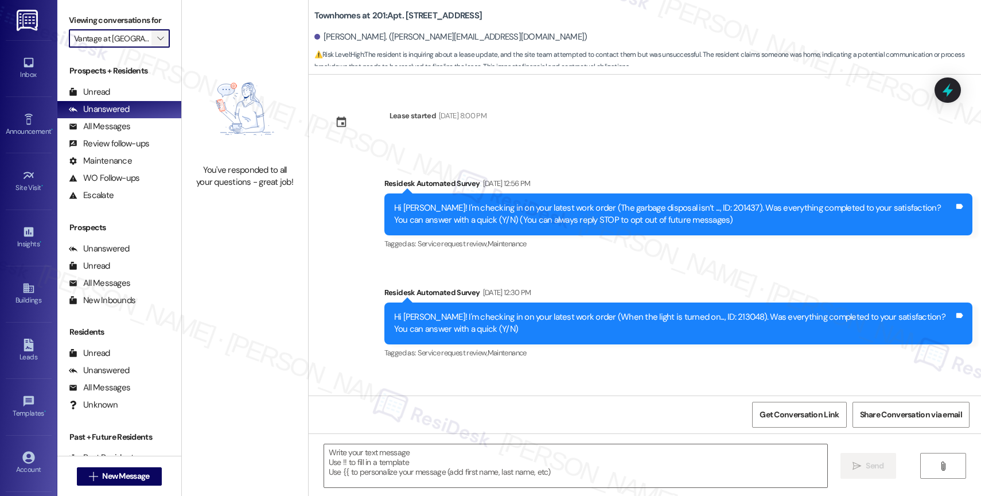
scroll to position [11769, 0]
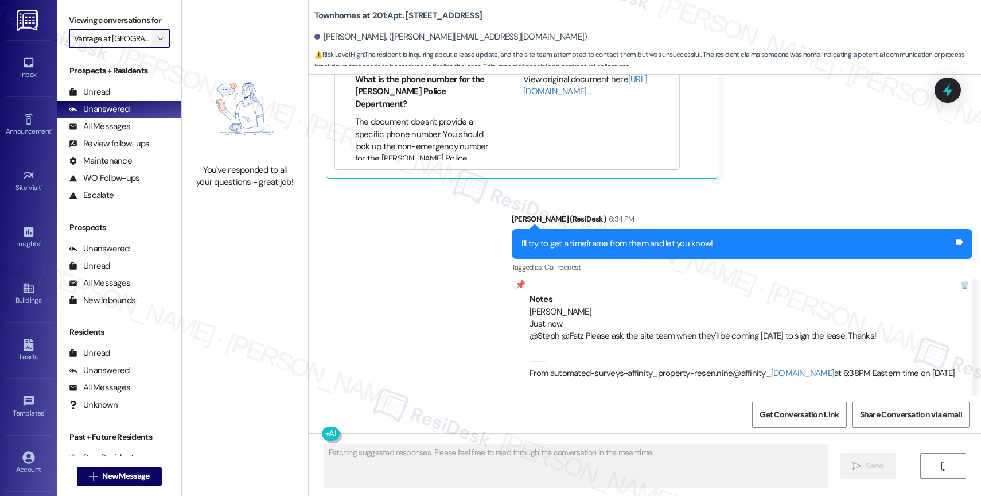
click at [157, 43] on icon "" at bounding box center [160, 38] width 6 height 9
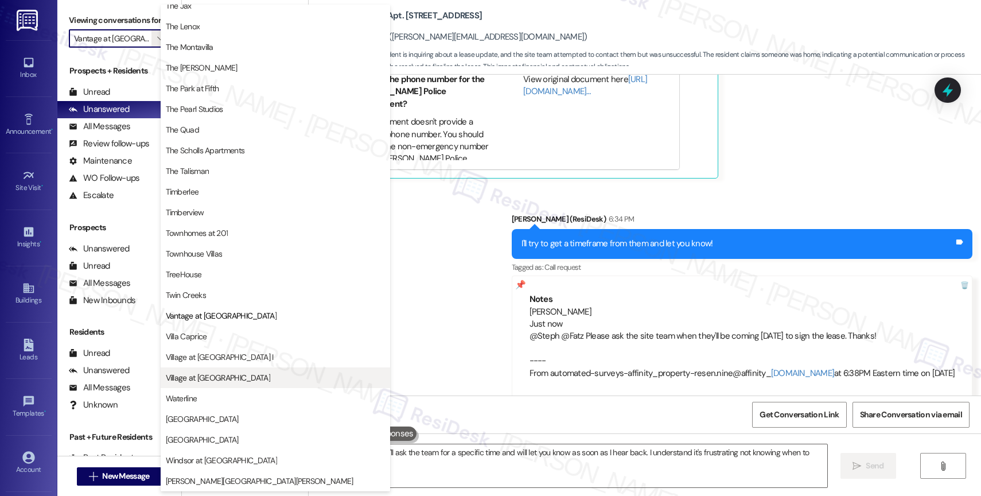
scroll to position [2099, 0]
type textarea "Hi {{first_name}}, I'll ask the team for a specific time and will let you know …"
click at [223, 383] on button "Village at [GEOGRAPHIC_DATA]" at bounding box center [276, 377] width 230 height 21
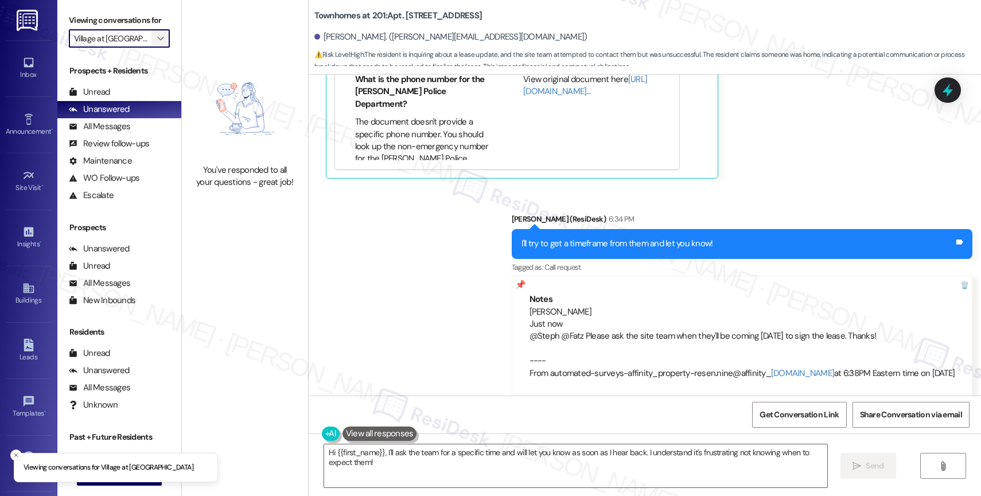
click at [157, 43] on icon "" at bounding box center [160, 38] width 6 height 9
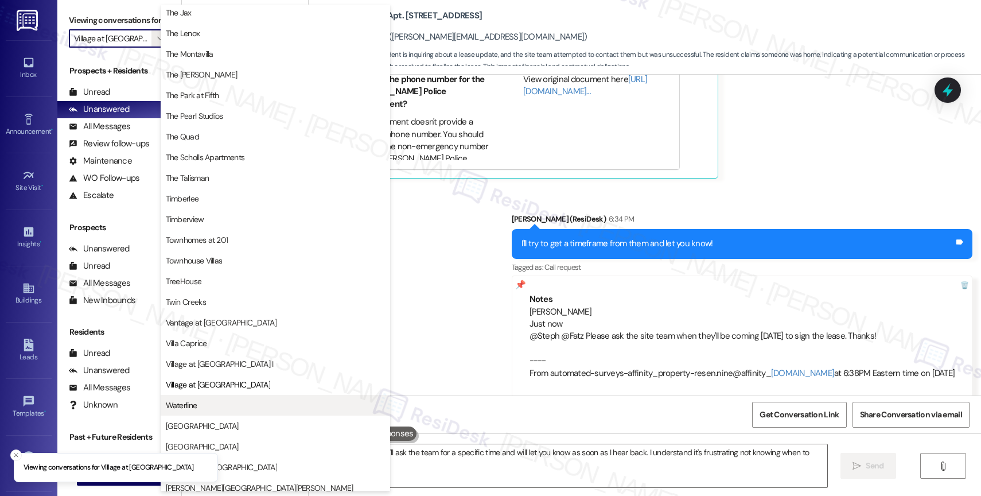
scroll to position [2067, 0]
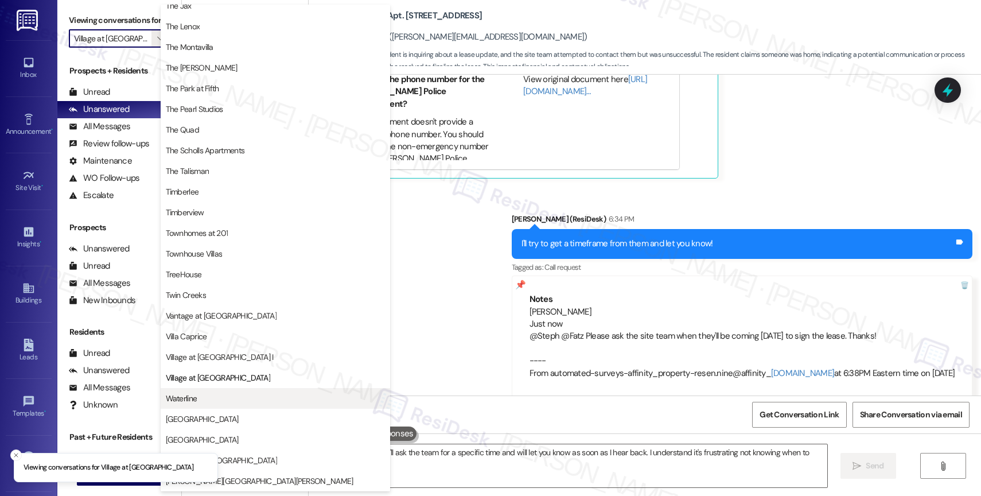
click at [201, 401] on span "Waterline" at bounding box center [275, 398] width 219 height 11
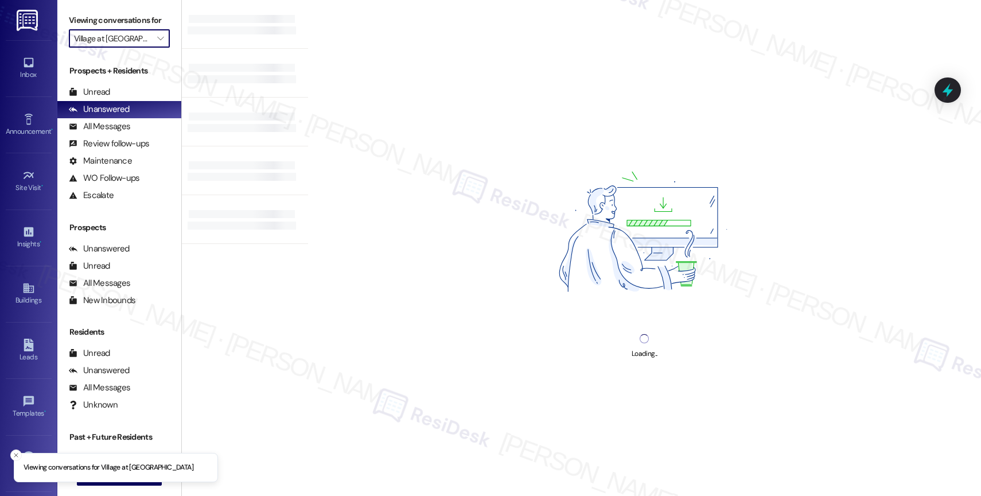
type input "Waterline"
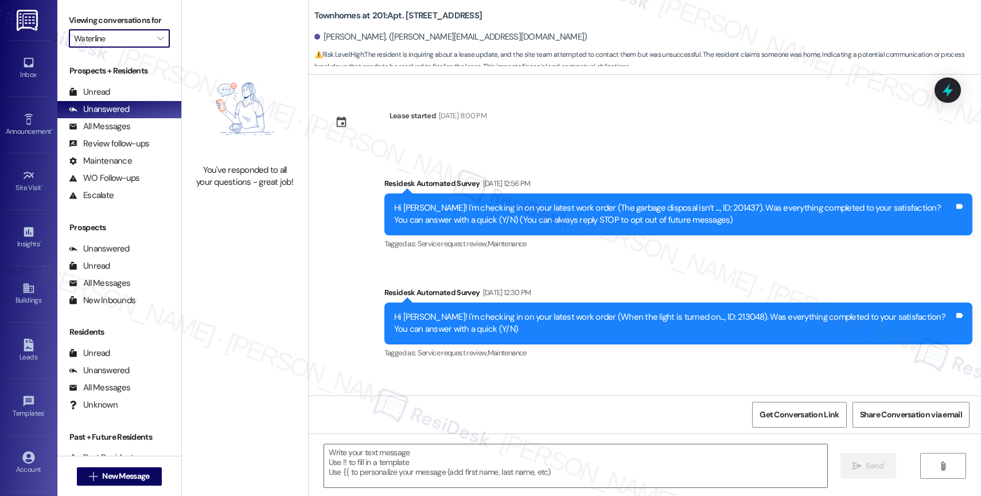
scroll to position [11769, 0]
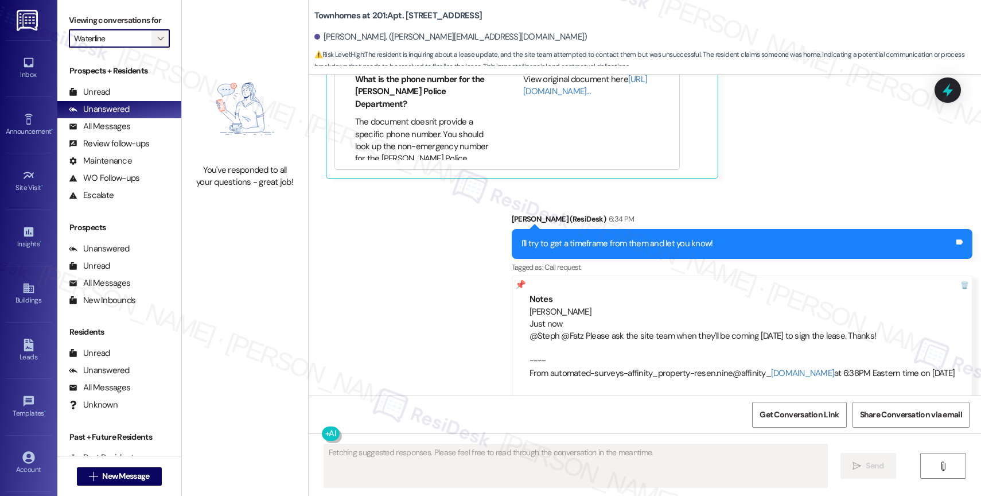
click at [157, 43] on icon "" at bounding box center [160, 38] width 6 height 9
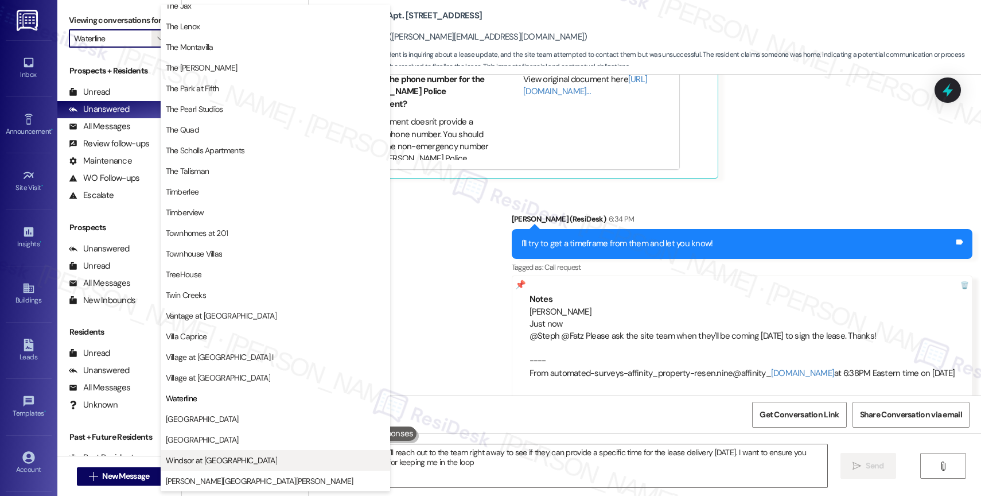
type textarea "Hi {{first_name}}, I'll reach out to the team right away to see if they can pro…"
click at [219, 413] on button "[GEOGRAPHIC_DATA]" at bounding box center [276, 419] width 230 height 21
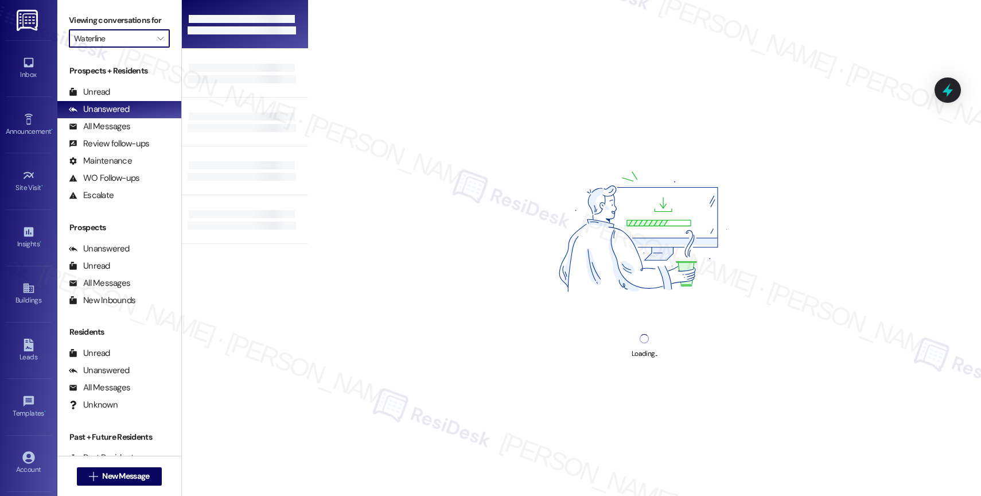
type input "[GEOGRAPHIC_DATA]"
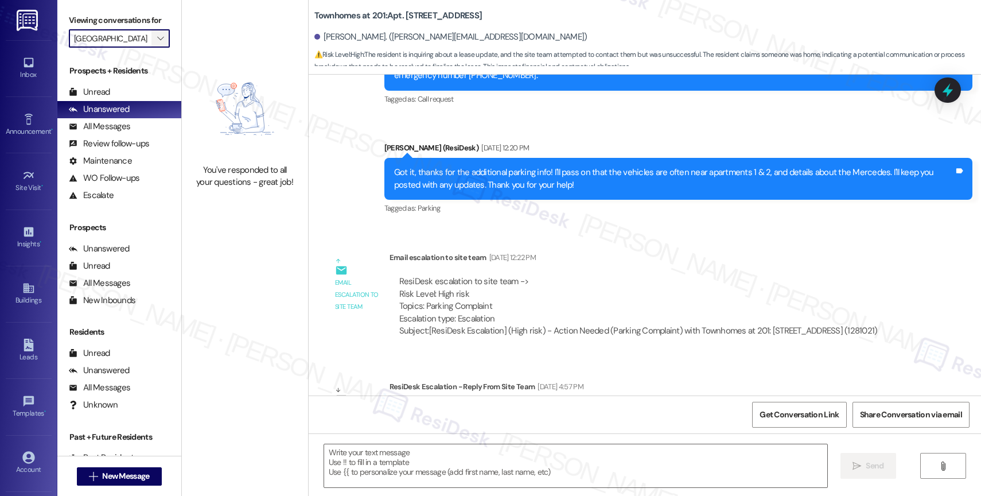
scroll to position [11769, 0]
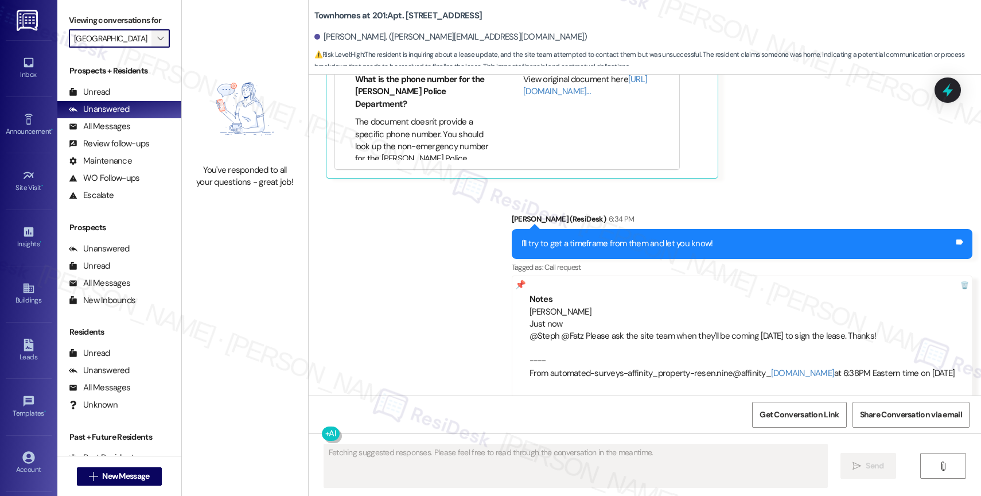
click at [157, 43] on icon "" at bounding box center [160, 38] width 6 height 9
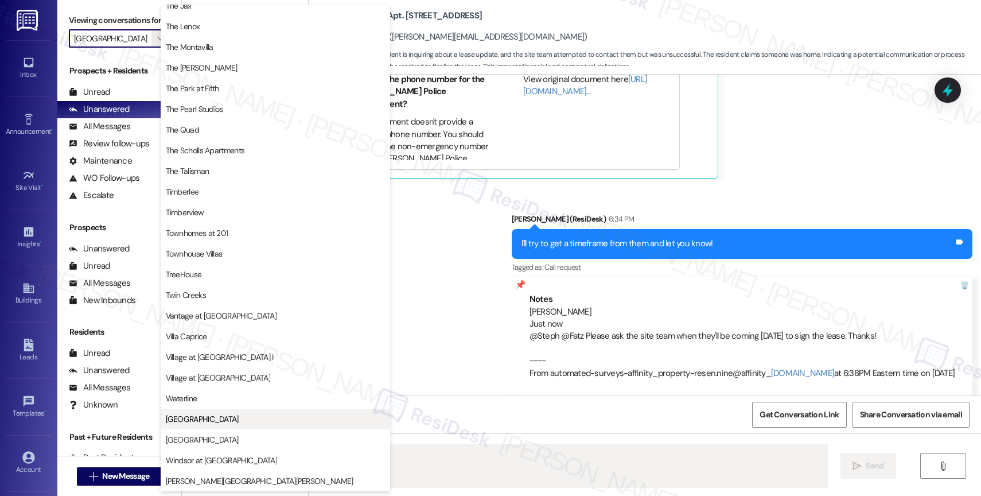
scroll to position [2084, 0]
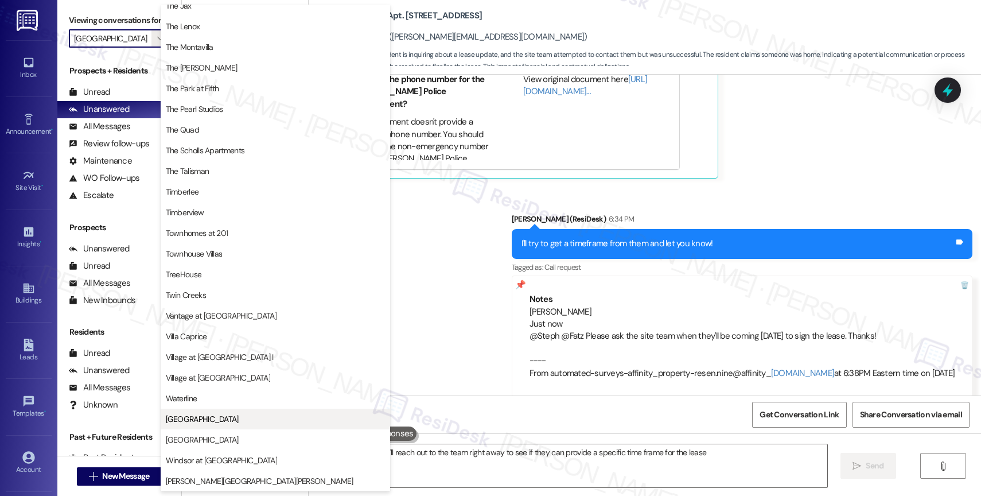
click at [198, 418] on span "[GEOGRAPHIC_DATA]" at bounding box center [275, 418] width 219 height 11
type textarea "Hi {{first_name}}, I'll reach out to the team right away to see if they can pro…"
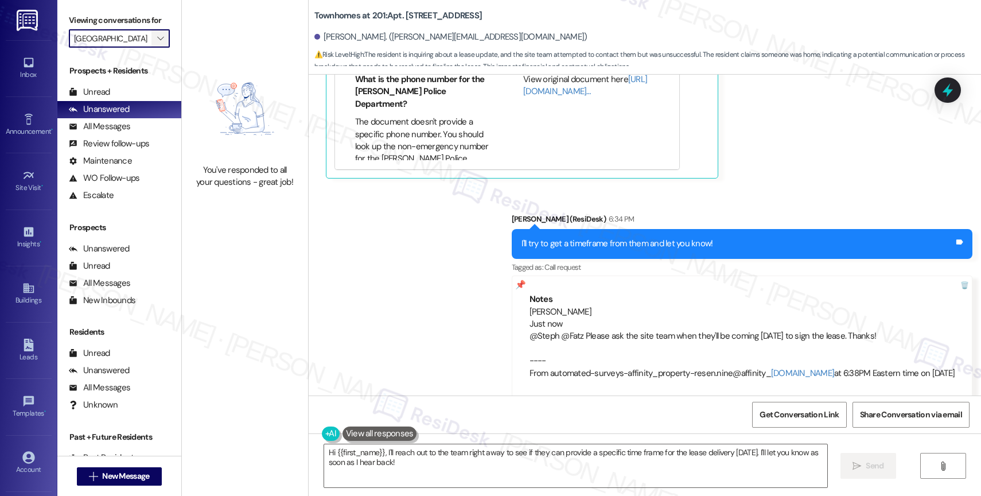
click at [157, 43] on icon "" at bounding box center [160, 38] width 6 height 9
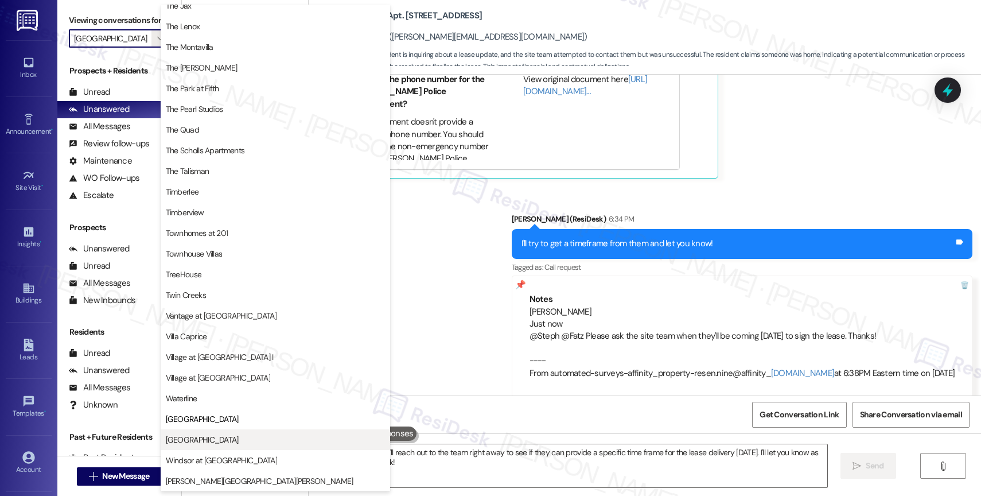
scroll to position [2080, 0]
click at [226, 442] on span "[GEOGRAPHIC_DATA]" at bounding box center [275, 439] width 219 height 11
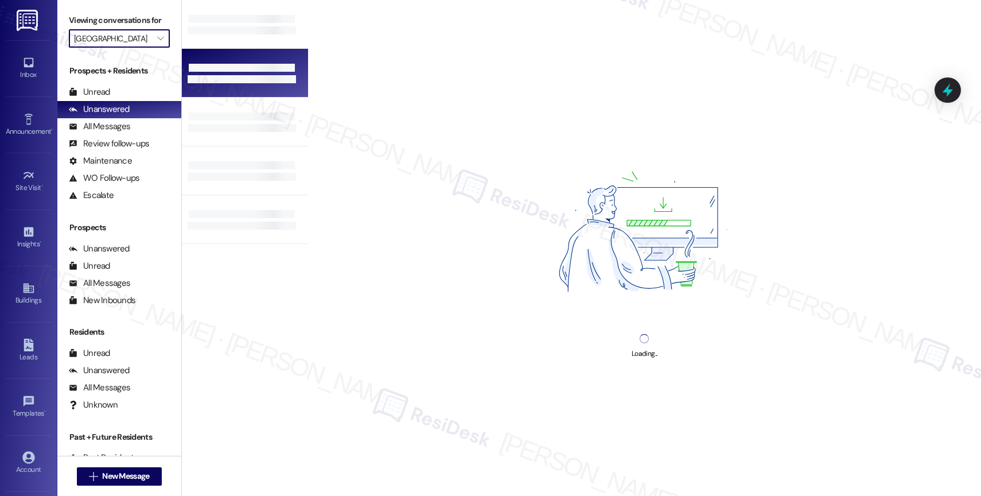
type input "[GEOGRAPHIC_DATA]"
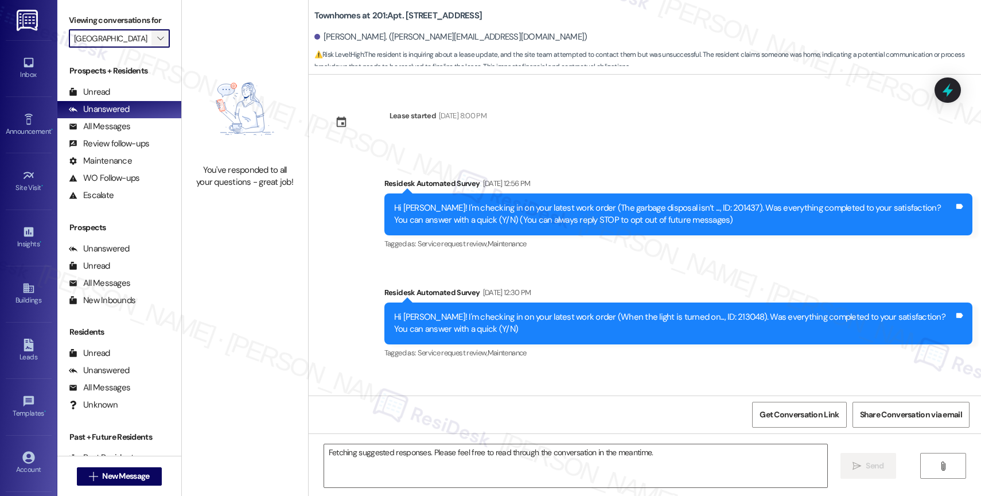
scroll to position [11769, 0]
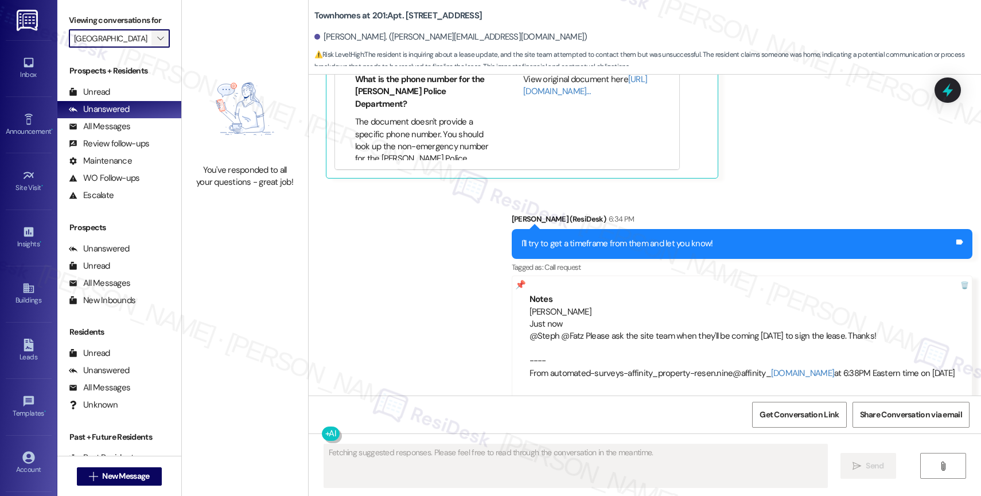
click at [157, 43] on icon "" at bounding box center [160, 38] width 6 height 9
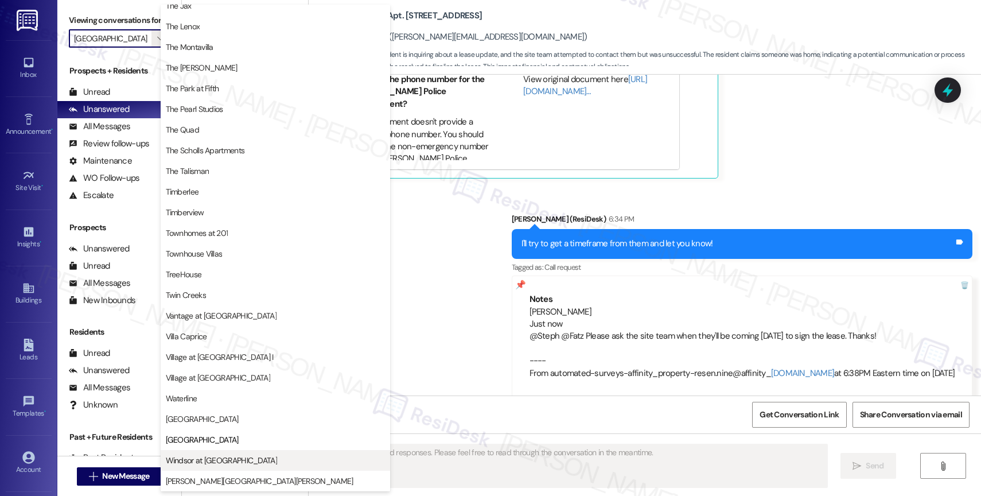
scroll to position [2092, 0]
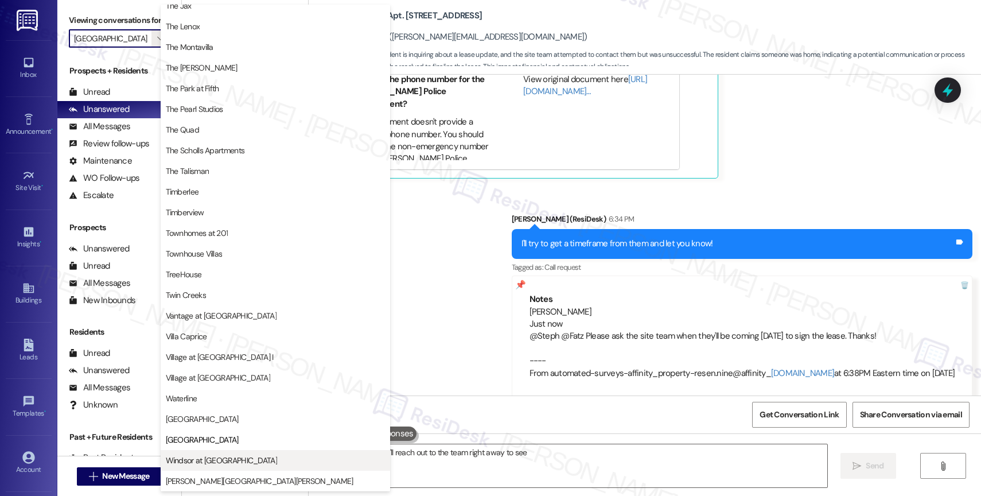
click at [212, 457] on span "Windsor at [GEOGRAPHIC_DATA]" at bounding box center [221, 460] width 111 height 11
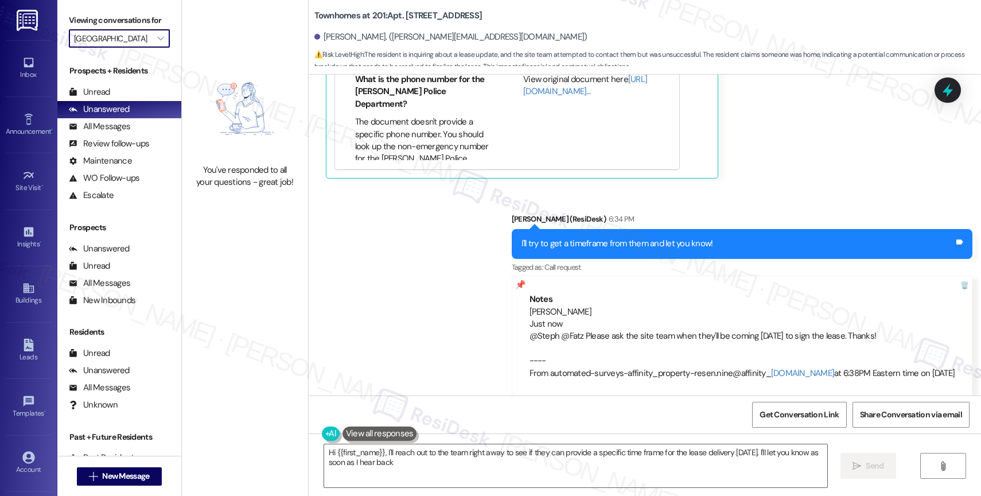
type textarea "Hi {{first_name}}, I'll reach out to the team right away to see if they can pro…"
click at [155, 48] on span "" at bounding box center [160, 38] width 11 height 18
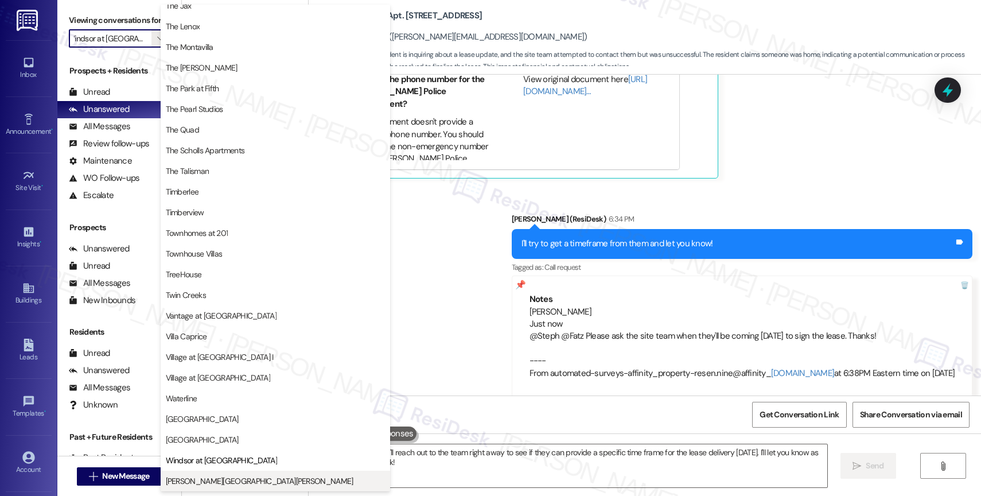
scroll to position [2094, 0]
click at [209, 475] on span "[PERSON_NAME][GEOGRAPHIC_DATA][PERSON_NAME]" at bounding box center [260, 480] width 188 height 11
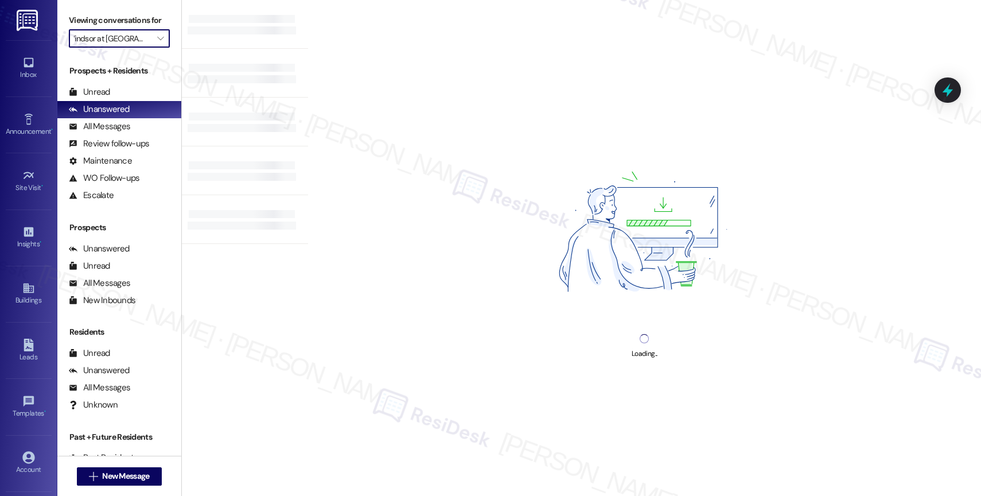
type input "[PERSON_NAME][GEOGRAPHIC_DATA][PERSON_NAME]"
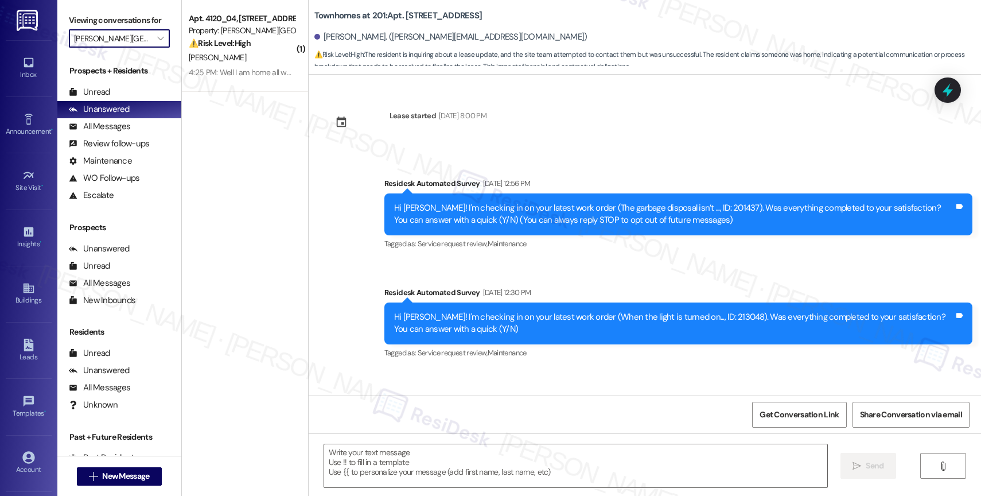
scroll to position [11769, 0]
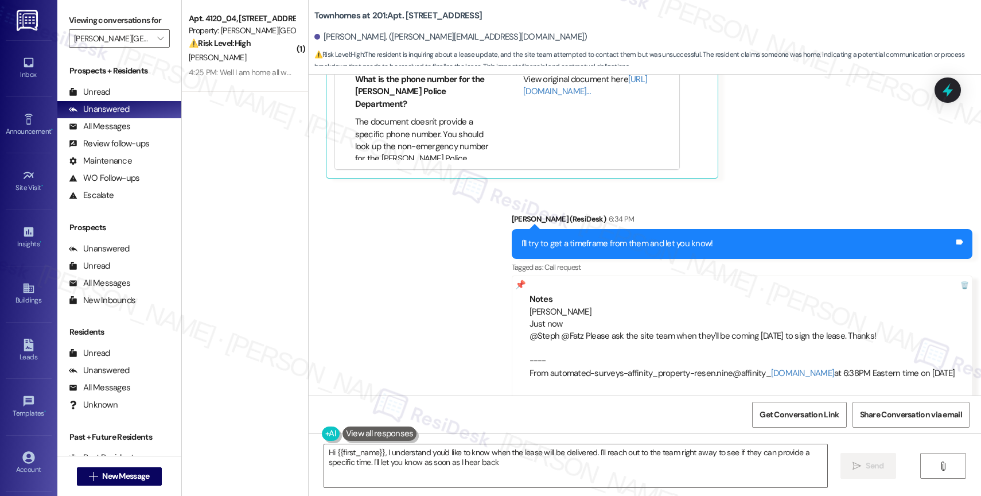
type textarea "Hi {{first_name}}, I understand you'd like to know when the lease will be deliv…"
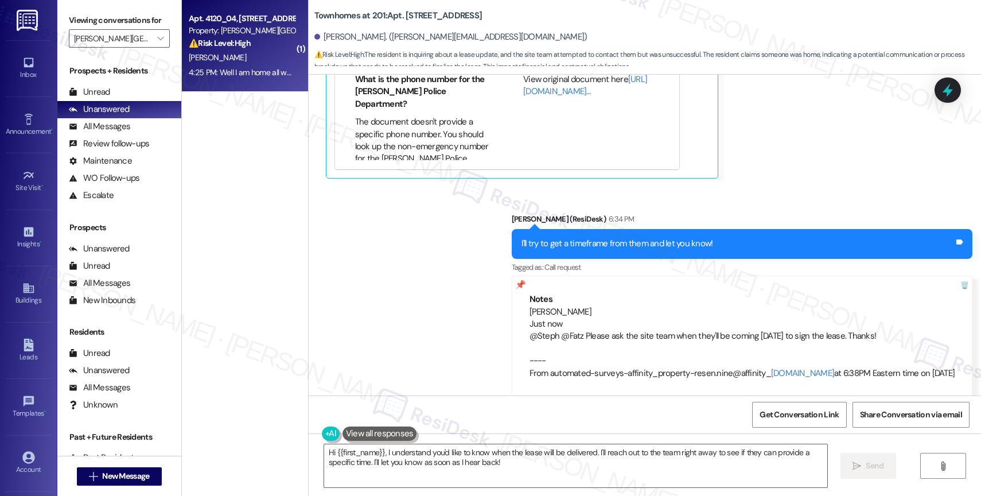
click at [212, 54] on div "[PERSON_NAME]" at bounding box center [242, 58] width 108 height 14
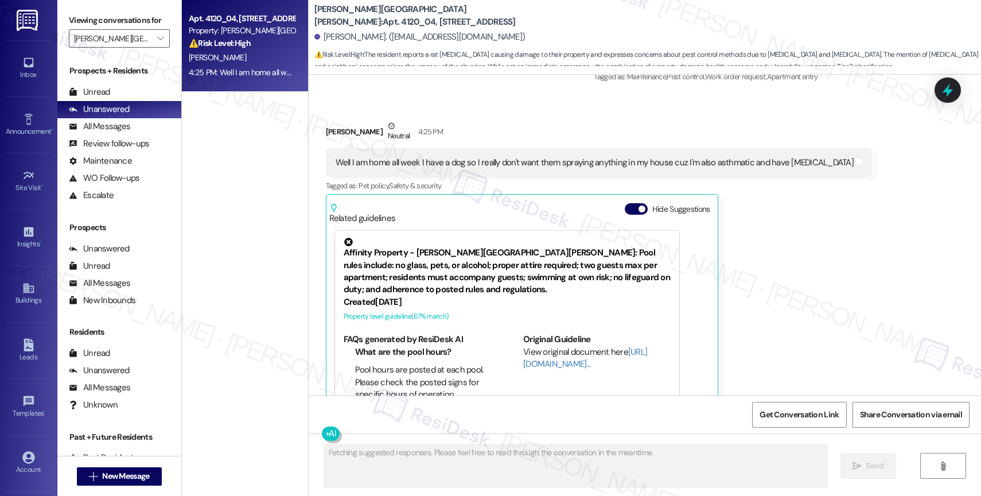
scroll to position [3529, 0]
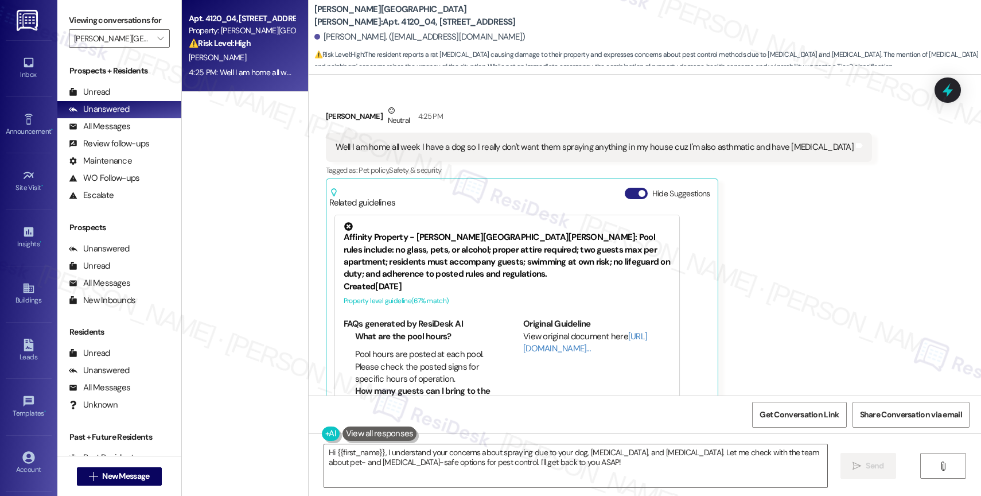
click at [628, 188] on button "Hide Suggestions" at bounding box center [636, 193] width 23 height 11
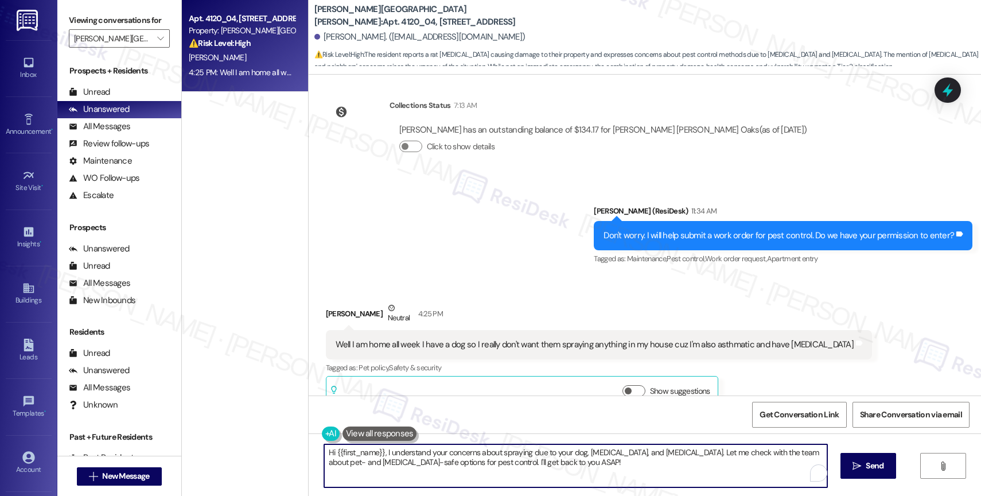
click at [425, 465] on textarea "Hi {{first_name}}, I understand your concerns about spraying due to your dog, […" at bounding box center [575, 465] width 503 height 43
click at [772, 462] on textarea "Oh, I see. I will not submit a work order, but I will escalate this matter to t…" at bounding box center [575, 465] width 503 height 43
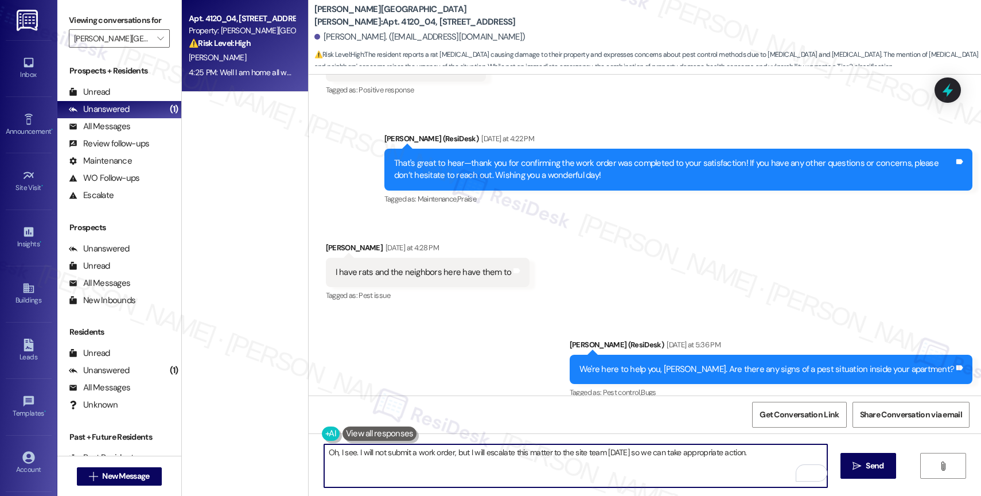
scroll to position [2150, 0]
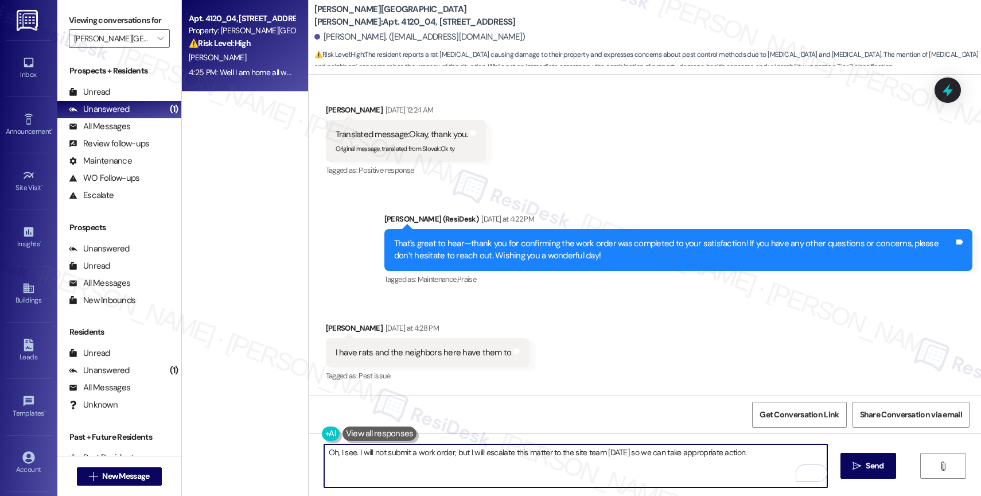
click at [628, 344] on div "Received via SMS [PERSON_NAME] [DATE] at 4:28 PM I have rats and the neighbors …" at bounding box center [645, 344] width 673 height 97
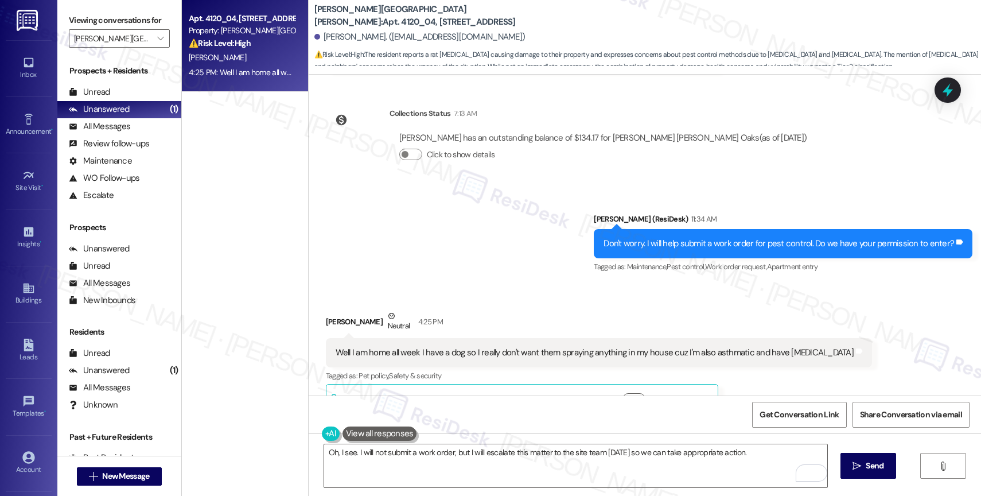
scroll to position [3332, 0]
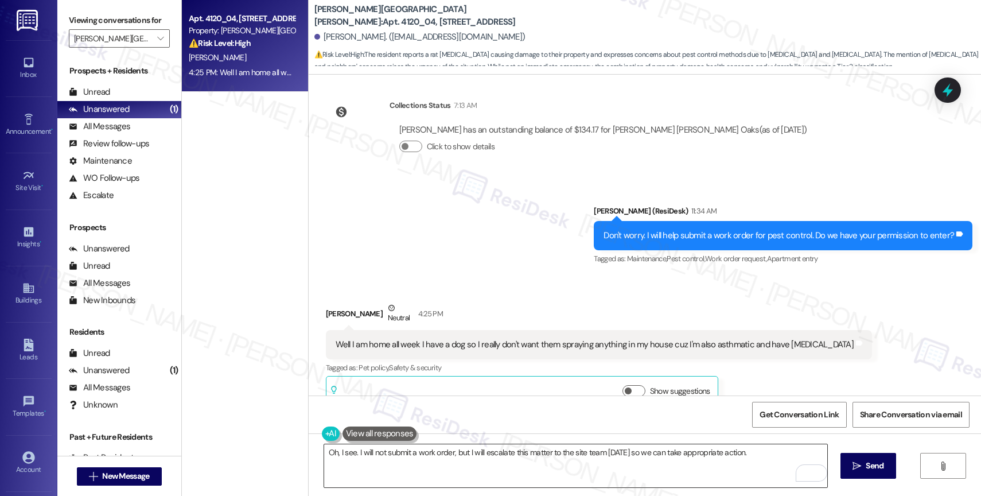
click at [756, 460] on textarea "Oh, I see. I will not submit a work order, but I will escalate this matter to t…" at bounding box center [575, 465] width 503 height 43
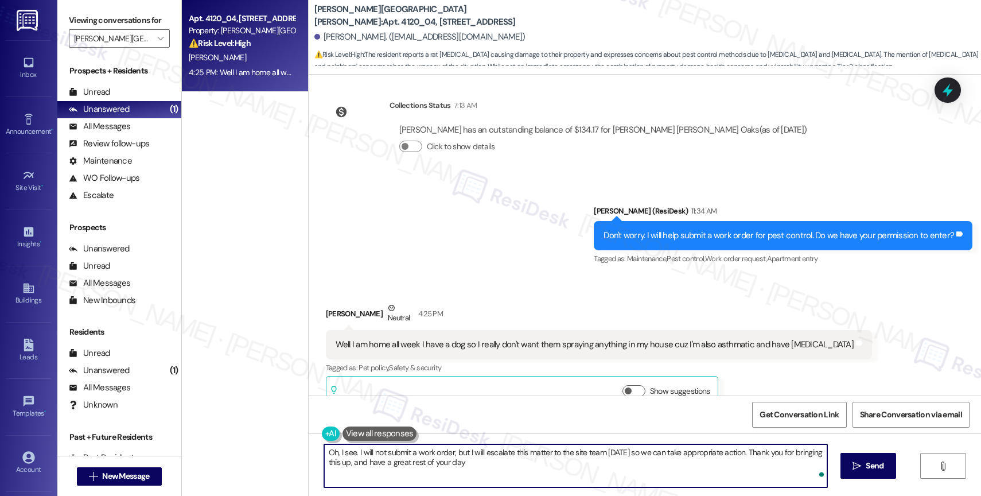
type textarea "Oh, I see. I will not submit a work order, but I will escalate this matter to t…"
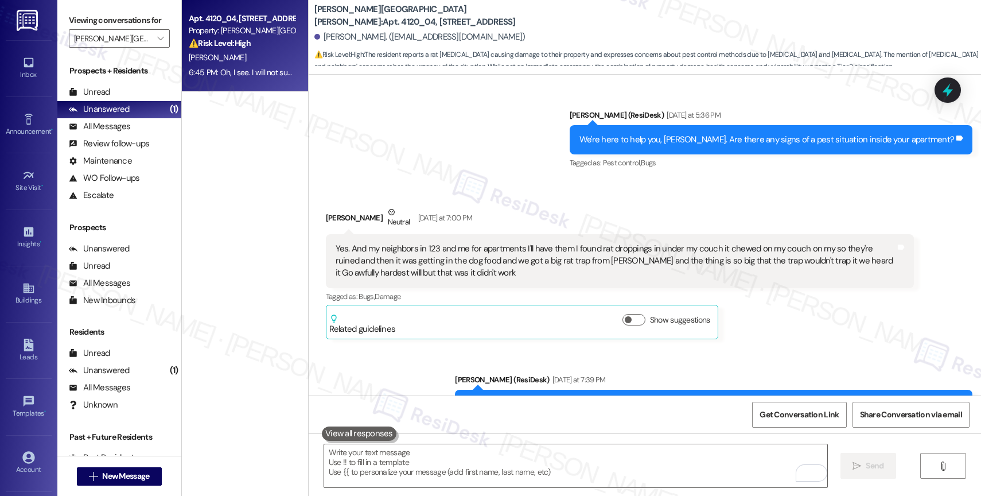
scroll to position [2458, 0]
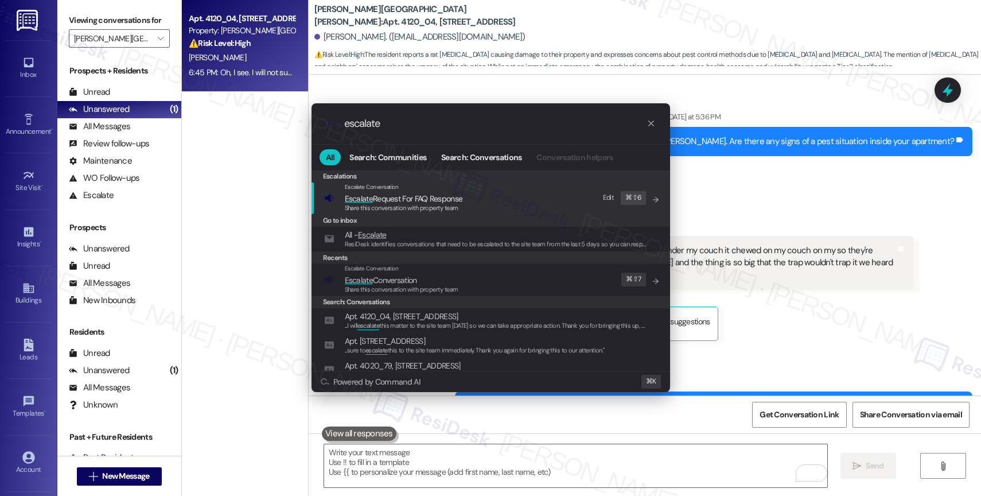
type input "escalate"
click at [413, 277] on span "Escalate Conversation" at bounding box center [381, 280] width 72 height 10
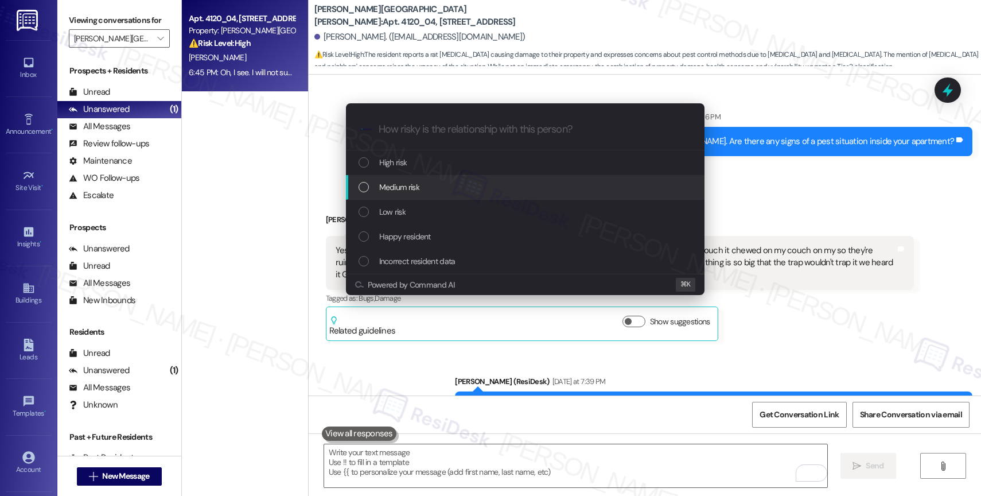
click at [417, 183] on span "Medium risk" at bounding box center [399, 187] width 40 height 13
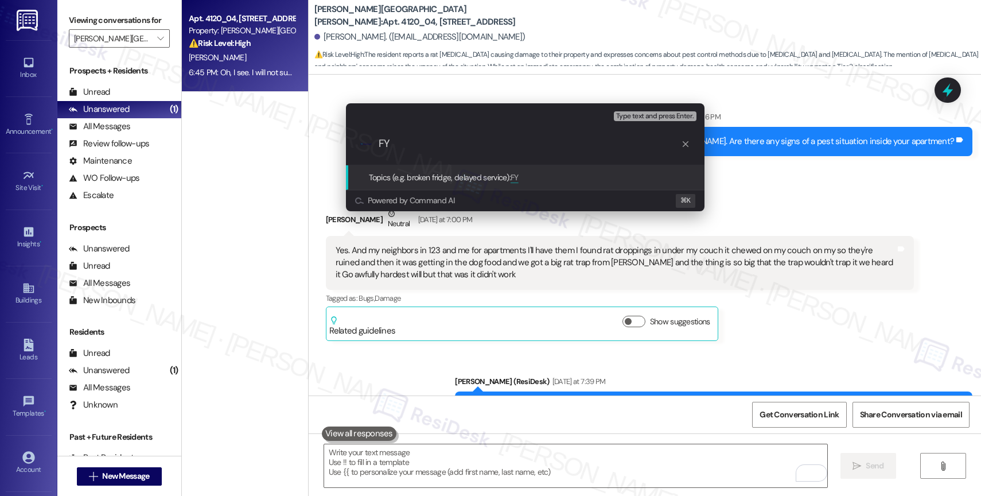
type input "F"
type input "p"
type input "Pest Control - Mice"
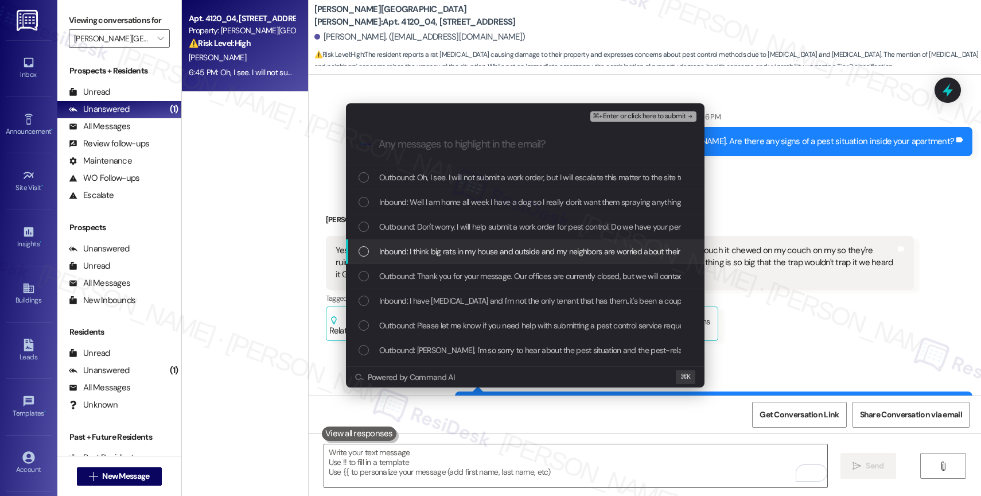
click at [483, 247] on span "Inbound: I think big rats in my house and outside and my neighbors are worried …" at bounding box center [660, 251] width 563 height 13
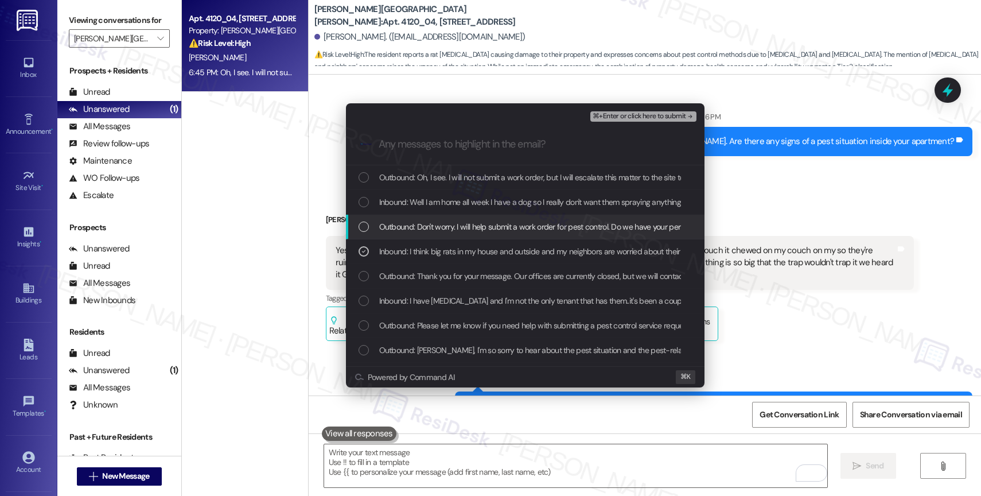
drag, startPoint x: 483, startPoint y: 233, endPoint x: 483, endPoint y: 222, distance: 11.5
click at [483, 233] on div "Outbound: Don't worry. I will help submit a work order for pest control. Do we …" at bounding box center [525, 227] width 359 height 25
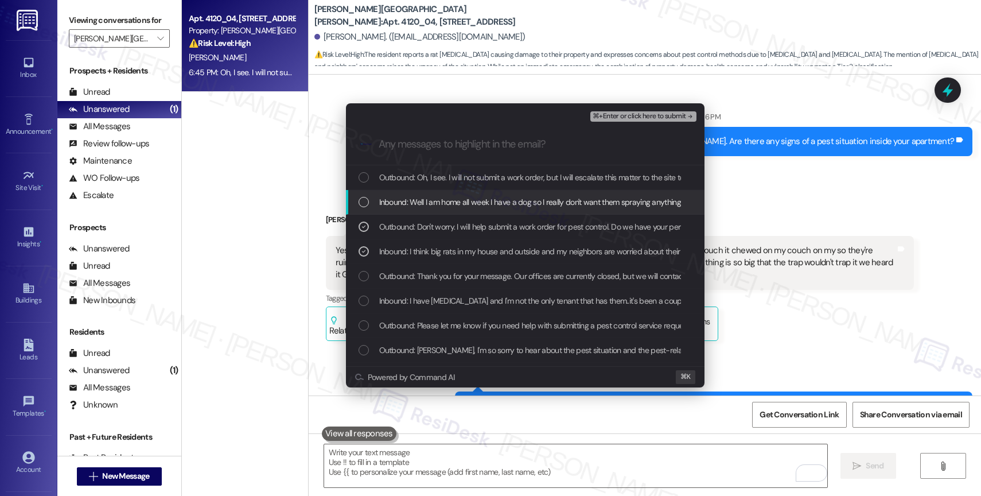
click at [482, 201] on span "Inbound: Well I am home all week I have a dog so I really don't want them spray…" at bounding box center [634, 202] width 510 height 13
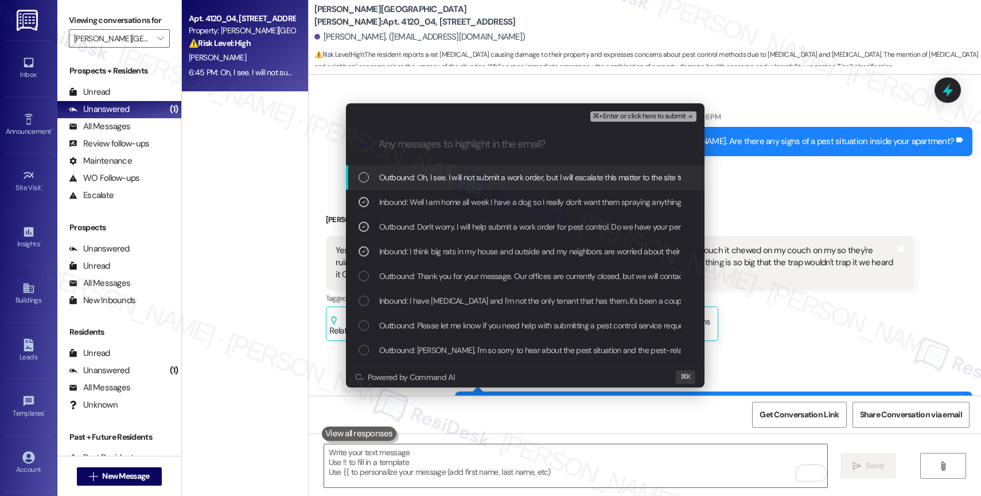
click at [489, 173] on span "Outbound: Oh, I see. I will not submit a work order, but I will escalate this m…" at bounding box center [715, 177] width 673 height 13
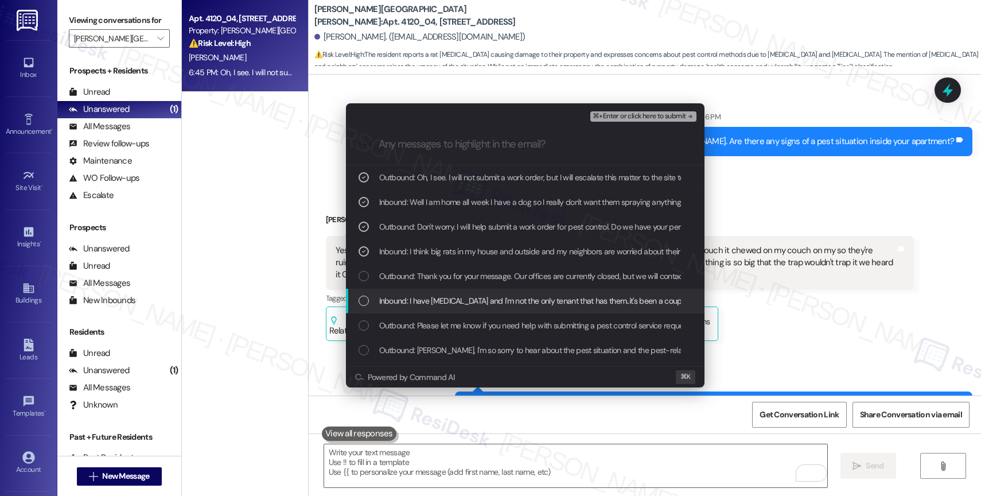
click at [508, 302] on span "Inbound: I have [MEDICAL_DATA] and I'm not the only tenant that has them..it's …" at bounding box center [620, 300] width 482 height 13
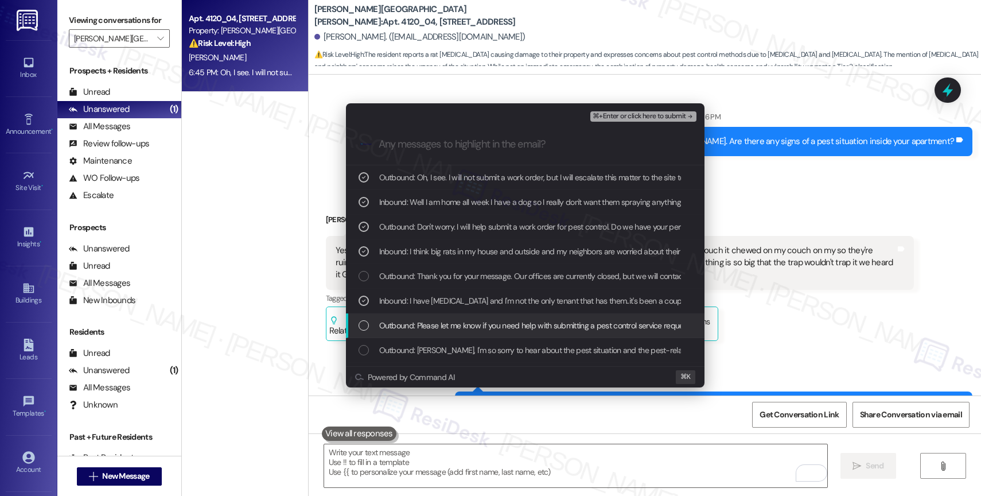
click at [503, 324] on span "Outbound: Please let me know if you need help with submitting a pest control se…" at bounding box center [535, 325] width 312 height 13
click at [499, 328] on span "Outbound: [PERSON_NAME], I'm so sorry to hear about the pest situation and the …" at bounding box center [687, 326] width 616 height 13
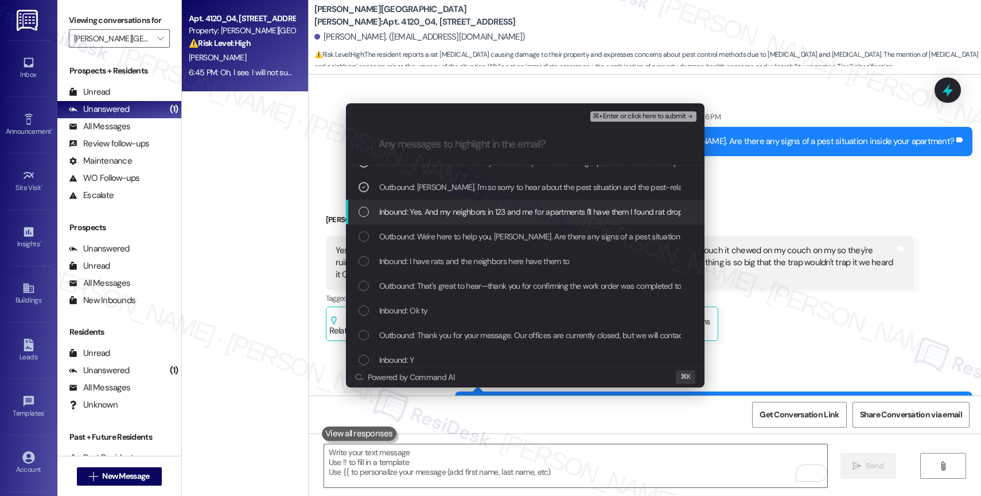
click at [510, 211] on span "Inbound: Yes. And my neighbors in 123 and me for apartments I'll have them I fo…" at bounding box center [985, 211] width 1212 height 13
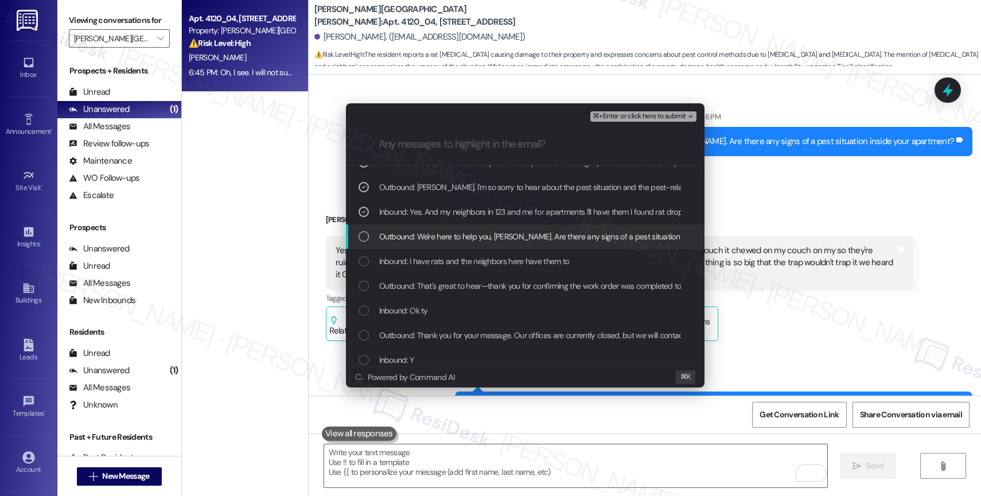
click at [512, 235] on span "Outbound: We're here to help you, [PERSON_NAME]. Are there any signs of a pest …" at bounding box center [568, 236] width 379 height 13
click at [644, 118] on span "⌘+Enter or click here to submit" at bounding box center [639, 116] width 93 height 8
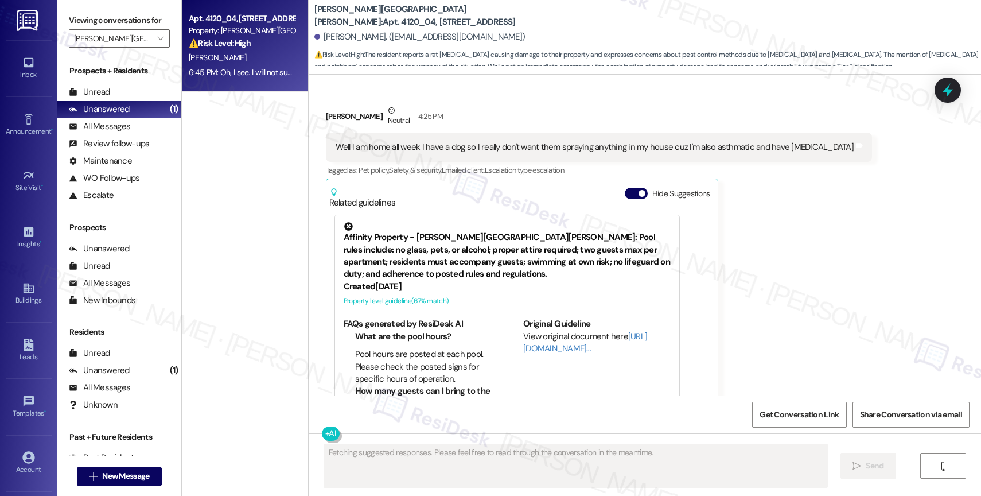
scroll to position [140, 0]
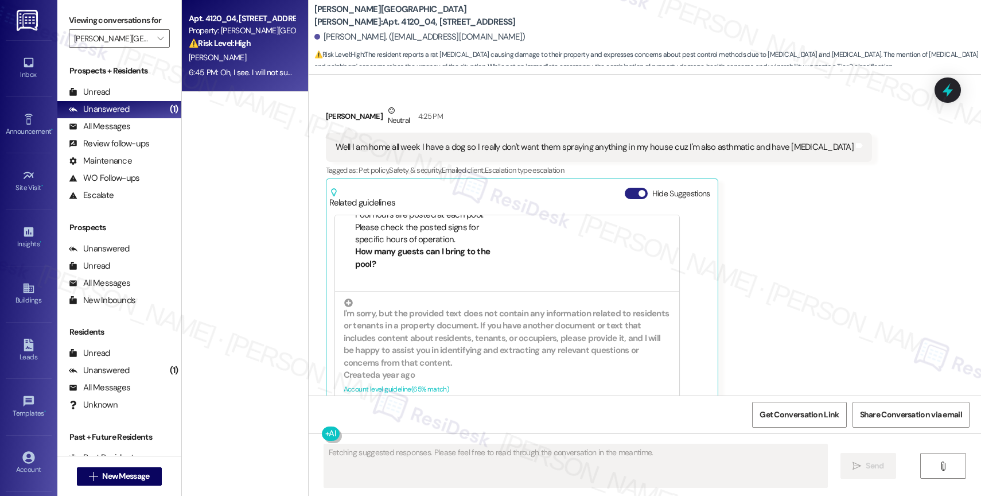
click at [639, 190] on span "button" at bounding box center [642, 193] width 7 height 7
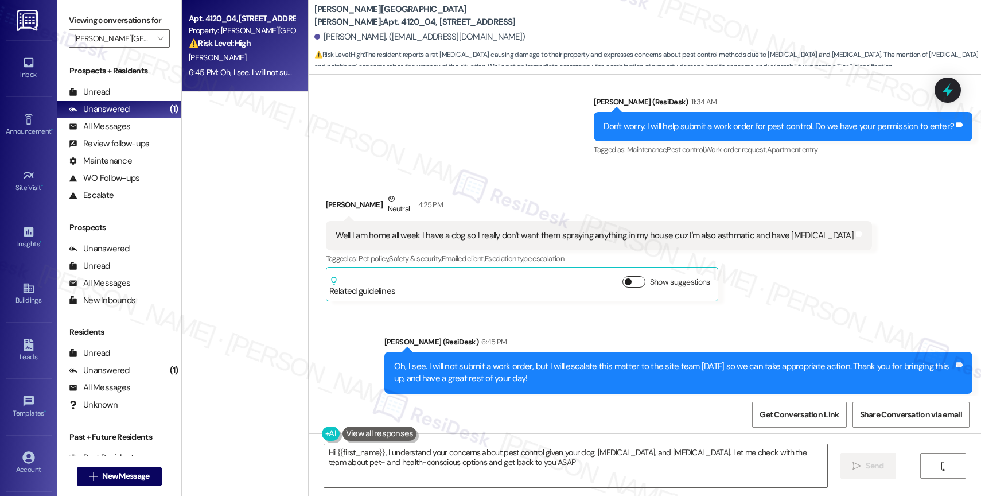
type textarea "Hi {{first_name}}, I understand your concerns about pest control given your dog…"
click at [157, 43] on icon "" at bounding box center [160, 38] width 6 height 9
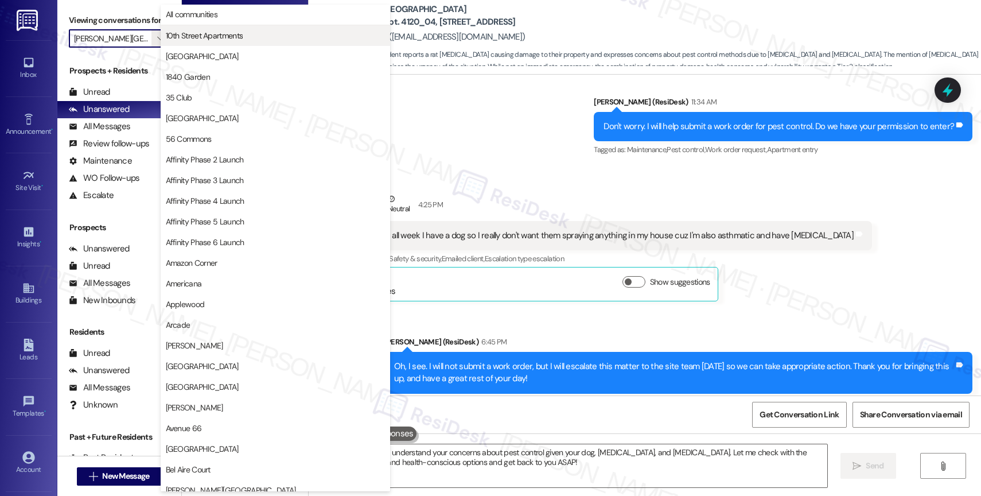
scroll to position [0, 0]
click at [240, 21] on button "All communities" at bounding box center [276, 15] width 230 height 21
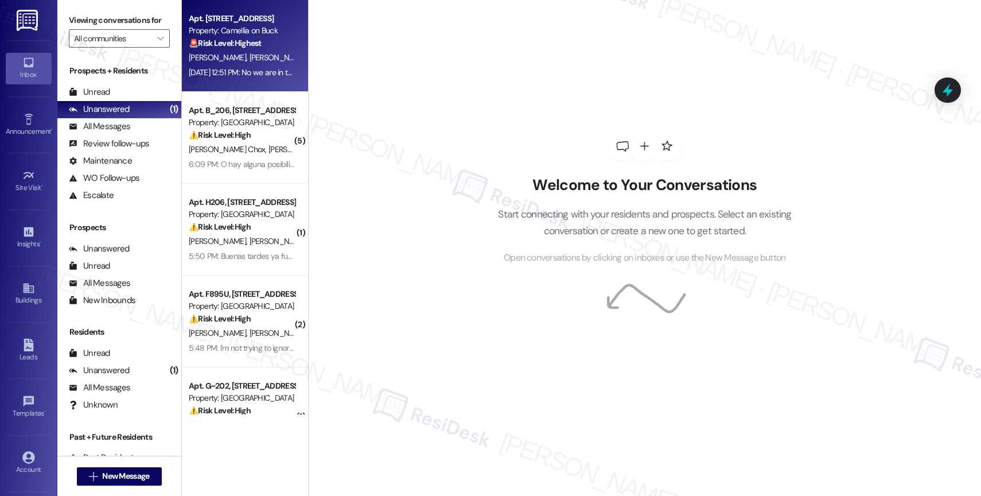
click at [253, 32] on div "Property: Camellia on Buck" at bounding box center [242, 31] width 106 height 12
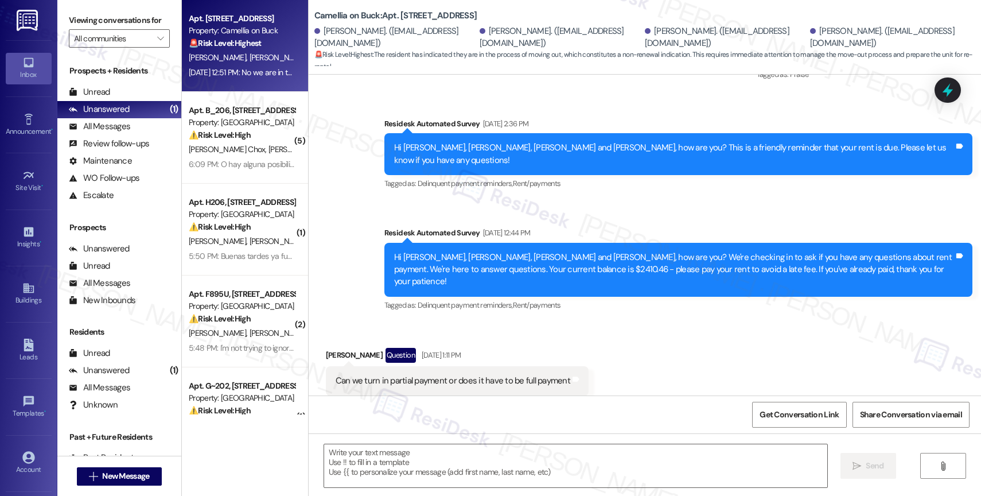
scroll to position [6058, 0]
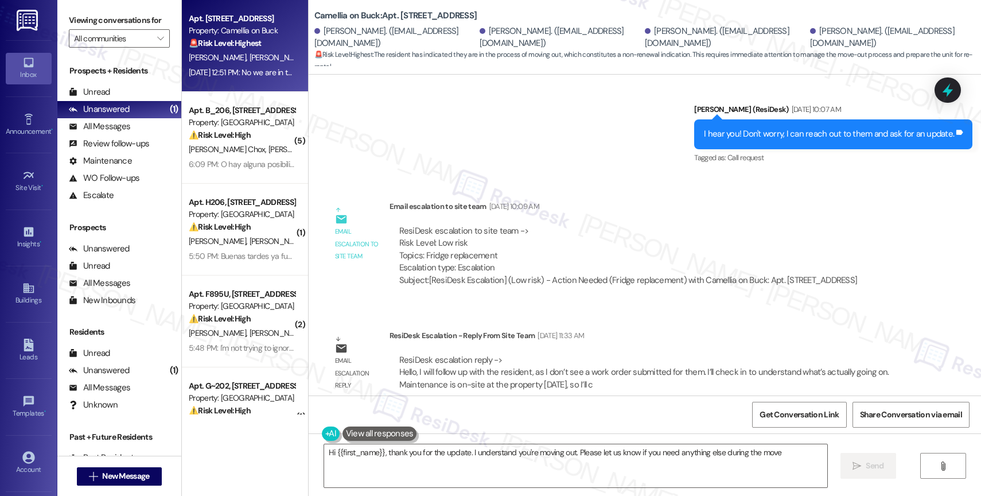
type textarea "Hi {{first_name}}, thank you for the update. I understand you're moving out. Pl…"
